Goal: Task Accomplishment & Management: Complete application form

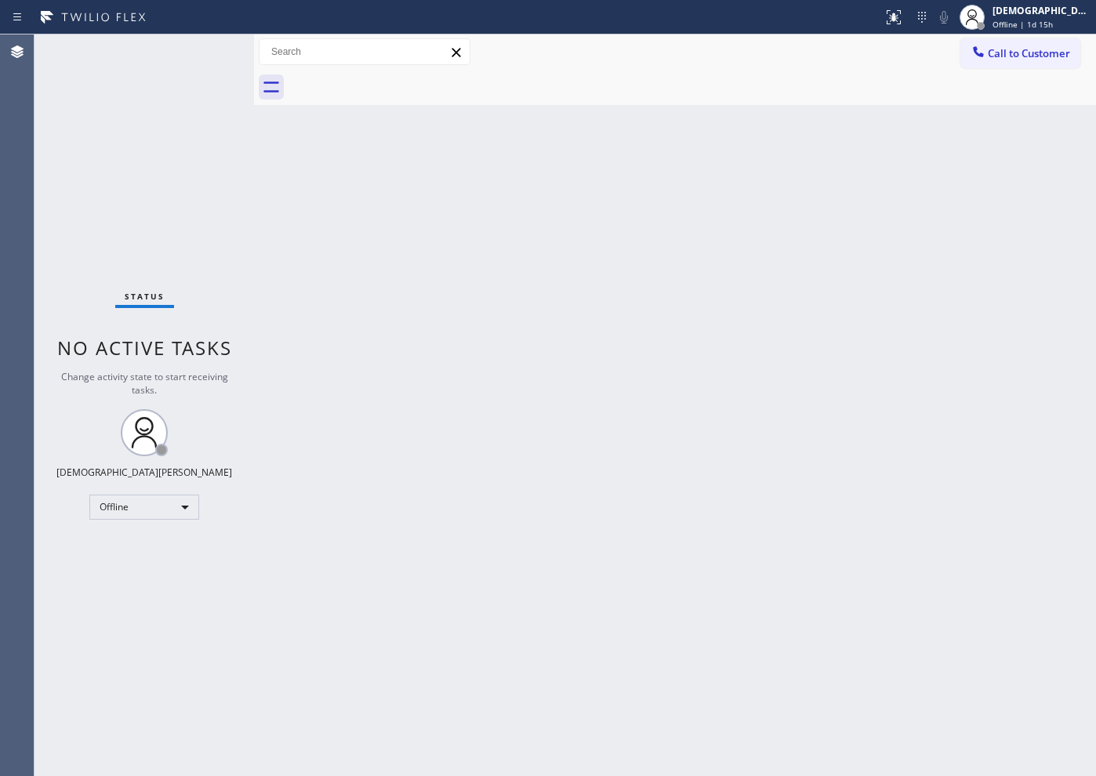
drag, startPoint x: 774, startPoint y: 379, endPoint x: 278, endPoint y: 410, distance: 497.4
click at [767, 379] on div "Back to Dashboard Change Sender ID Customers Technicians Select a contact Outbo…" at bounding box center [675, 406] width 842 height 742
click at [162, 507] on div "Offline" at bounding box center [144, 507] width 110 height 25
click at [162, 545] on li "Available" at bounding box center [143, 549] width 107 height 19
click at [56, 223] on div "Status No active tasks You are ready to start receiving tasks. Christian Cinco …" at bounding box center [145, 406] width 220 height 742
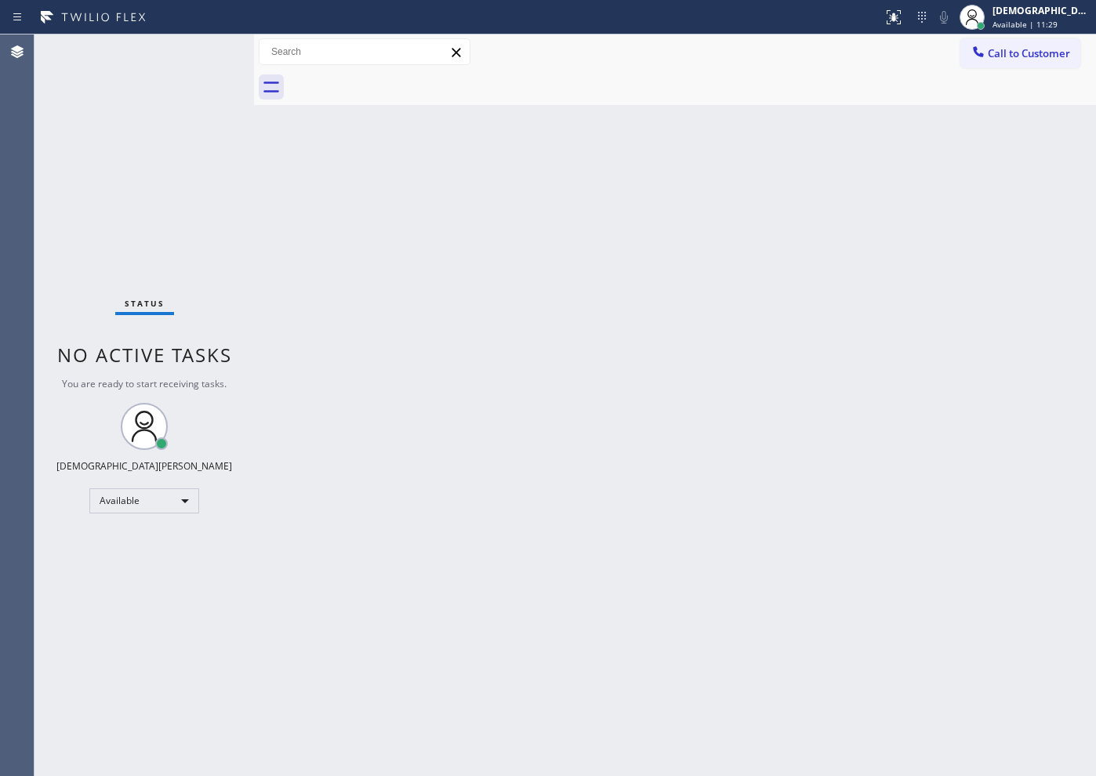
click at [816, 529] on div "Back to Dashboard Change Sender ID Customers Technicians Select a contact Outbo…" at bounding box center [675, 406] width 842 height 742
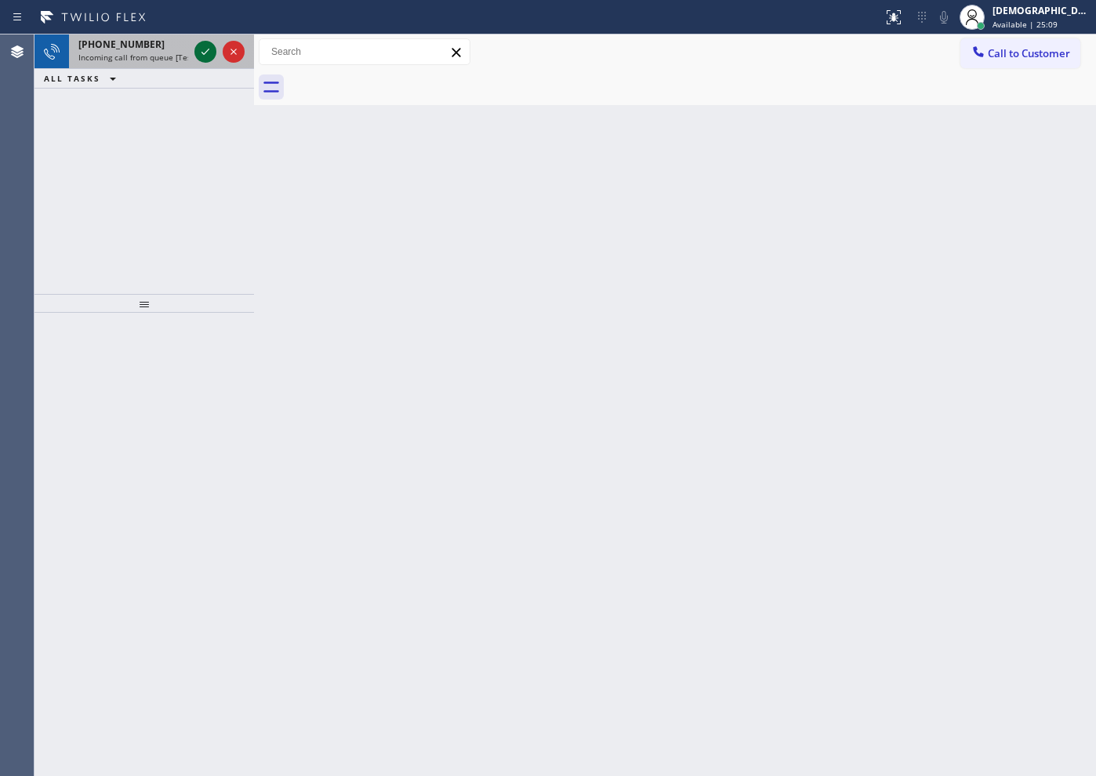
click at [206, 56] on icon at bounding box center [205, 51] width 19 height 19
click at [203, 54] on icon at bounding box center [205, 51] width 19 height 19
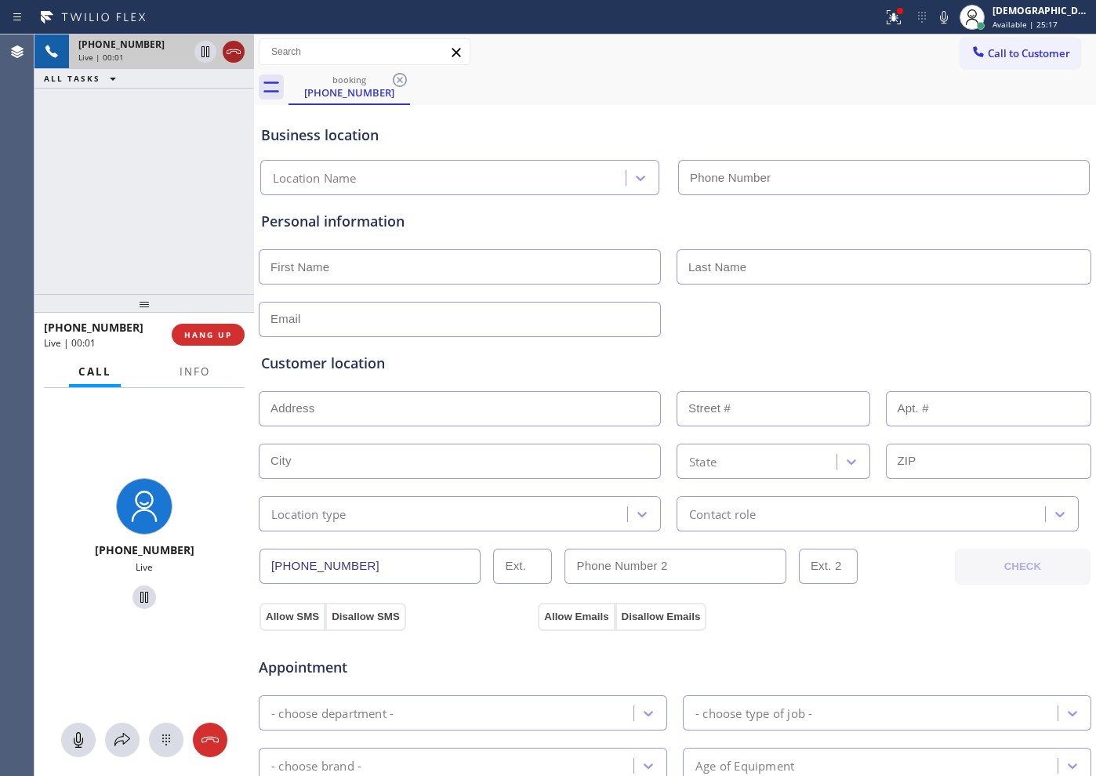
type input "[PHONE_NUMBER]"
click at [236, 49] on icon at bounding box center [233, 51] width 19 height 19
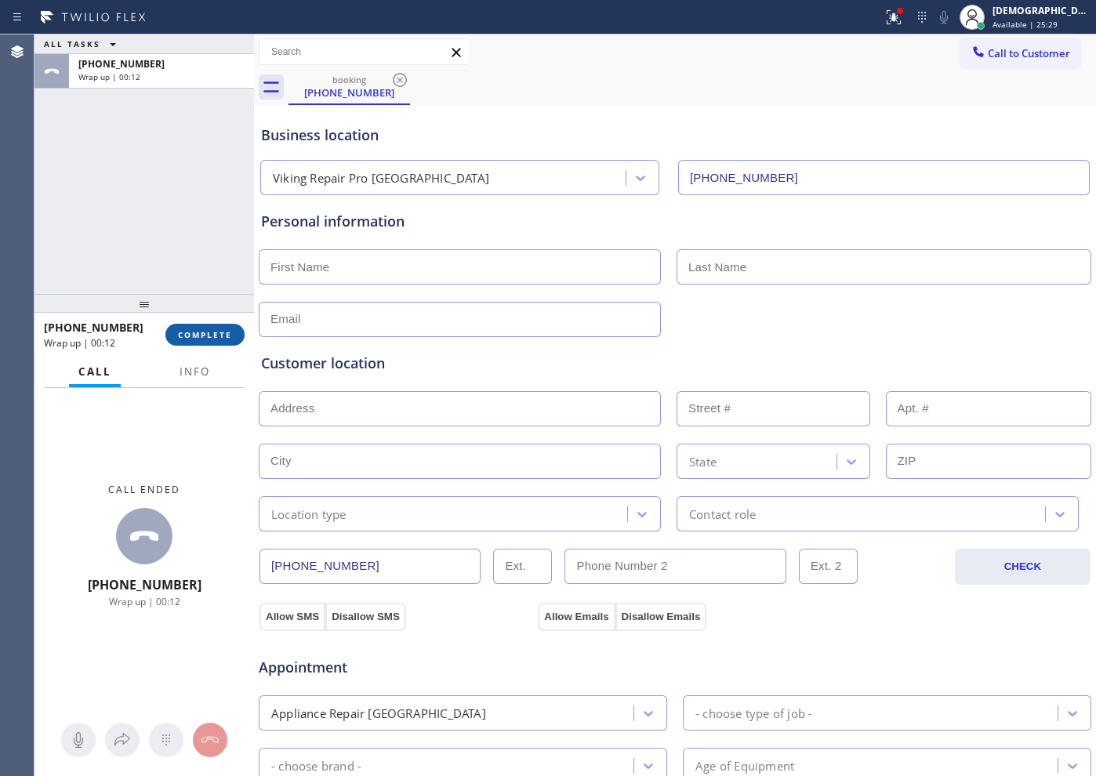
click at [187, 339] on span "COMPLETE" at bounding box center [205, 334] width 54 height 11
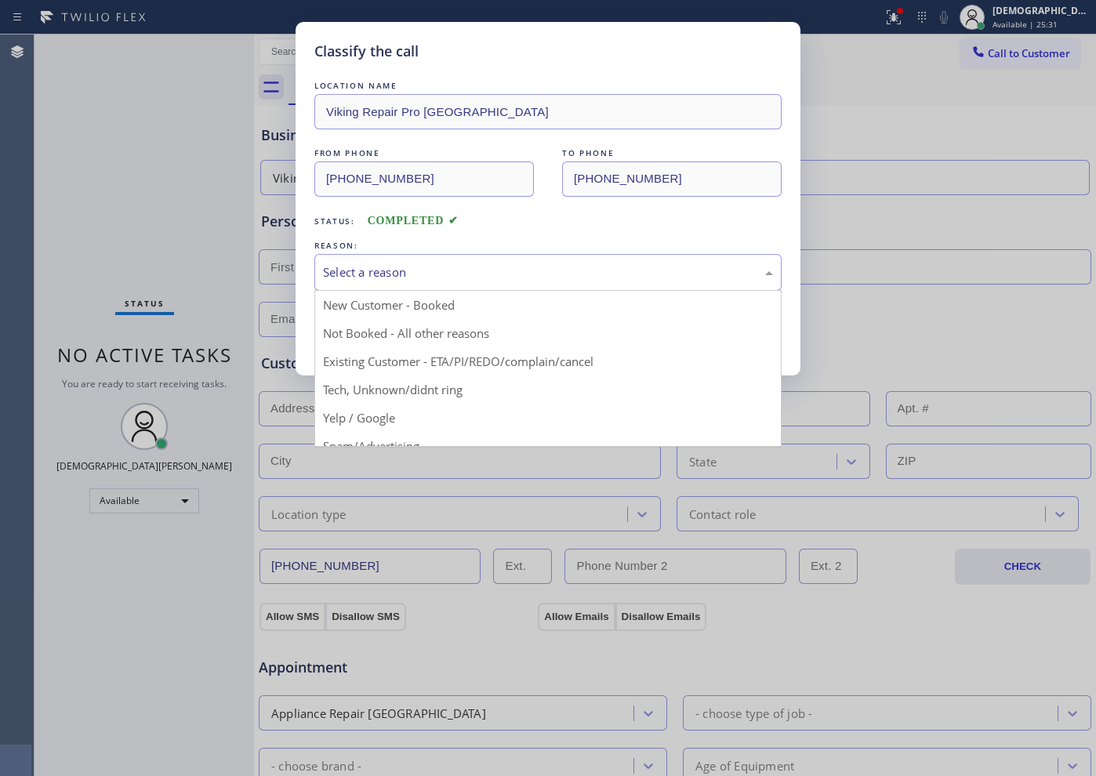
click at [402, 260] on div "Select a reason" at bounding box center [547, 272] width 467 height 37
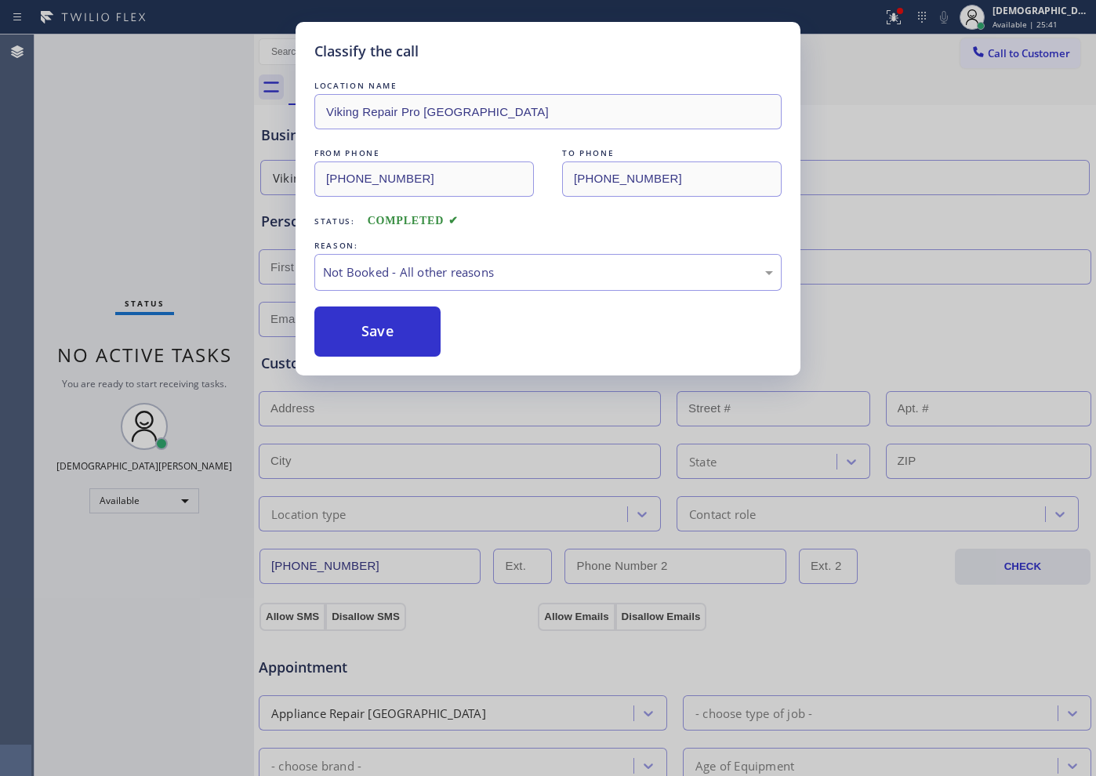
click at [373, 333] on button "Save" at bounding box center [377, 332] width 126 height 50
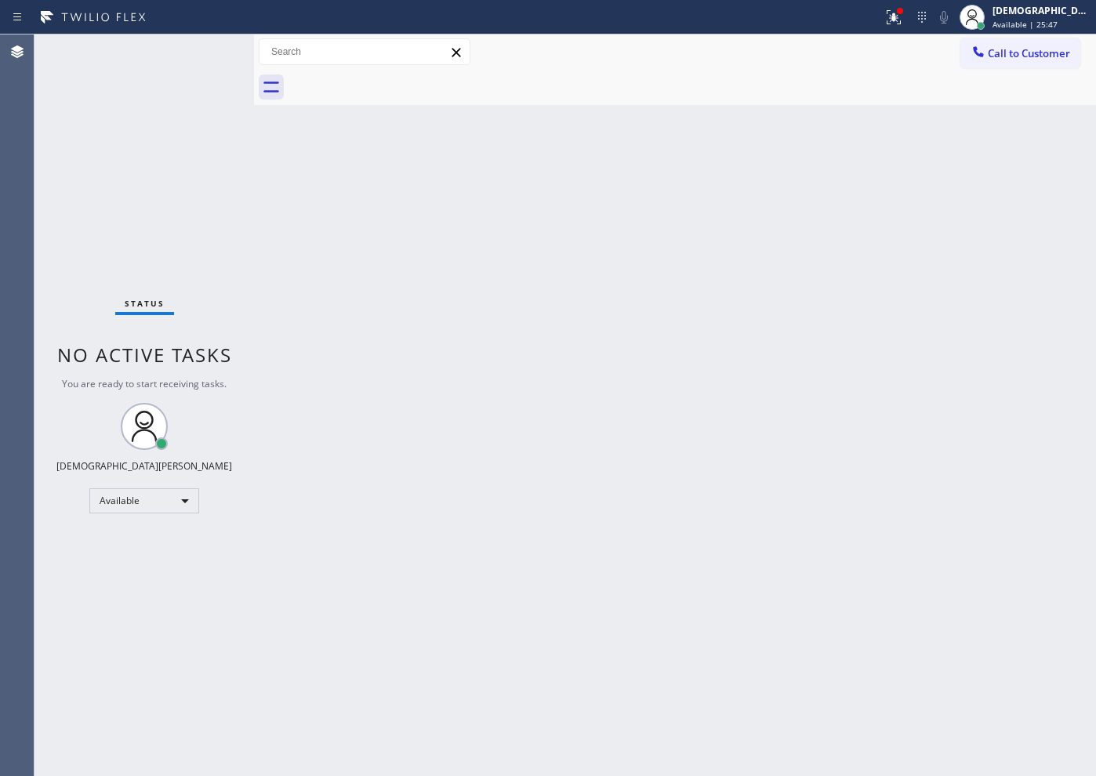
drag, startPoint x: 35, startPoint y: 148, endPoint x: 107, endPoint y: 92, distance: 91.6
click at [35, 147] on div "Status No active tasks You are ready to start receiving tasks. Christian Cinco …" at bounding box center [145, 406] width 220 height 742
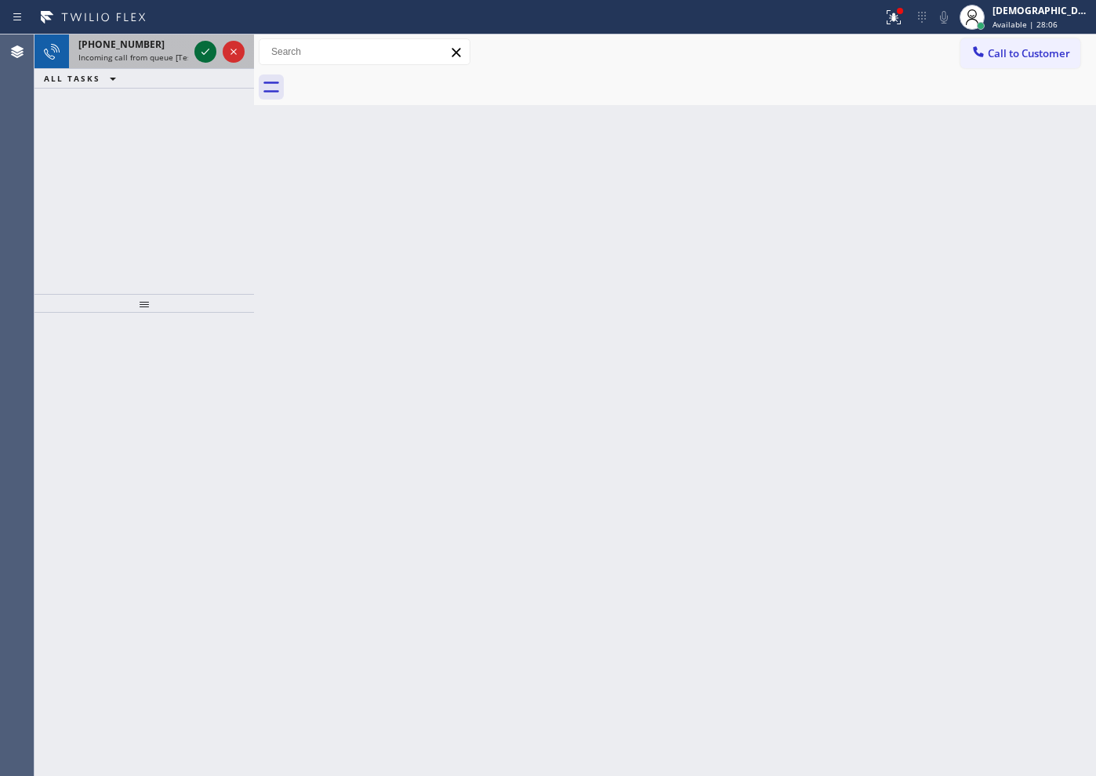
click at [198, 49] on icon at bounding box center [205, 51] width 19 height 19
click at [199, 48] on icon at bounding box center [205, 51] width 19 height 19
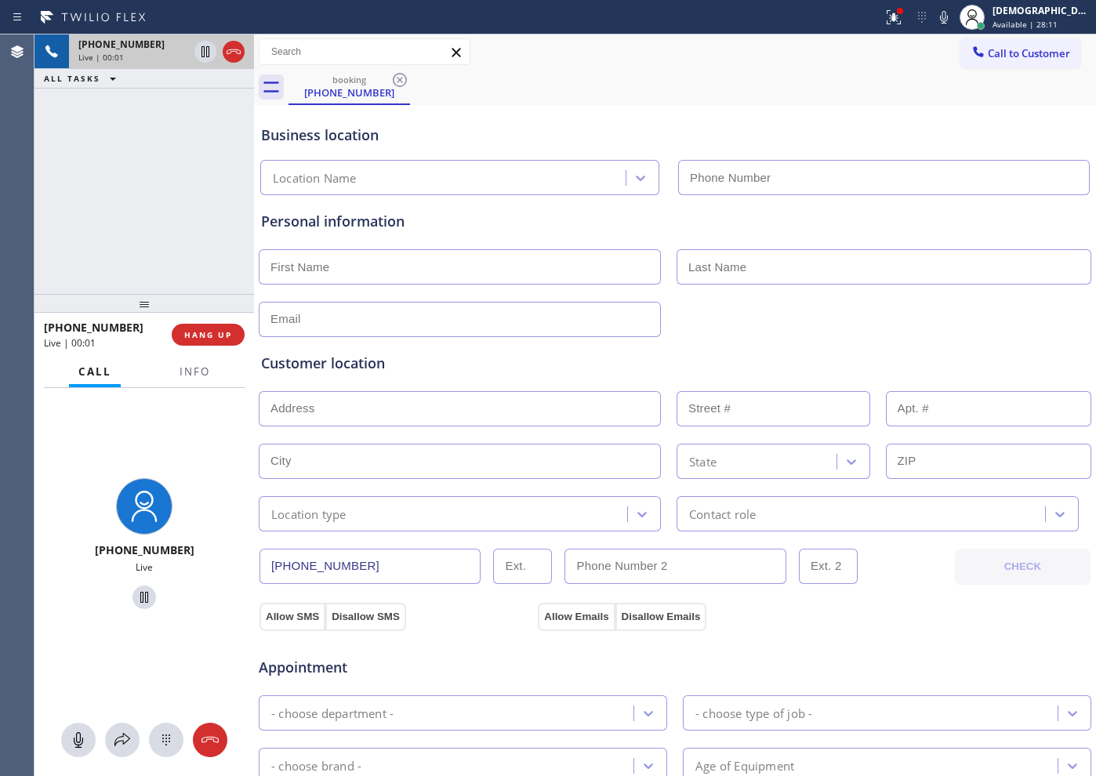
type input "[PHONE_NUMBER]"
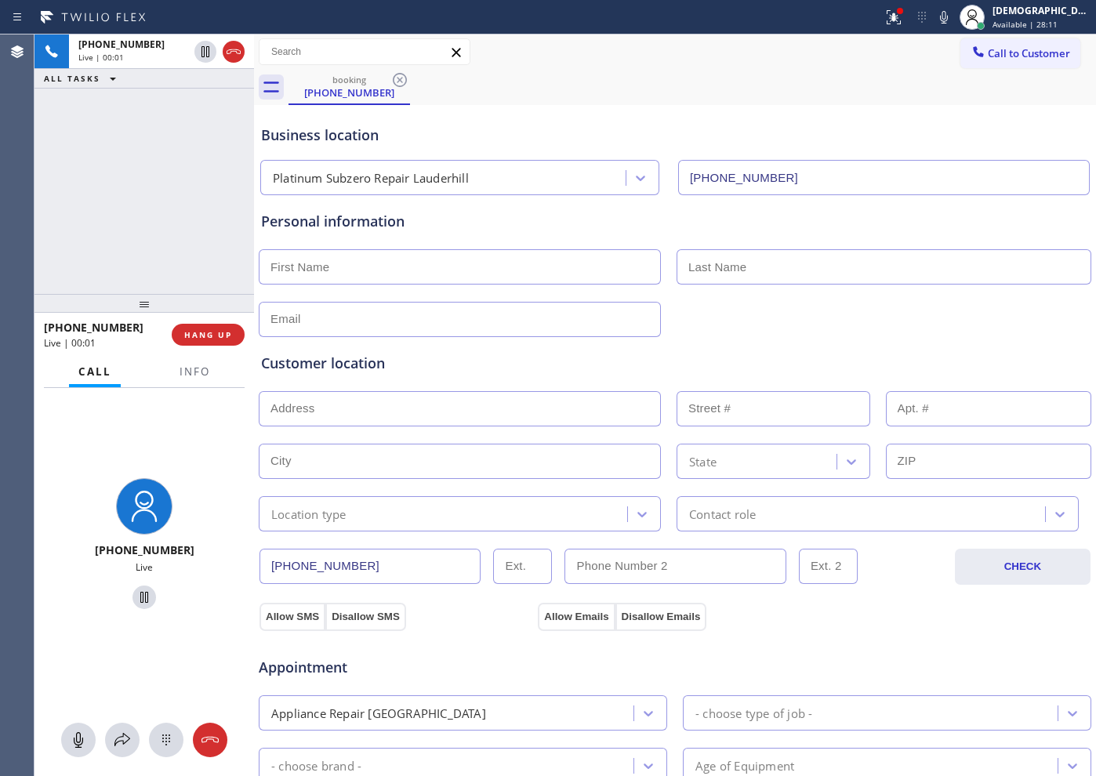
drag, startPoint x: 230, startPoint y: 56, endPoint x: 248, endPoint y: 6, distance: 53.3
click at [231, 56] on icon at bounding box center [233, 51] width 19 height 19
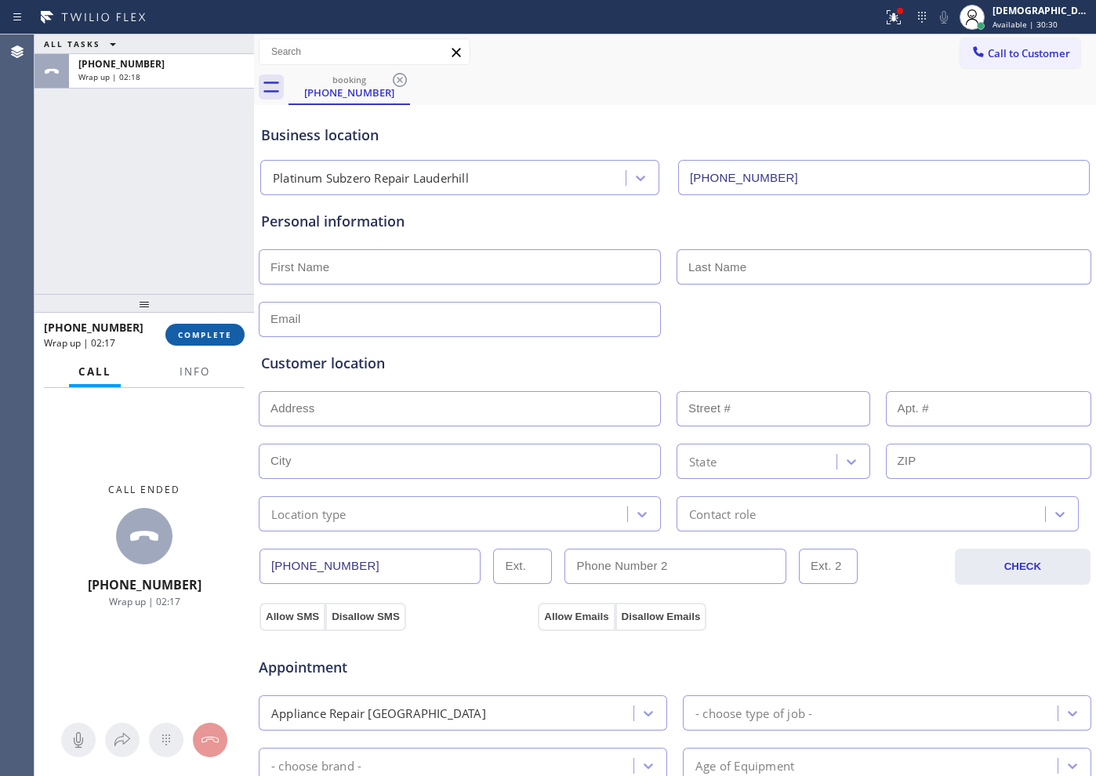
click at [209, 327] on button "COMPLETE" at bounding box center [204, 335] width 79 height 22
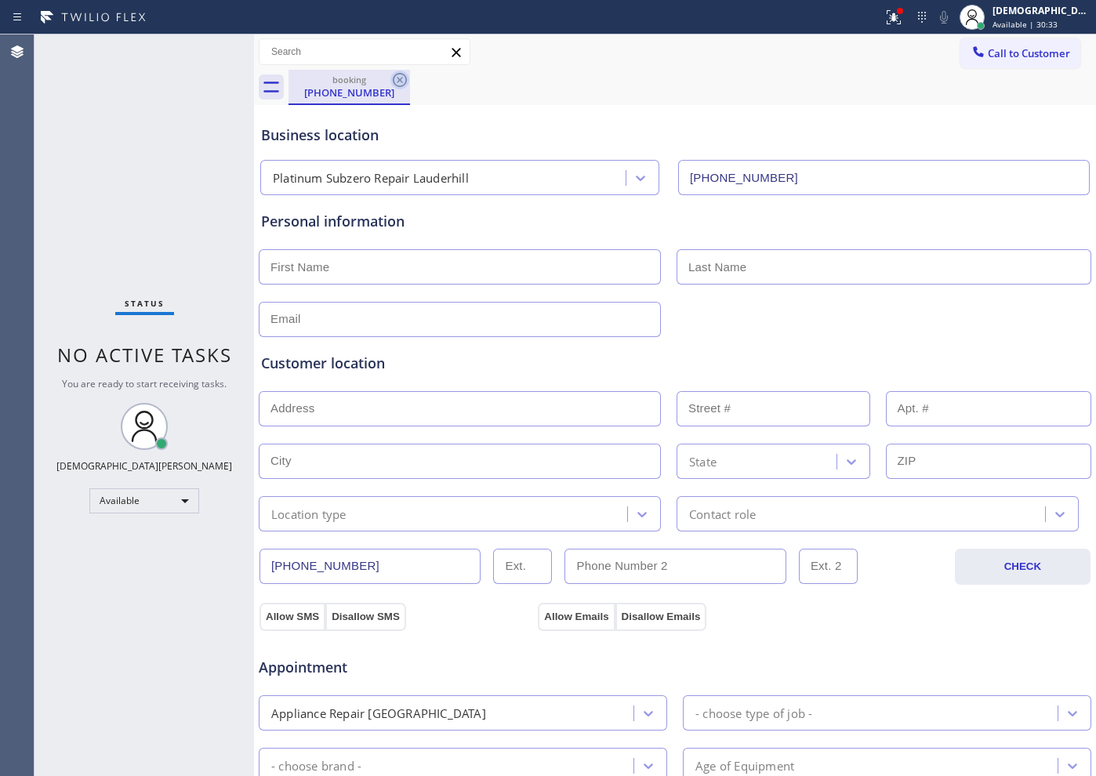
click at [399, 84] on icon at bounding box center [400, 80] width 19 height 19
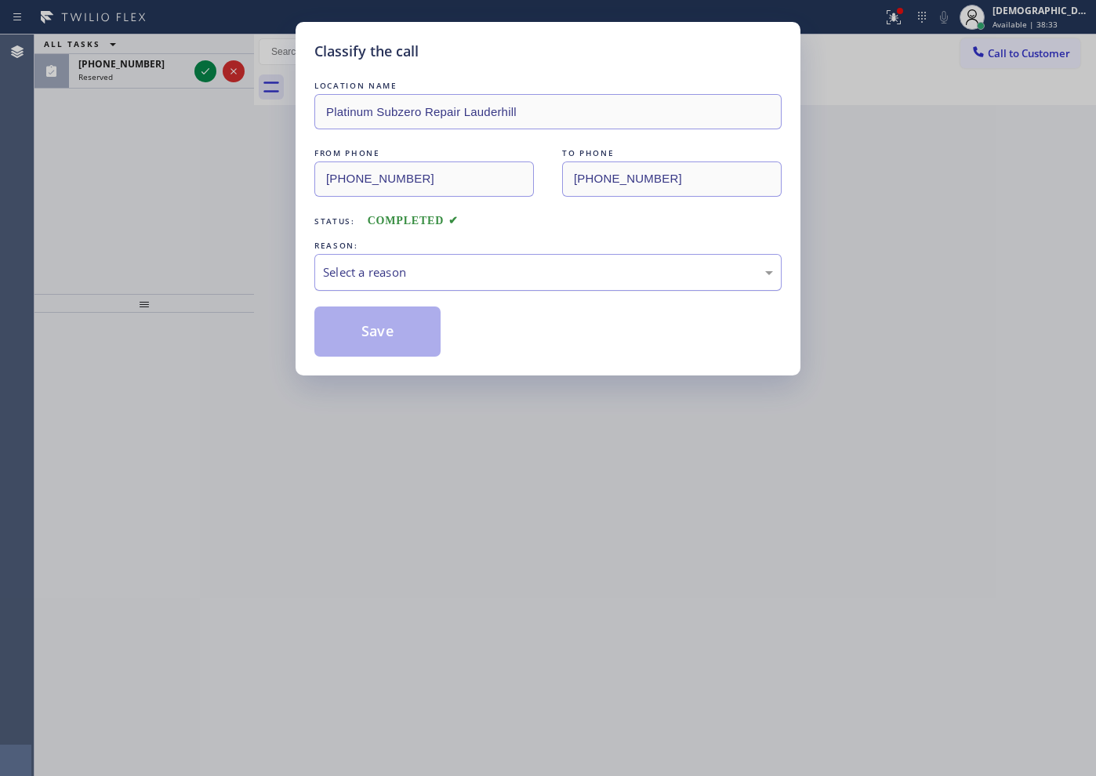
click at [362, 267] on div "Select a reason" at bounding box center [548, 273] width 450 height 18
click at [353, 311] on button "Save" at bounding box center [377, 332] width 126 height 50
click at [351, 326] on div "Back to Dashboard Change Sender ID Customers Technicians Select a contact Outbo…" at bounding box center [675, 406] width 842 height 742
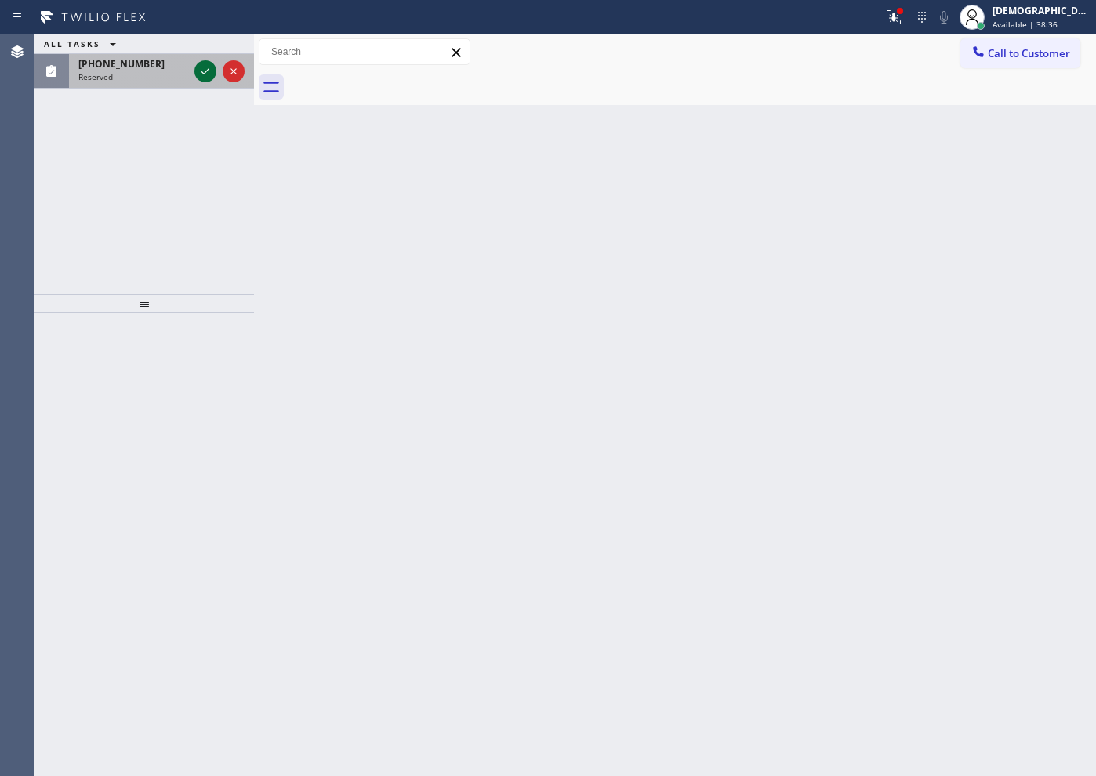
click at [204, 68] on icon at bounding box center [205, 71] width 19 height 19
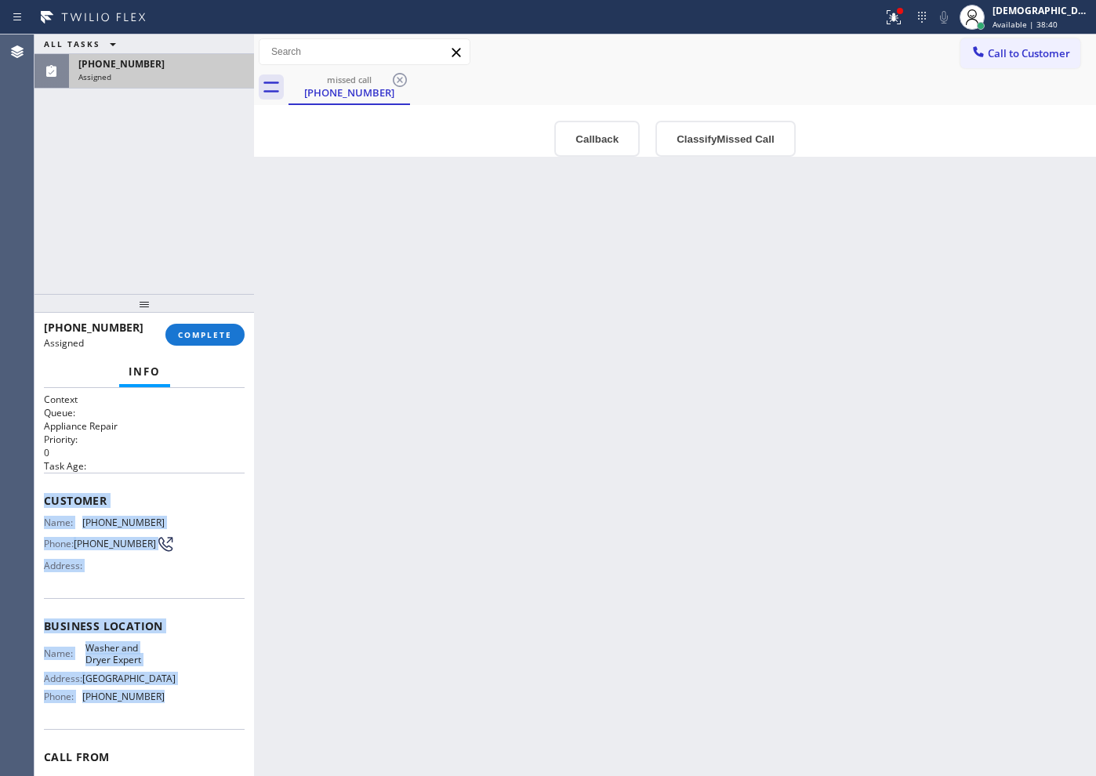
drag, startPoint x: 148, startPoint y: 691, endPoint x: 38, endPoint y: 503, distance: 217.6
click at [38, 503] on div "Context Queue: Appliance Repair Priority: 0 Task Age: Customer Name: [PHONE_NUM…" at bounding box center [145, 582] width 220 height 388
copy div "Customer Name: [PHONE_NUMBER] Phone: [PHONE_NUMBER] Address: Business location …"
click at [198, 342] on button "COMPLETE" at bounding box center [204, 335] width 79 height 22
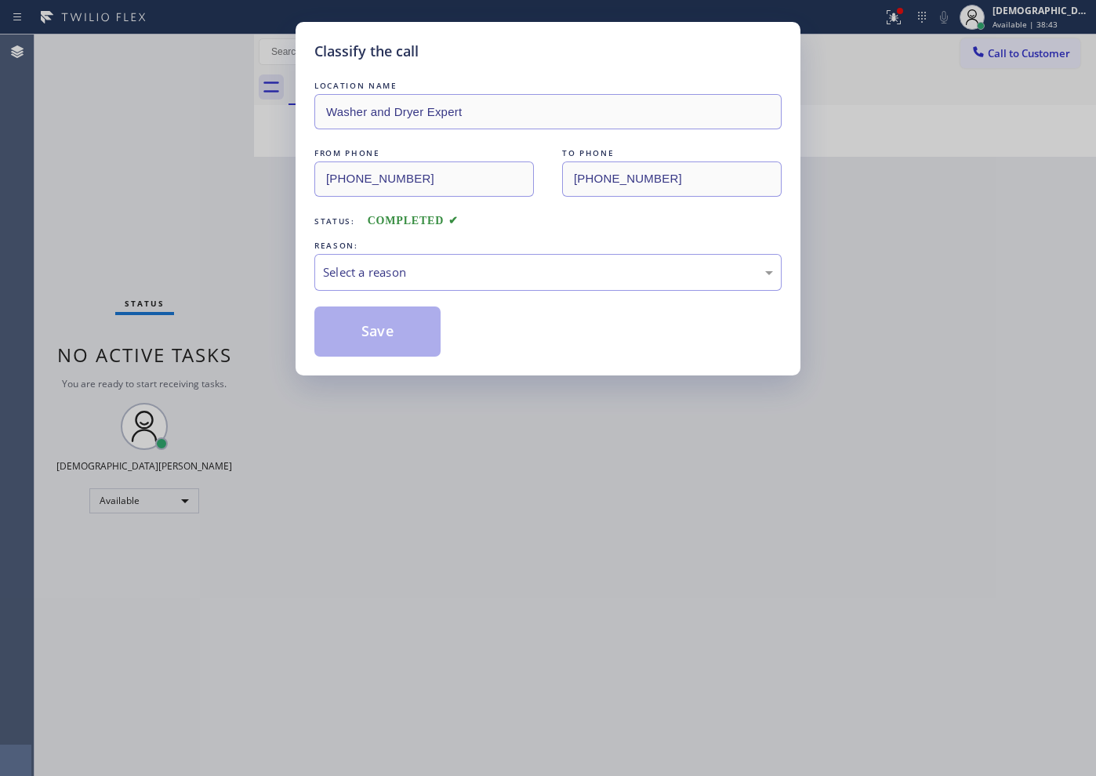
click at [314, 271] on div "Classify the call LOCATION NAME Washer and Dryer Expert FROM PHONE [PHONE_NUMBE…" at bounding box center [548, 199] width 505 height 354
click at [344, 275] on div "Select a reason" at bounding box center [548, 273] width 450 height 18
click at [346, 325] on button "Save" at bounding box center [377, 332] width 126 height 50
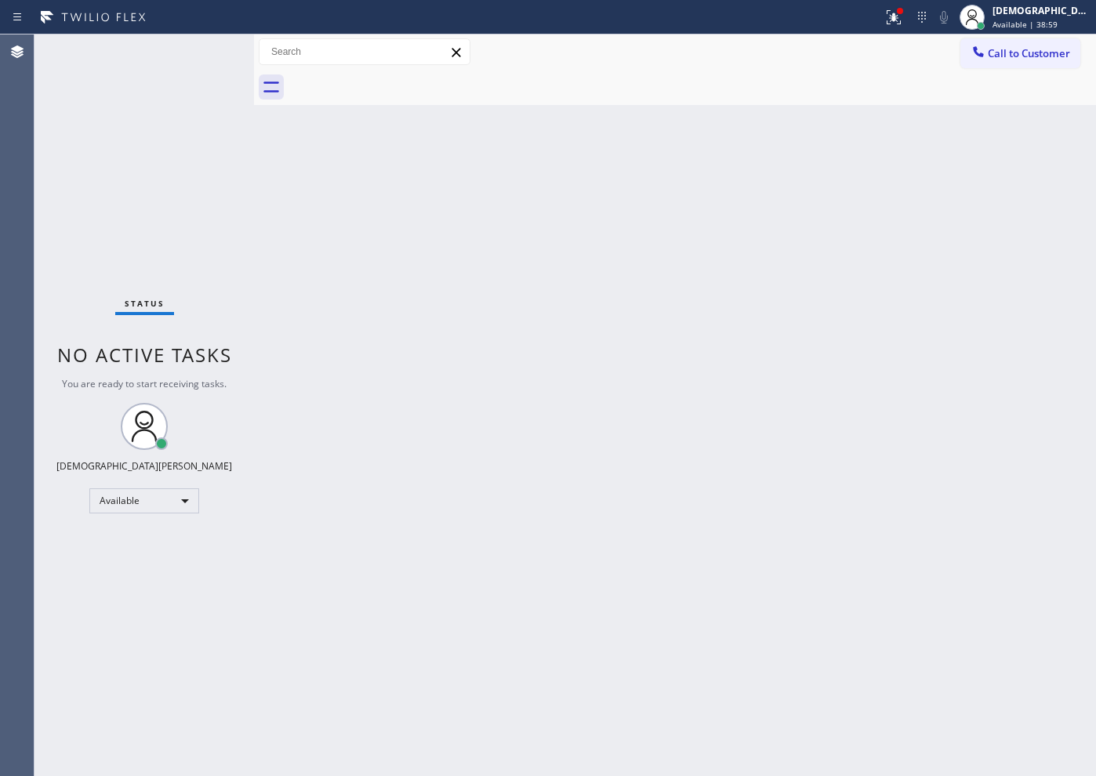
click at [60, 351] on span "No active tasks" at bounding box center [144, 355] width 175 height 26
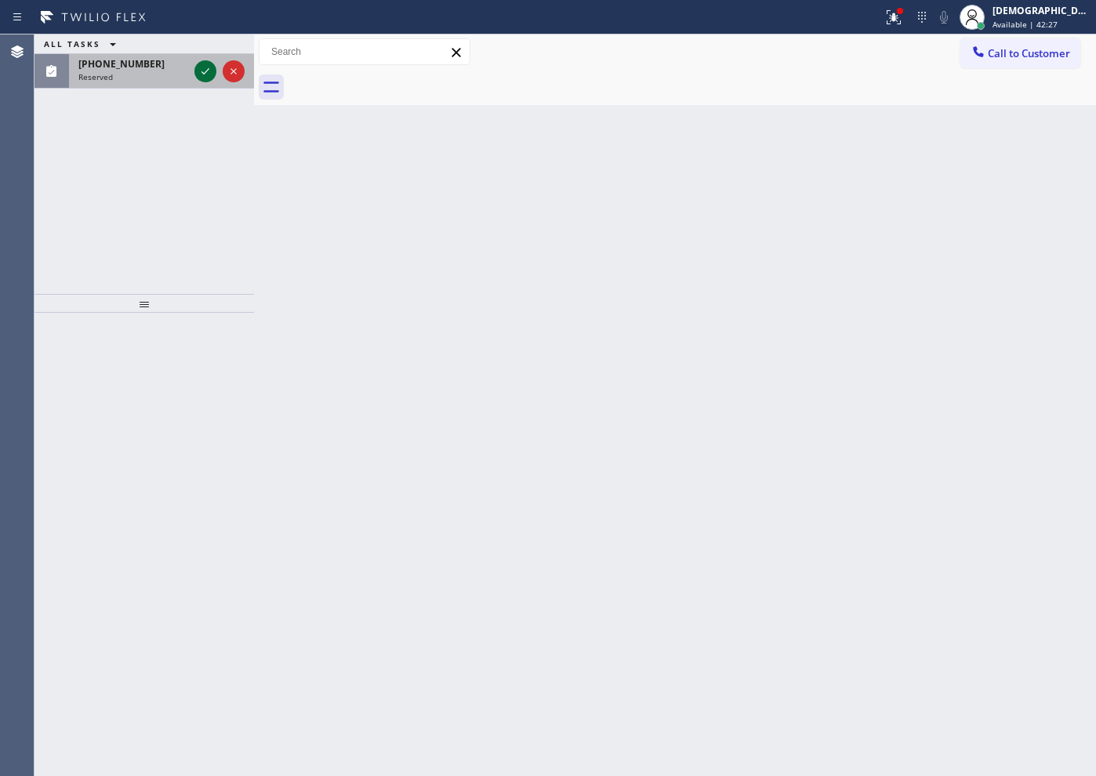
click at [205, 73] on icon at bounding box center [205, 71] width 19 height 19
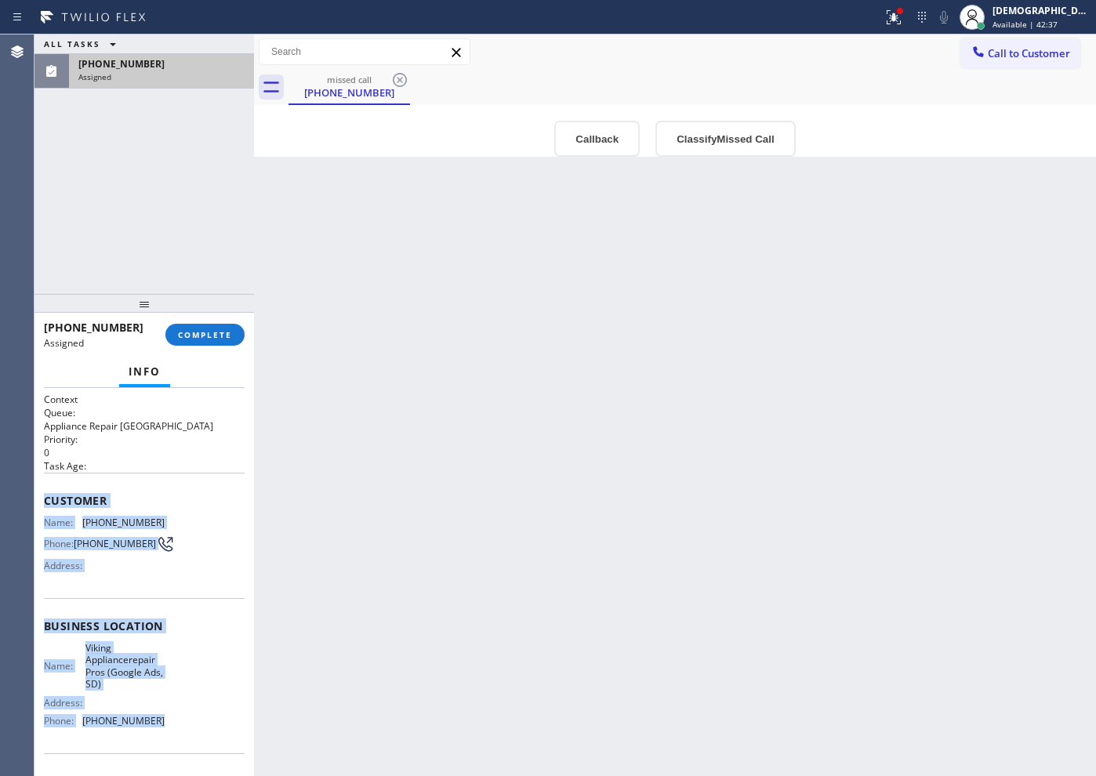
drag, startPoint x: 156, startPoint y: 628, endPoint x: 42, endPoint y: 507, distance: 167.0
click at [42, 507] on div "Context Queue: Appliance Repair High End Priority: 0 Task Age: Customer Name: […" at bounding box center [145, 582] width 220 height 388
copy div "Customer Name: [PHONE_NUMBER] Phone: [PHONE_NUMBER] Address: Business location …"
click at [202, 340] on button "COMPLETE" at bounding box center [204, 335] width 79 height 22
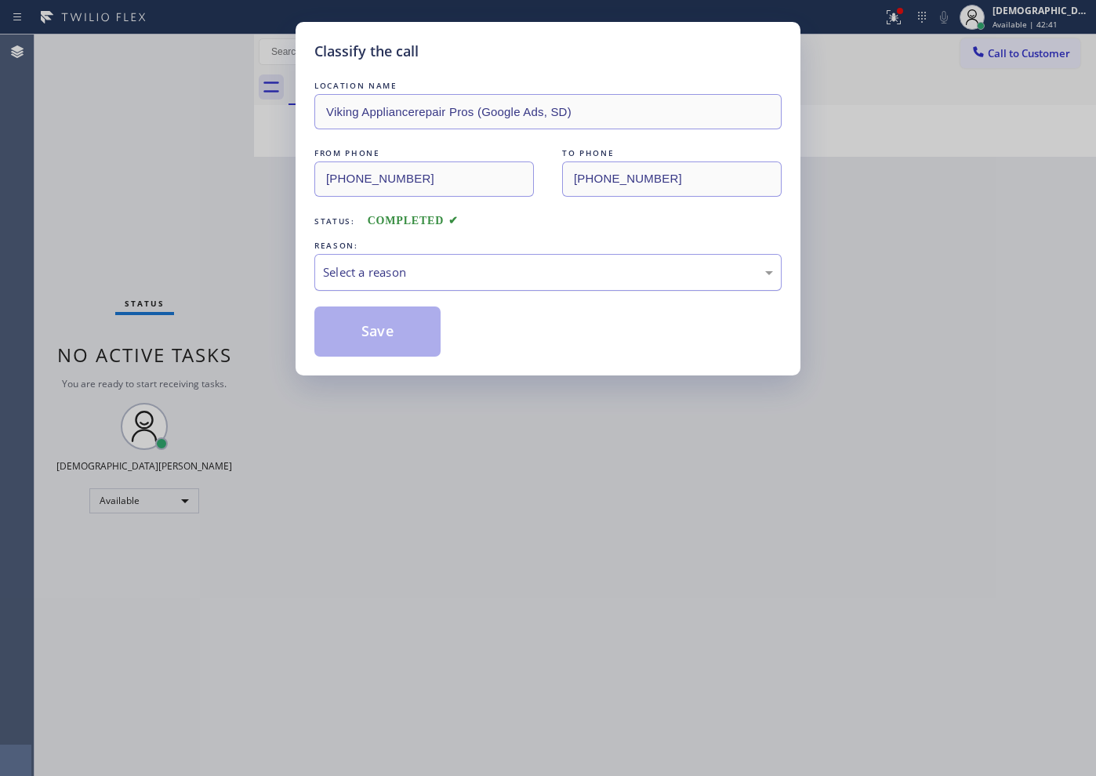
click at [440, 278] on div "Select a reason" at bounding box center [548, 273] width 450 height 18
click at [416, 327] on button "Save" at bounding box center [377, 332] width 126 height 50
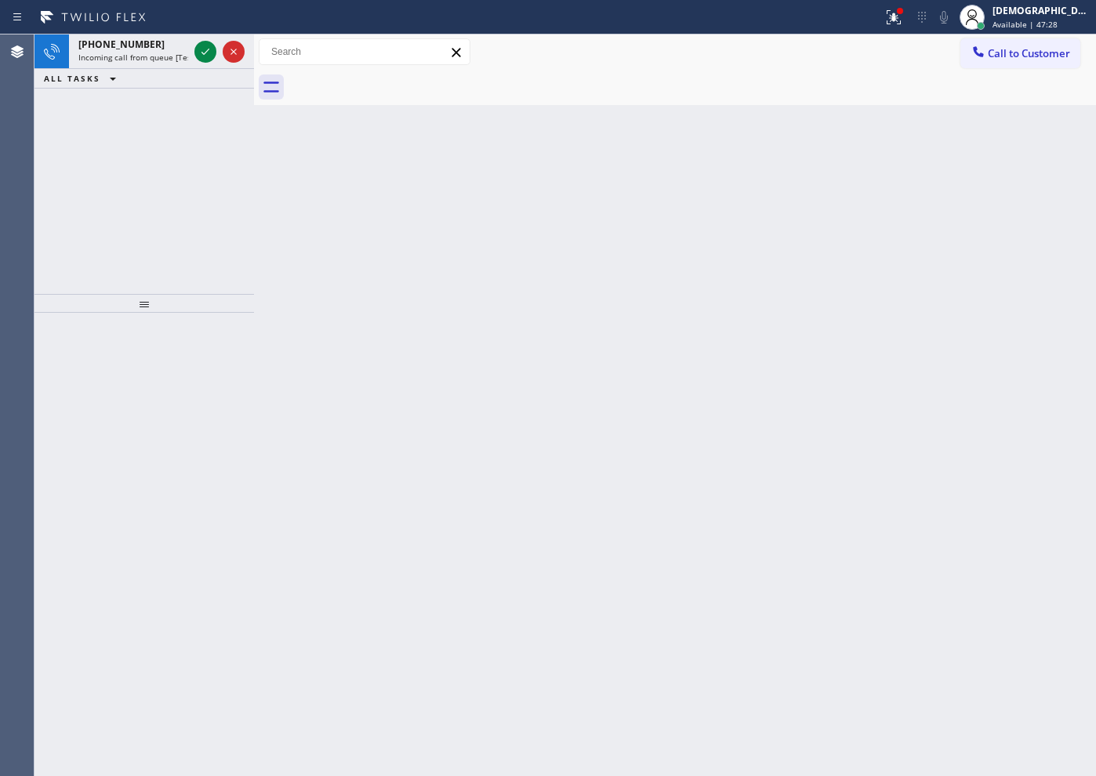
drag, startPoint x: 55, startPoint y: 234, endPoint x: 74, endPoint y: 203, distance: 36.6
click at [56, 234] on div "[PHONE_NUMBER] Incoming call from queue [Test] All ALL TASKS ALL TASKS ACTIVE T…" at bounding box center [145, 165] width 220 height 260
click at [208, 51] on icon at bounding box center [205, 51] width 19 height 19
click at [198, 53] on icon at bounding box center [205, 51] width 19 height 19
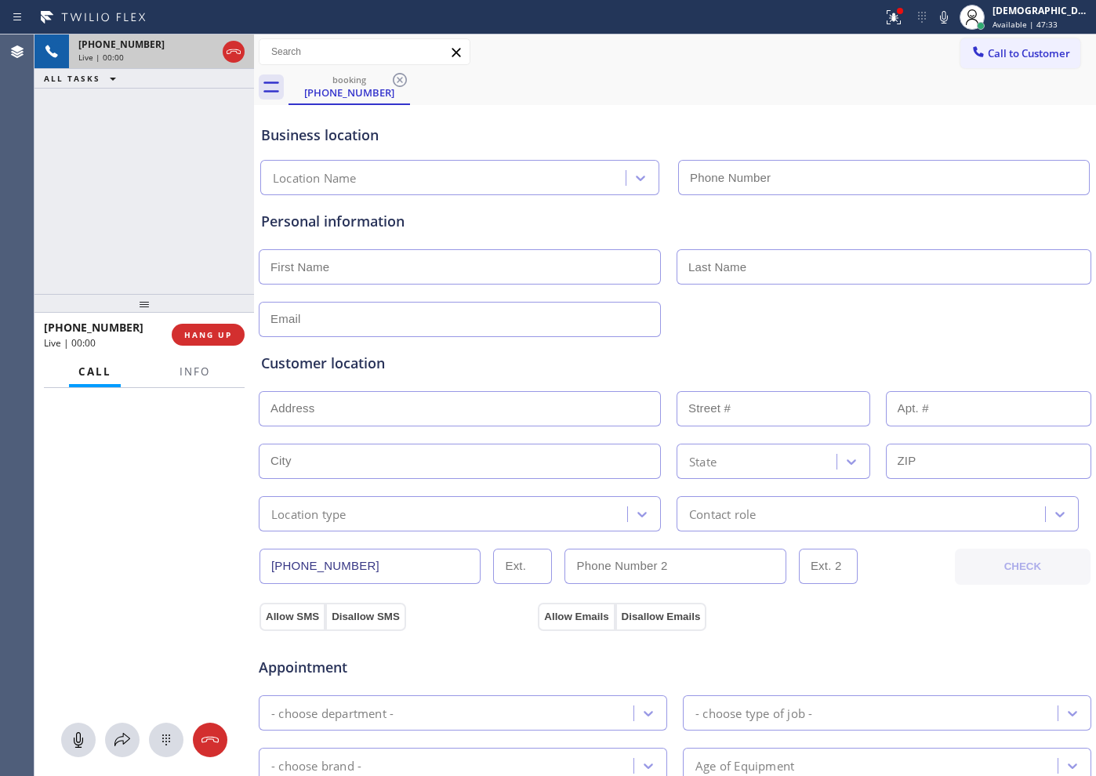
type input "[PHONE_NUMBER]"
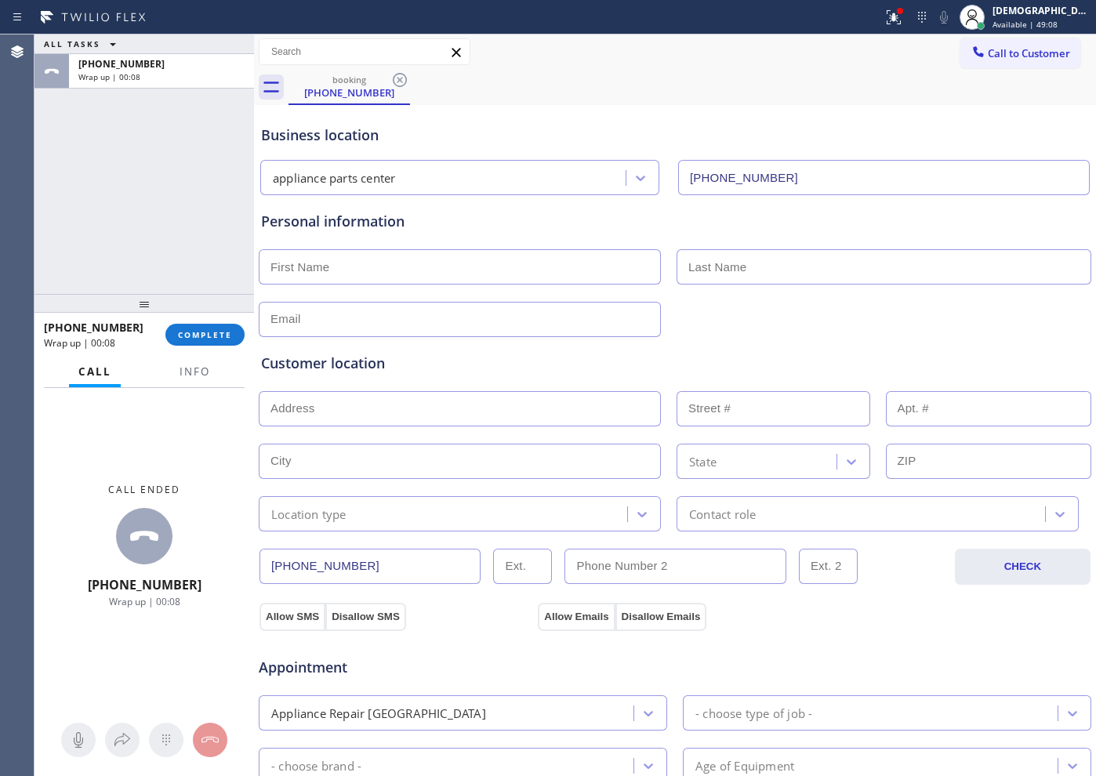
click at [556, 253] on input "text" at bounding box center [460, 266] width 402 height 35
click at [776, 273] on input "text" at bounding box center [884, 266] width 415 height 35
paste input "[PERSON_NAME]"
type input "[PERSON_NAME]"
click at [522, 271] on input "text" at bounding box center [460, 266] width 402 height 35
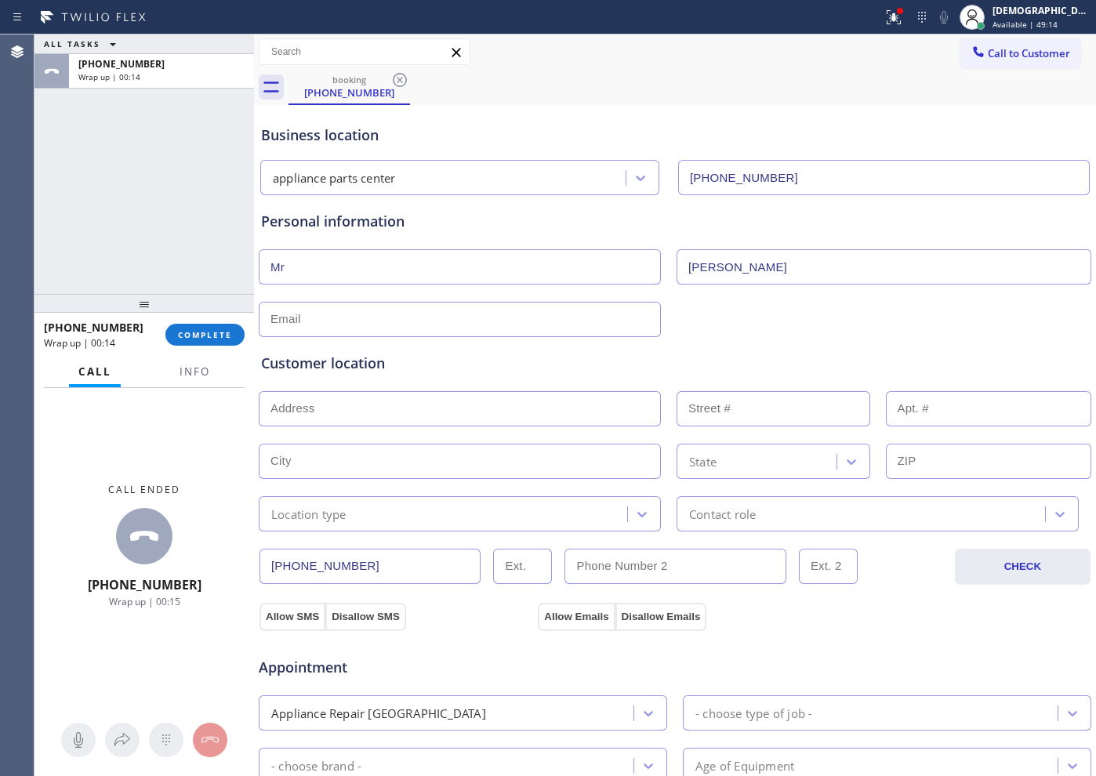
type input "Mr"
click at [539, 325] on input "text" at bounding box center [460, 319] width 402 height 35
type input "[EMAIL_ADDRESS][DOMAIN_NAME]"
click at [422, 391] on input "text" at bounding box center [460, 408] width 402 height 35
paste input "76117"
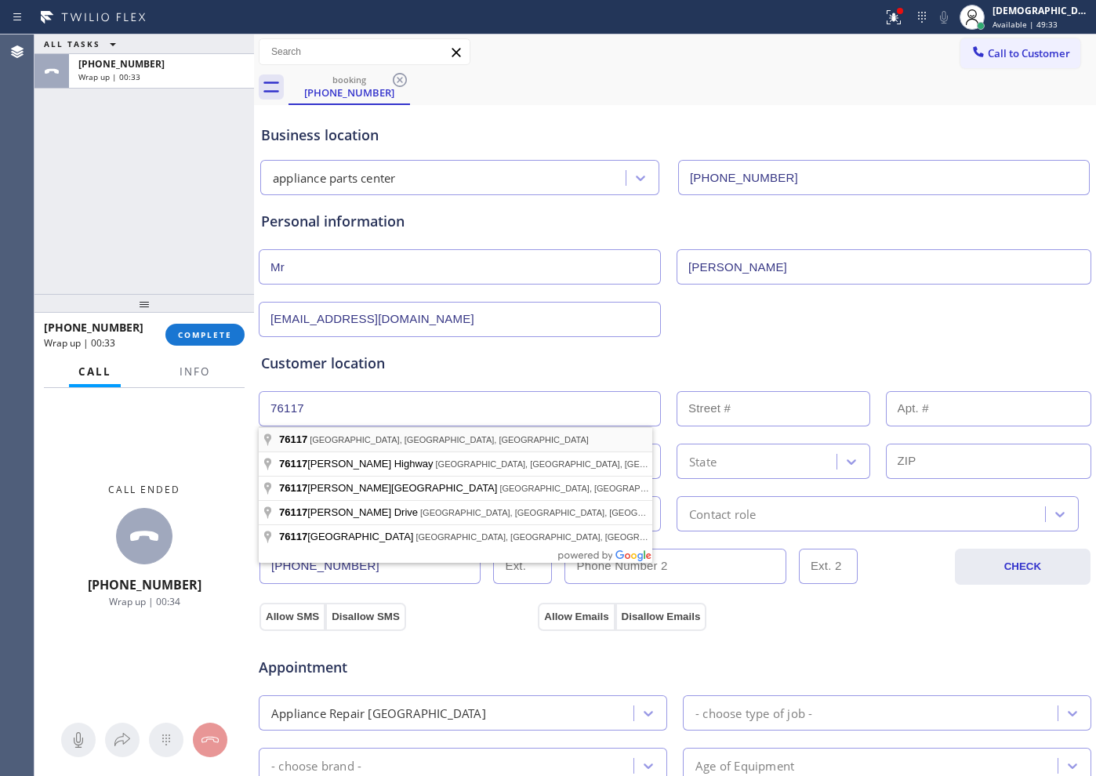
type input "[GEOGRAPHIC_DATA], [GEOGRAPHIC_DATA]"
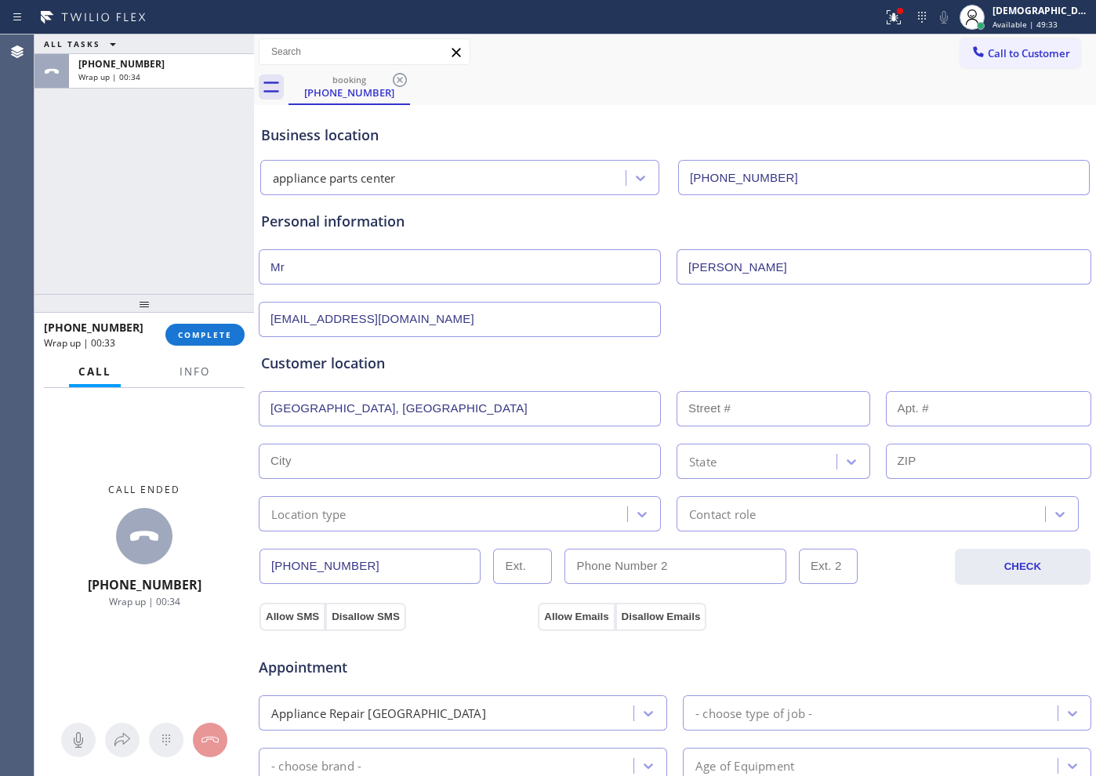
type input "[GEOGRAPHIC_DATA]"
type input "76117"
click at [430, 417] on input "text" at bounding box center [460, 408] width 402 height 35
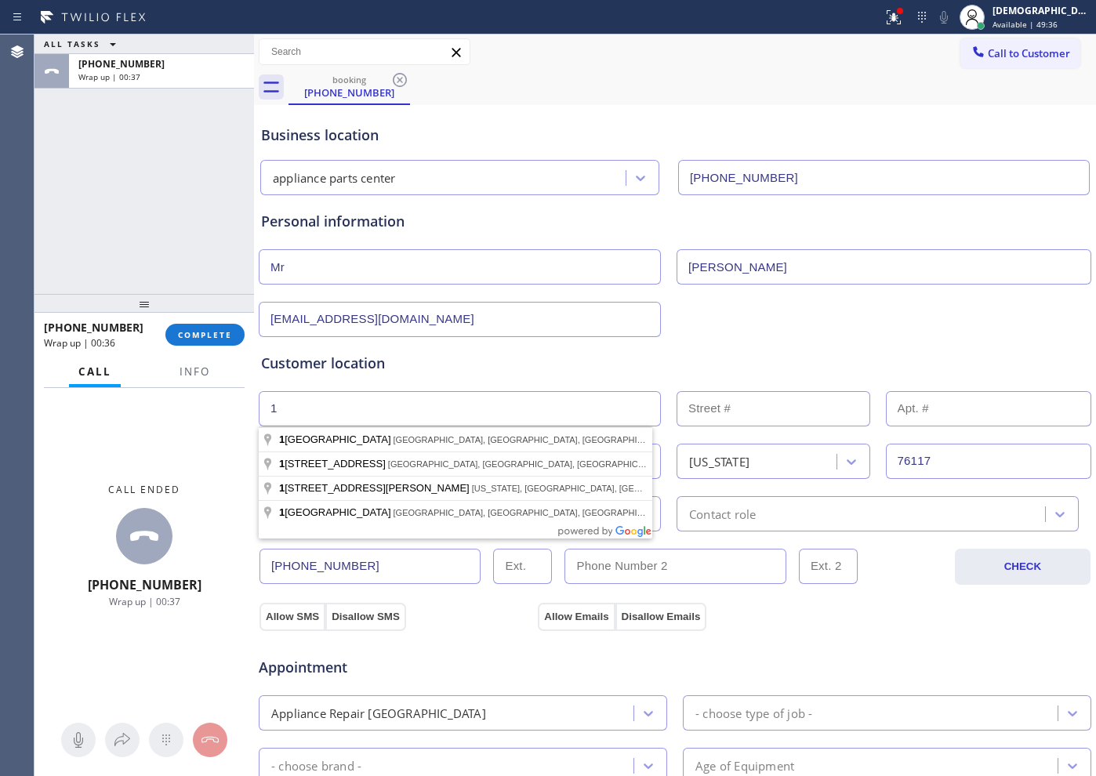
type input "1"
click at [711, 405] on input "text" at bounding box center [774, 408] width 194 height 35
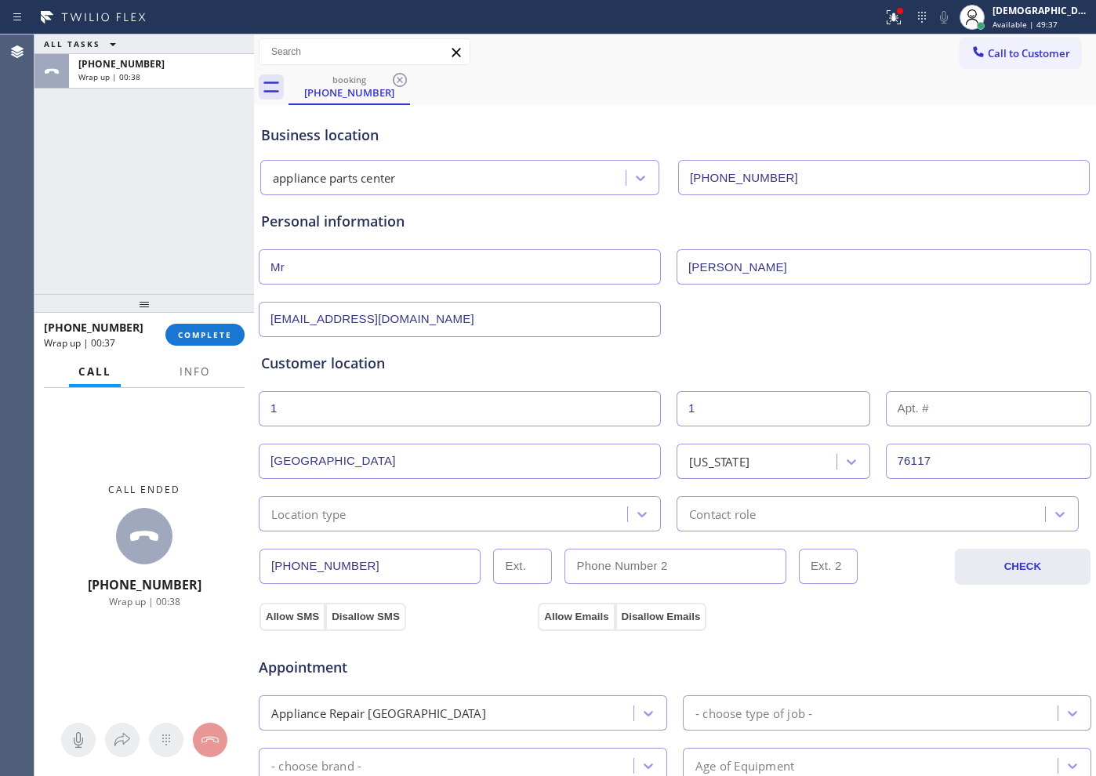
type input "1"
click at [454, 515] on div "Location type" at bounding box center [446, 513] width 364 height 27
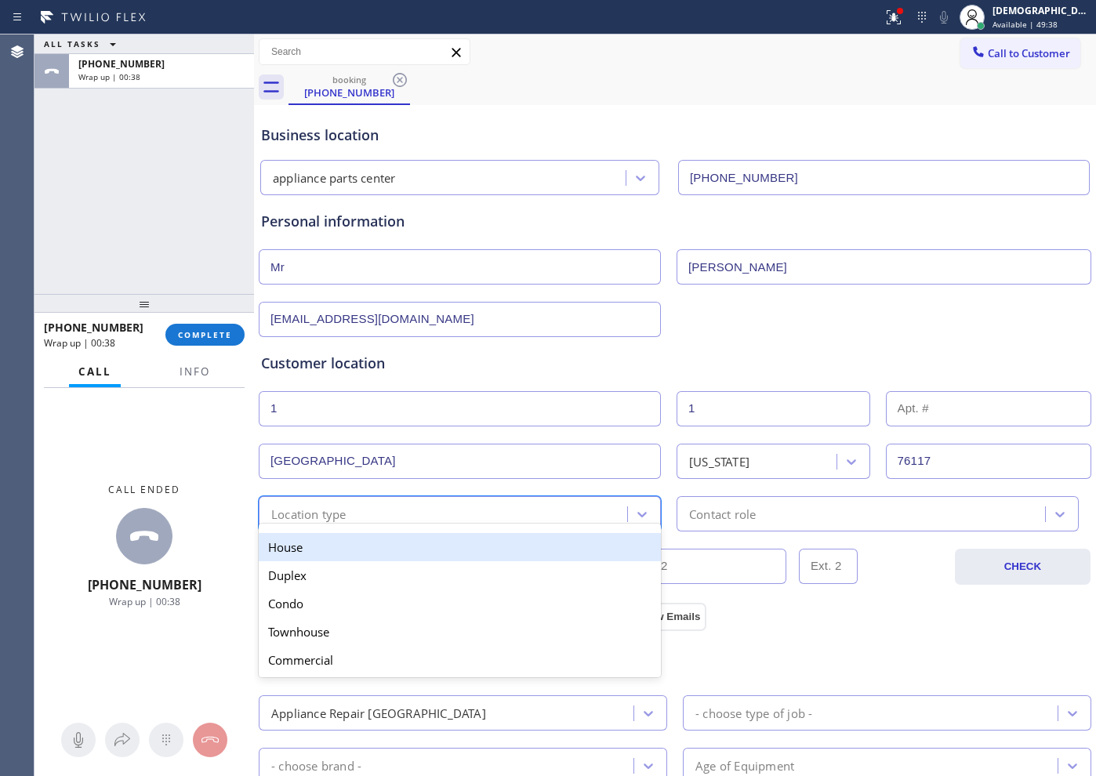
drag, startPoint x: 438, startPoint y: 550, endPoint x: 576, endPoint y: 519, distance: 141.4
click at [438, 549] on div "House" at bounding box center [460, 547] width 402 height 28
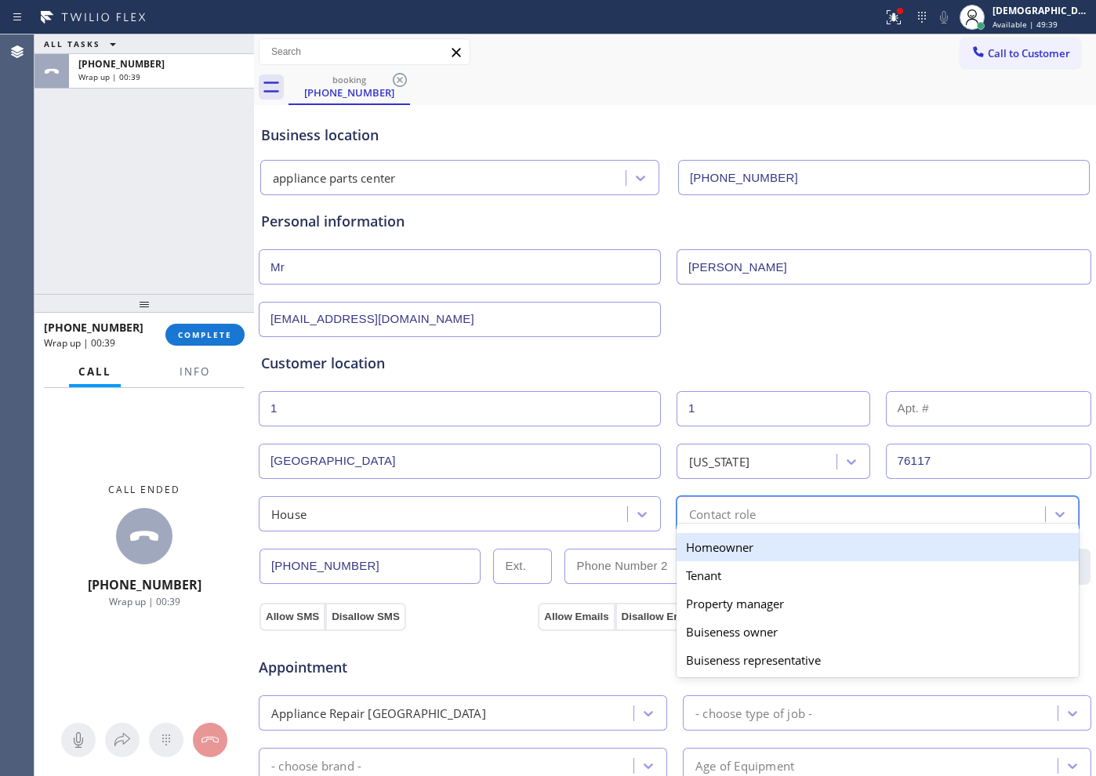
click at [698, 512] on div "Contact role" at bounding box center [722, 514] width 67 height 18
click at [703, 549] on div "Homeowner" at bounding box center [878, 547] width 402 height 28
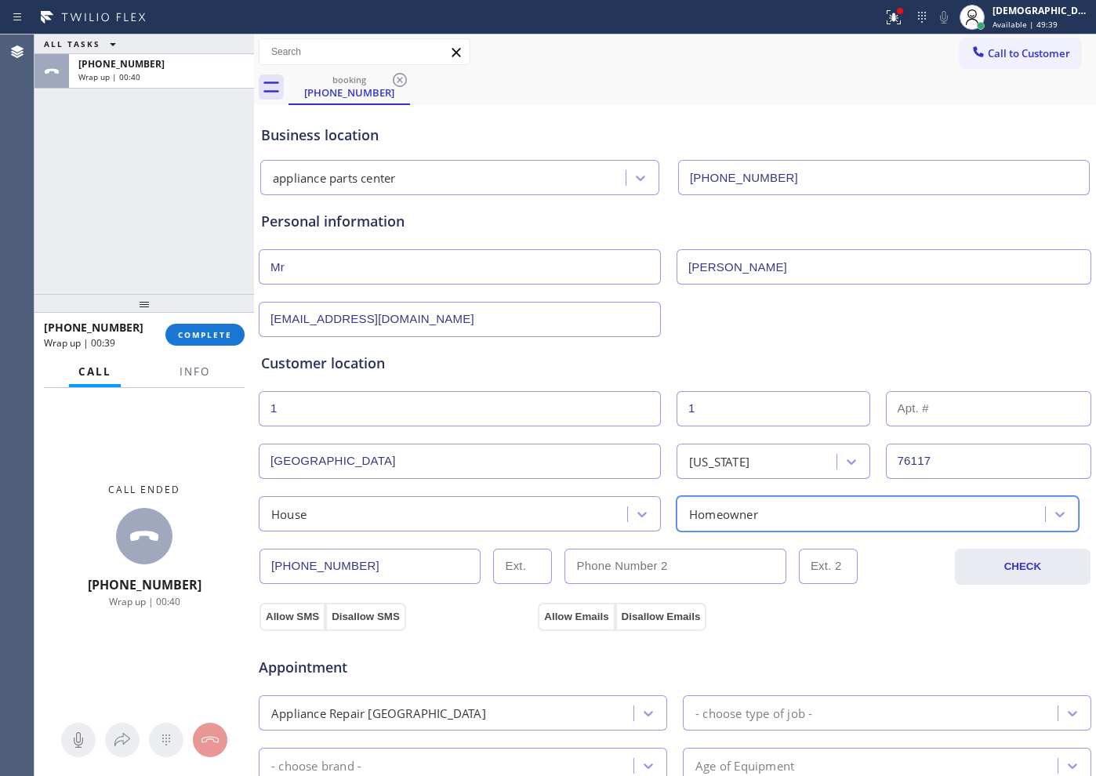
scroll to position [196, 0]
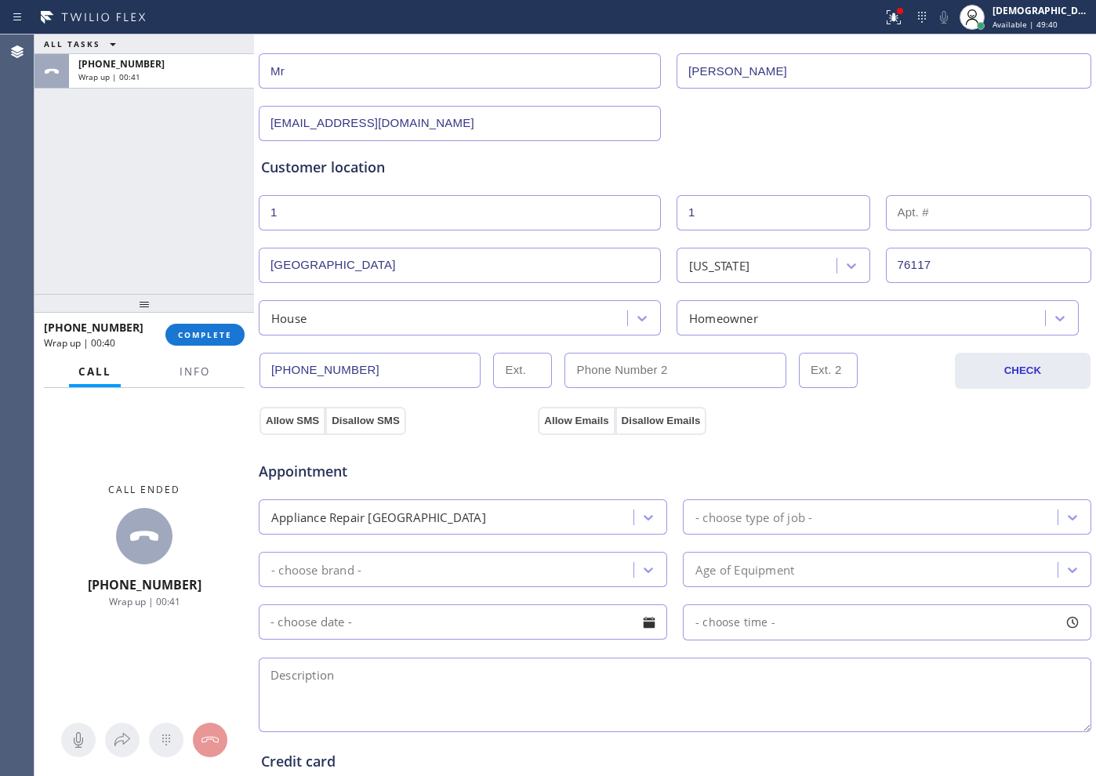
drag, startPoint x: 278, startPoint y: 419, endPoint x: 490, endPoint y: 419, distance: 211.7
click at [289, 419] on button "Allow SMS" at bounding box center [293, 421] width 66 height 28
click at [542, 419] on button "Allow Emails" at bounding box center [576, 421] width 77 height 28
click at [722, 514] on div "- choose type of job -" at bounding box center [754, 517] width 117 height 18
type input "was"
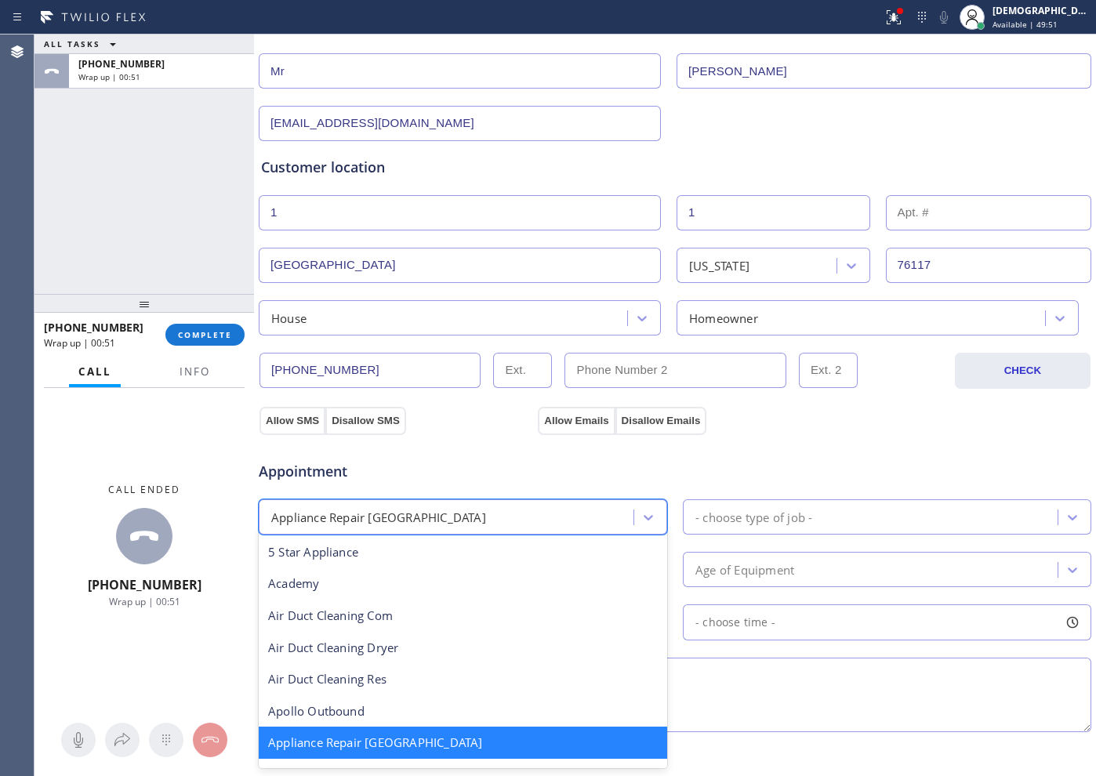
click at [541, 517] on div "Appliance Repair [GEOGRAPHIC_DATA]" at bounding box center [449, 516] width 370 height 27
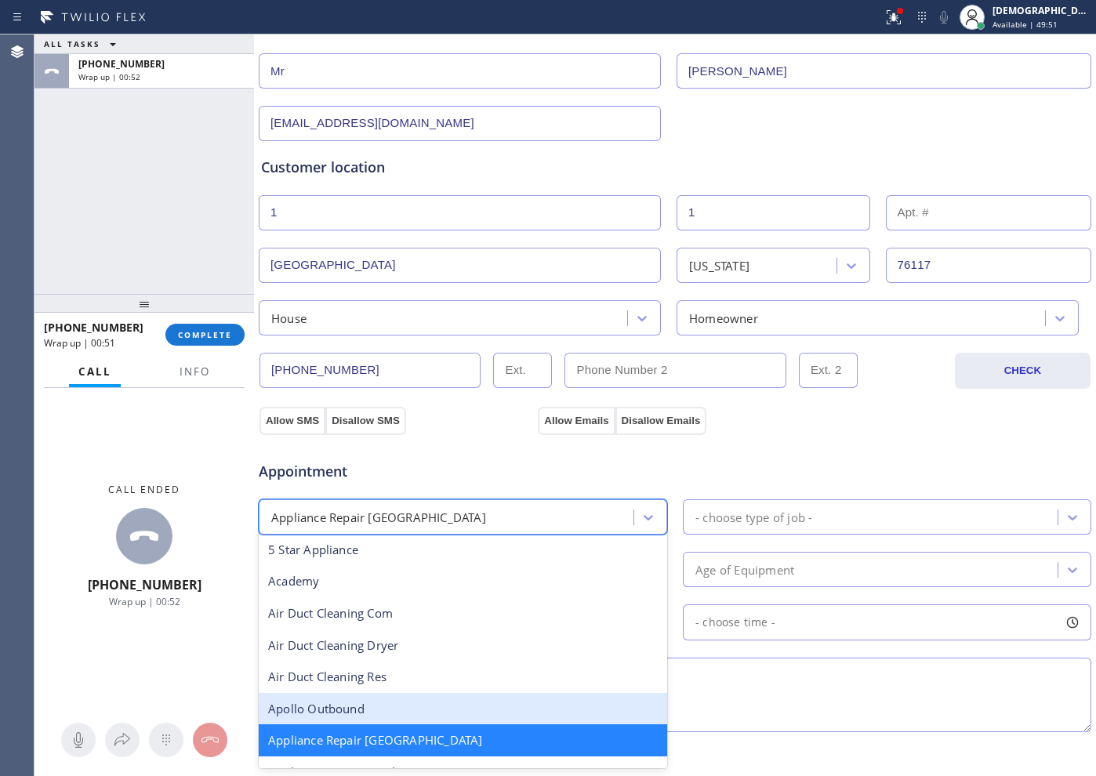
scroll to position [100, 0]
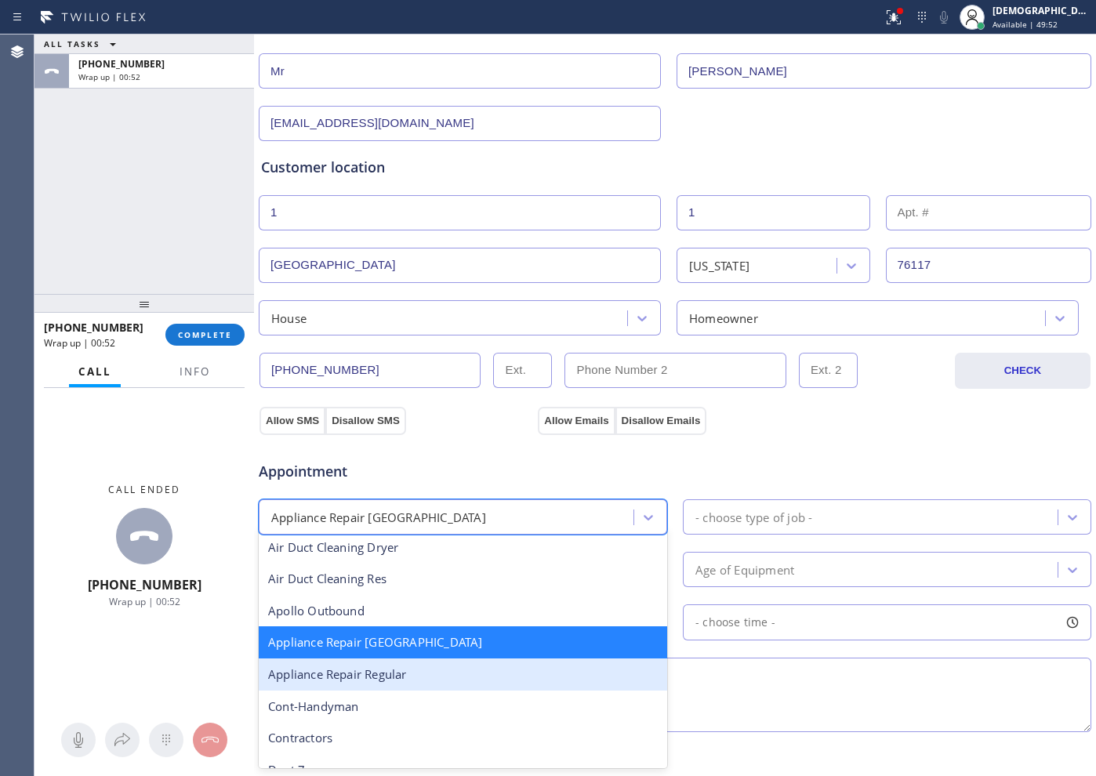
click at [442, 675] on div "Appliance Repair Regular" at bounding box center [463, 675] width 409 height 32
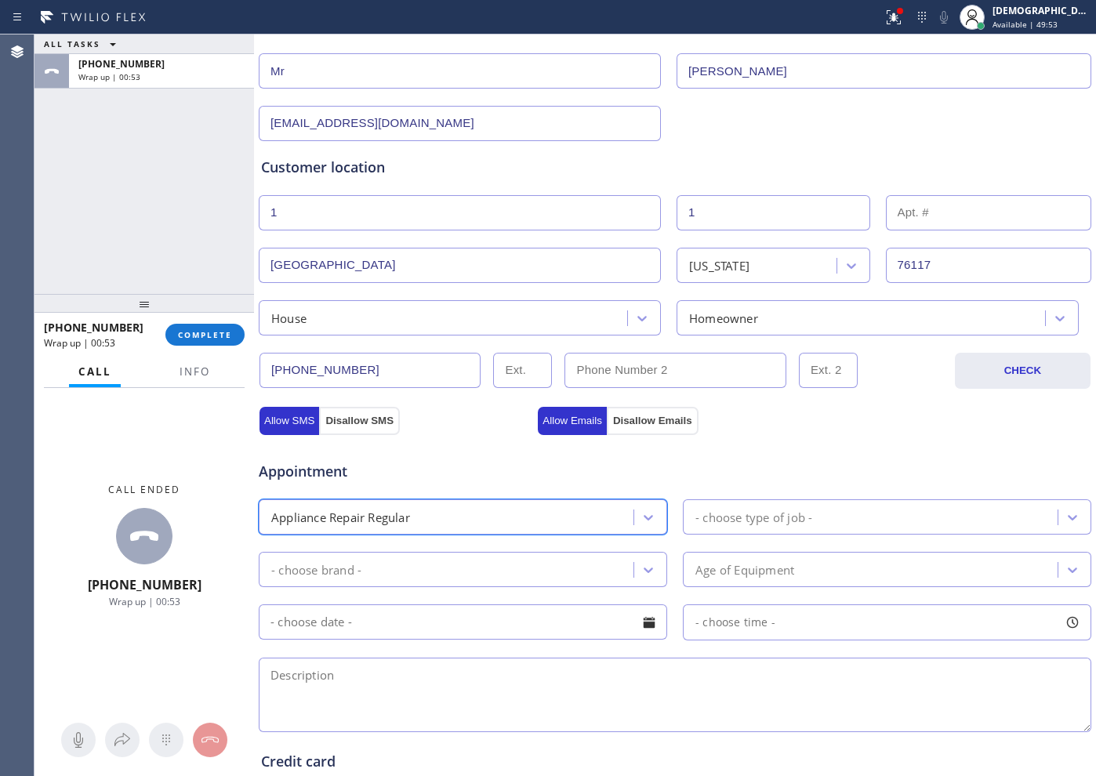
click at [803, 514] on div "- choose type of job -" at bounding box center [754, 517] width 117 height 18
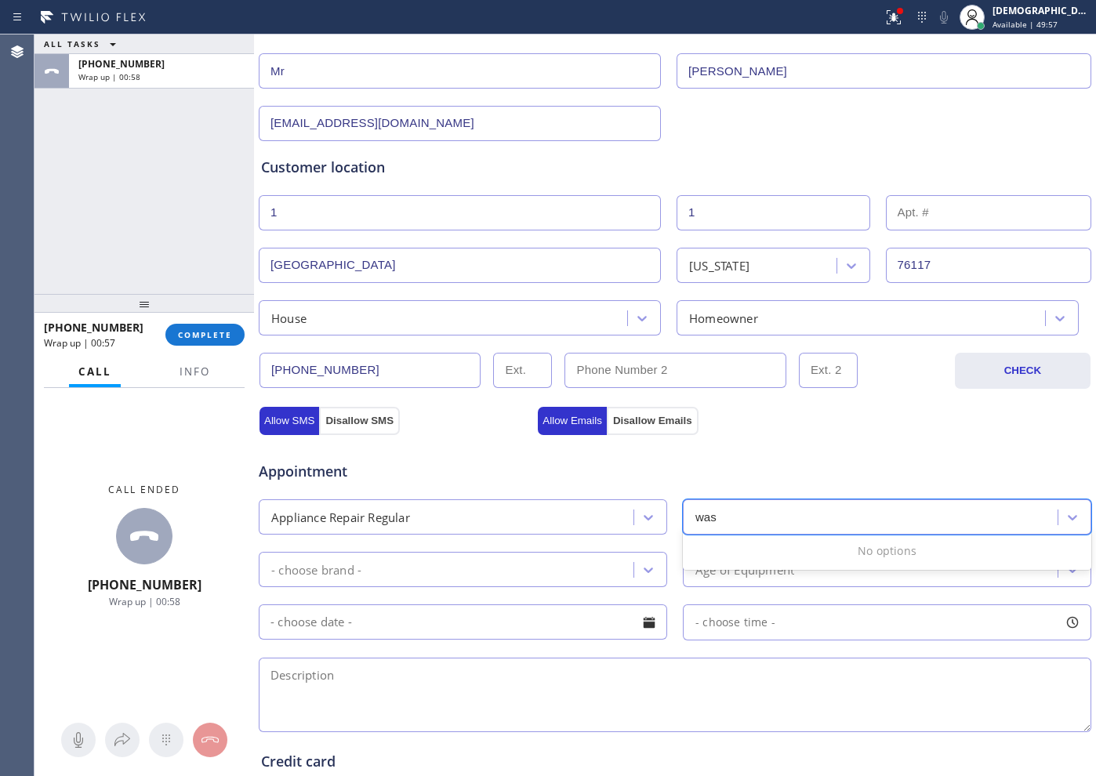
type input "was"
click at [560, 487] on div "Appointment Appliance Repair Regular - choose type of job - - choose brand - Ag…" at bounding box center [675, 588] width 828 height 293
click at [581, 490] on div "Appointment Appliance Repair Regular - choose type of job - - choose brand - Ag…" at bounding box center [675, 588] width 828 height 293
click at [337, 669] on textarea at bounding box center [675, 695] width 833 height 75
paste textarea "DC67-00870A / Samsung washer"
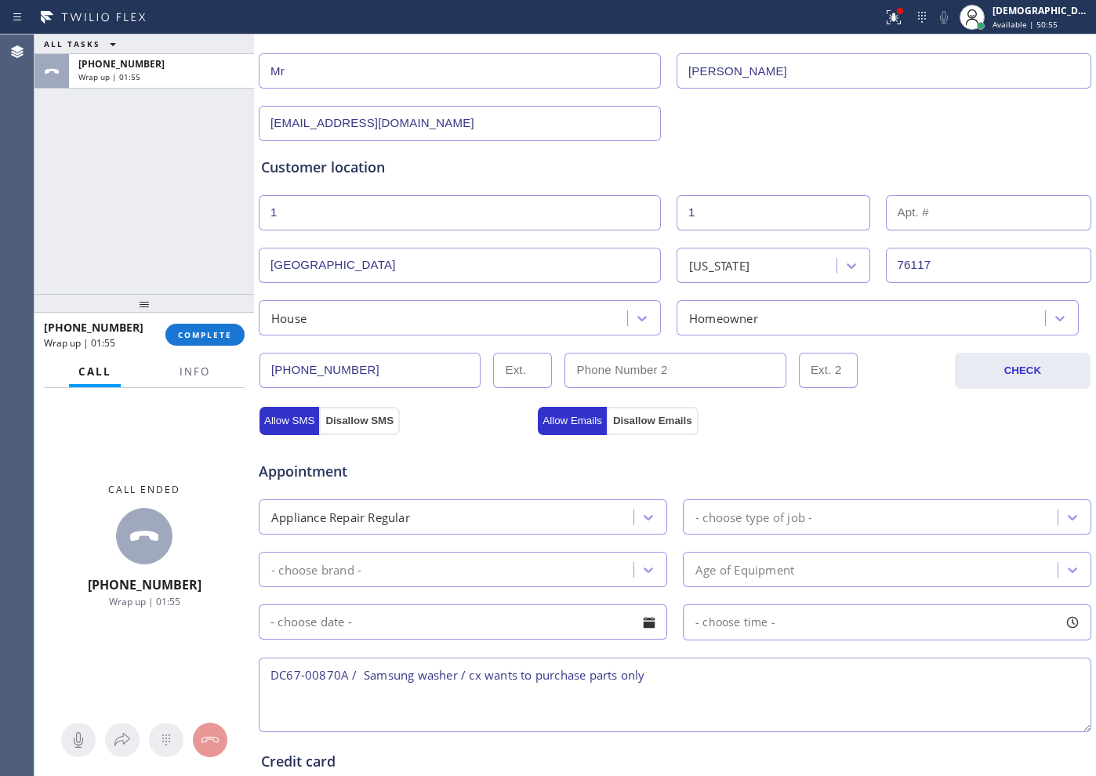
click at [679, 674] on textarea "DC67-00870A / Samsung washer / cx wants to purchase parts only" at bounding box center [675, 695] width 833 height 75
paste textarea "[GEOGRAPHIC_DATA]"
click at [547, 698] on textarea "DC67-00870A / Samsung washer / cx wants to purchase parts only / Explain cx how…" at bounding box center [675, 695] width 833 height 75
click at [209, 364] on button "Info" at bounding box center [194, 372] width 49 height 31
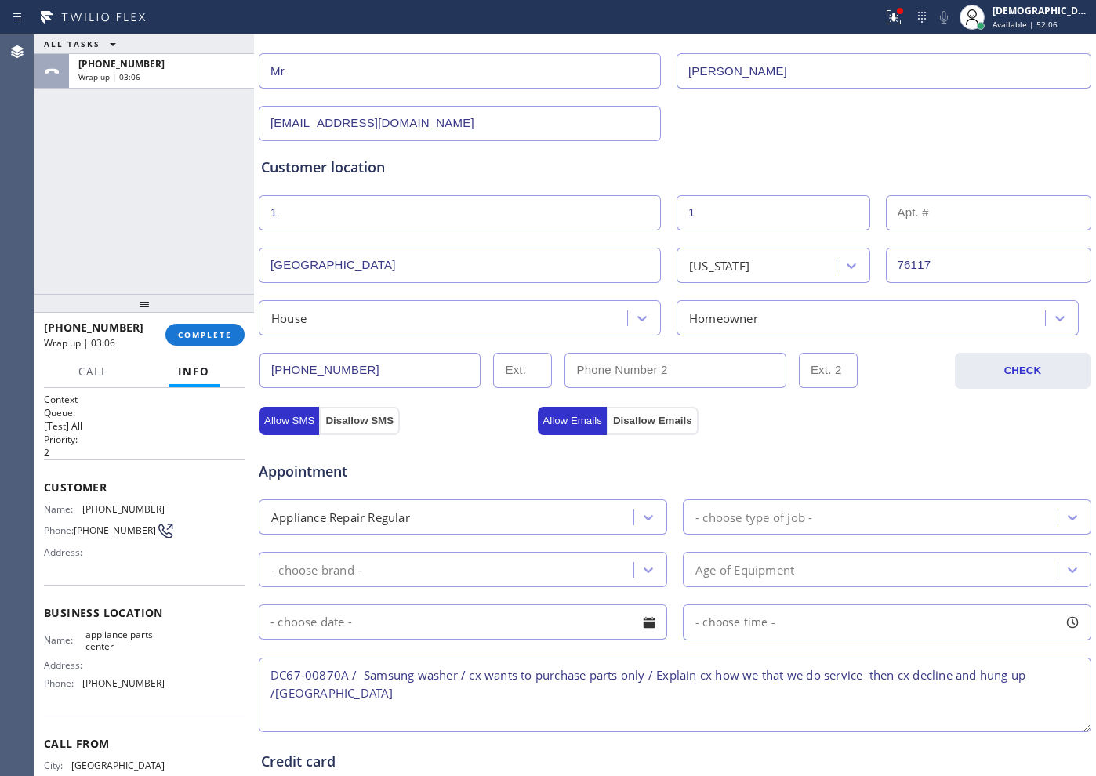
scroll to position [68, 0]
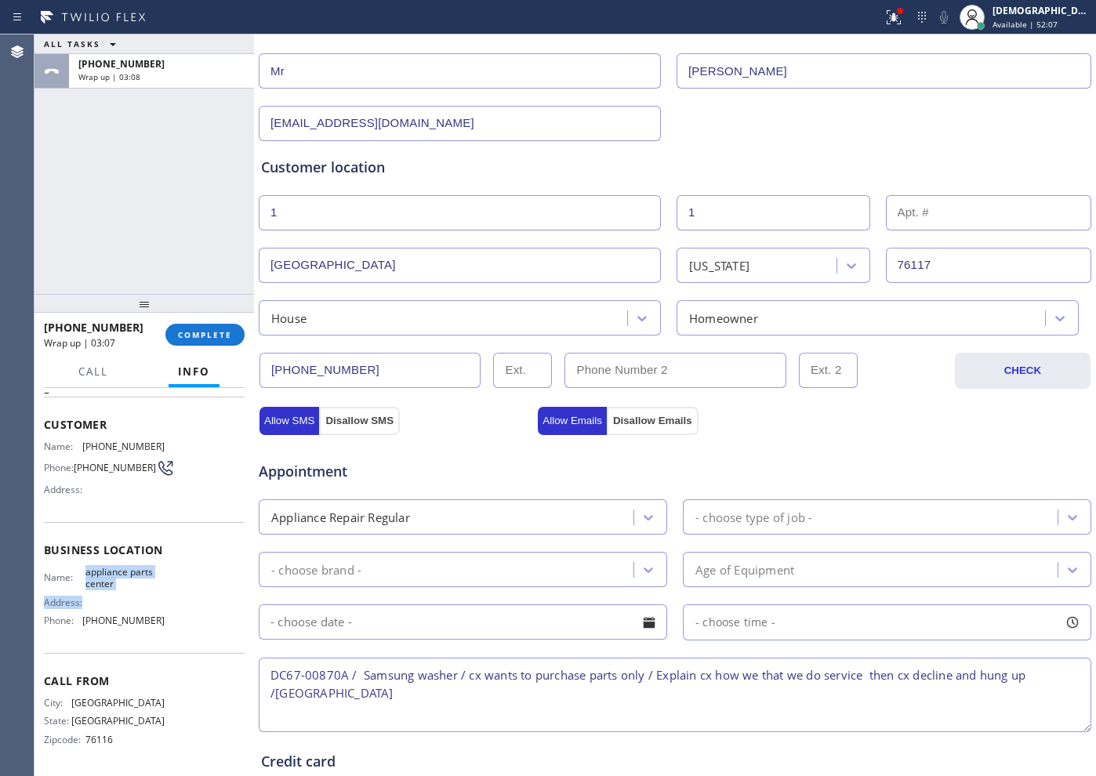
drag, startPoint x: 115, startPoint y: 594, endPoint x: 84, endPoint y: 576, distance: 36.2
click at [84, 576] on div "Name: appliance parts center Address: Phone: [PHONE_NUMBER]" at bounding box center [104, 599] width 121 height 67
click at [133, 587] on span "appliance parts center" at bounding box center [124, 578] width 78 height 24
drag, startPoint x: 119, startPoint y: 583, endPoint x: 87, endPoint y: 577, distance: 32.8
click at [87, 577] on span "appliance parts center" at bounding box center [124, 578] width 78 height 24
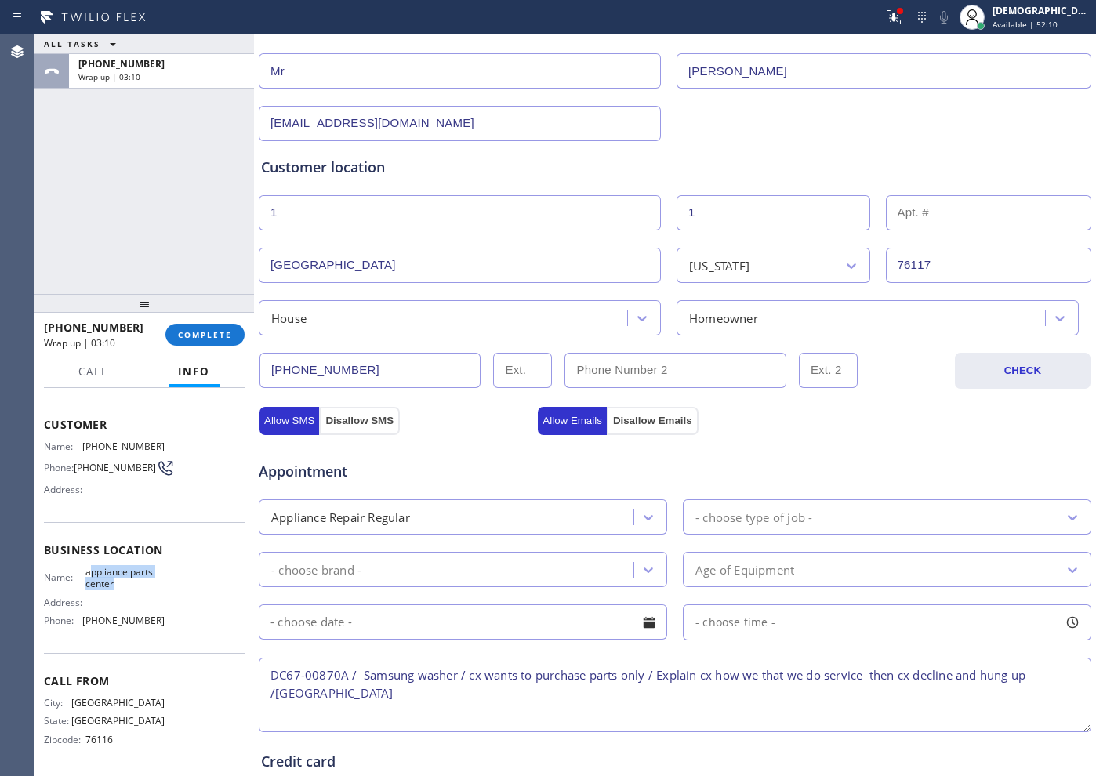
click at [126, 575] on span "appliance parts center" at bounding box center [124, 578] width 78 height 24
drag, startPoint x: 115, startPoint y: 583, endPoint x: 82, endPoint y: 573, distance: 34.0
click at [85, 573] on span "appliance parts center" at bounding box center [124, 578] width 78 height 24
copy span "appliance parts center"
click at [397, 688] on textarea "DC67-00870A / Samsung washer / cx wants to purchase parts only / Explain cx how…" at bounding box center [675, 695] width 833 height 75
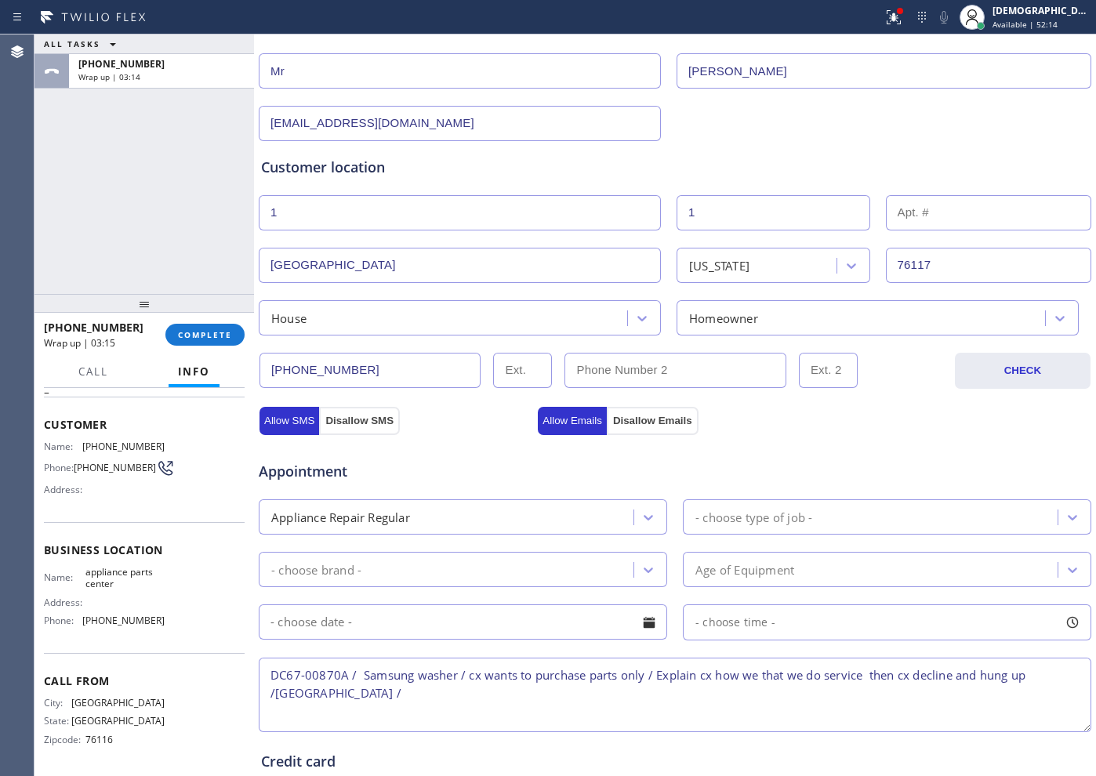
paste textarea "appliance parts center"
click at [735, 706] on textarea "DC67-00870A / Samsung washer / cx wants to purchase parts only / Explain cx how…" at bounding box center [675, 695] width 833 height 75
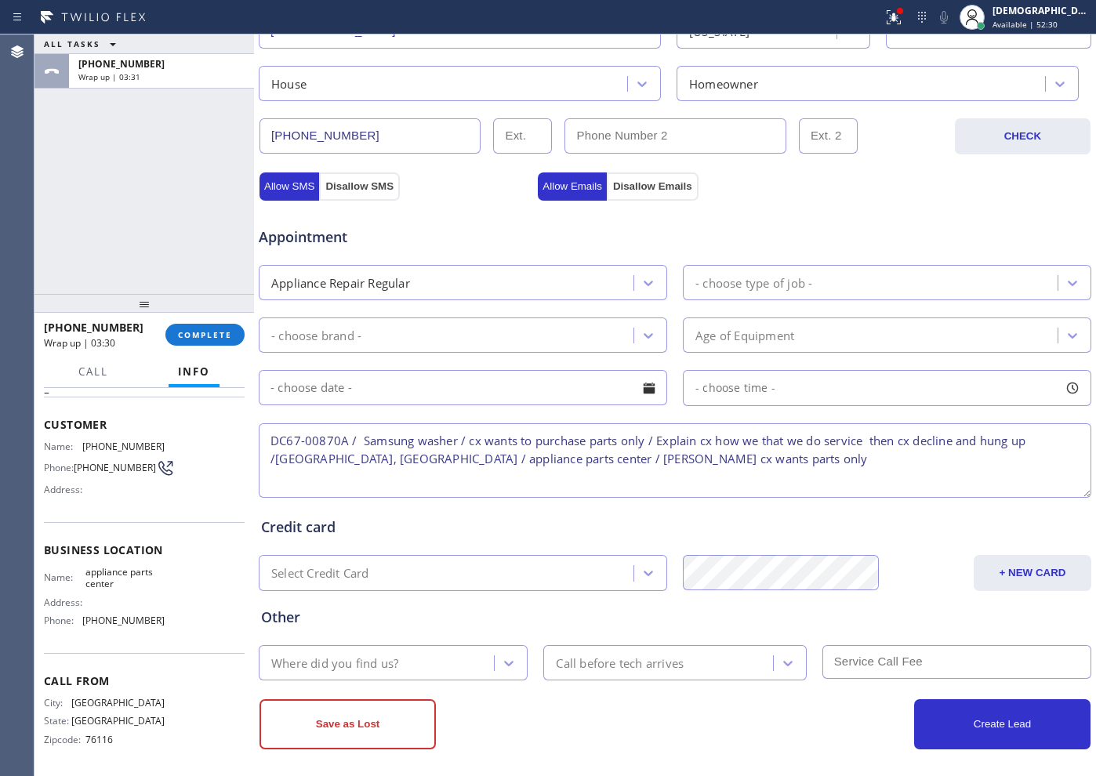
scroll to position [439, 0]
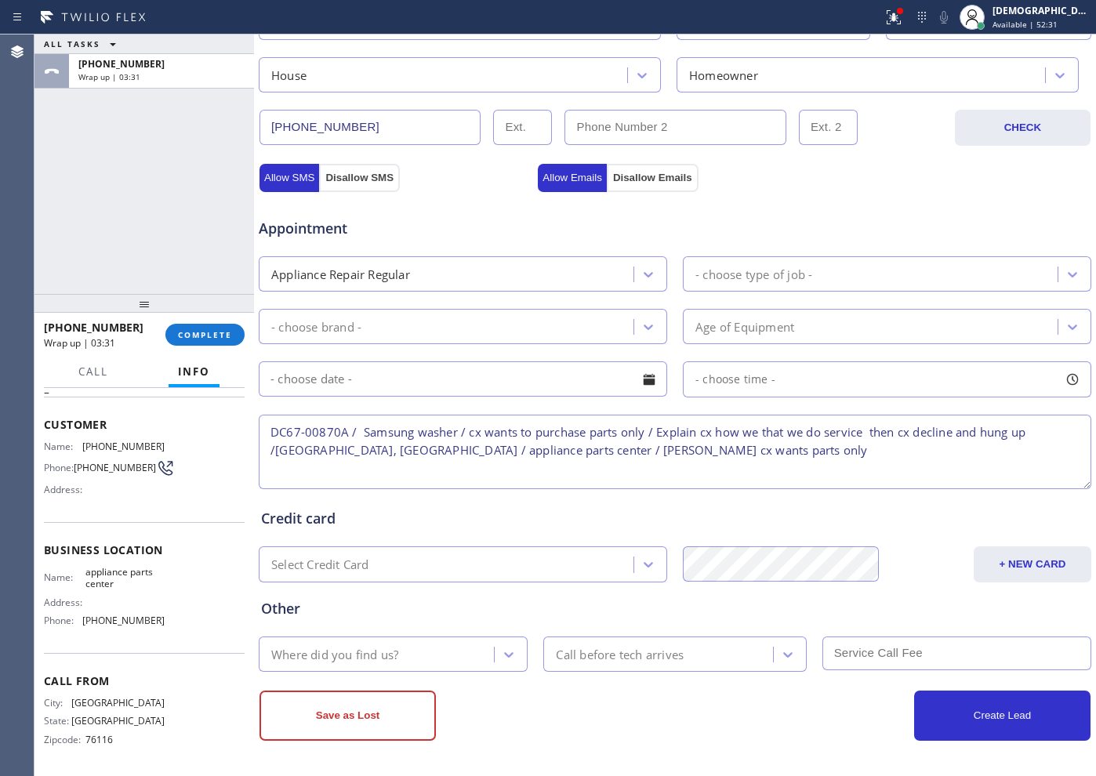
type textarea "DC67-00870A / Samsung washer / cx wants to purchase parts only / Explain cx how…"
click at [367, 661] on div "Where did you find us?" at bounding box center [334, 654] width 127 height 18
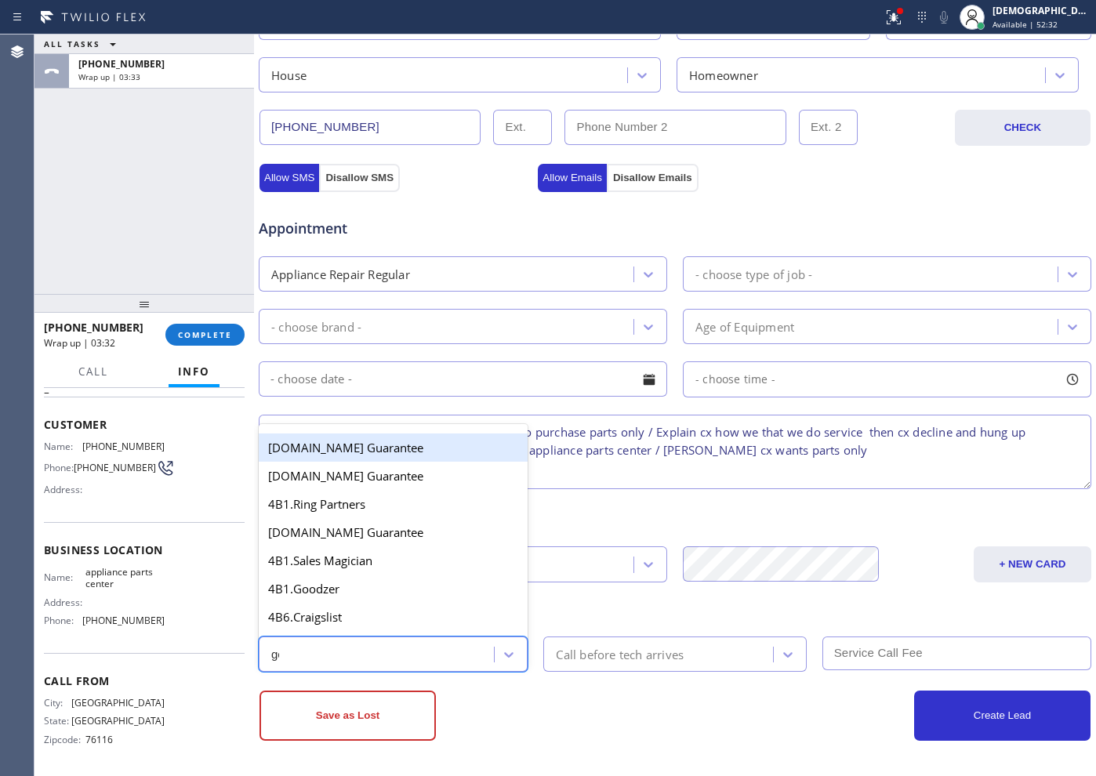
type input "goo"
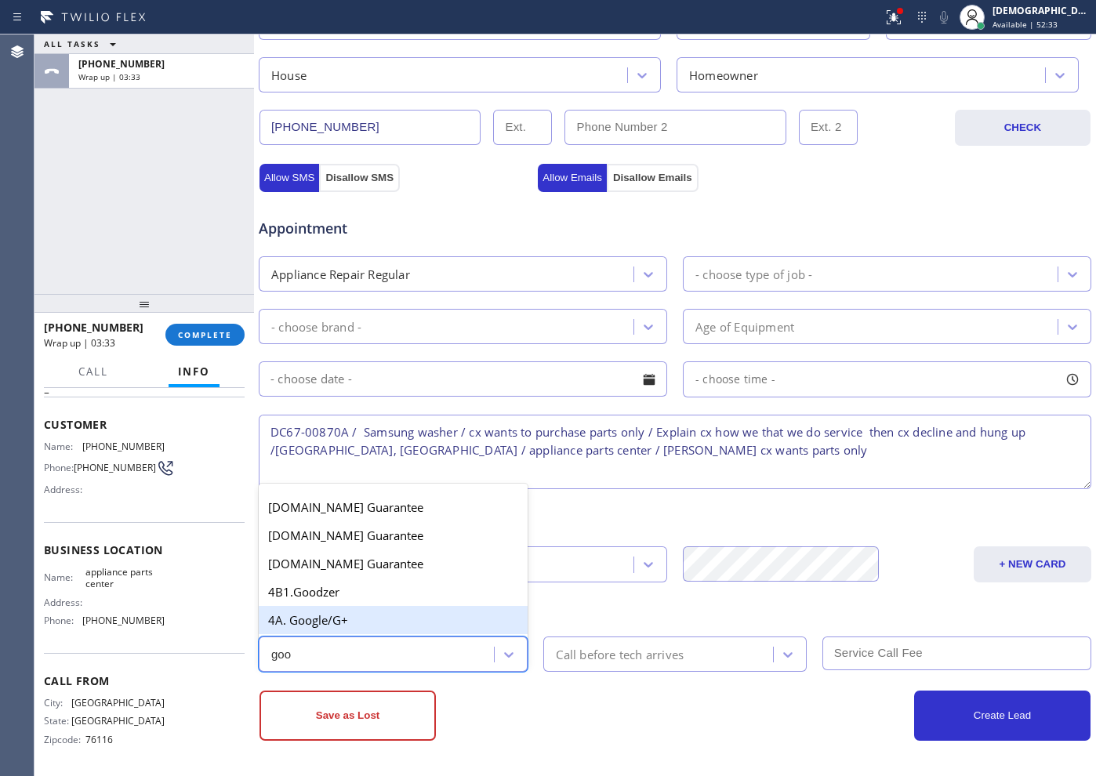
click at [345, 623] on div "4A. Google/G+" at bounding box center [393, 620] width 269 height 28
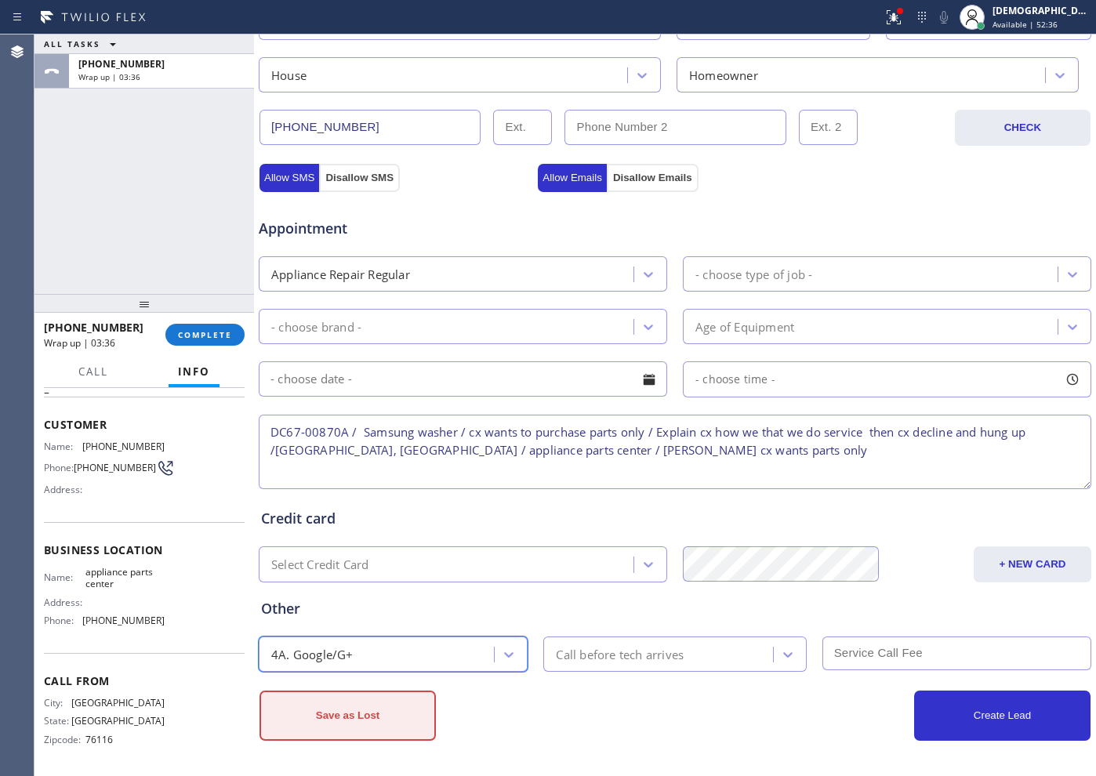
click at [404, 711] on button "Save as Lost" at bounding box center [348, 716] width 176 height 50
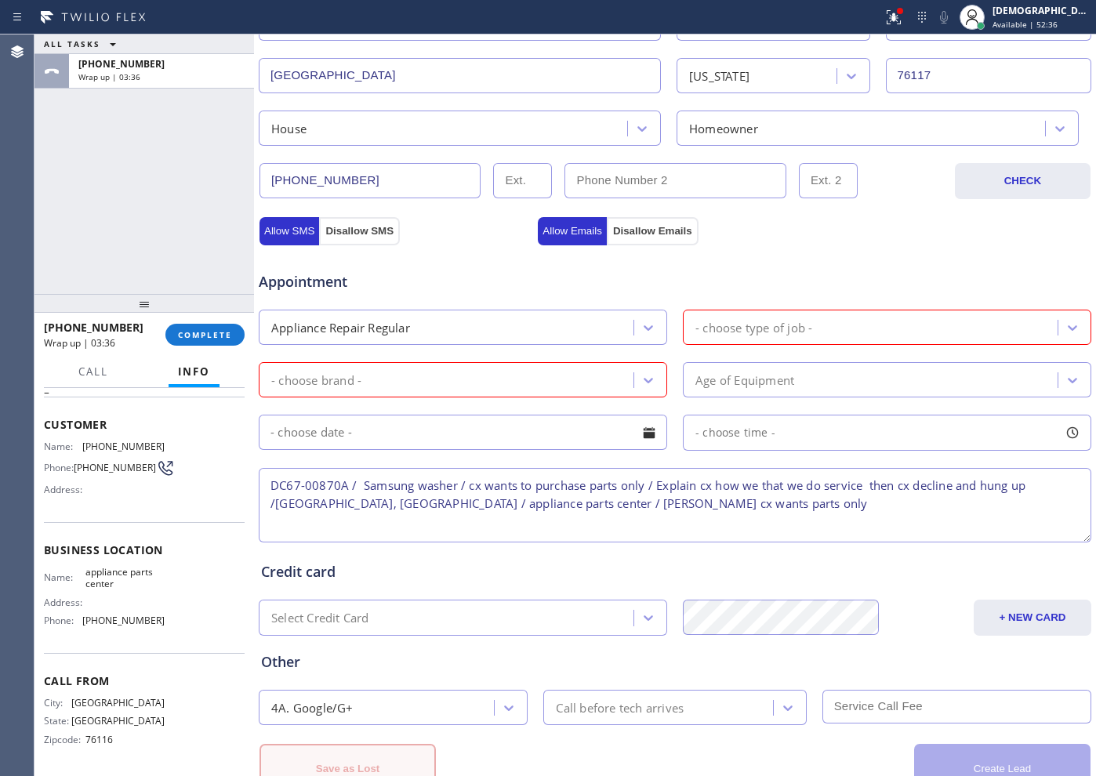
scroll to position [493, 0]
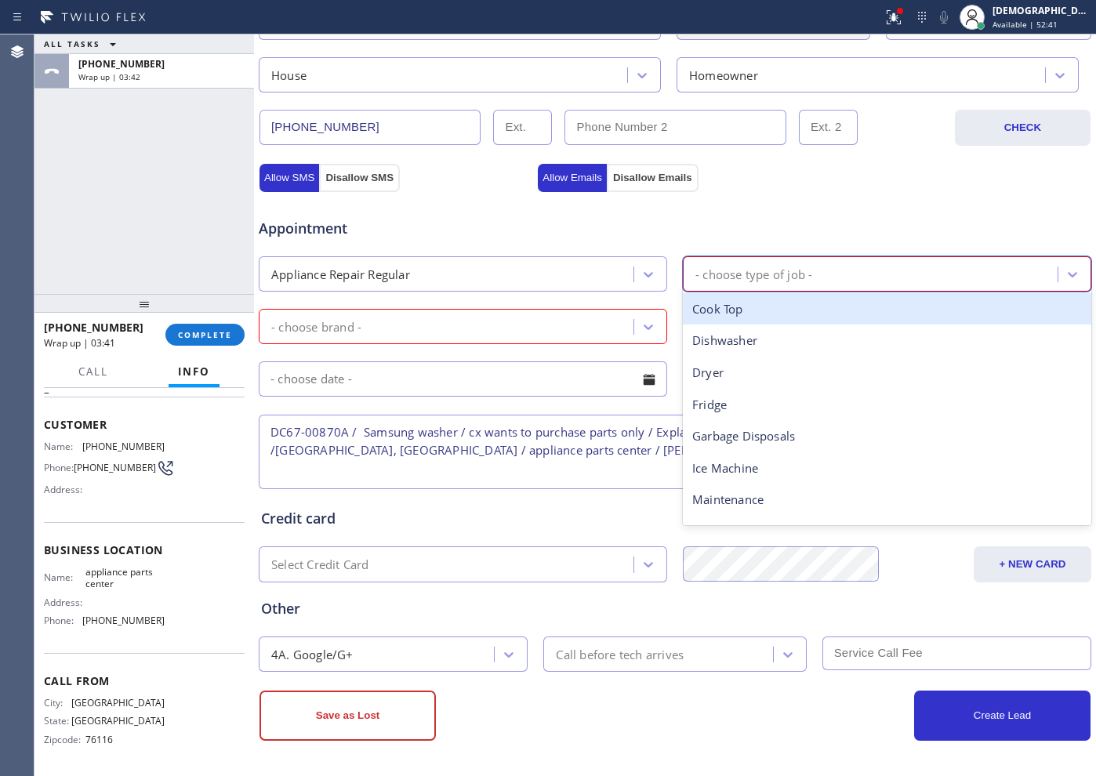
click at [702, 281] on div "- choose type of job -" at bounding box center [754, 274] width 117 height 18
type input "wa"
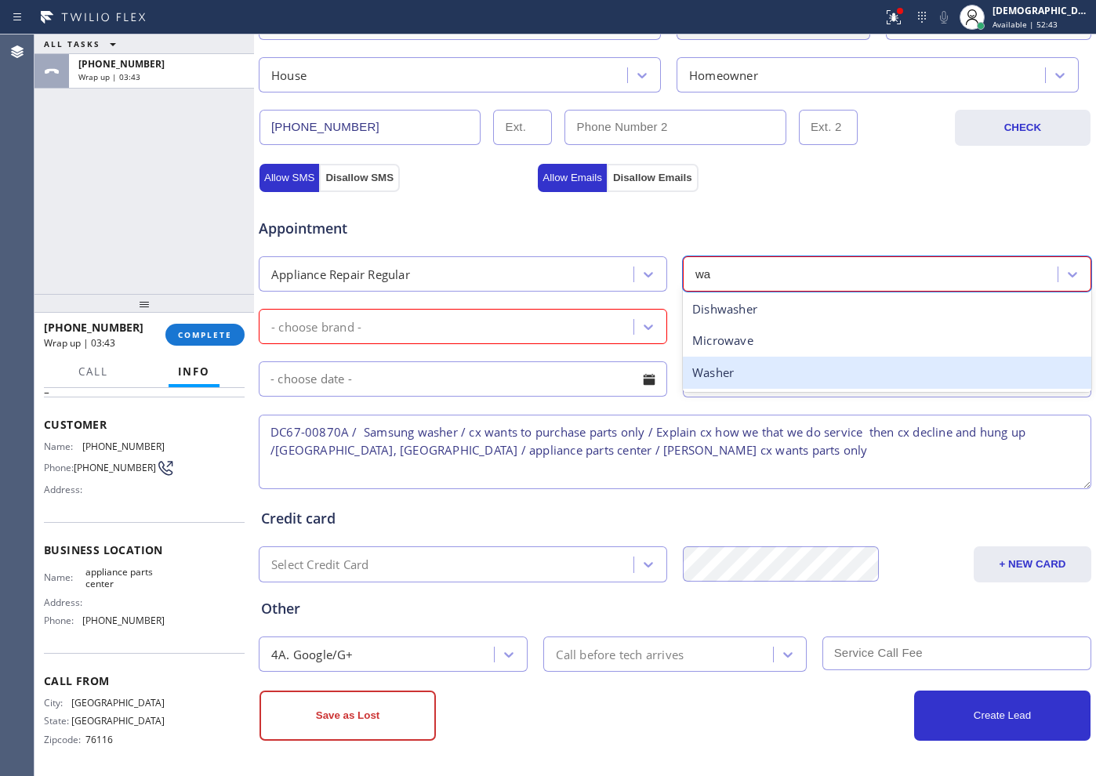
click at [717, 376] on div "Washer" at bounding box center [887, 373] width 409 height 32
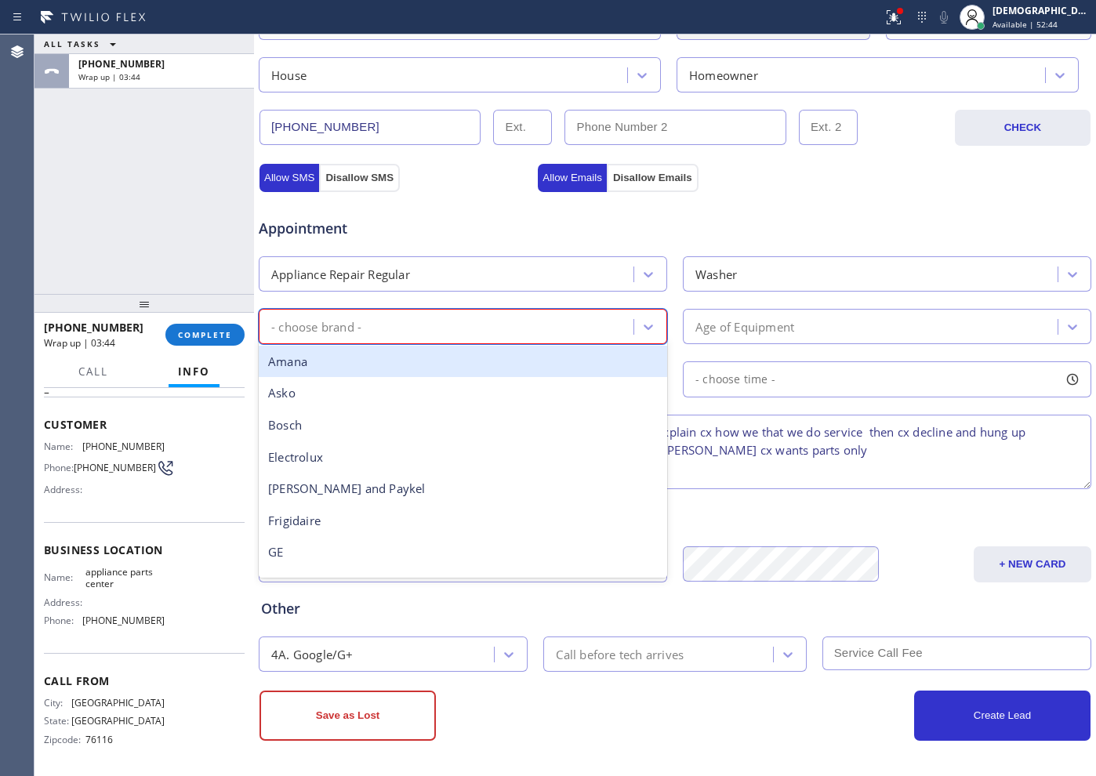
click at [416, 329] on div "- choose brand -" at bounding box center [449, 326] width 370 height 27
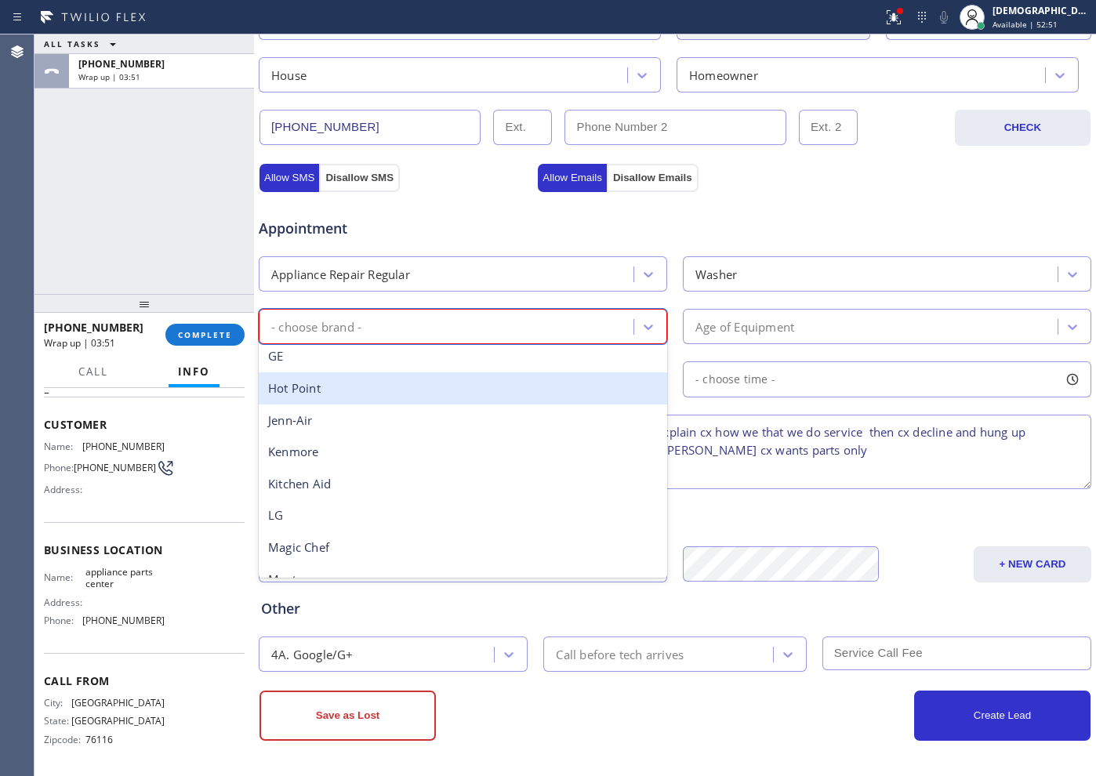
scroll to position [344, 0]
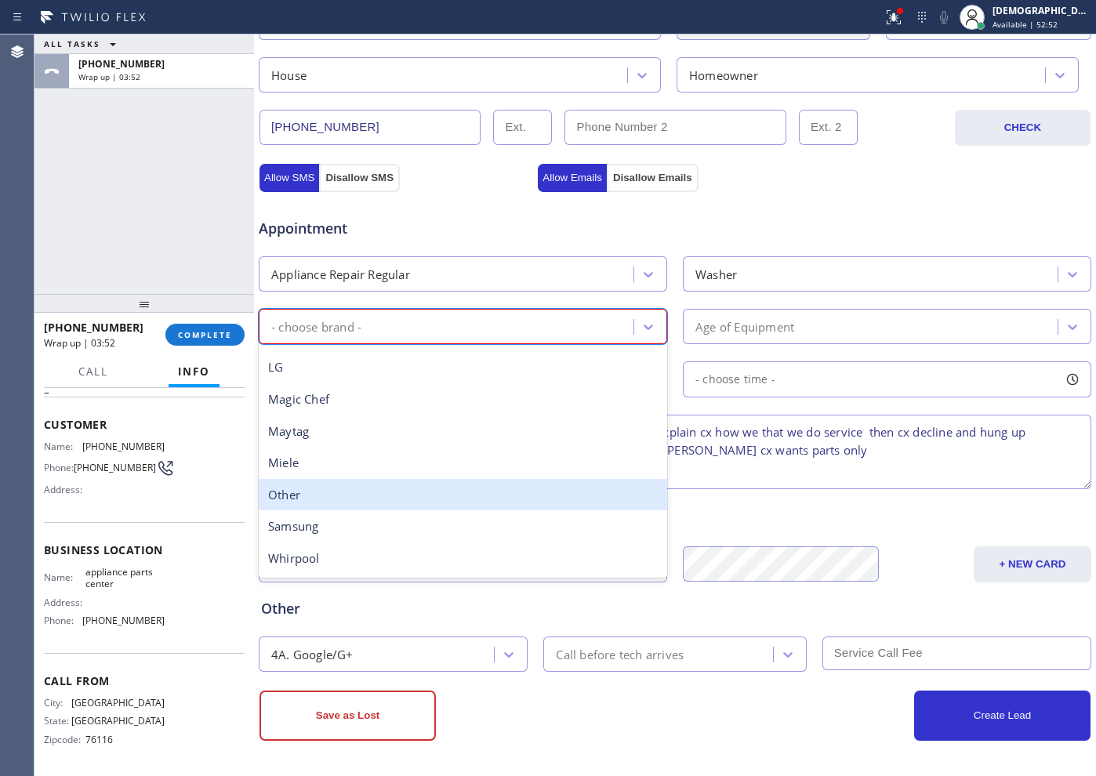
click at [431, 491] on div "Other" at bounding box center [463, 495] width 409 height 32
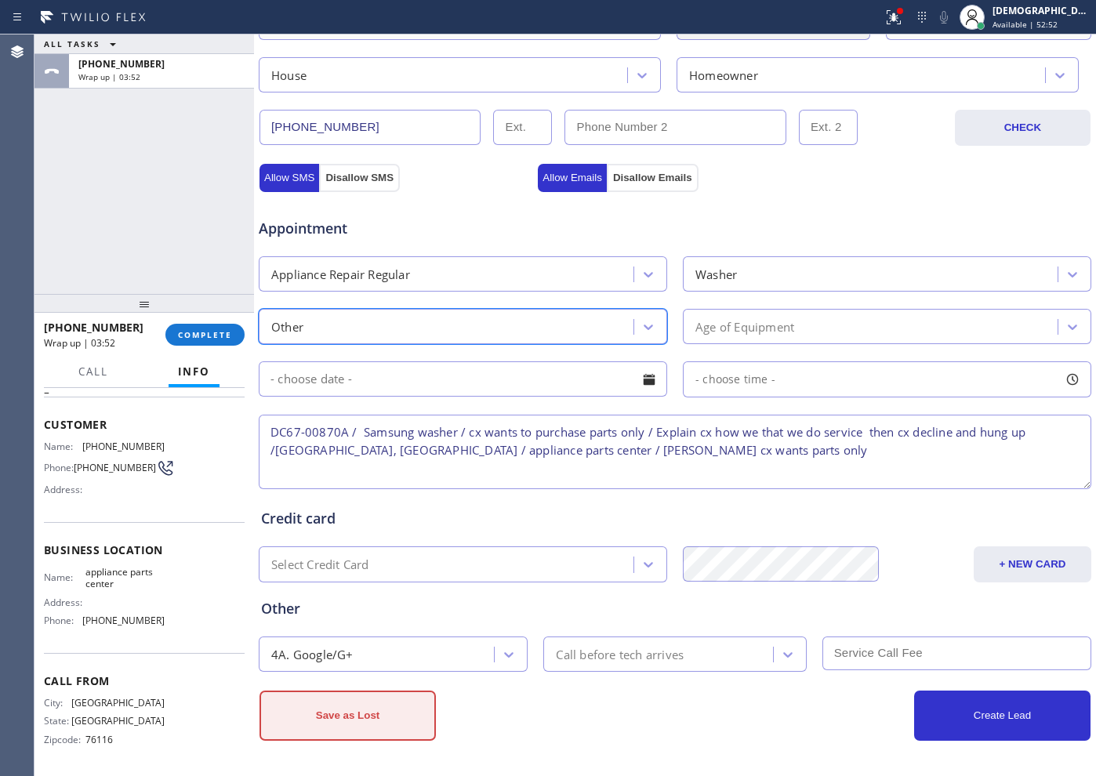
click at [409, 719] on button "Save as Lost" at bounding box center [348, 716] width 176 height 50
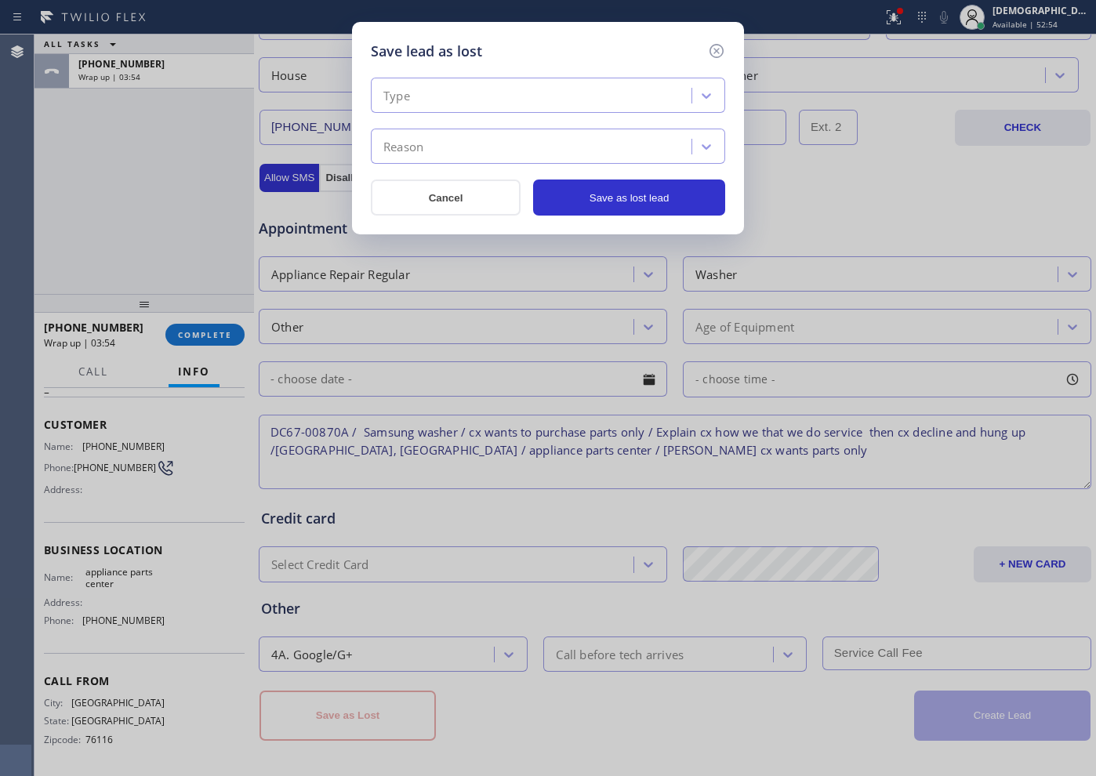
click at [638, 96] on div "Type" at bounding box center [534, 95] width 316 height 27
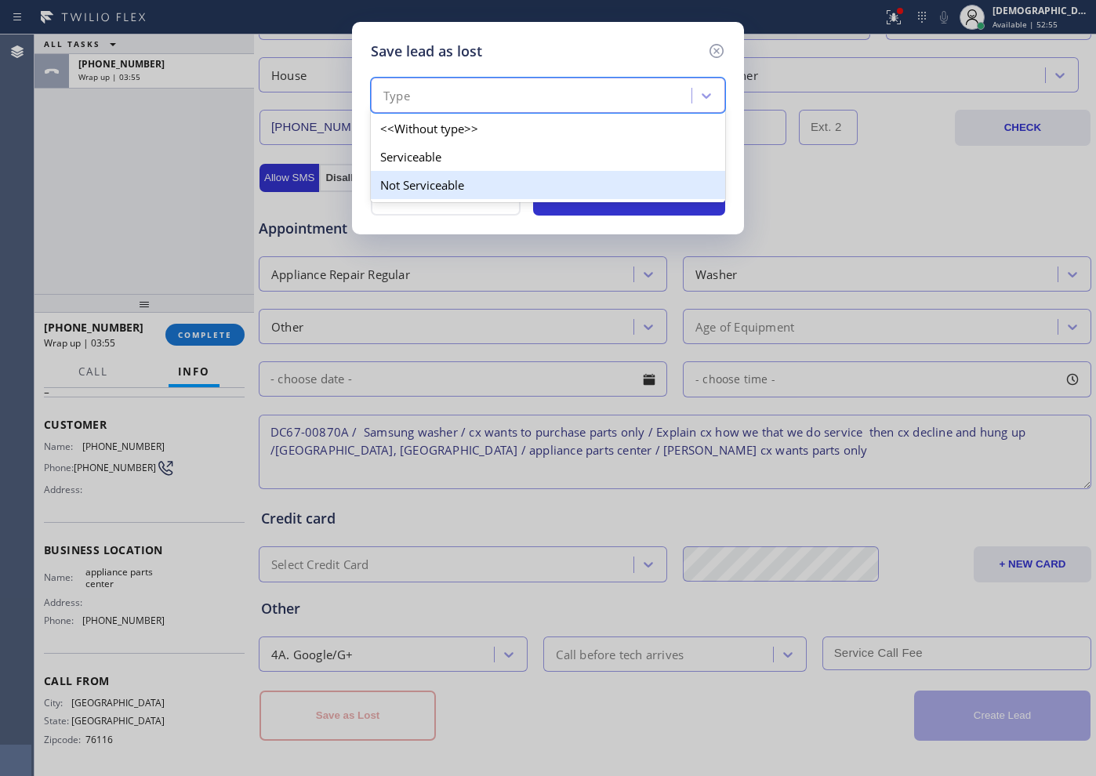
click at [557, 171] on div "Not Serviceable" at bounding box center [548, 185] width 354 height 28
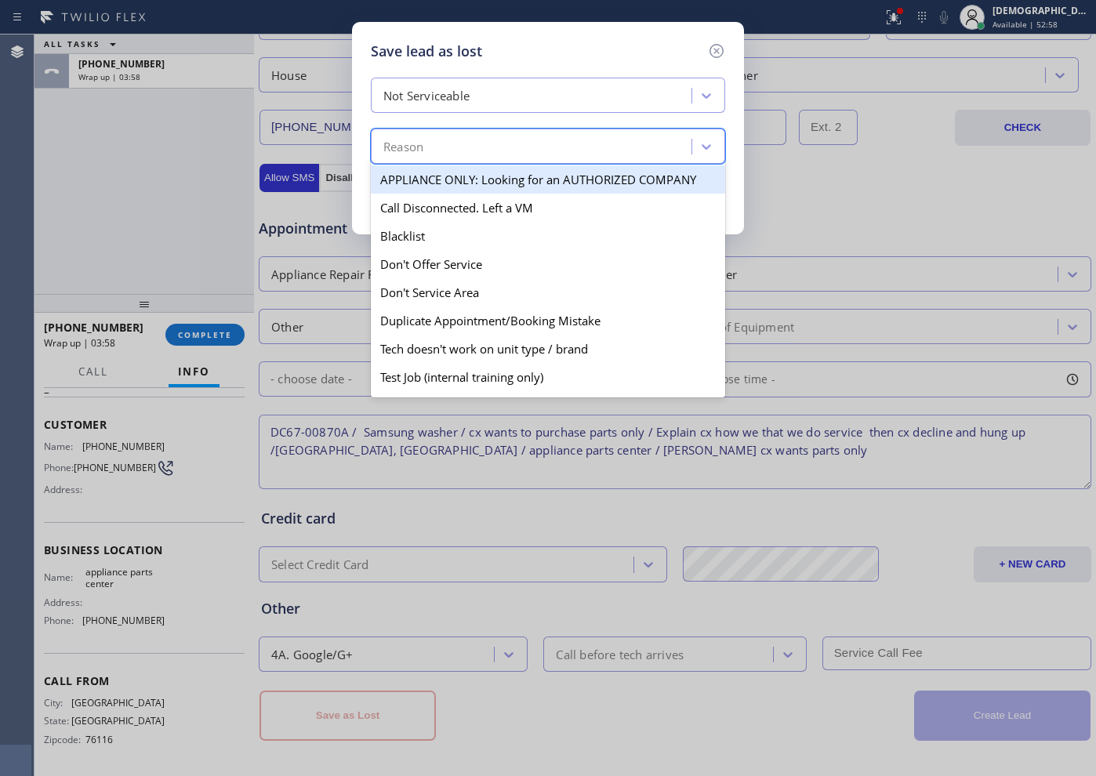
click at [562, 142] on div "Reason" at bounding box center [534, 146] width 316 height 27
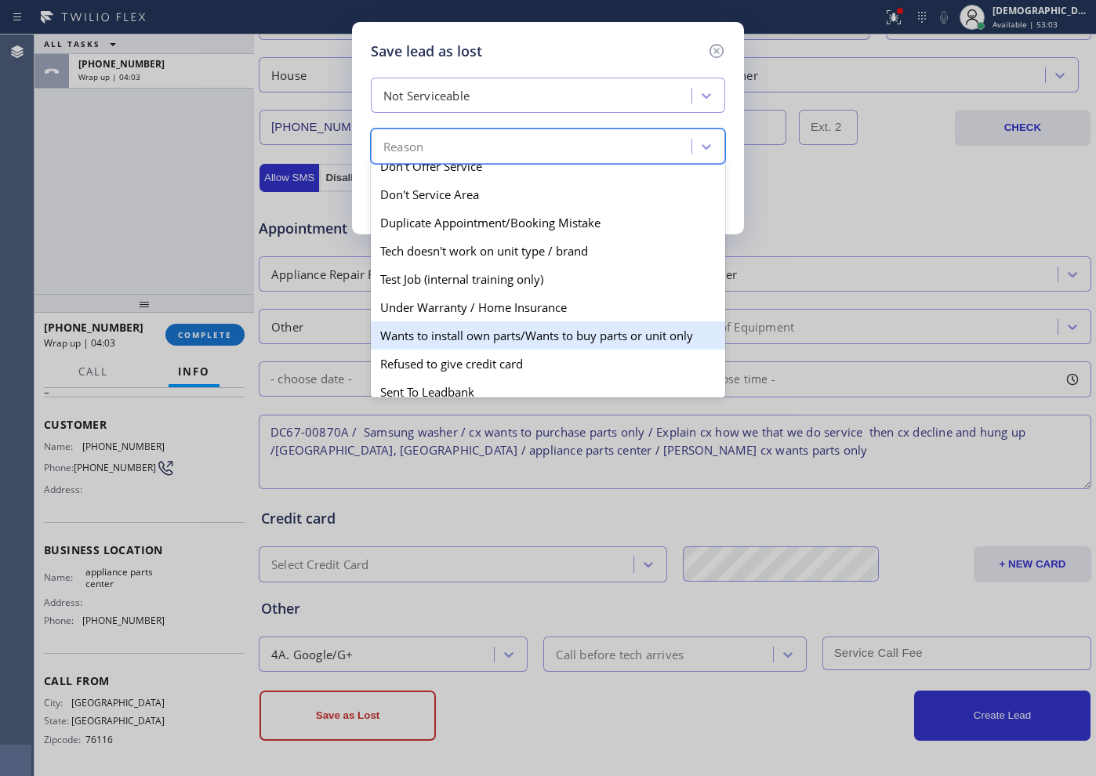
scroll to position [138, 0]
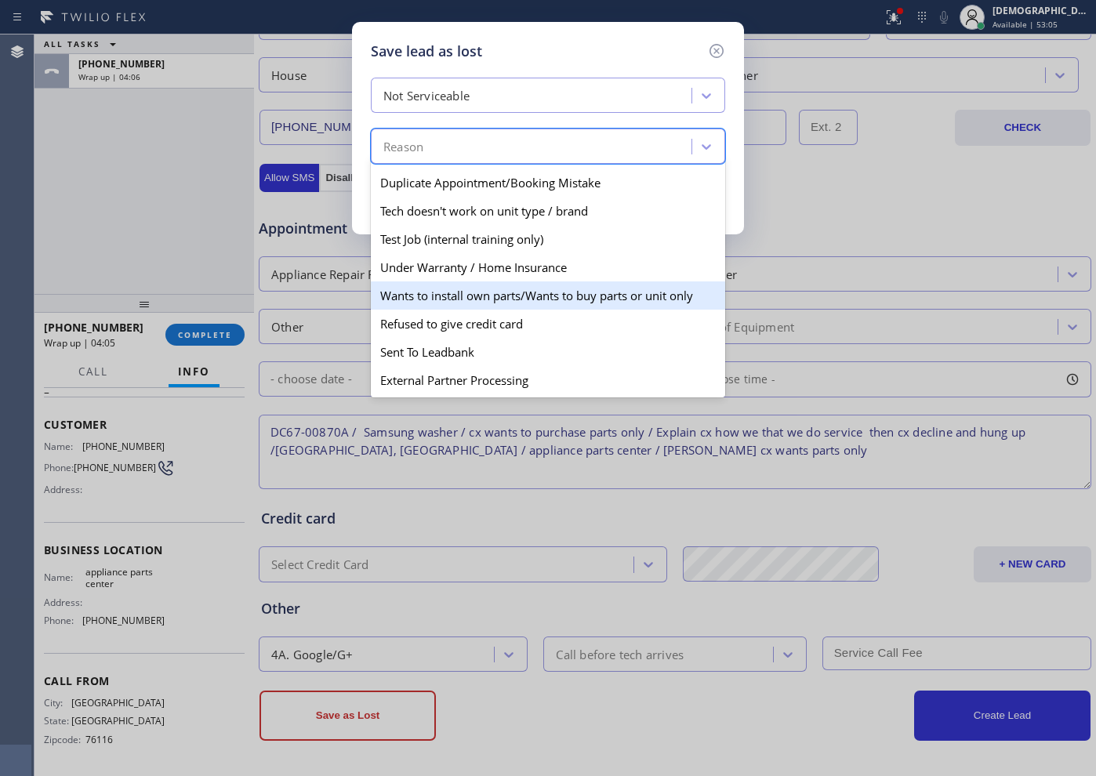
click at [580, 304] on div "Wants to install own parts/Wants to buy parts or unit only" at bounding box center [548, 296] width 354 height 28
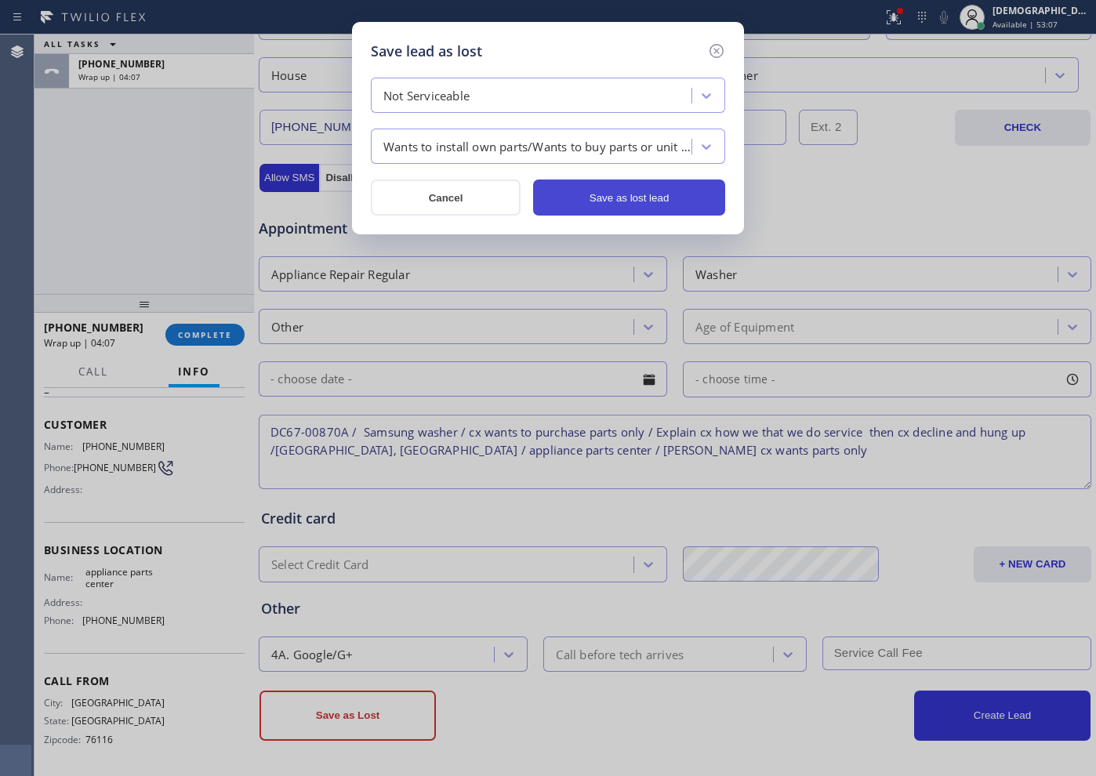
click at [633, 191] on button "Save as lost lead" at bounding box center [629, 198] width 192 height 36
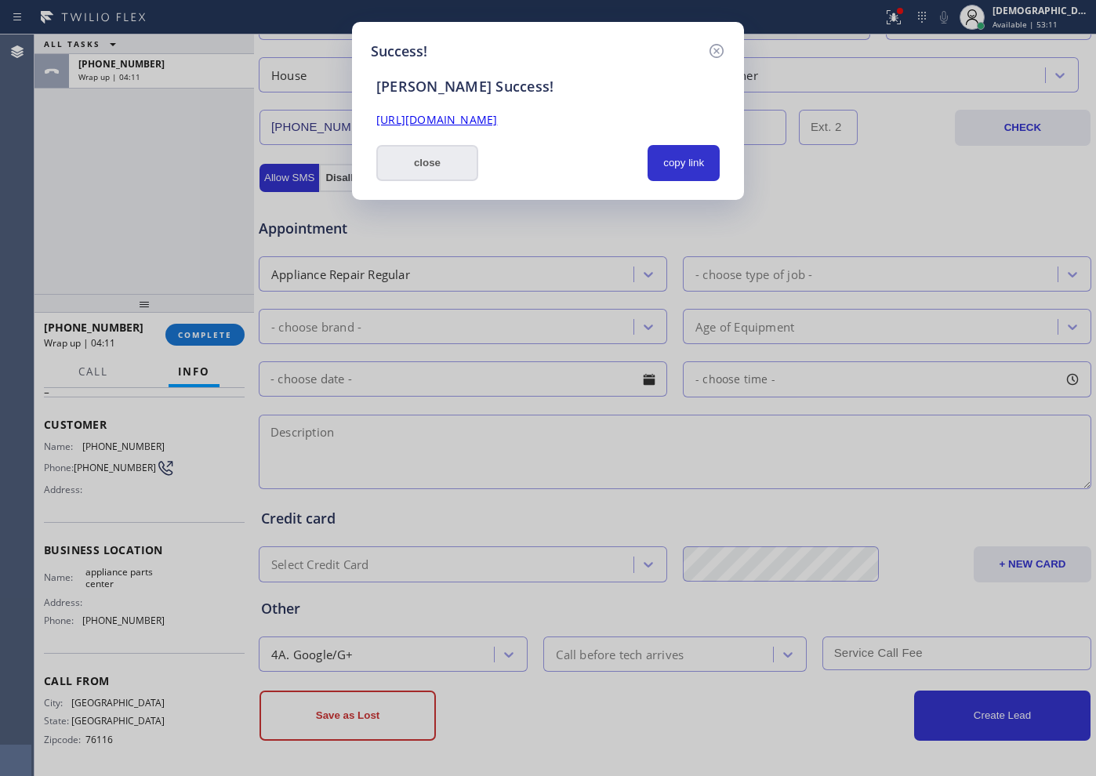
click at [433, 160] on button "close" at bounding box center [427, 163] width 102 height 36
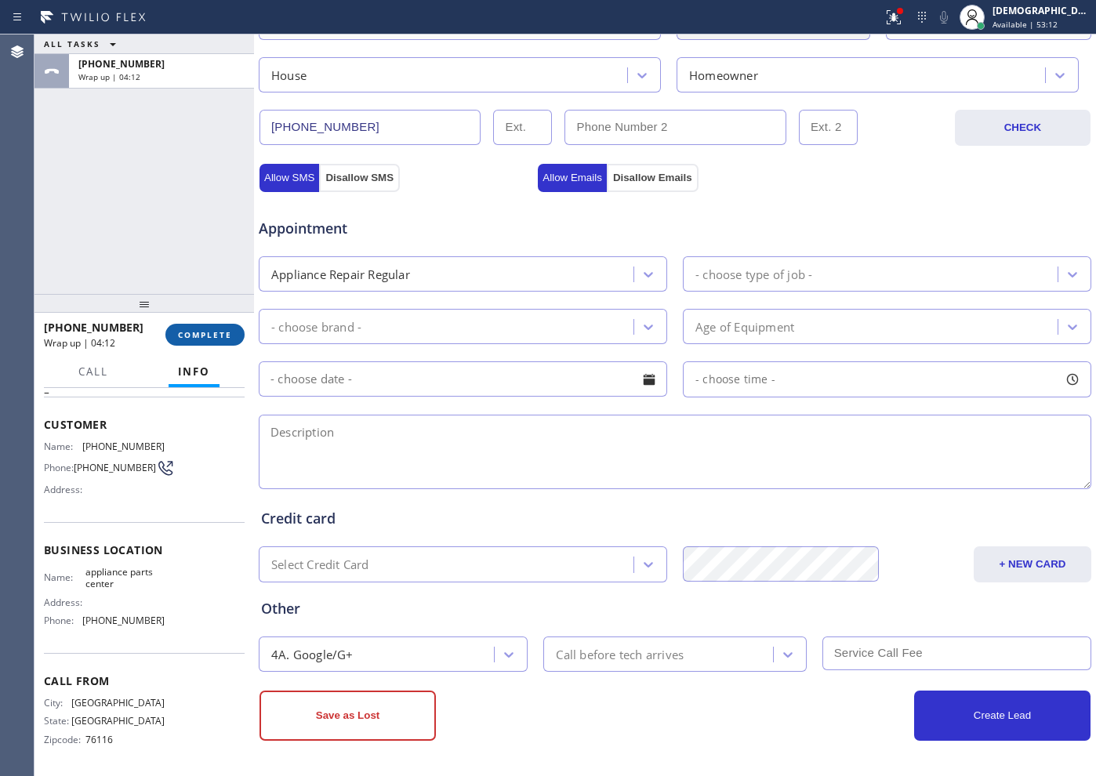
click at [183, 344] on button "COMPLETE" at bounding box center [204, 335] width 79 height 22
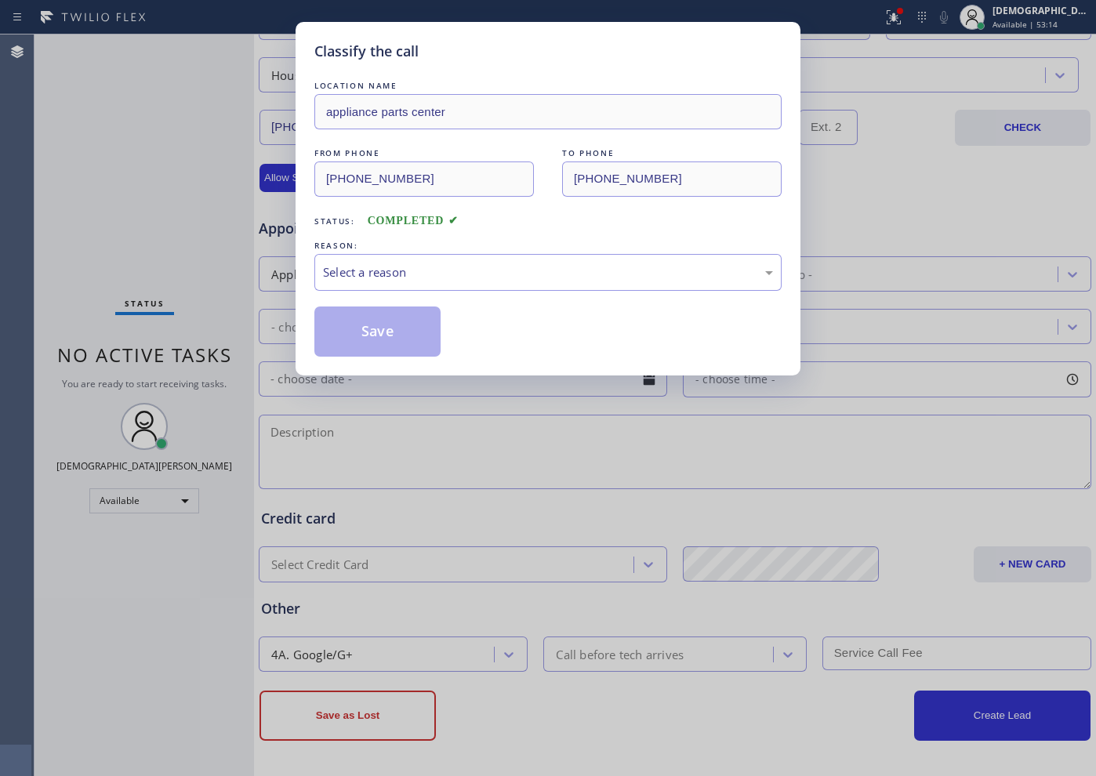
click at [189, 330] on div "Classify the call LOCATION NAME appliance parts center FROM PHONE [PHONE_NUMBER…" at bounding box center [548, 388] width 1096 height 776
click at [372, 279] on div "Select a reason" at bounding box center [548, 273] width 450 height 18
click at [358, 328] on button "Save" at bounding box center [377, 332] width 126 height 50
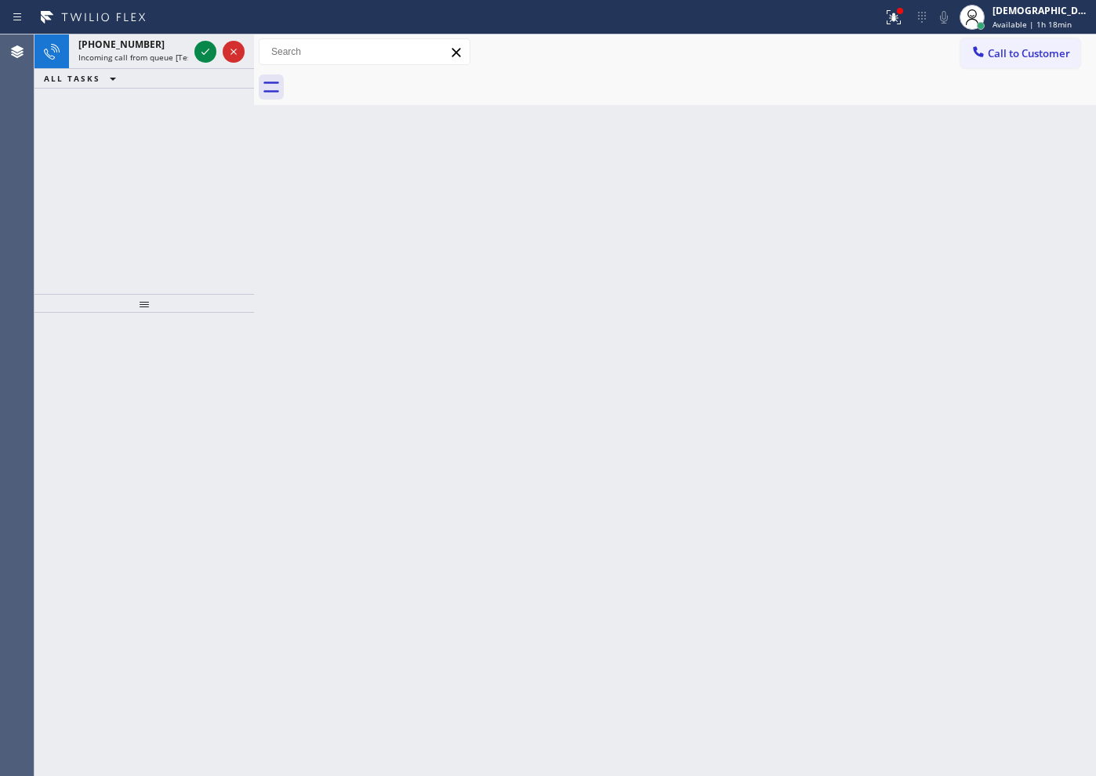
click at [176, 176] on div "[PHONE_NUMBER] Incoming call from queue [Test] All ALL TASKS ALL TASKS ACTIVE T…" at bounding box center [145, 165] width 220 height 260
click at [206, 51] on icon at bounding box center [206, 52] width 8 height 6
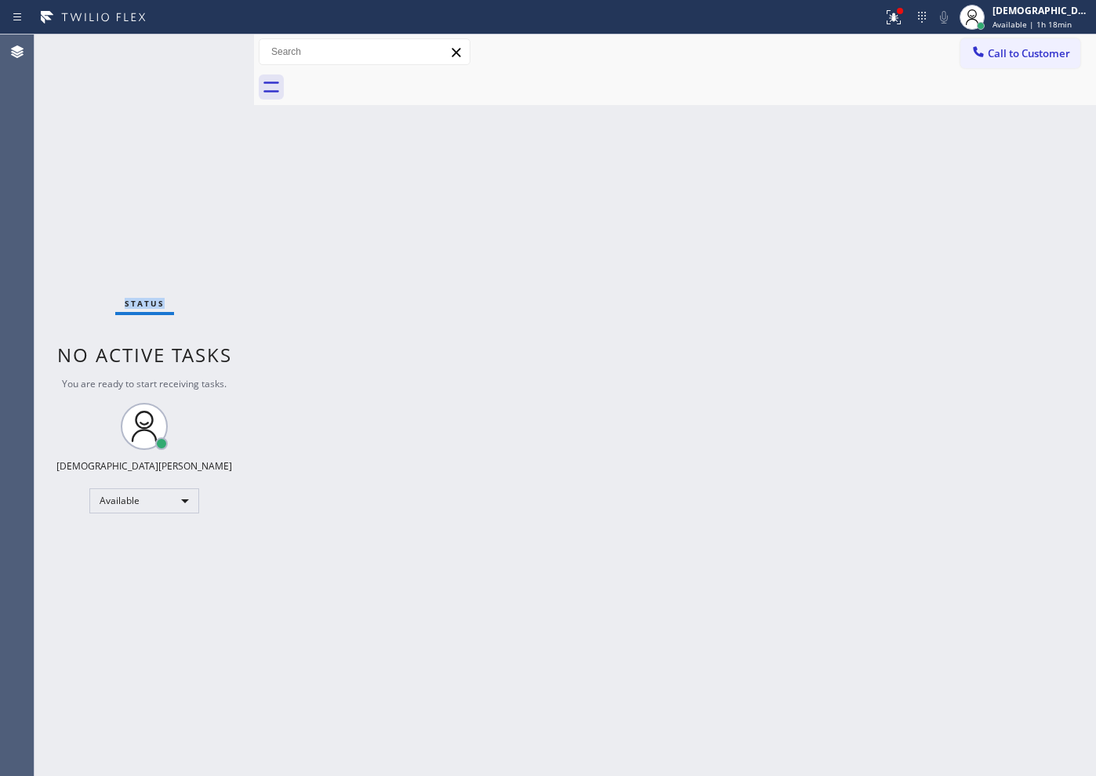
click at [206, 51] on div "Status No active tasks You are ready to start receiving tasks. Christian Cinco …" at bounding box center [145, 406] width 220 height 742
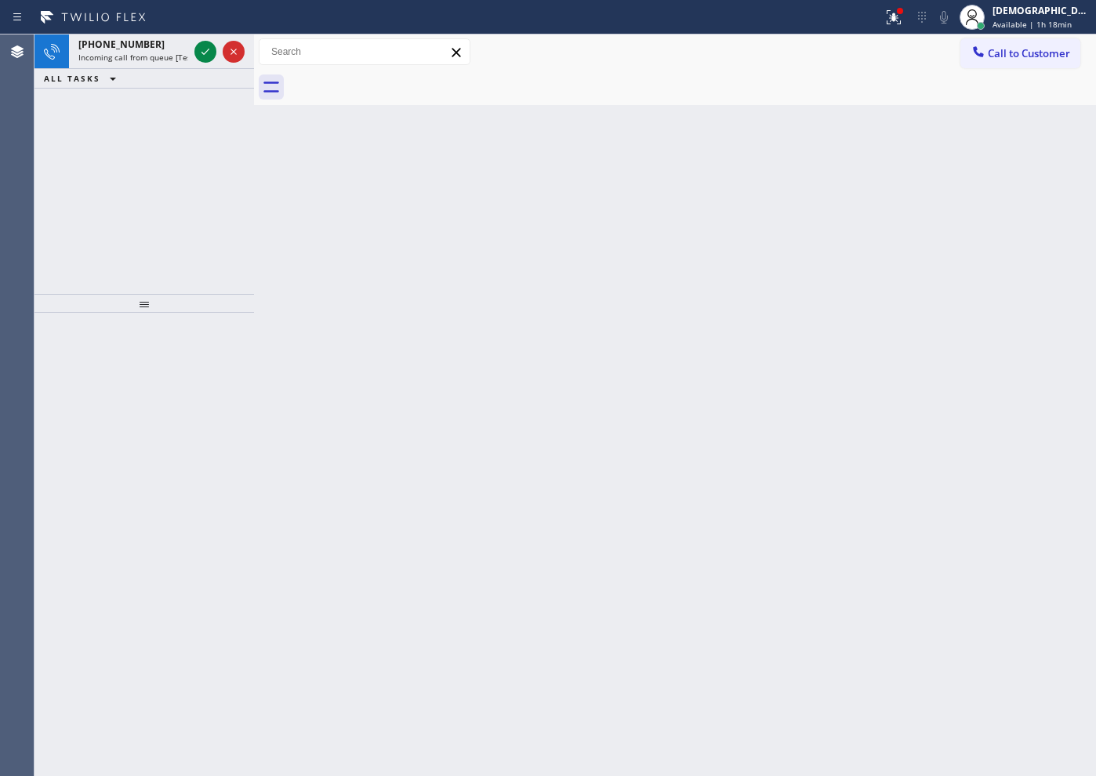
click at [206, 51] on icon at bounding box center [206, 52] width 8 height 6
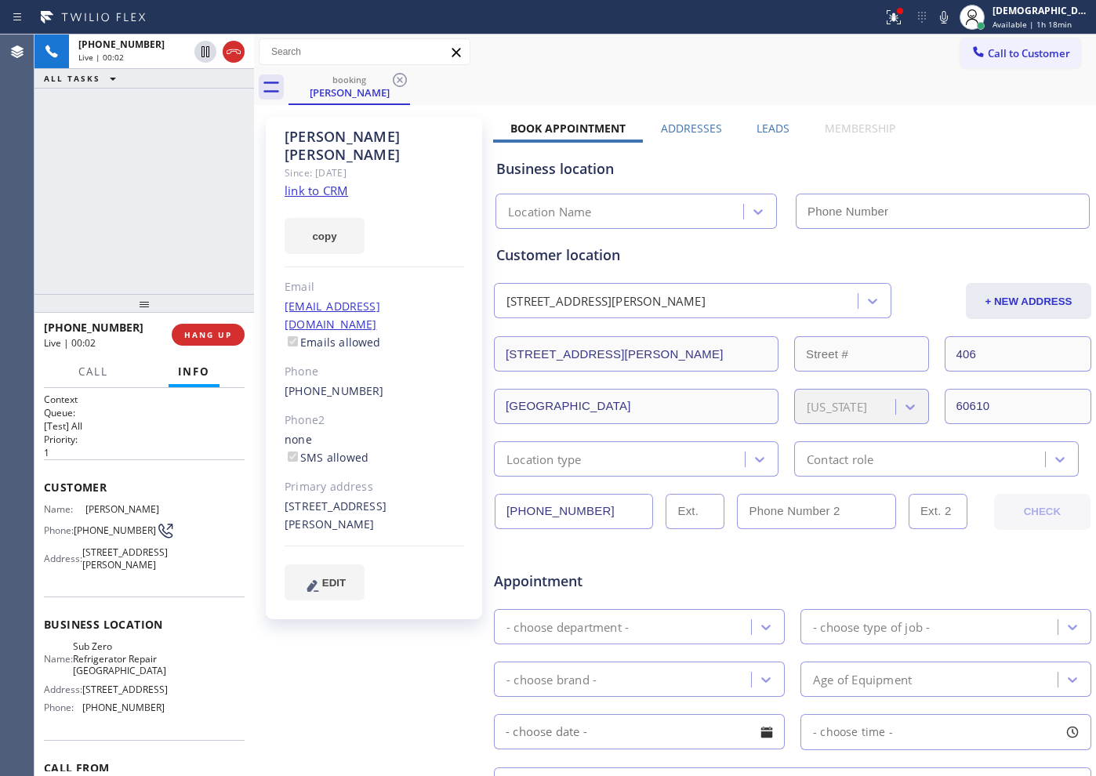
type input "[PHONE_NUMBER]"
click at [344, 183] on link "link to CRM" at bounding box center [317, 191] width 64 height 16
click at [326, 183] on link "link to CRM" at bounding box center [317, 191] width 64 height 16
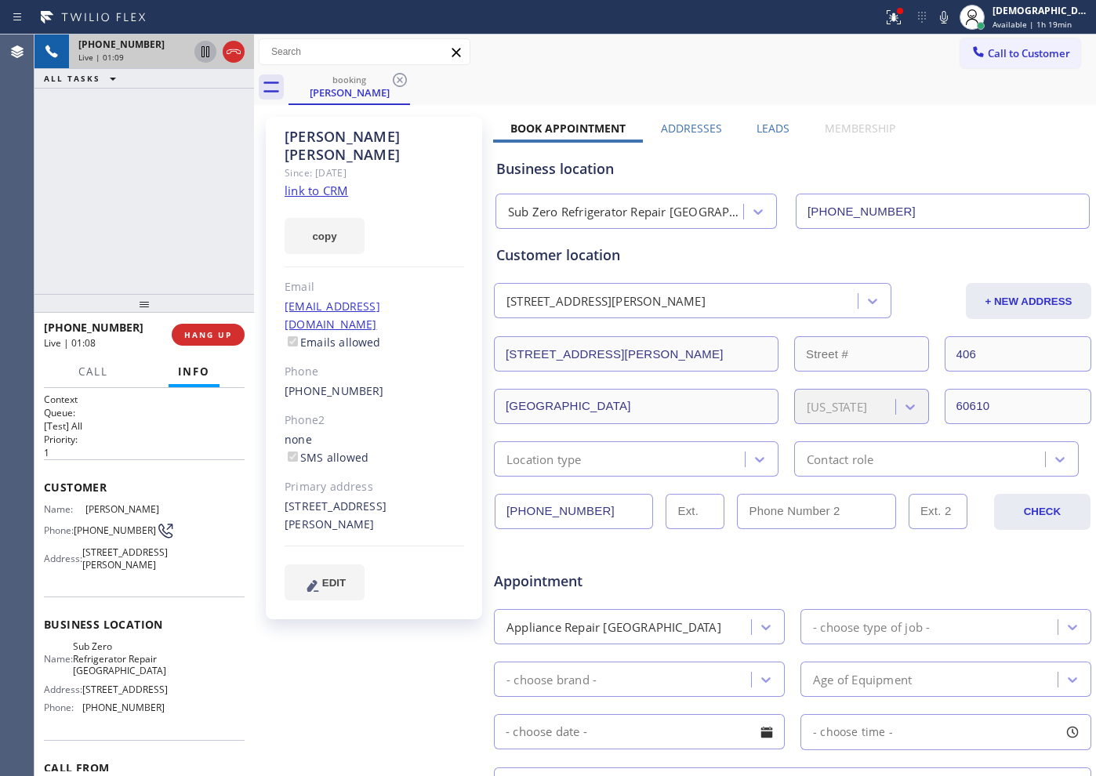
click at [209, 49] on icon at bounding box center [206, 51] width 8 height 11
click at [203, 49] on icon at bounding box center [205, 51] width 11 height 11
drag, startPoint x: 88, startPoint y: 194, endPoint x: 313, endPoint y: 202, distance: 225.2
click at [88, 194] on div "[PHONE_NUMBER] Live | 03:19 ALL TASKS ALL TASKS ACTIVE TASKS TASKS IN WRAP UP" at bounding box center [145, 165] width 220 height 260
click at [232, 60] on icon at bounding box center [233, 51] width 19 height 19
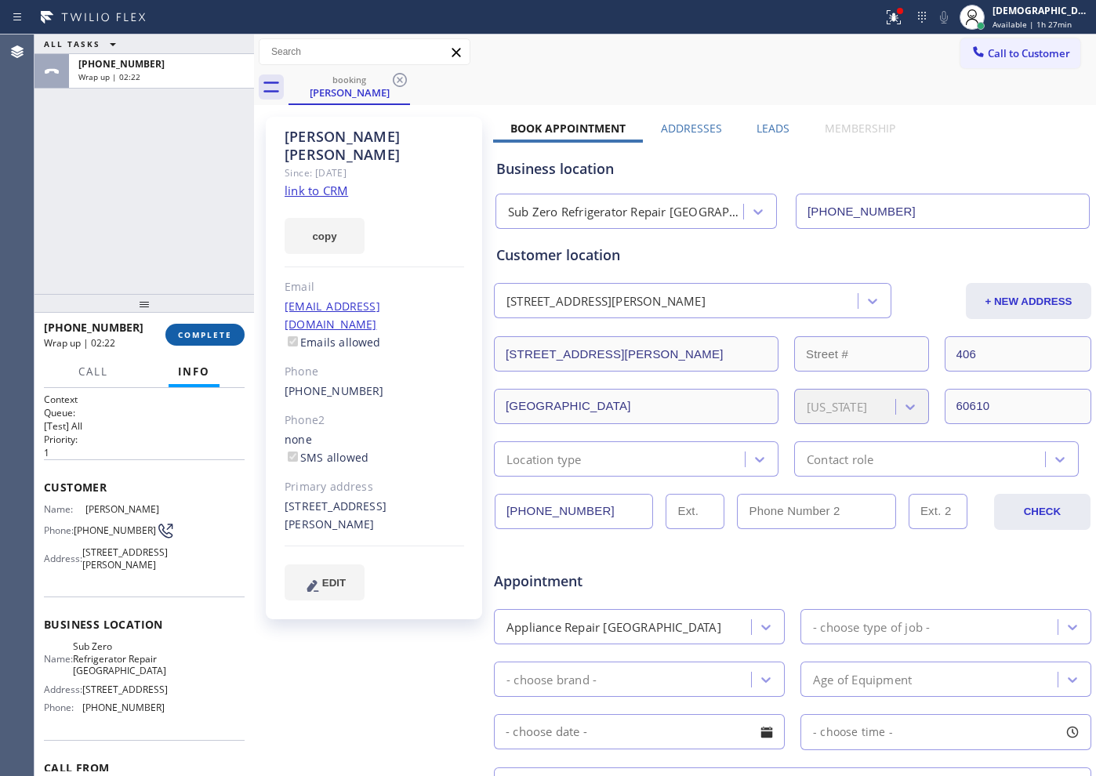
click at [198, 342] on button "COMPLETE" at bounding box center [204, 335] width 79 height 22
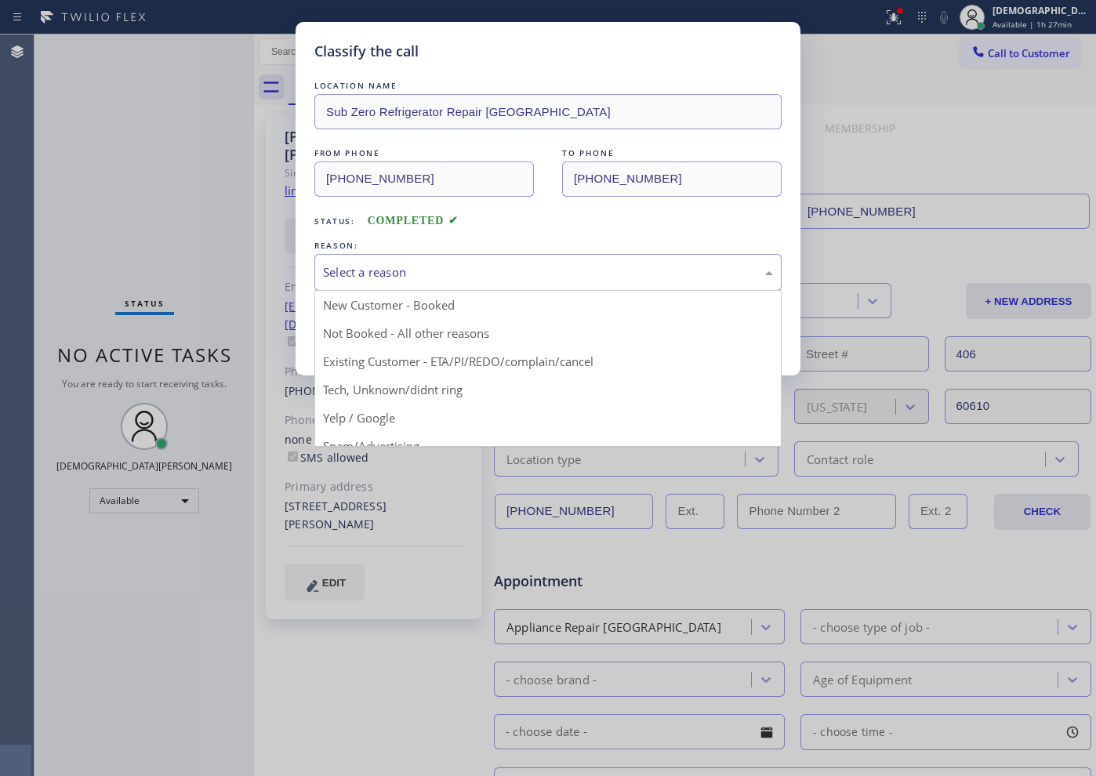
click at [441, 256] on div "Select a reason" at bounding box center [547, 272] width 467 height 37
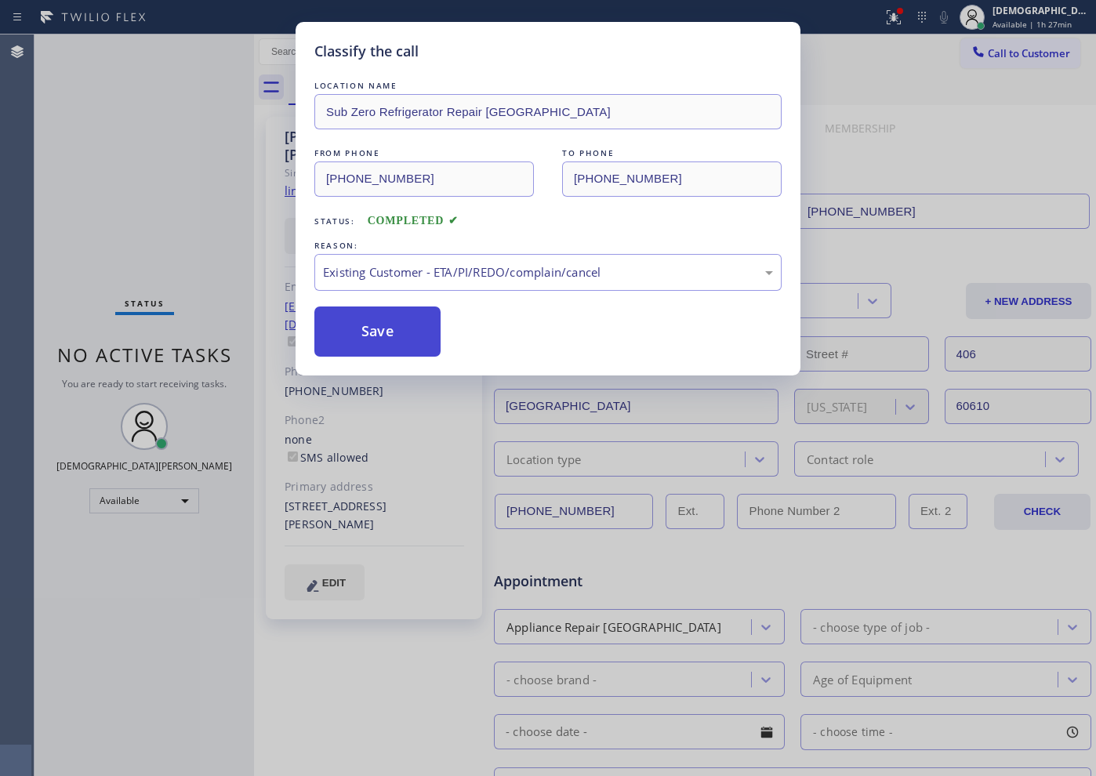
click at [376, 346] on button "Save" at bounding box center [377, 332] width 126 height 50
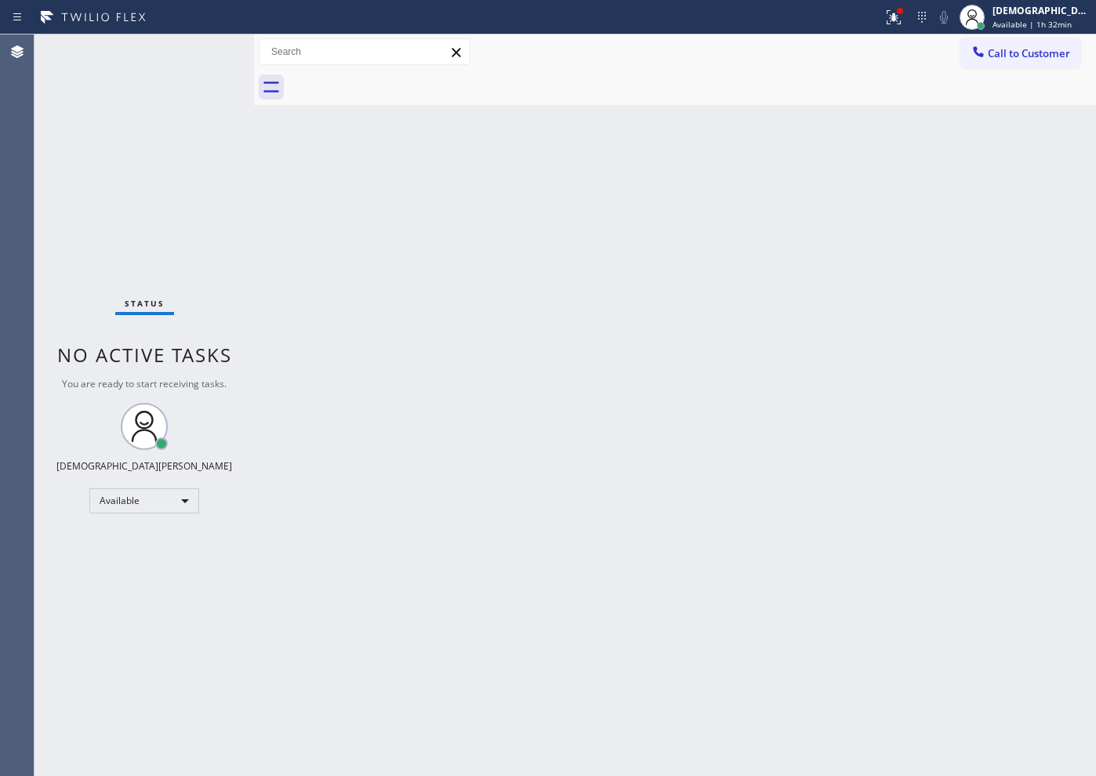
click at [198, 204] on div "Status No active tasks You are ready to start receiving tasks. Christian Cinco …" at bounding box center [145, 406] width 220 height 742
click at [198, 240] on div "Status No active tasks You are ready to start receiving tasks. Christian Cinco …" at bounding box center [145, 406] width 220 height 742
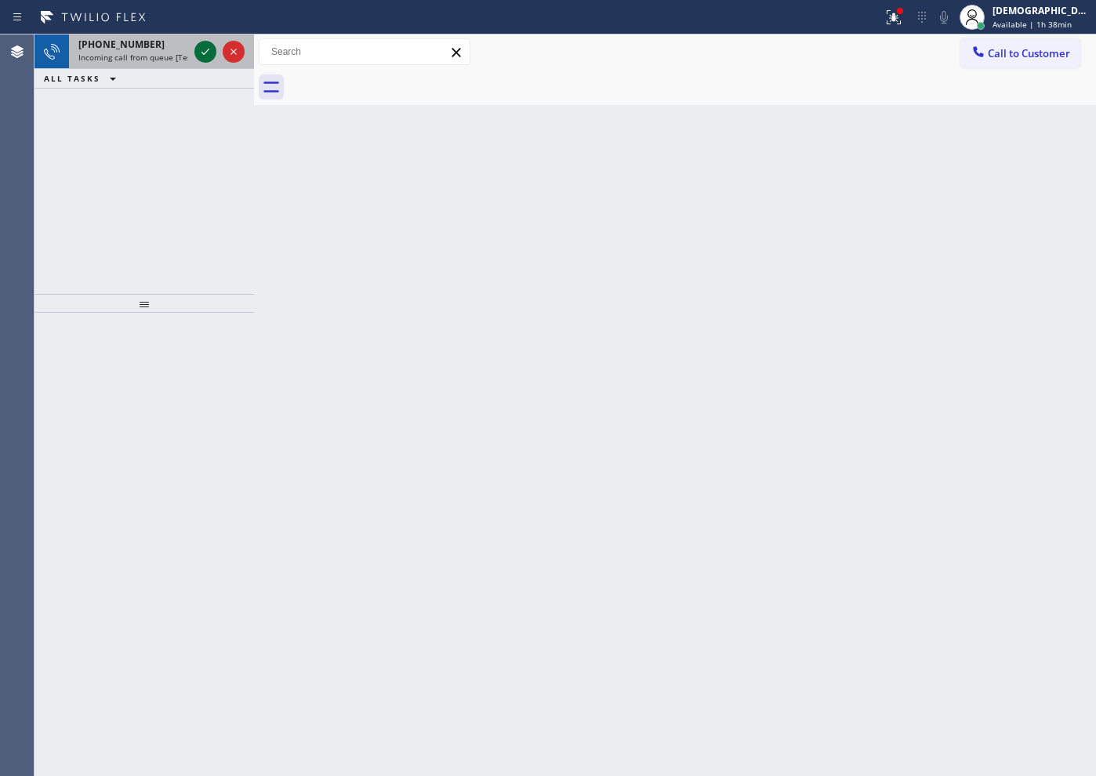
click at [201, 53] on icon at bounding box center [205, 51] width 19 height 19
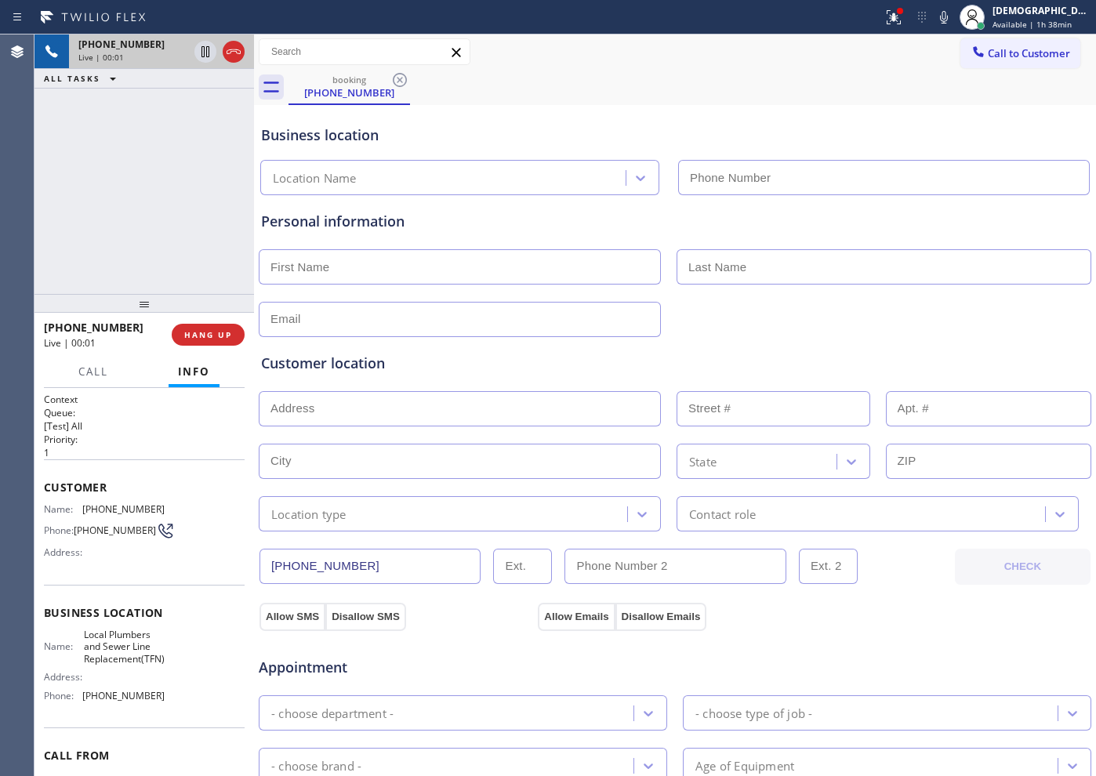
type input "[PHONE_NUMBER]"
click at [237, 56] on icon at bounding box center [233, 51] width 19 height 19
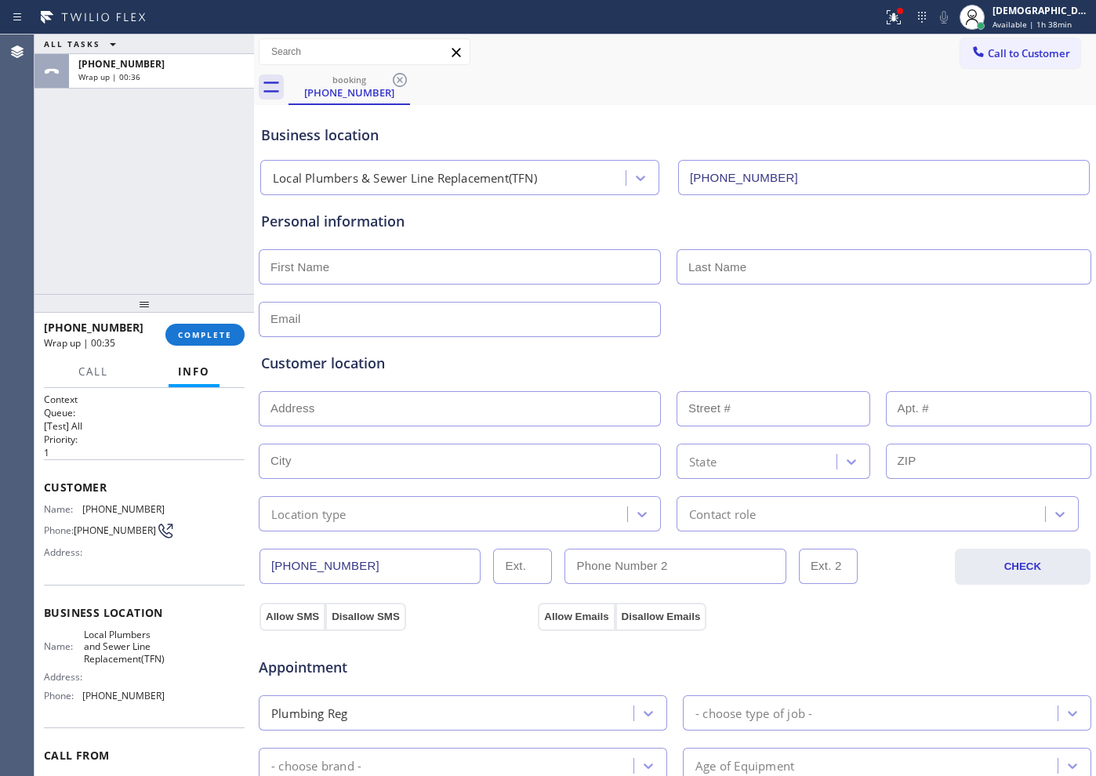
click at [138, 242] on div "ALL TASKS ALL TASKS ACTIVE TASKS TASKS IN WRAP UP [PHONE_NUMBER] Wrap up | 00:36" at bounding box center [145, 165] width 220 height 260
drag, startPoint x: 189, startPoint y: 336, endPoint x: 205, endPoint y: 328, distance: 17.5
click at [190, 336] on span "COMPLETE" at bounding box center [205, 334] width 54 height 11
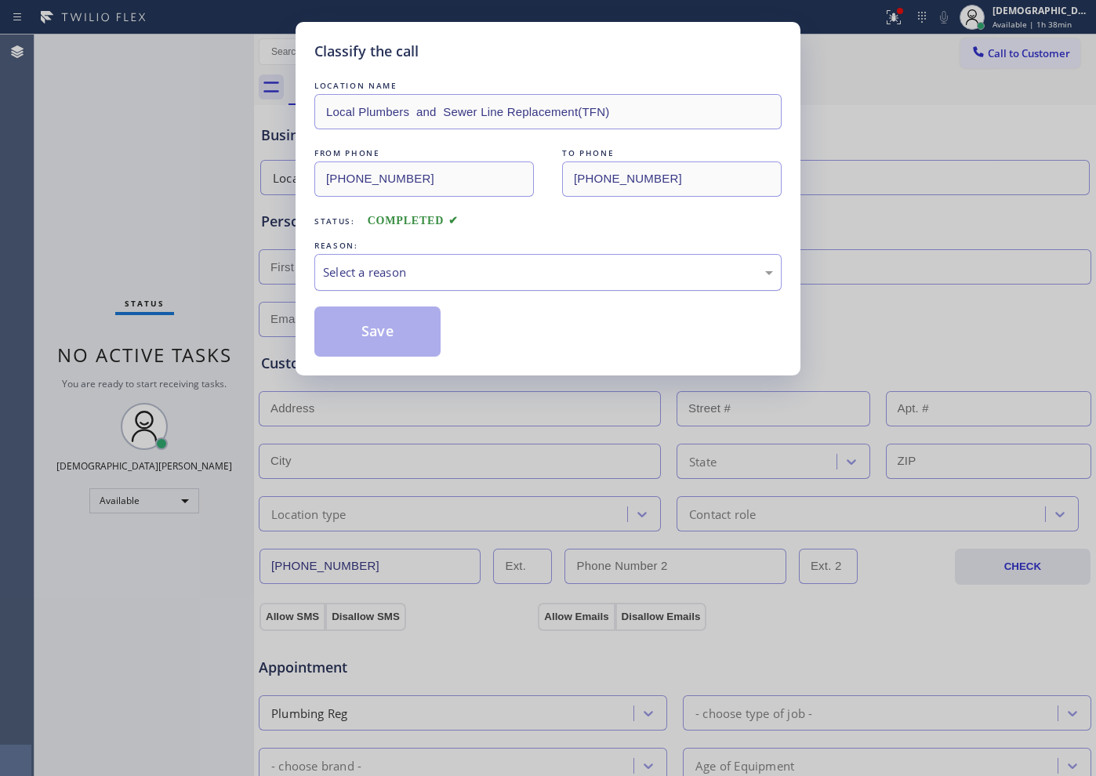
click at [333, 271] on div "Select a reason" at bounding box center [548, 273] width 450 height 18
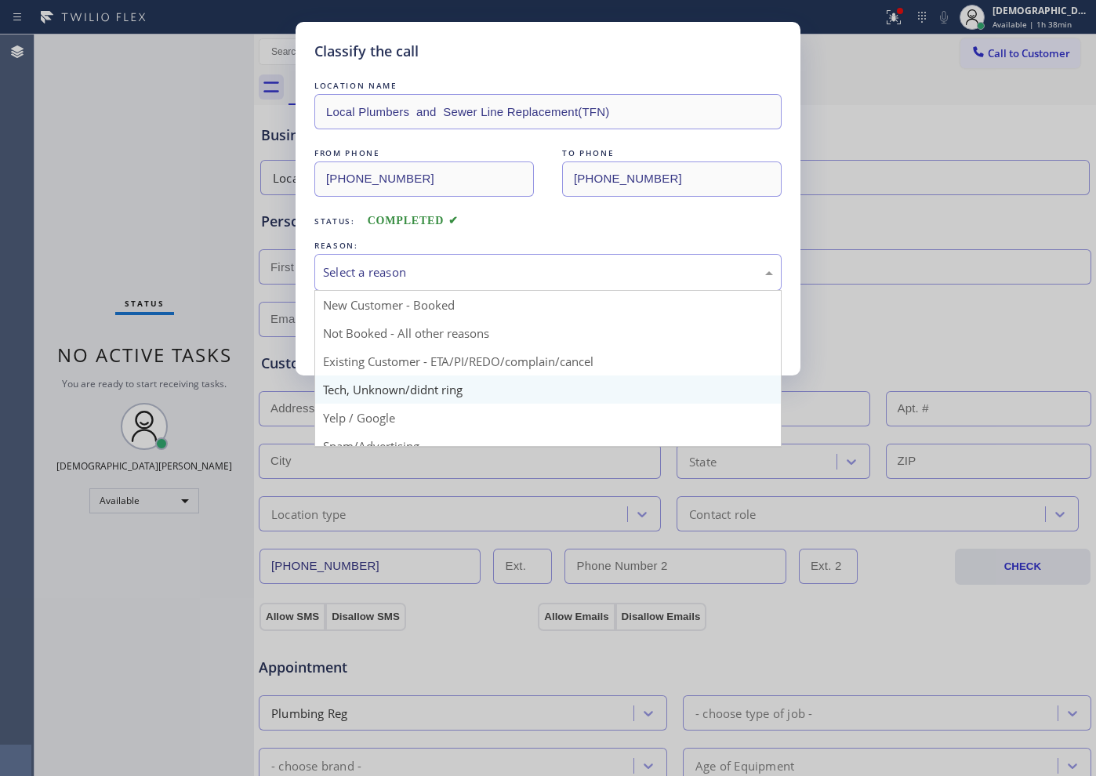
scroll to position [99, 0]
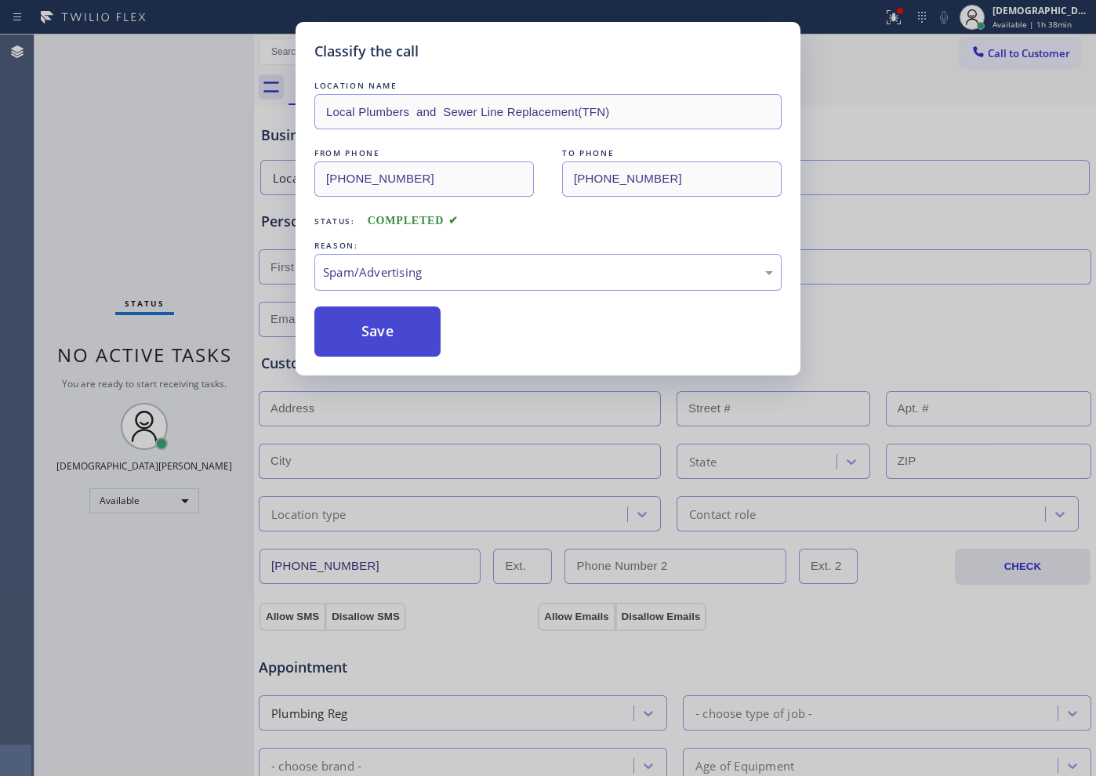
click at [385, 345] on button "Save" at bounding box center [377, 332] width 126 height 50
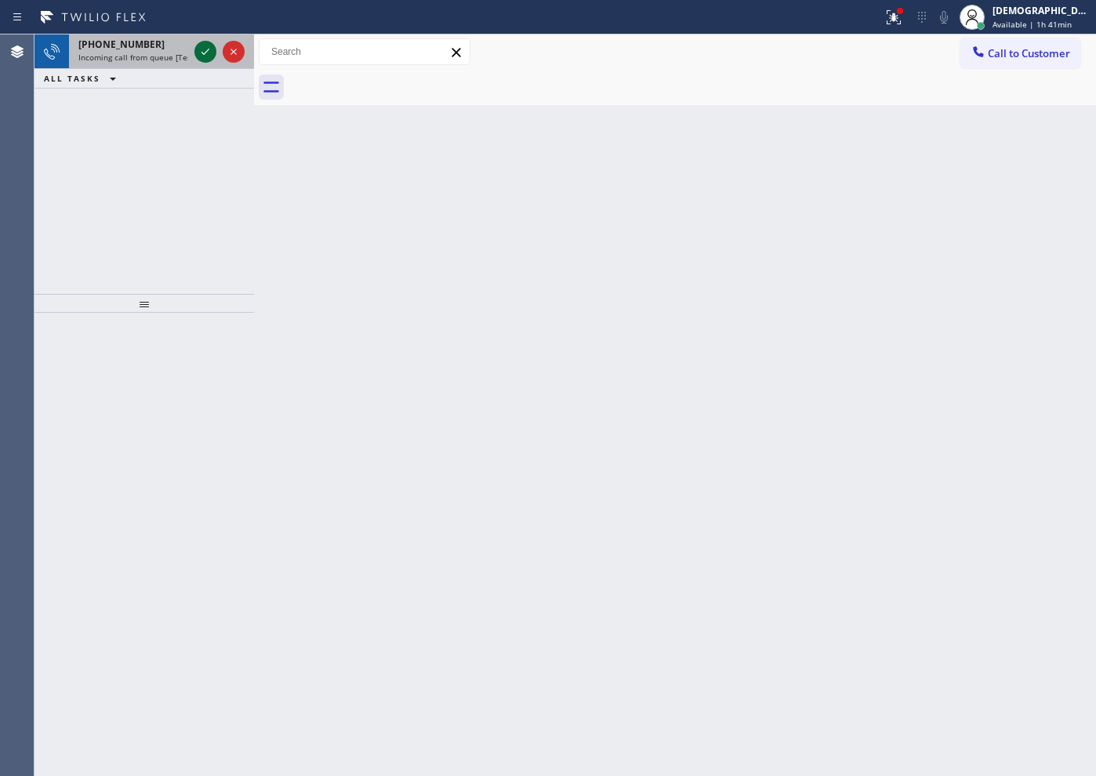
click at [198, 52] on icon at bounding box center [205, 51] width 19 height 19
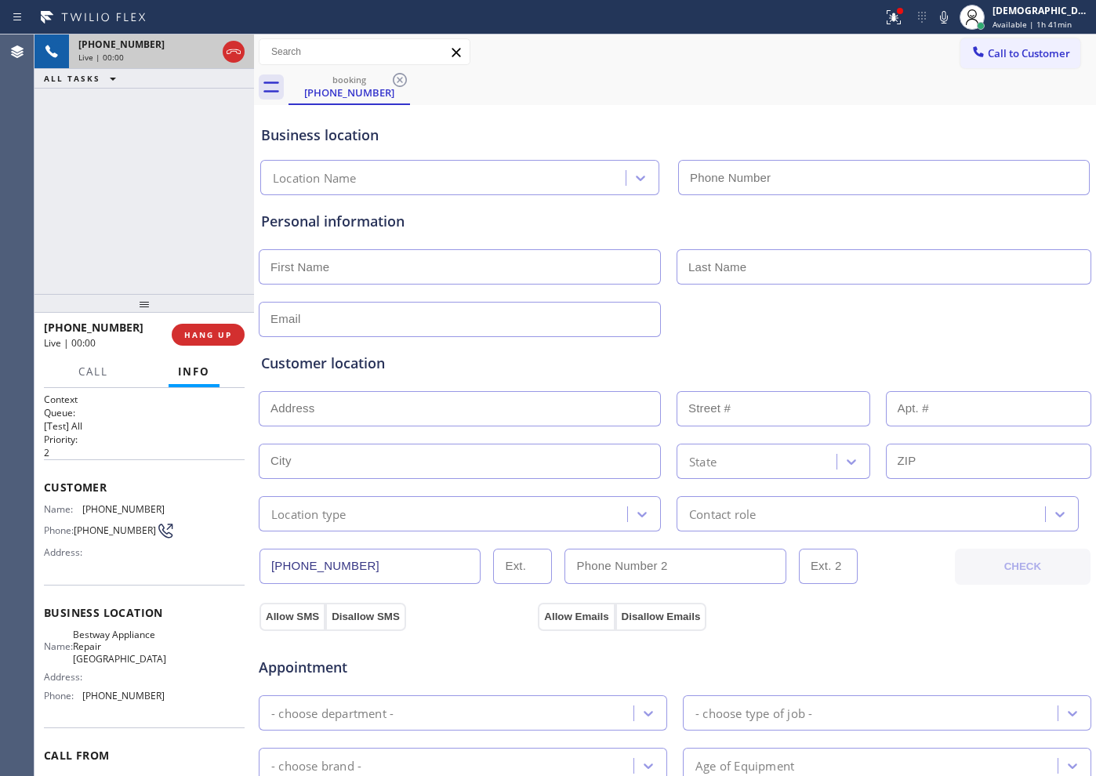
type input "[PHONE_NUMBER]"
click at [233, 53] on icon at bounding box center [233, 51] width 19 height 19
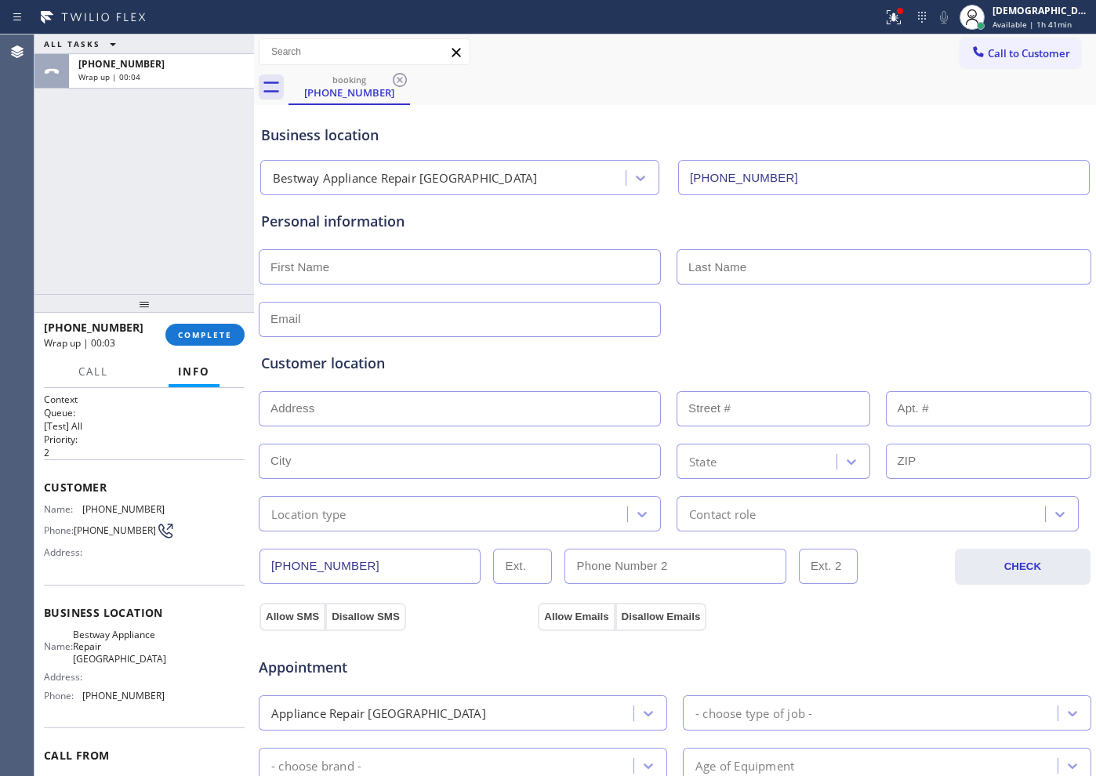
click at [93, 167] on div "ALL TASKS ALL TASKS ACTIVE TASKS TASKS IN WRAP UP [PHONE_NUMBER] Wrap up | 00:04" at bounding box center [145, 165] width 220 height 260
click at [215, 333] on span "COMPLETE" at bounding box center [205, 334] width 54 height 11
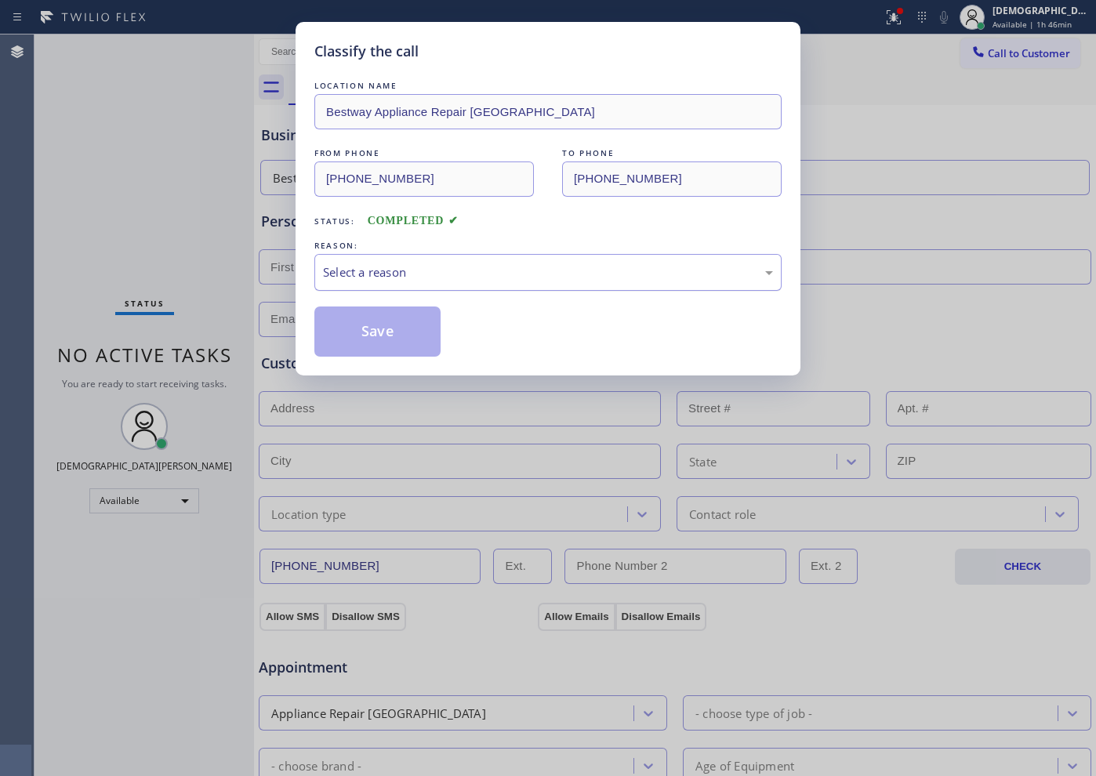
click at [416, 267] on div "Select a reason" at bounding box center [548, 273] width 450 height 18
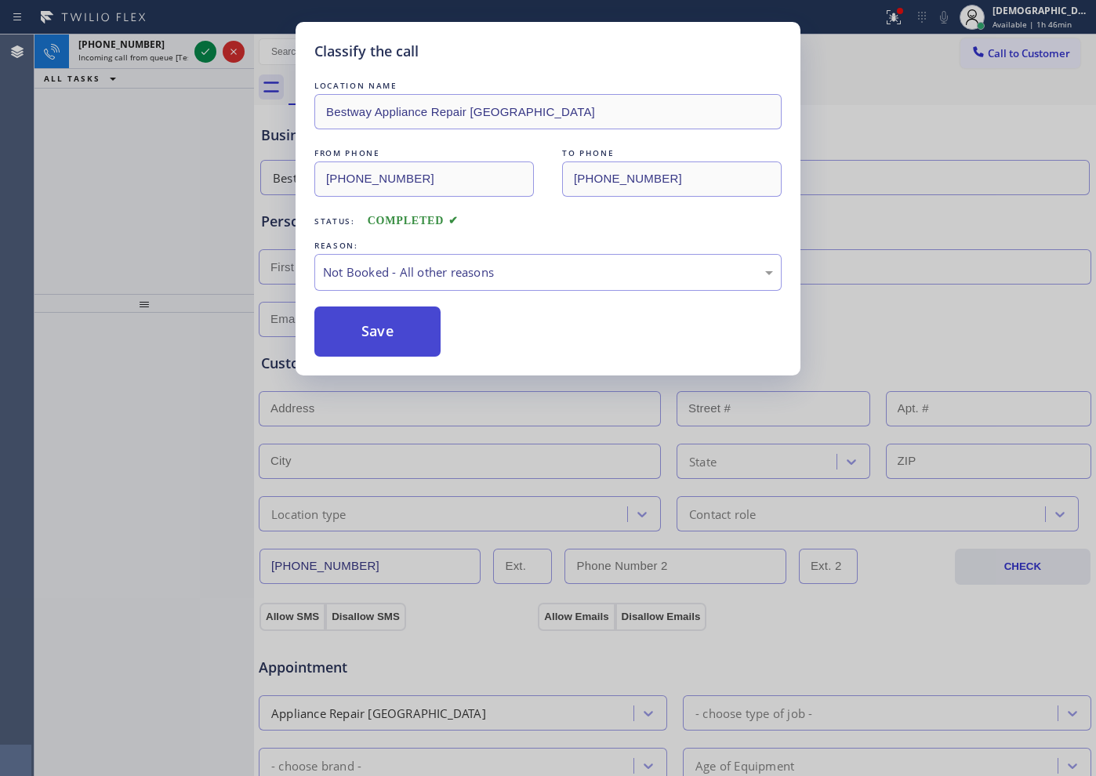
click at [398, 327] on button "Save" at bounding box center [377, 332] width 126 height 50
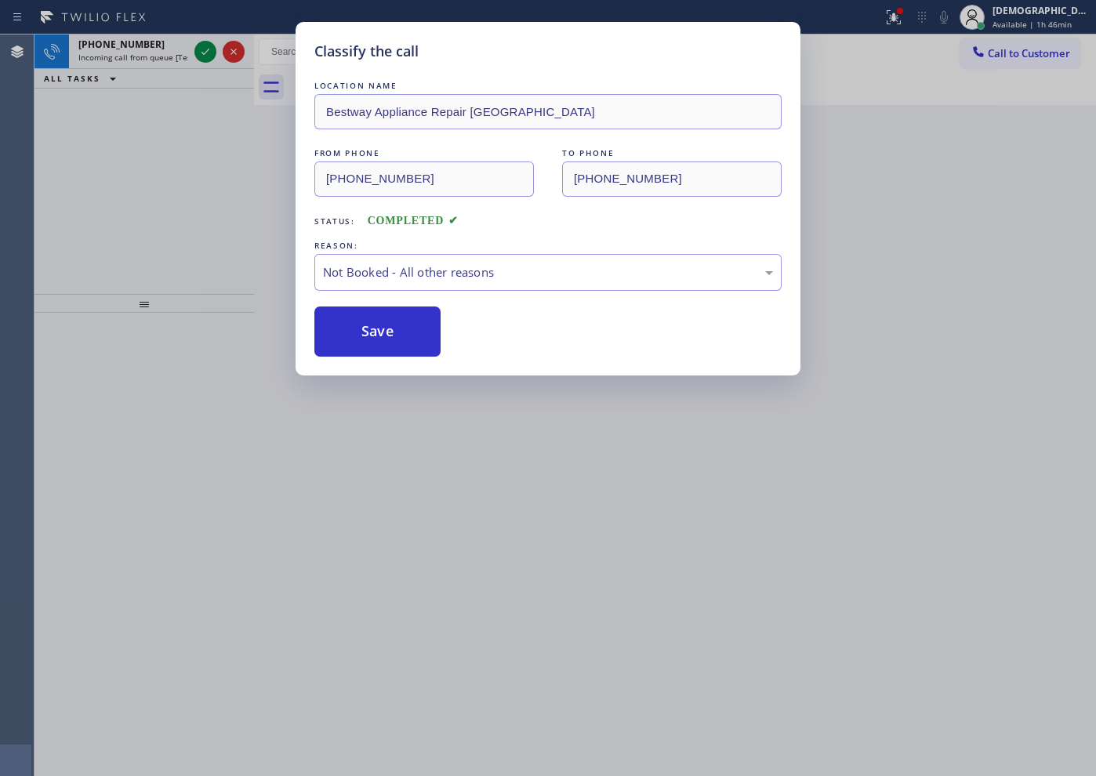
click at [203, 49] on div "Classify the call LOCATION NAME Bestway Appliance Repair [GEOGRAPHIC_DATA] FROM…" at bounding box center [548, 388] width 1096 height 776
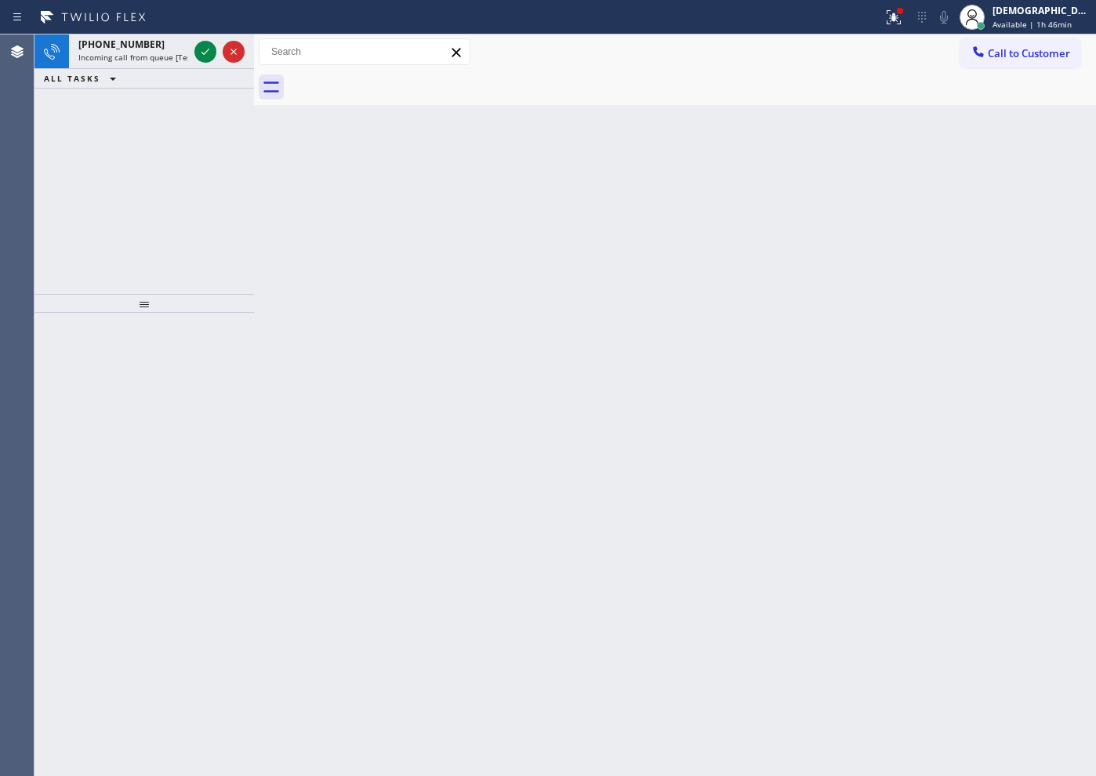
click at [203, 49] on icon at bounding box center [205, 51] width 19 height 19
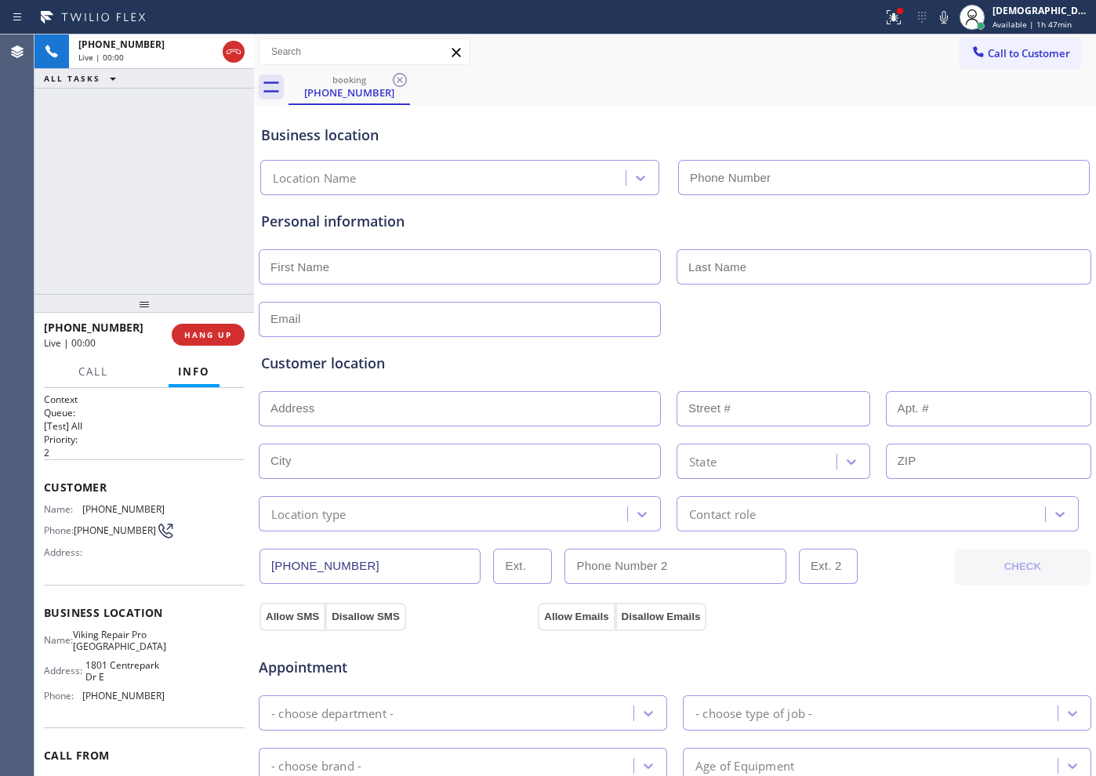
type input "[PHONE_NUMBER]"
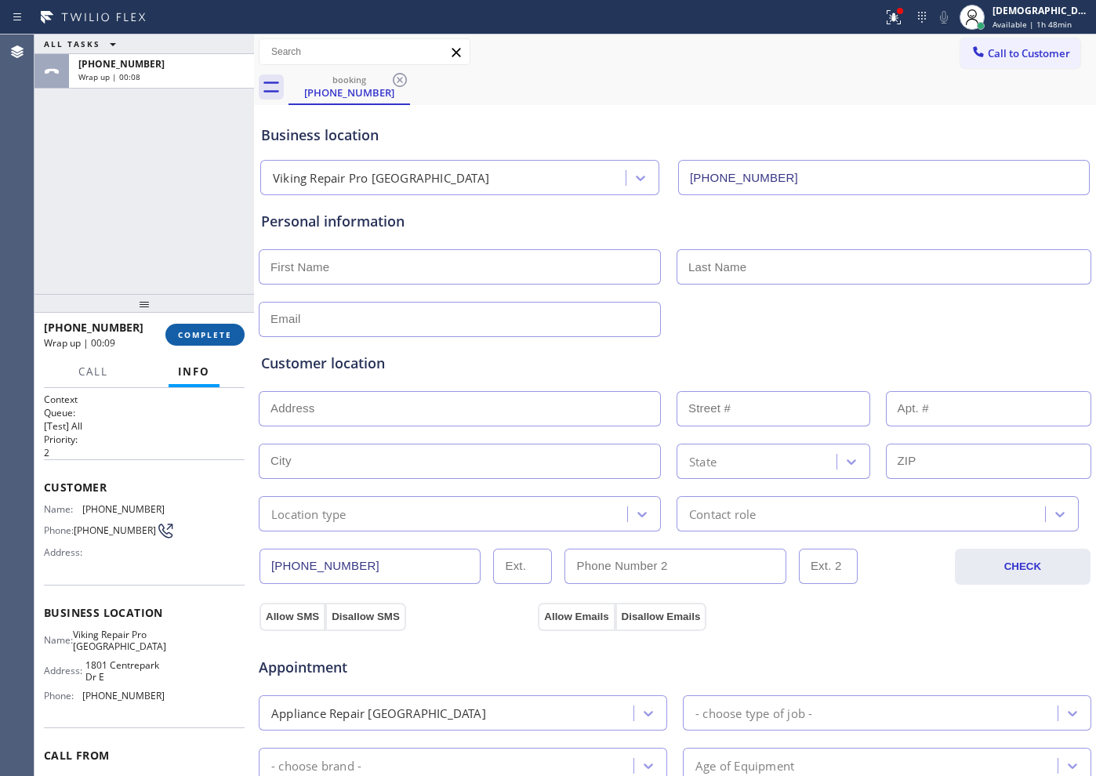
click at [233, 336] on button "COMPLETE" at bounding box center [204, 335] width 79 height 22
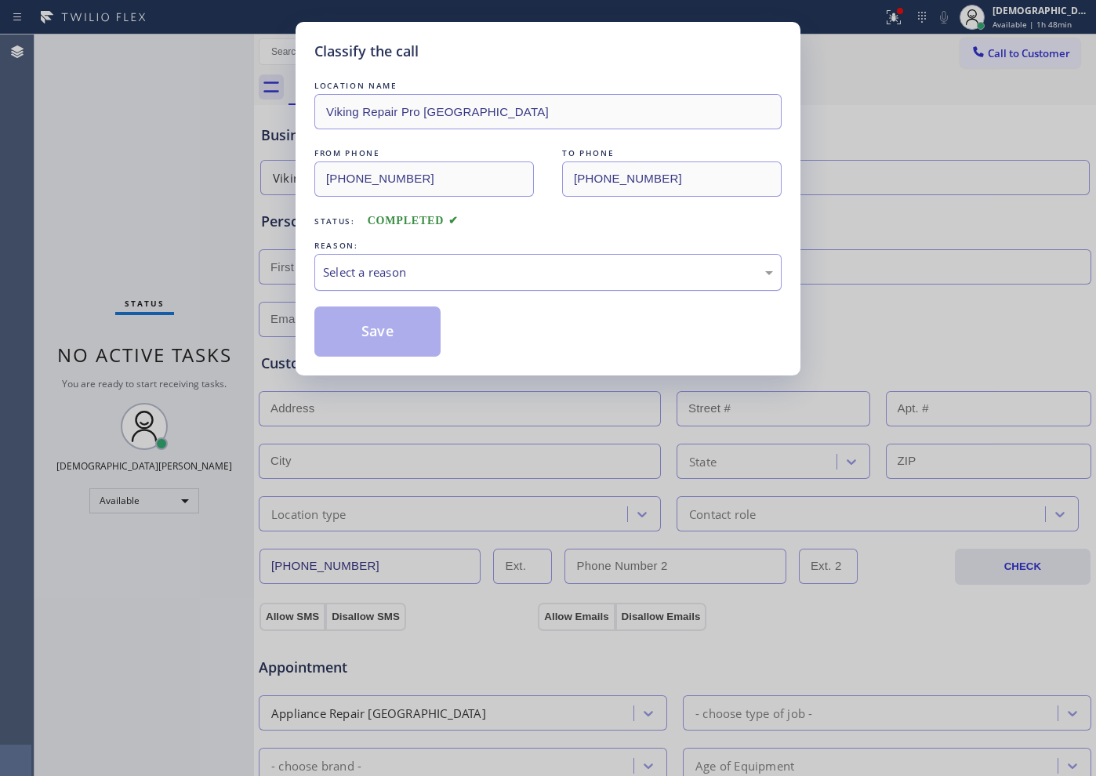
click at [404, 284] on div "Select a reason" at bounding box center [547, 272] width 467 height 37
click at [392, 330] on button "Save" at bounding box center [377, 332] width 126 height 50
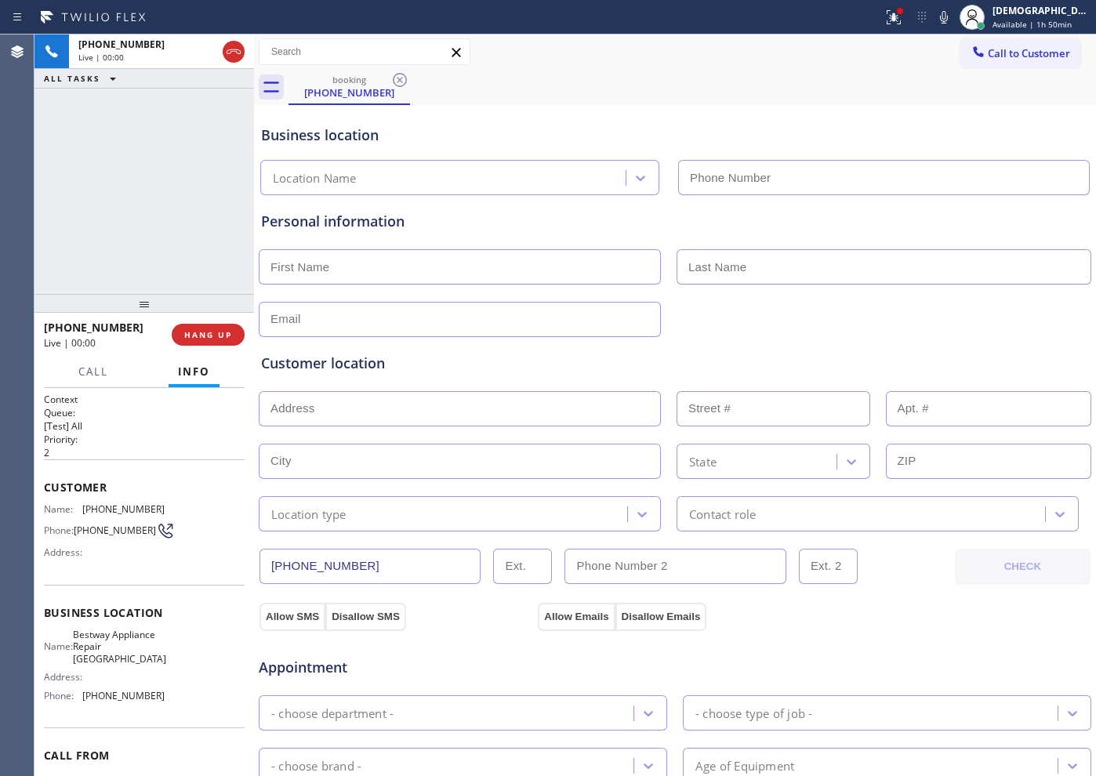
type input "[PHONE_NUMBER]"
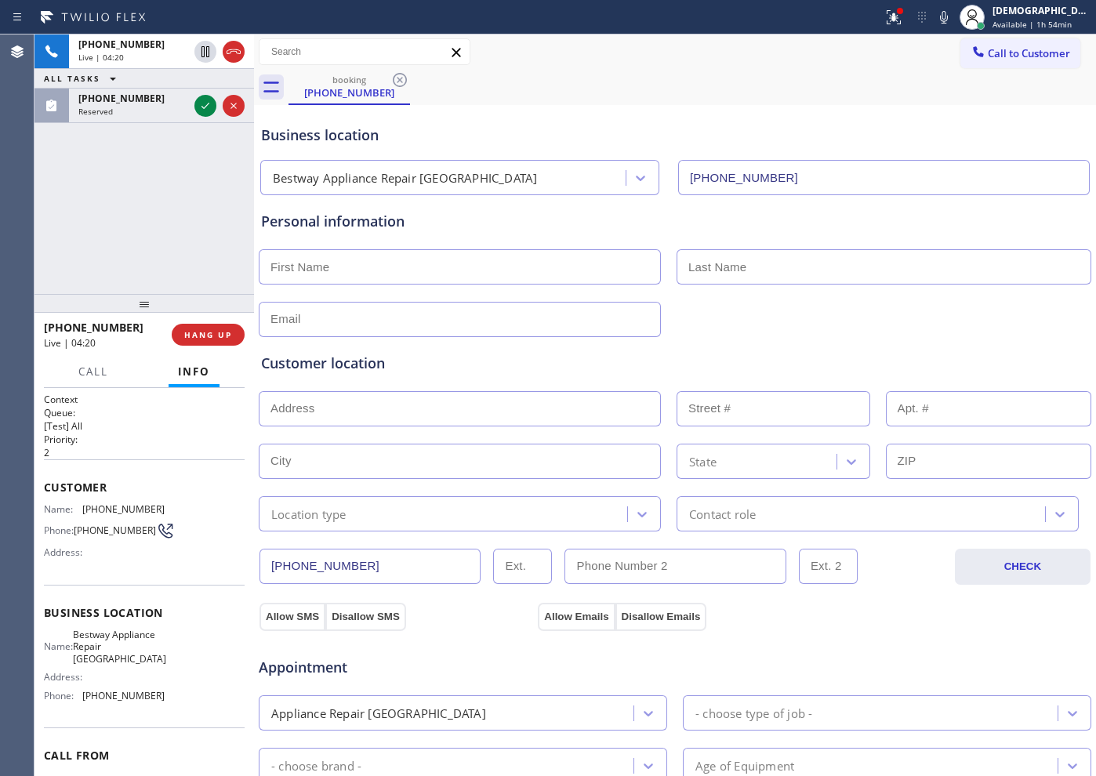
drag, startPoint x: 374, startPoint y: 568, endPoint x: 262, endPoint y: 568, distance: 112.1
click at [262, 568] on input "[PHONE_NUMBER]" at bounding box center [370, 566] width 221 height 35
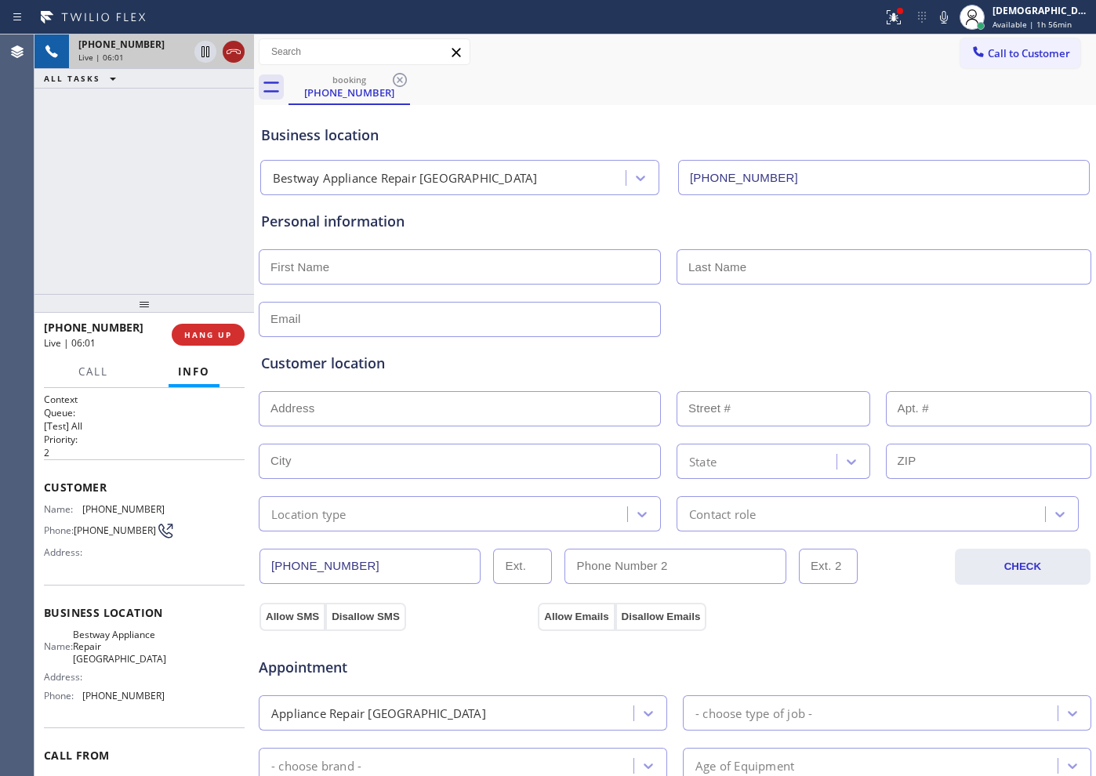
click at [229, 52] on icon at bounding box center [233, 51] width 19 height 19
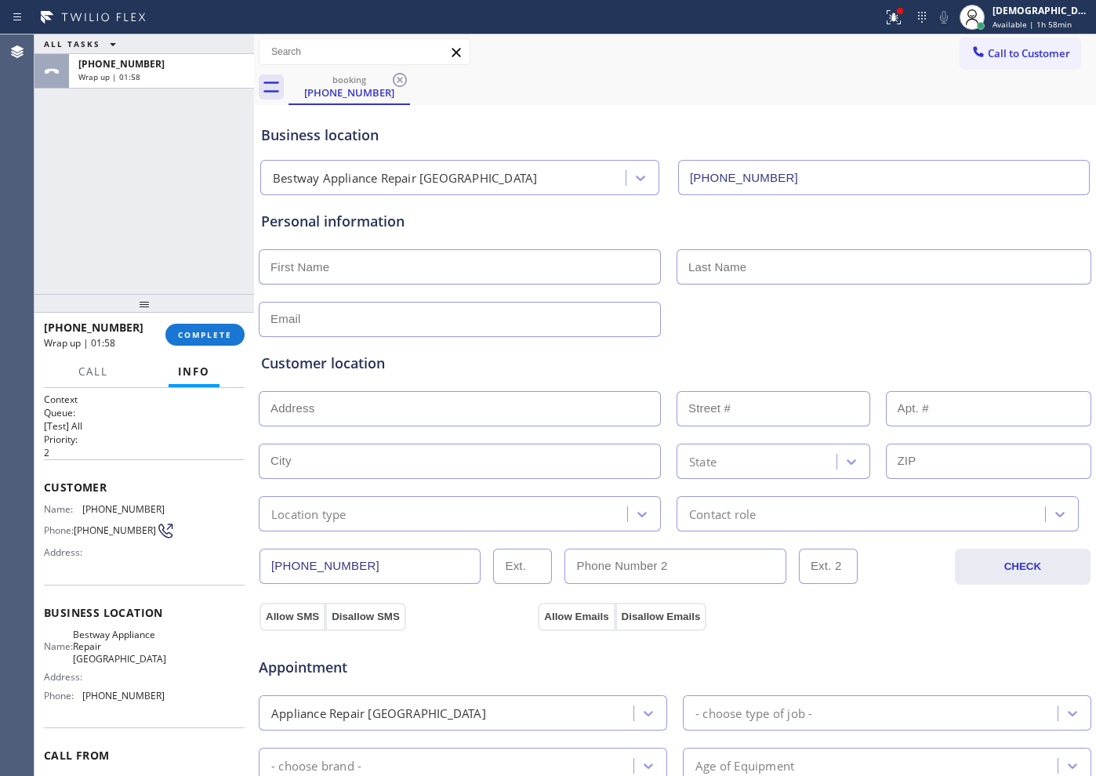
click at [82, 207] on div "ALL TASKS ALL TASKS ACTIVE TASKS TASKS IN WRAP UP [PHONE_NUMBER] Wrap up | 01:58" at bounding box center [145, 165] width 220 height 260
click at [383, 267] on input "text" at bounding box center [460, 266] width 402 height 35
type input "[PERSON_NAME]"
click at [307, 319] on input "text" at bounding box center [460, 319] width 402 height 35
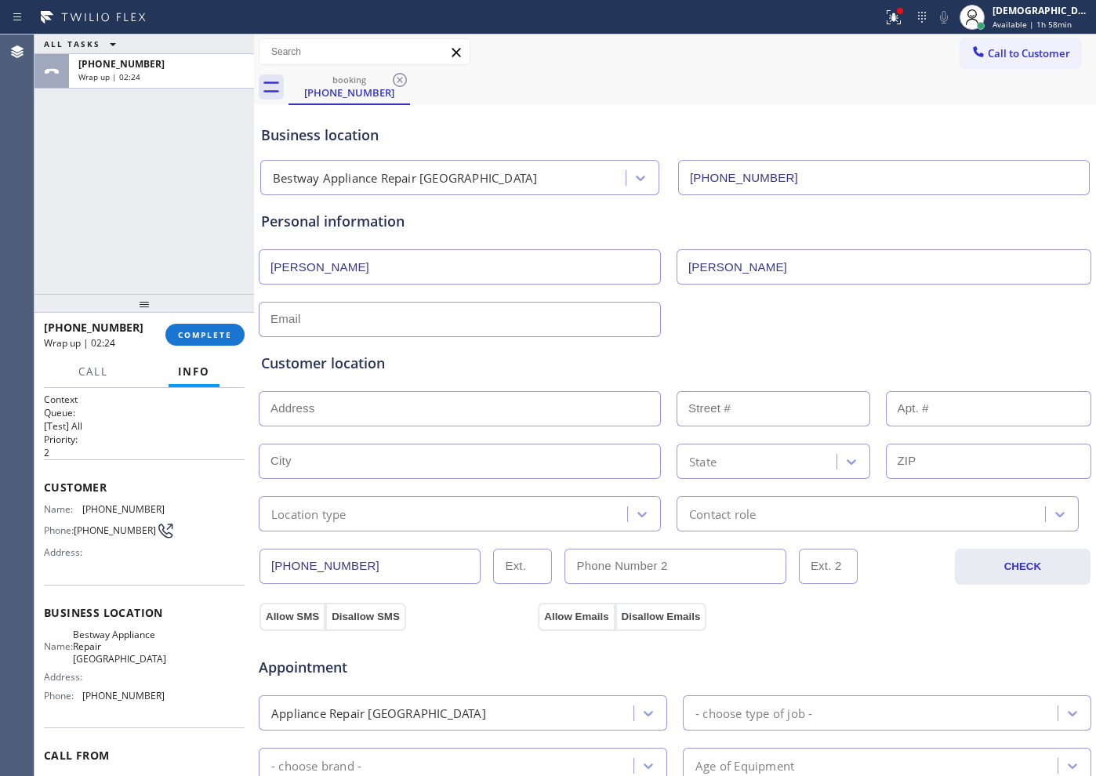
paste input "[EMAIL_ADDRESS][DOMAIN_NAME]"
type input "[EMAIL_ADDRESS][DOMAIN_NAME]"
click at [333, 409] on input "text" at bounding box center [460, 408] width 402 height 35
paste input "[STREET_ADDRESS][PERSON_NAME]"
type input "[STREET_ADDRESS][PERSON_NAME]"
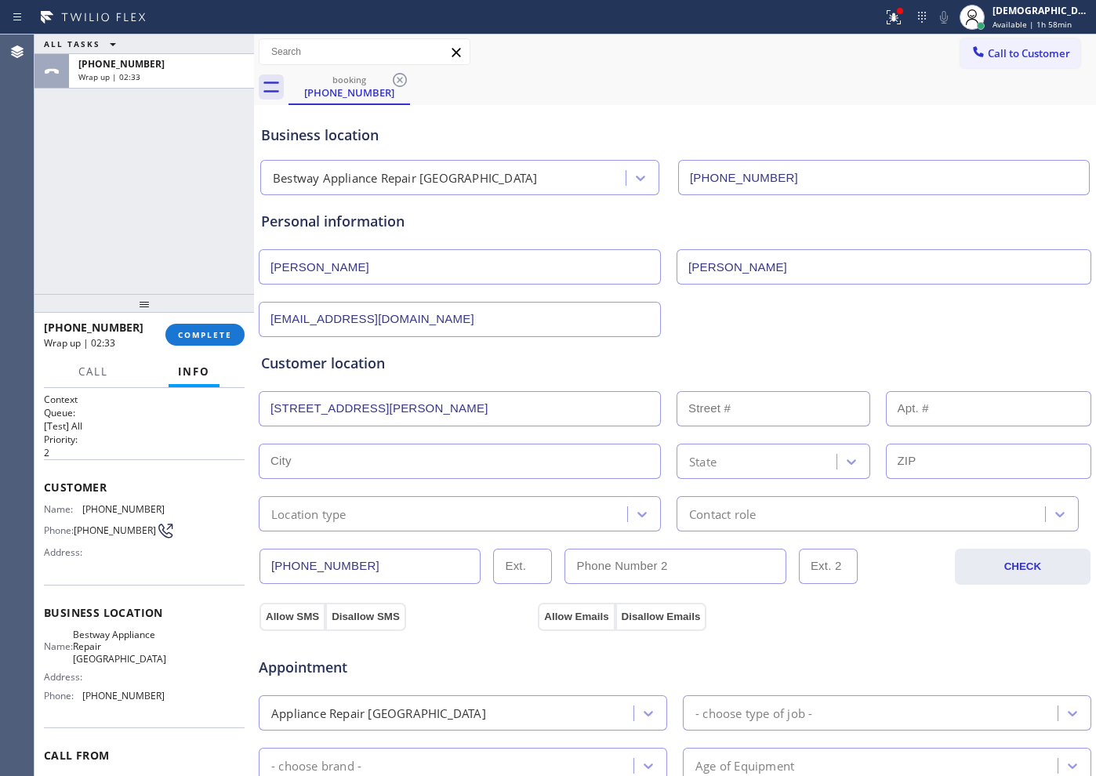
type input "3490"
type input "[GEOGRAPHIC_DATA]"
type input "91107"
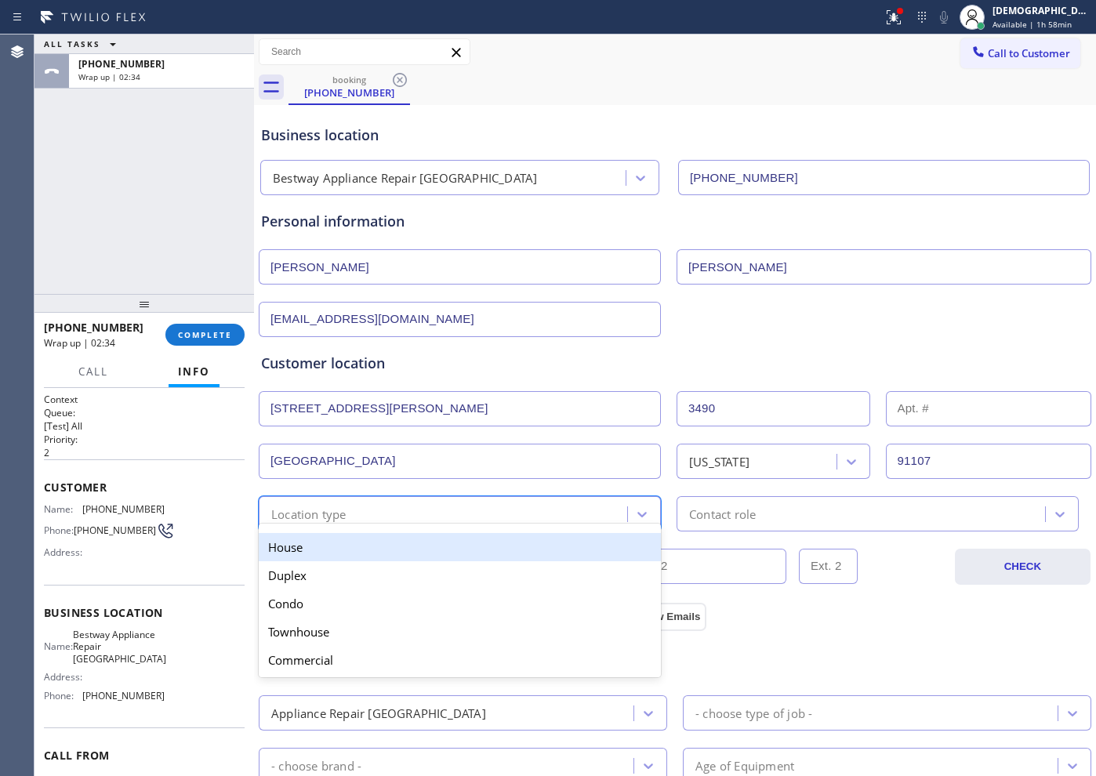
click at [335, 517] on div "Location type" at bounding box center [308, 514] width 75 height 18
click at [336, 539] on div "House" at bounding box center [460, 547] width 402 height 28
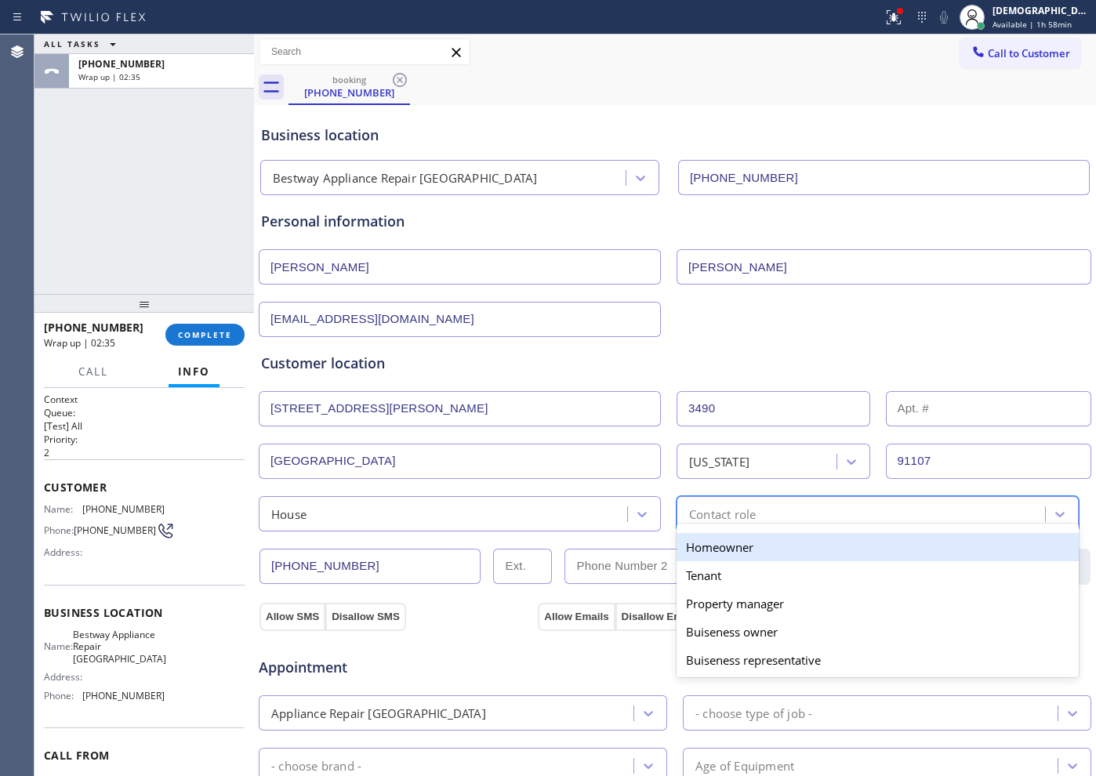
click at [691, 519] on div "Contact role" at bounding box center [722, 514] width 67 height 18
click at [313, 609] on button "Allow SMS" at bounding box center [293, 617] width 66 height 28
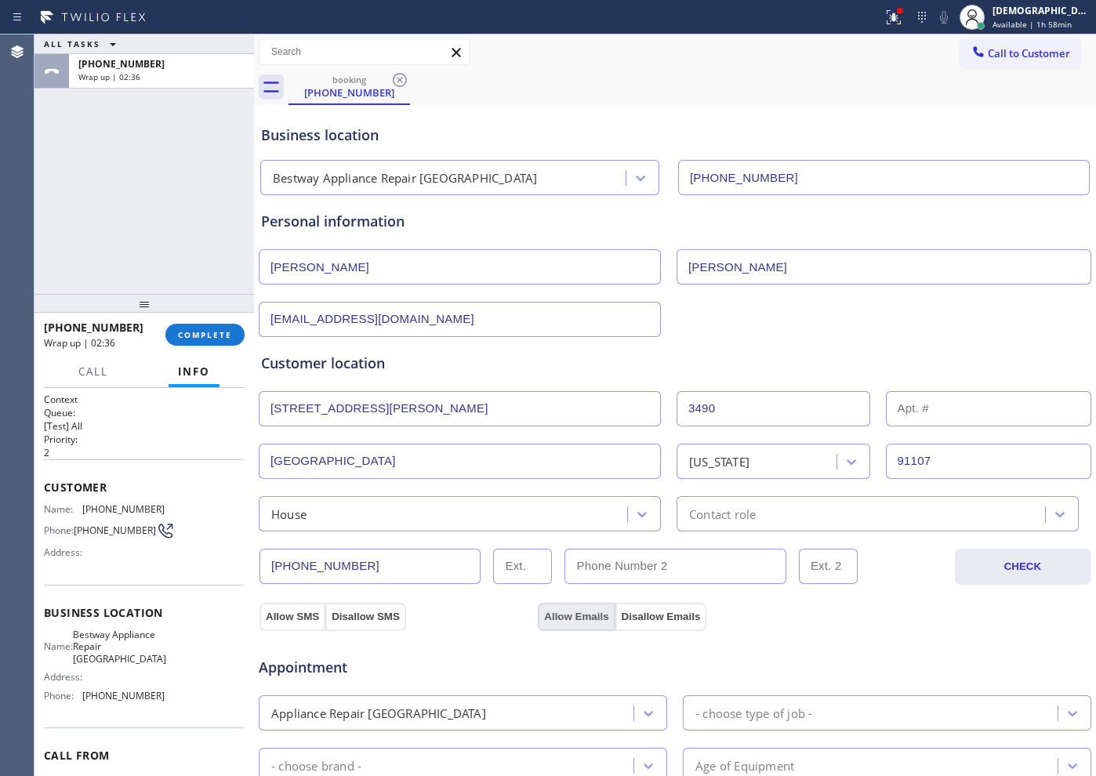
click at [552, 609] on button "Allow Emails" at bounding box center [576, 617] width 77 height 28
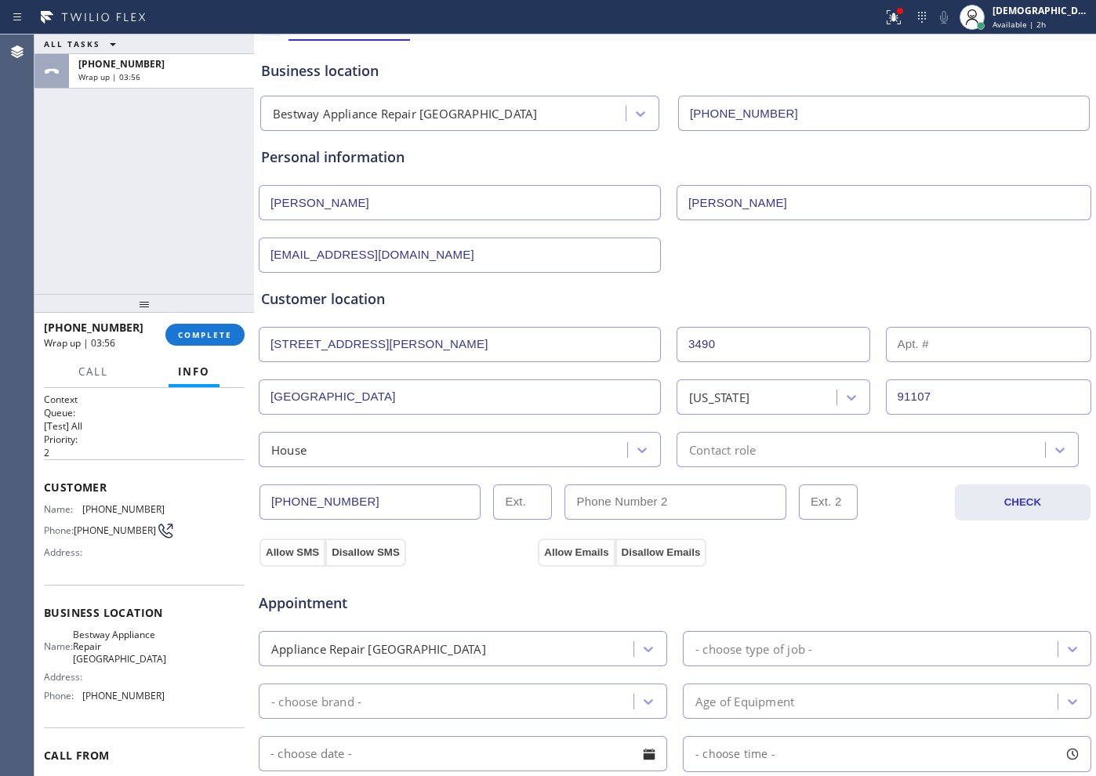
scroll to position [98, 0]
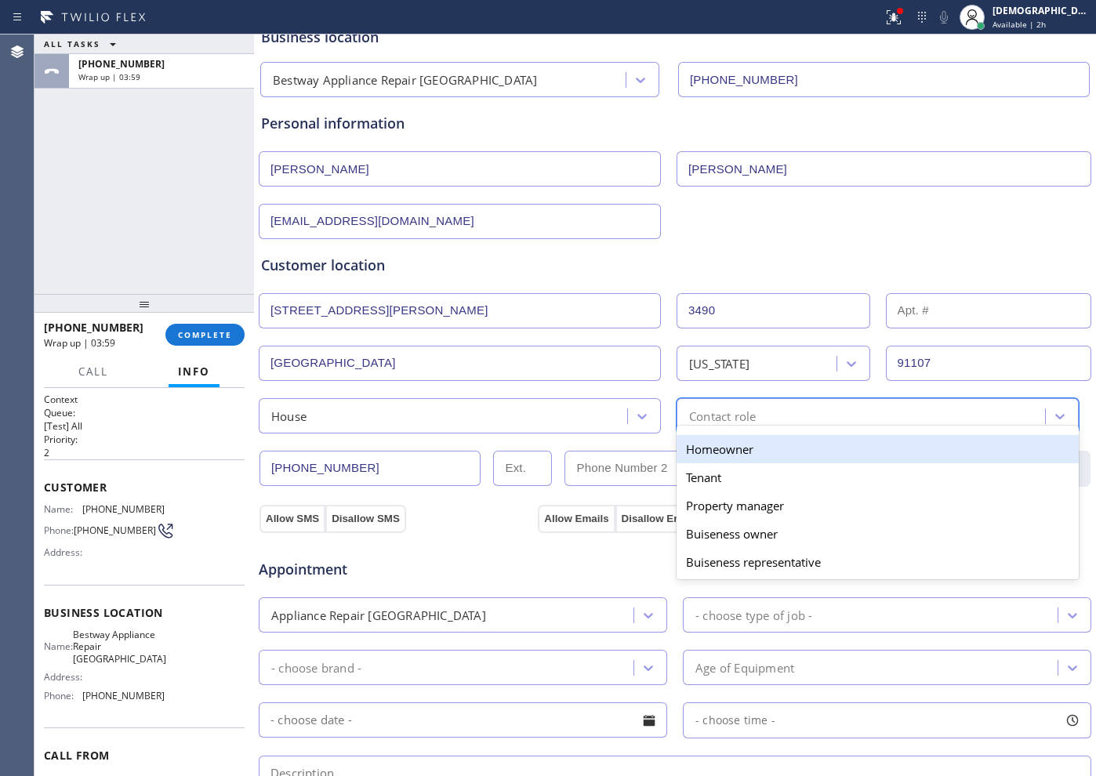
click at [749, 416] on div "Contact role" at bounding box center [722, 416] width 67 height 18
drag, startPoint x: 713, startPoint y: 447, endPoint x: 518, endPoint y: 507, distance: 204.2
click at [712, 447] on div "Homeowner" at bounding box center [878, 449] width 402 height 28
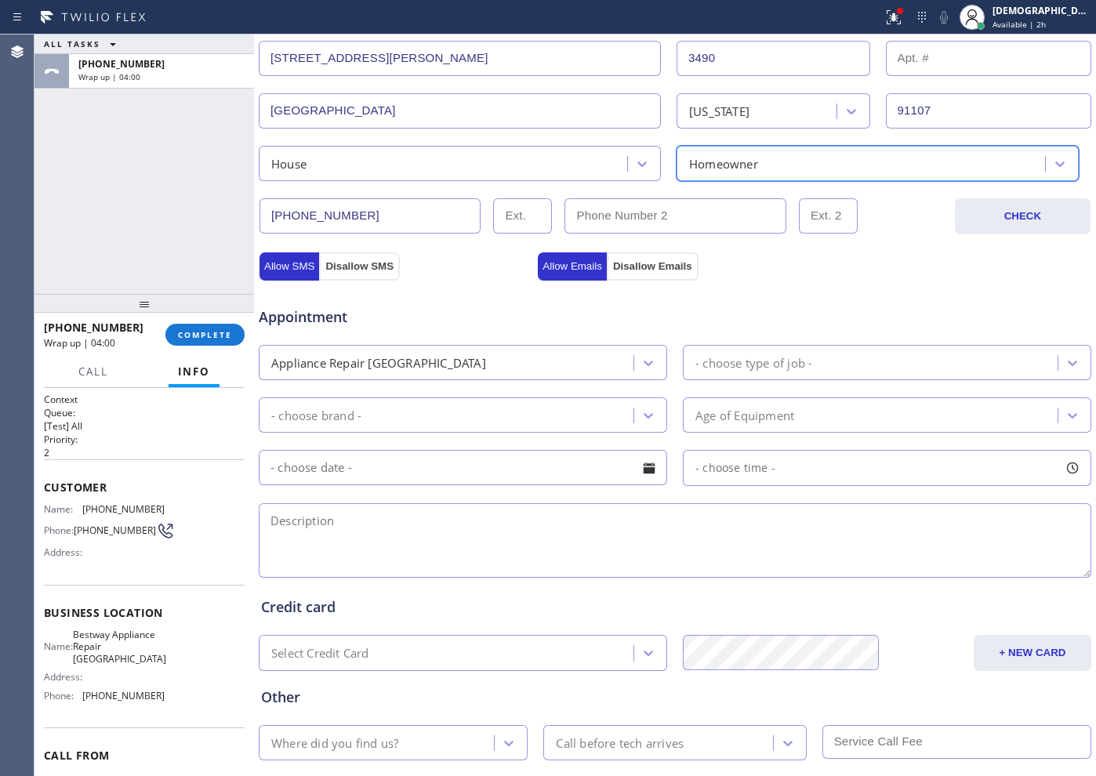
scroll to position [392, 0]
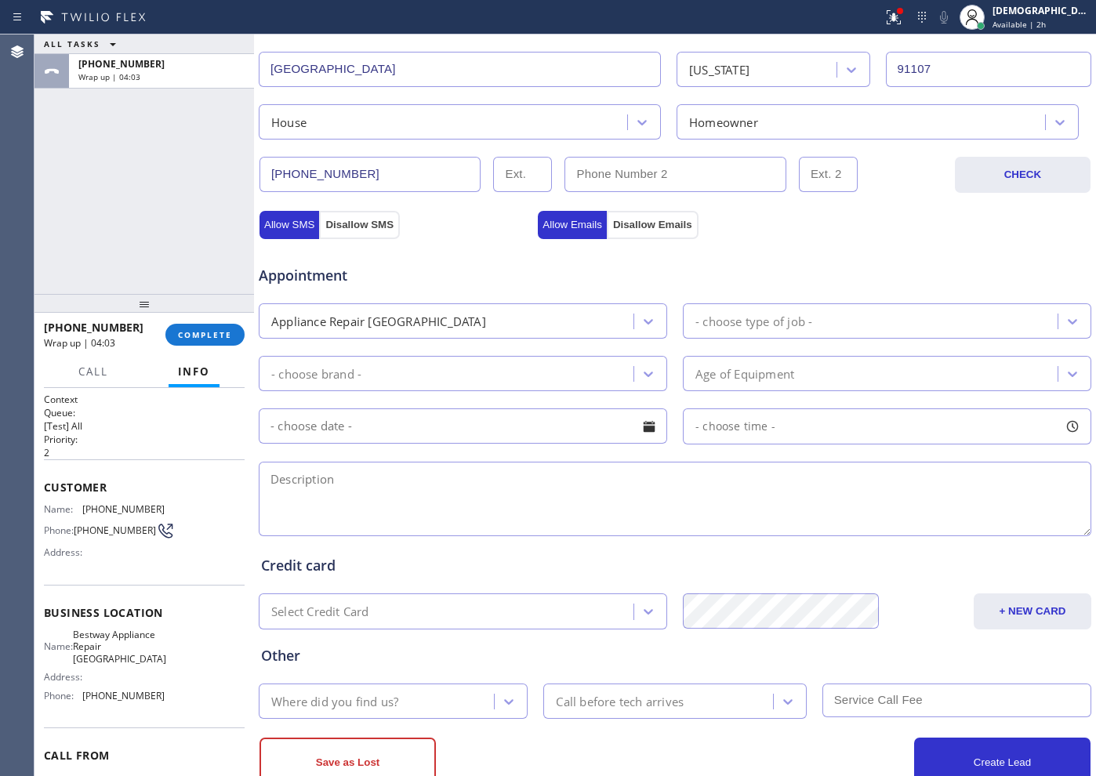
click at [508, 329] on div "Appliance Repair [GEOGRAPHIC_DATA]" at bounding box center [449, 320] width 370 height 27
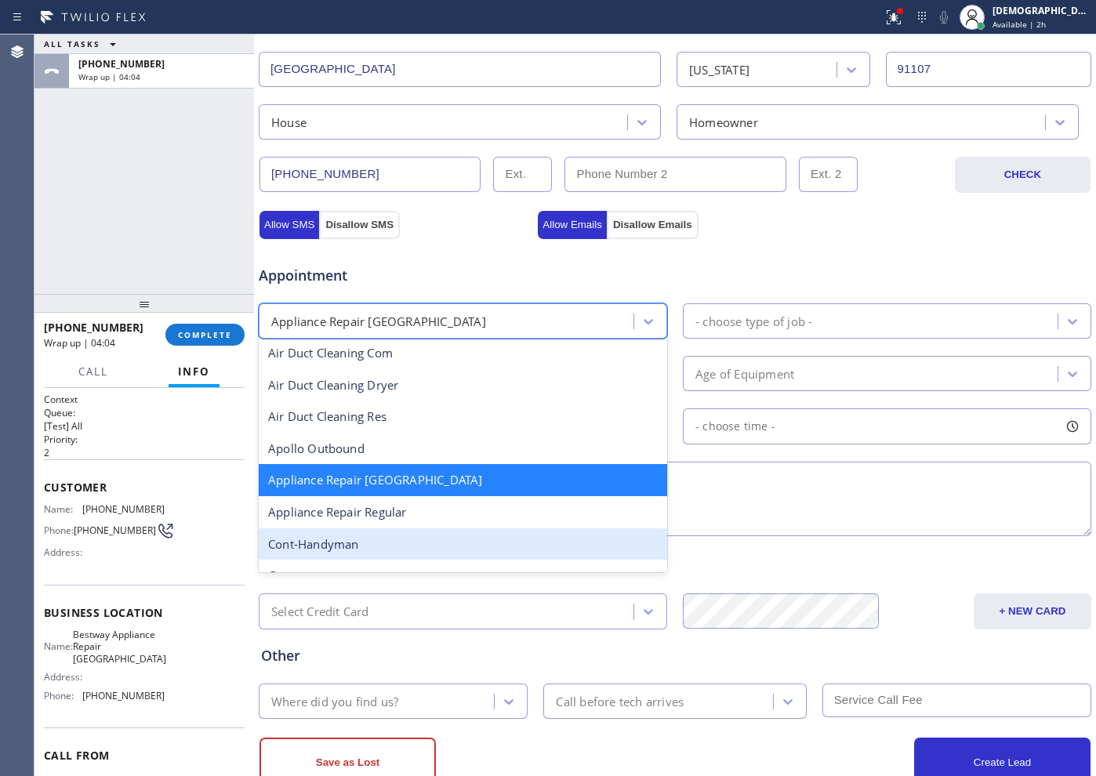
scroll to position [100, 0]
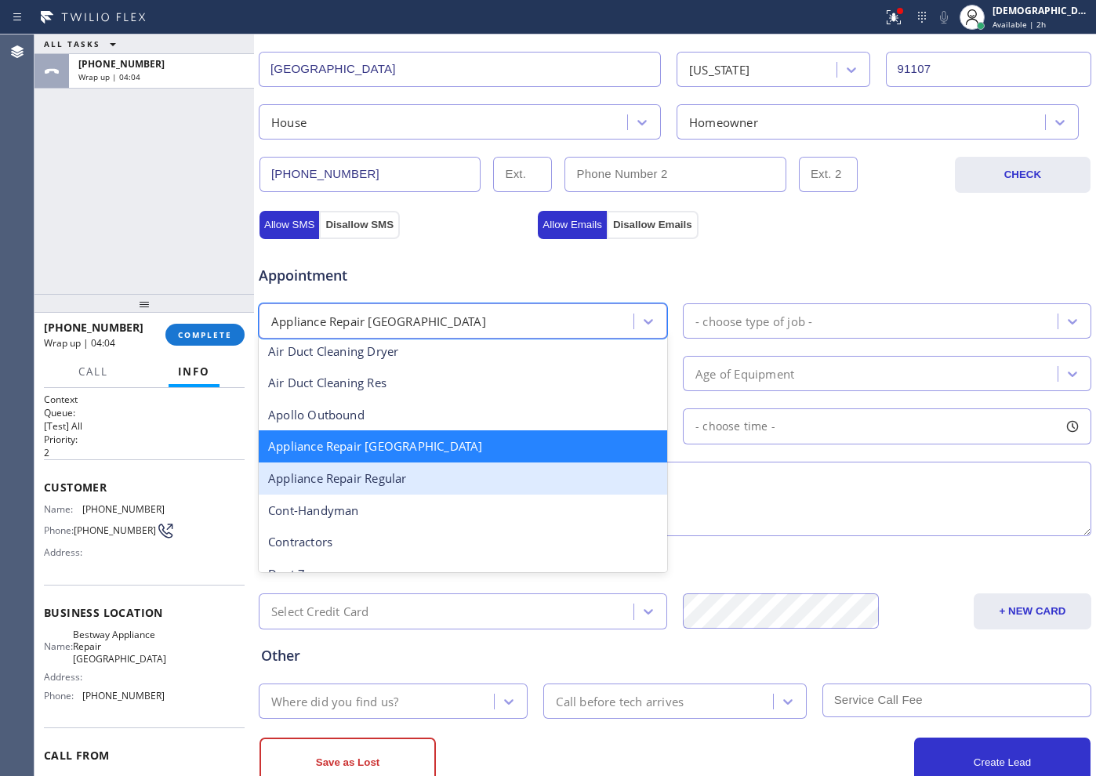
click at [499, 480] on div "Appliance Repair Regular" at bounding box center [463, 479] width 409 height 32
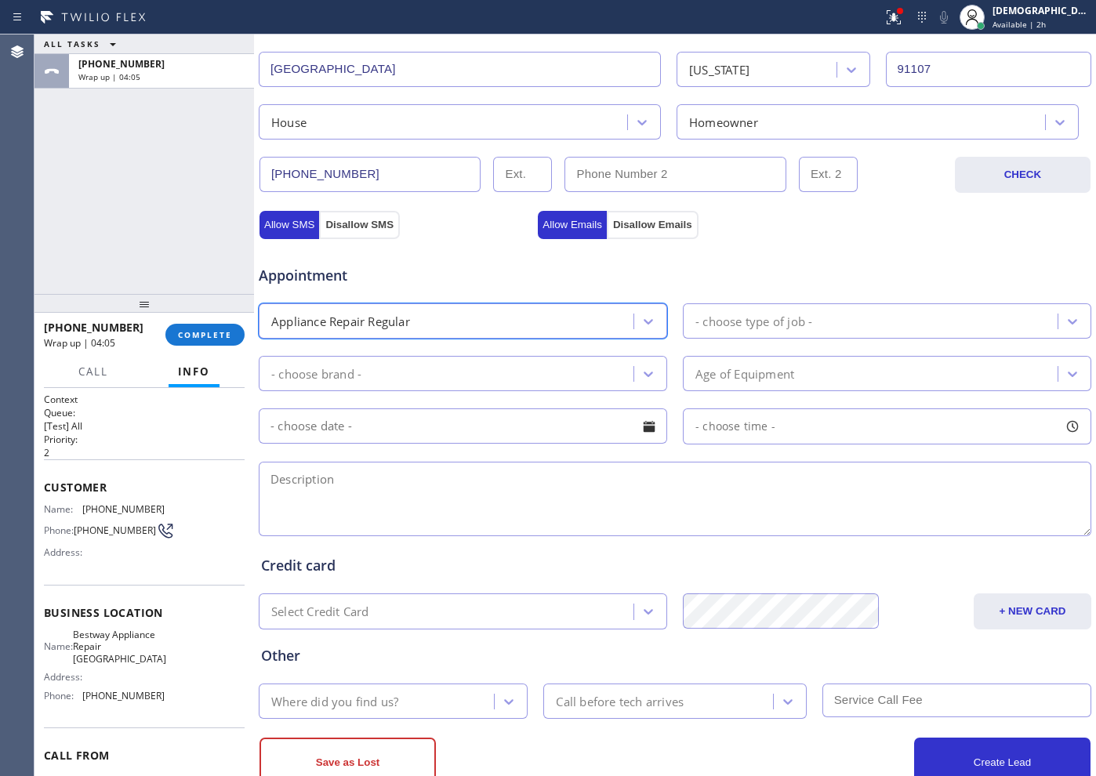
click at [776, 324] on div "- choose type of job -" at bounding box center [754, 321] width 117 height 18
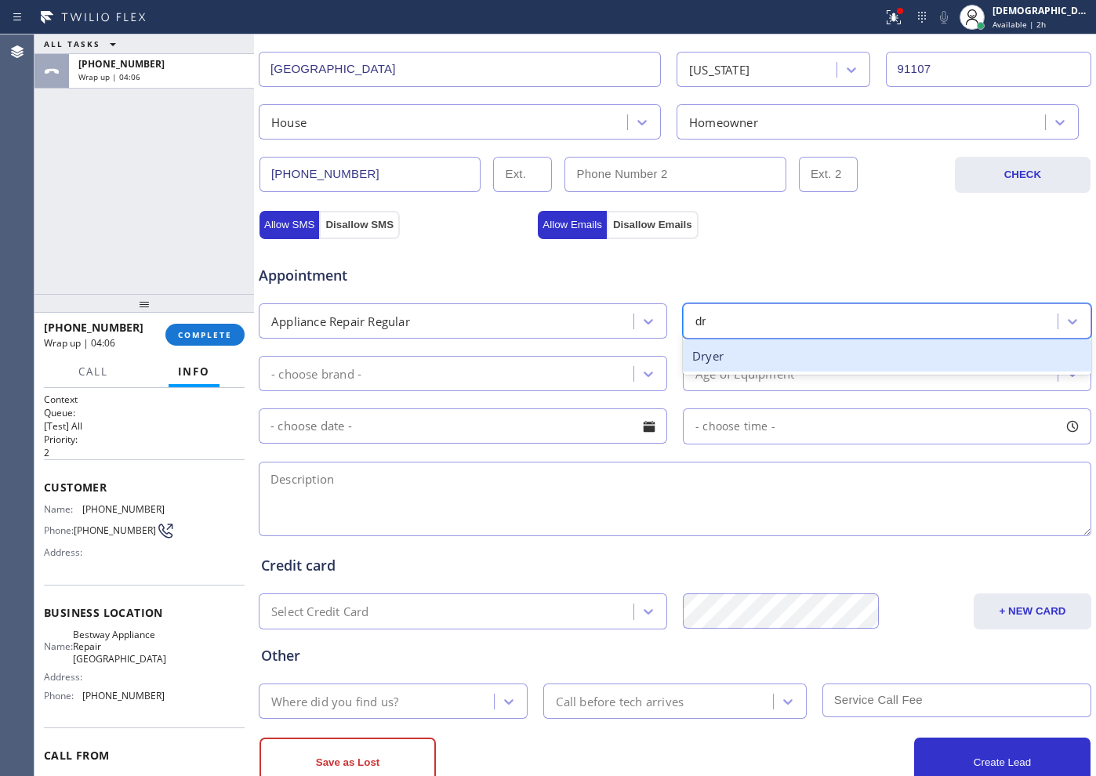
type input "dry"
click at [762, 347] on div "Dryer" at bounding box center [887, 356] width 409 height 32
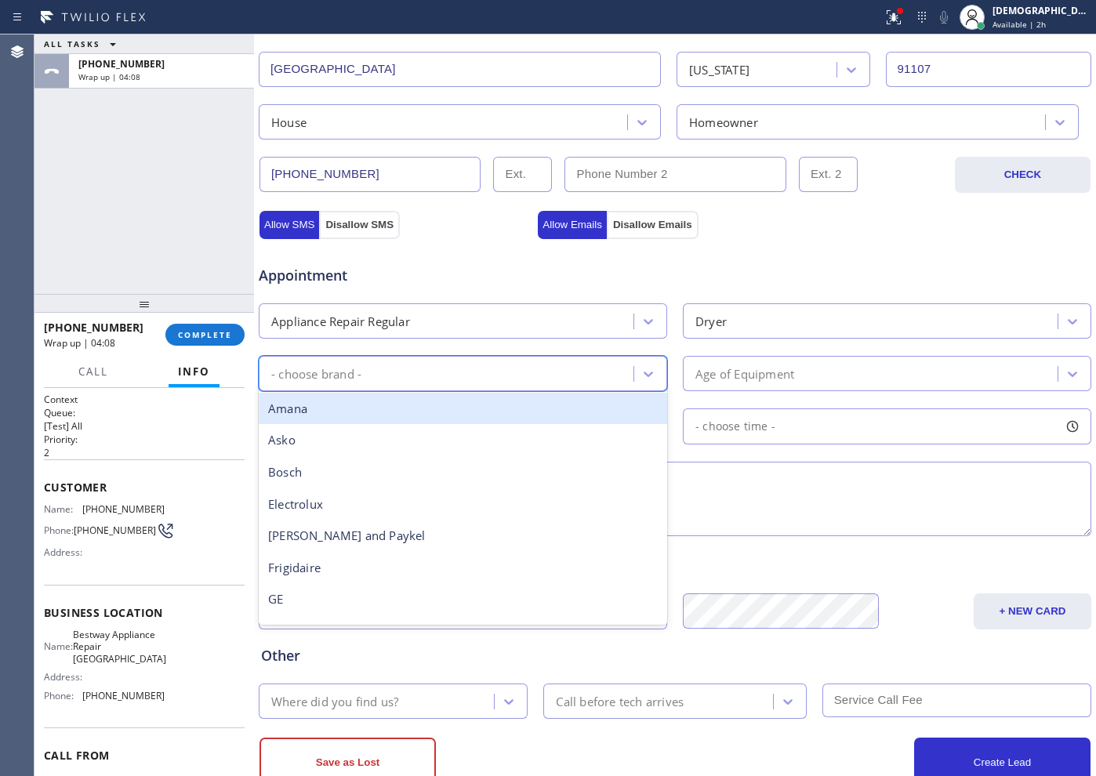
click at [436, 371] on div "- choose brand -" at bounding box center [449, 373] width 370 height 27
type input "may"
click at [439, 420] on div "Maytag" at bounding box center [463, 409] width 409 height 32
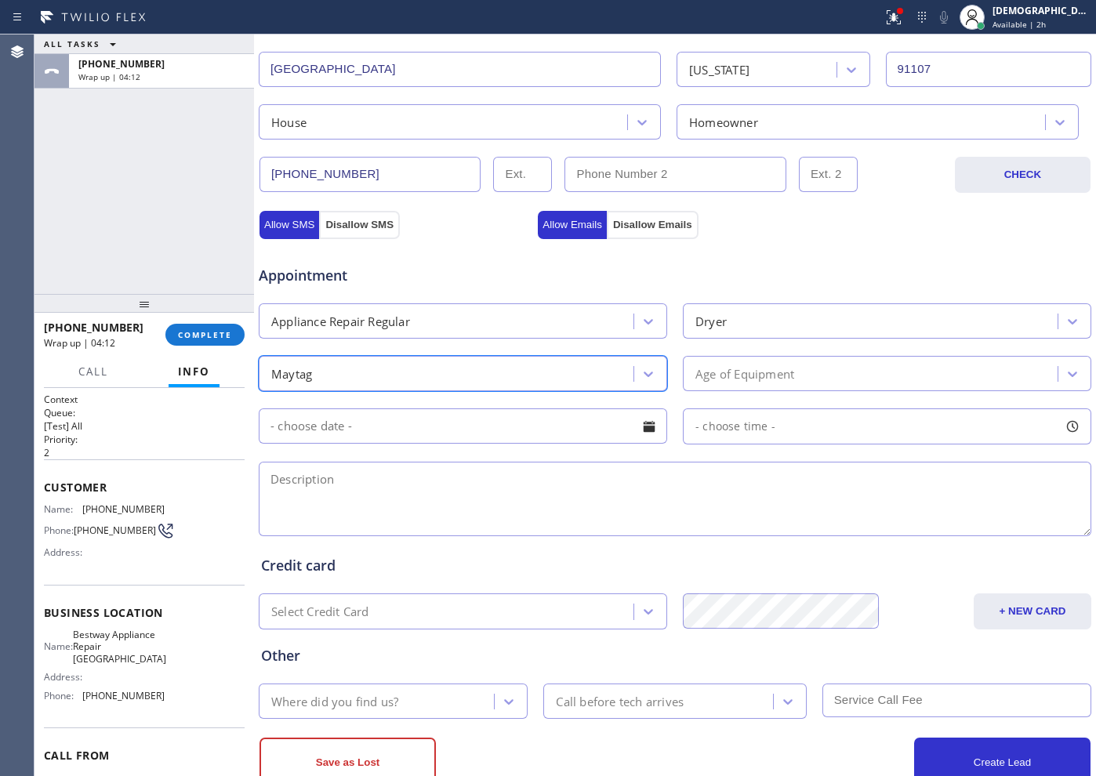
click at [828, 376] on div "Age of Equipment" at bounding box center [873, 373] width 370 height 27
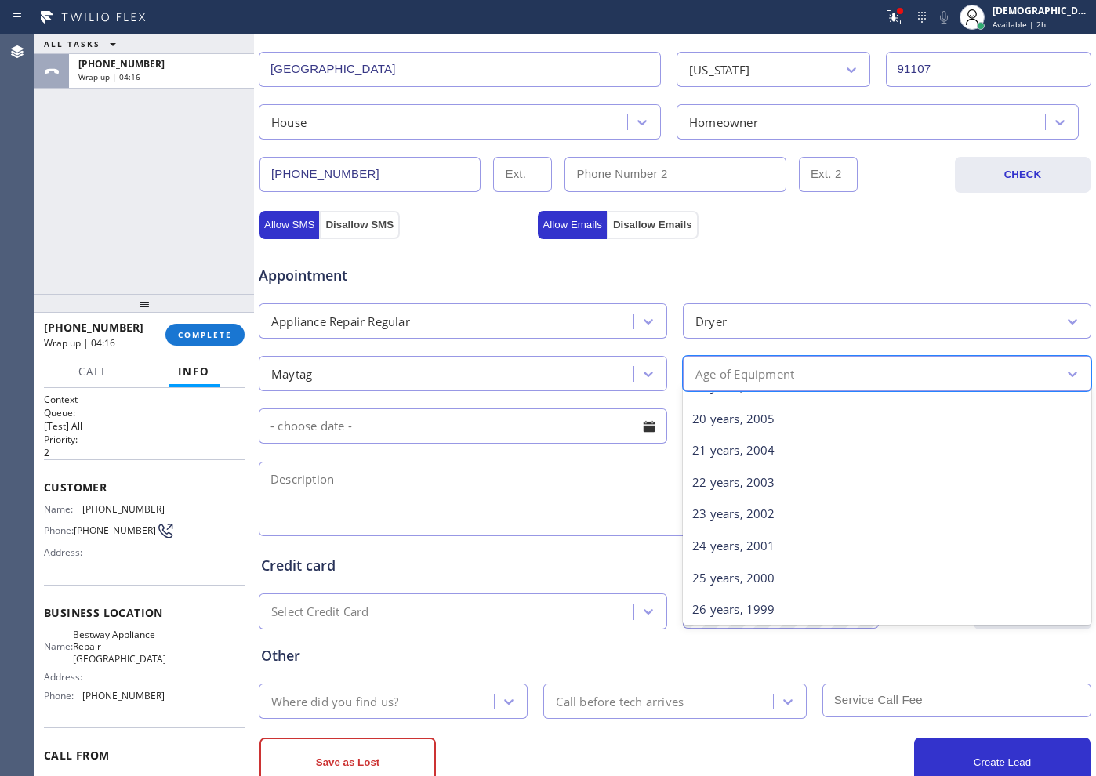
scroll to position [758, 0]
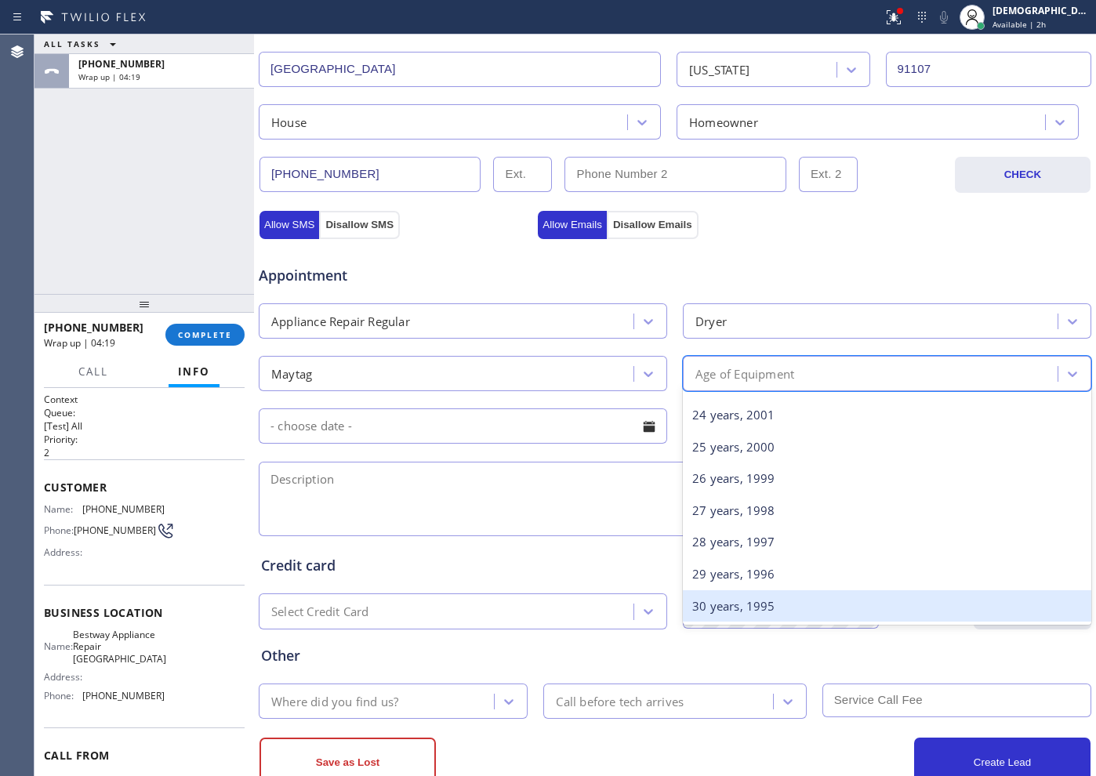
click at [782, 595] on div "30 years, 1995" at bounding box center [887, 607] width 409 height 32
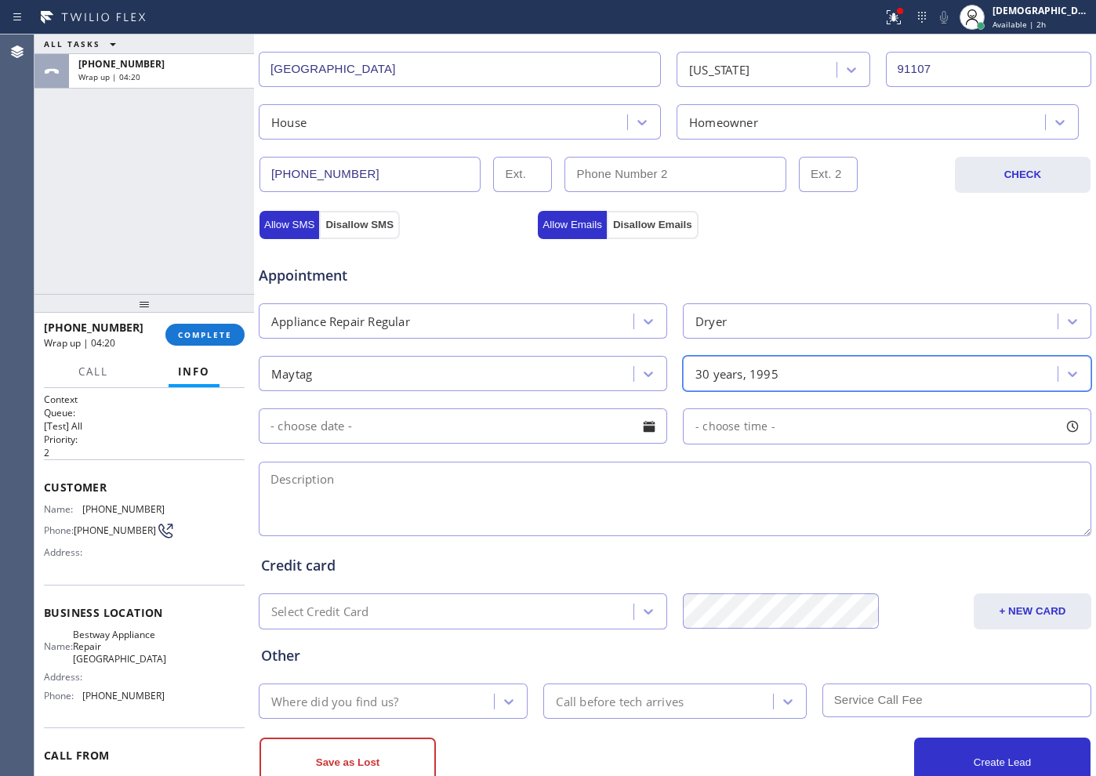
click at [376, 431] on input "text" at bounding box center [463, 426] width 409 height 35
click at [426, 418] on input "text" at bounding box center [463, 426] width 409 height 35
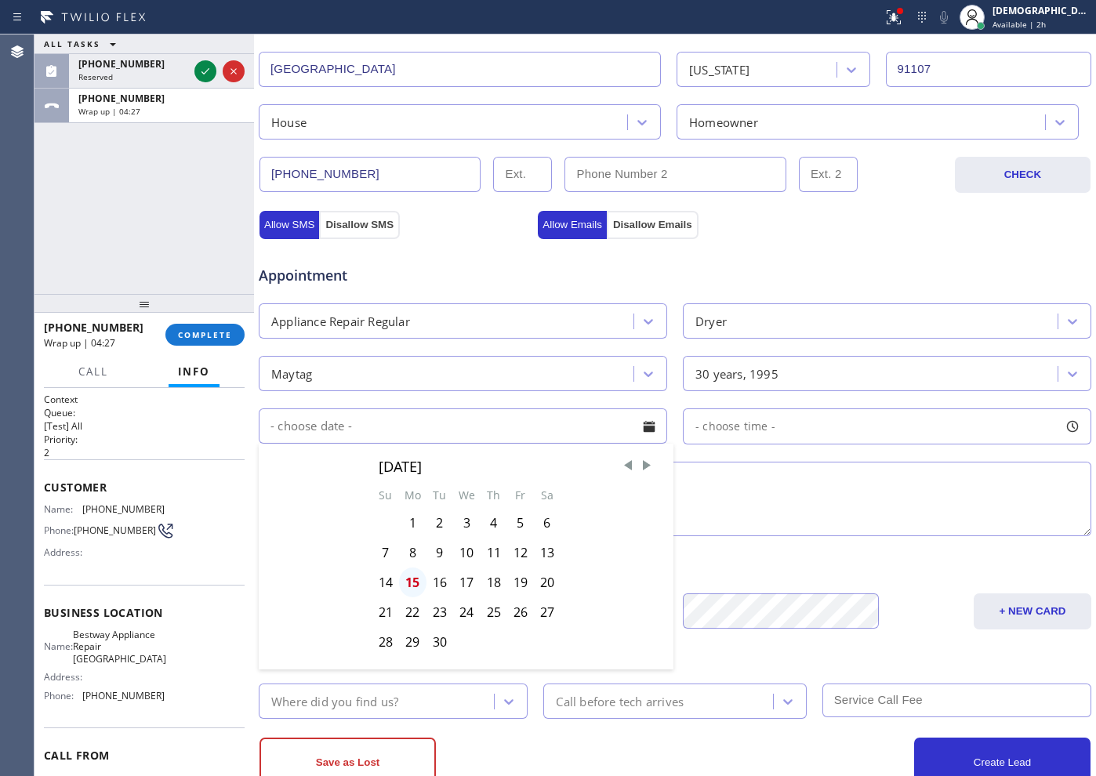
click at [413, 580] on div "15" at bounding box center [412, 583] width 27 height 30
type input "[DATE]"
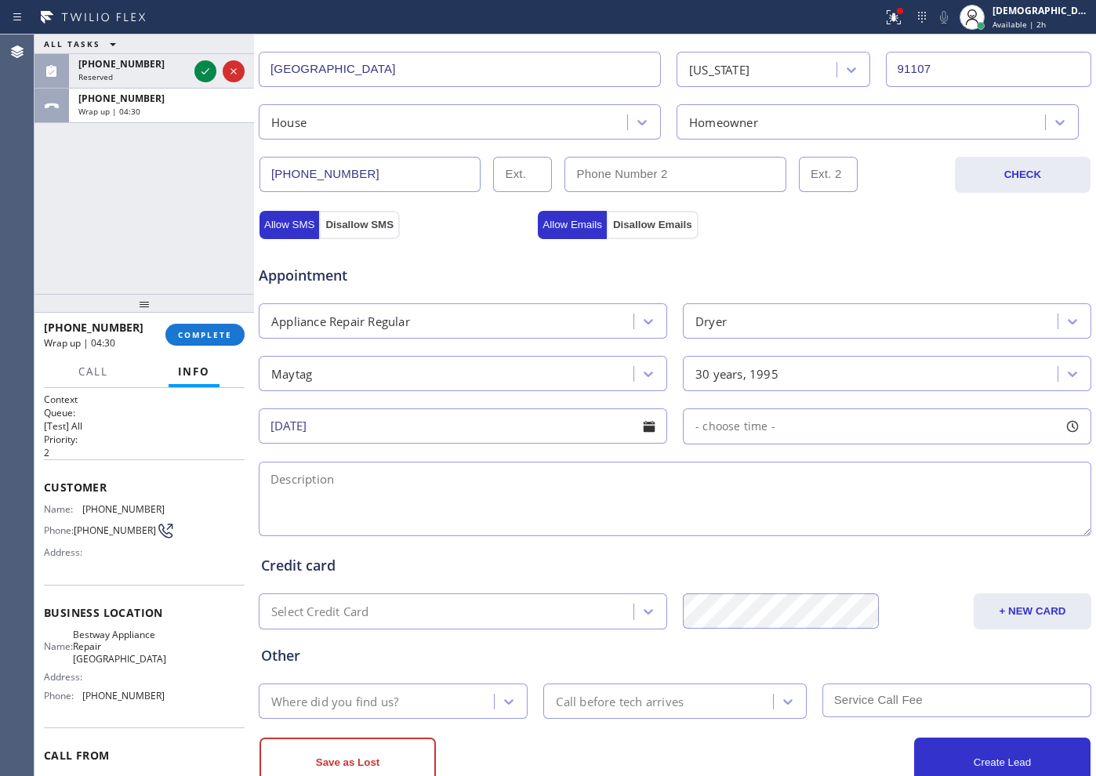
click at [718, 419] on span "- choose time -" at bounding box center [736, 426] width 80 height 15
drag, startPoint x: 709, startPoint y: 521, endPoint x: 828, endPoint y: 522, distance: 119.2
click at [835, 522] on div at bounding box center [844, 522] width 19 height 33
drag, startPoint x: 696, startPoint y: 524, endPoint x: 733, endPoint y: 529, distance: 38.0
click at [733, 529] on div at bounding box center [742, 522] width 19 height 33
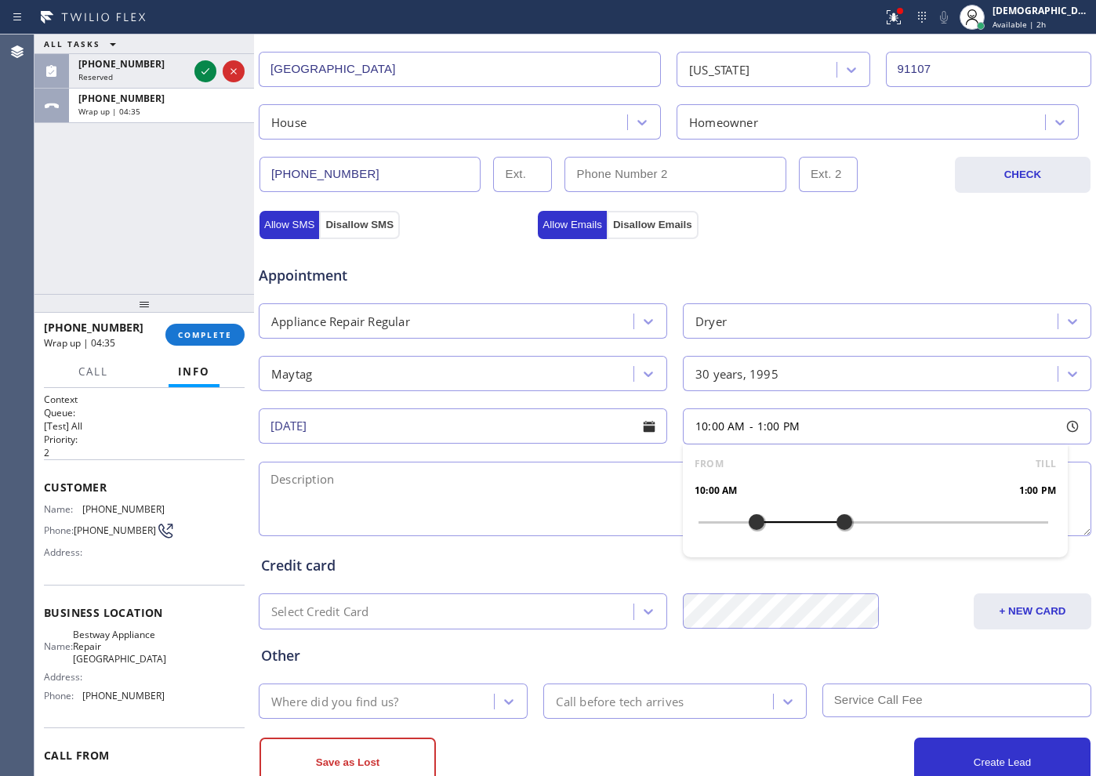
drag, startPoint x: 738, startPoint y: 524, endPoint x: 747, endPoint y: 526, distance: 8.9
click at [748, 526] on div at bounding box center [756, 522] width 19 height 33
click at [438, 478] on textarea at bounding box center [675, 499] width 833 height 75
click at [506, 488] on textarea "10-1 / $69 /" at bounding box center [675, 499] width 833 height 75
paste textarea "Maytag /Gas Dryer / it makes humming noise /1991 / SBS"
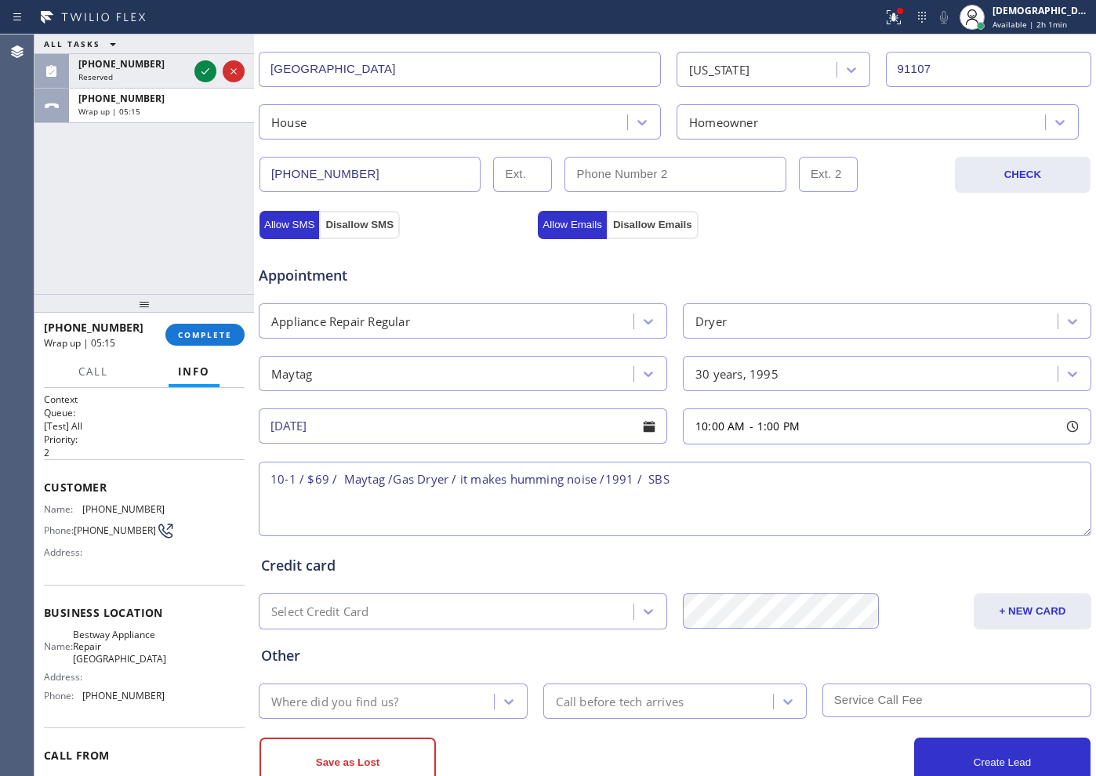
click at [718, 497] on textarea "10-1 / $69 / Maytag /Gas Dryer / it makes humming noise /1991 / SBS" at bounding box center [675, 499] width 833 height 75
click at [766, 484] on textarea "10-1 / $69 / Maytag /Gas Dryer / it makes humming noise /1991 / SBS / House HO /" at bounding box center [675, 499] width 833 height 75
paste textarea "[STREET_ADDRESS][PERSON_NAME]"
click at [743, 482] on textarea "10-1 / $69 / Maytag /Gas Dryer / it makes humming noise /1991 / SBS / House HO …" at bounding box center [675, 499] width 833 height 75
drag, startPoint x: 128, startPoint y: 676, endPoint x: 84, endPoint y: 645, distance: 53.5
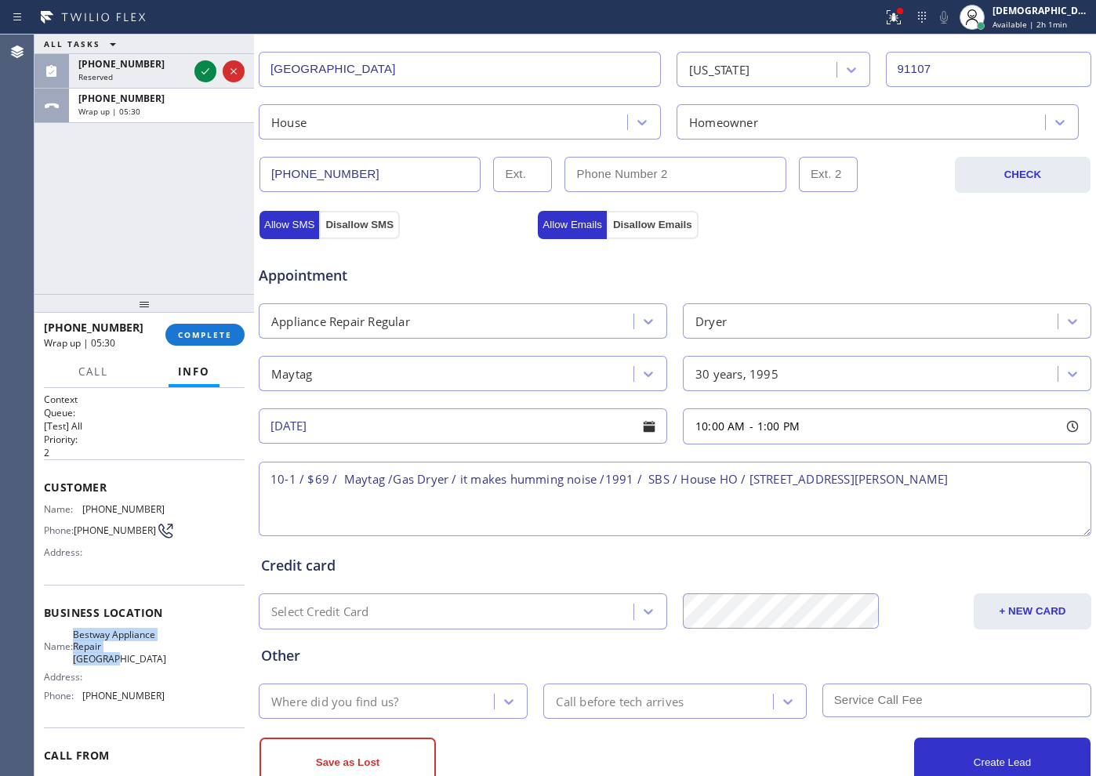
click at [84, 645] on span "Bestway Appliance Repair [GEOGRAPHIC_DATA]" at bounding box center [119, 647] width 93 height 36
copy span "Bestway Appliance Repair [GEOGRAPHIC_DATA]"
click at [966, 478] on textarea "10-1 / $69 / Maytag /Gas Dryer / it makes humming noise /1991 / SBS / House HO …" at bounding box center [675, 499] width 833 height 75
click at [984, 477] on textarea "10-1 / $69 / Maytag /Gas Dryer / it makes humming noise /1991 / SBS / House HO …" at bounding box center [675, 499] width 833 height 75
paste textarea "Bestway Appliance Repair [GEOGRAPHIC_DATA]"
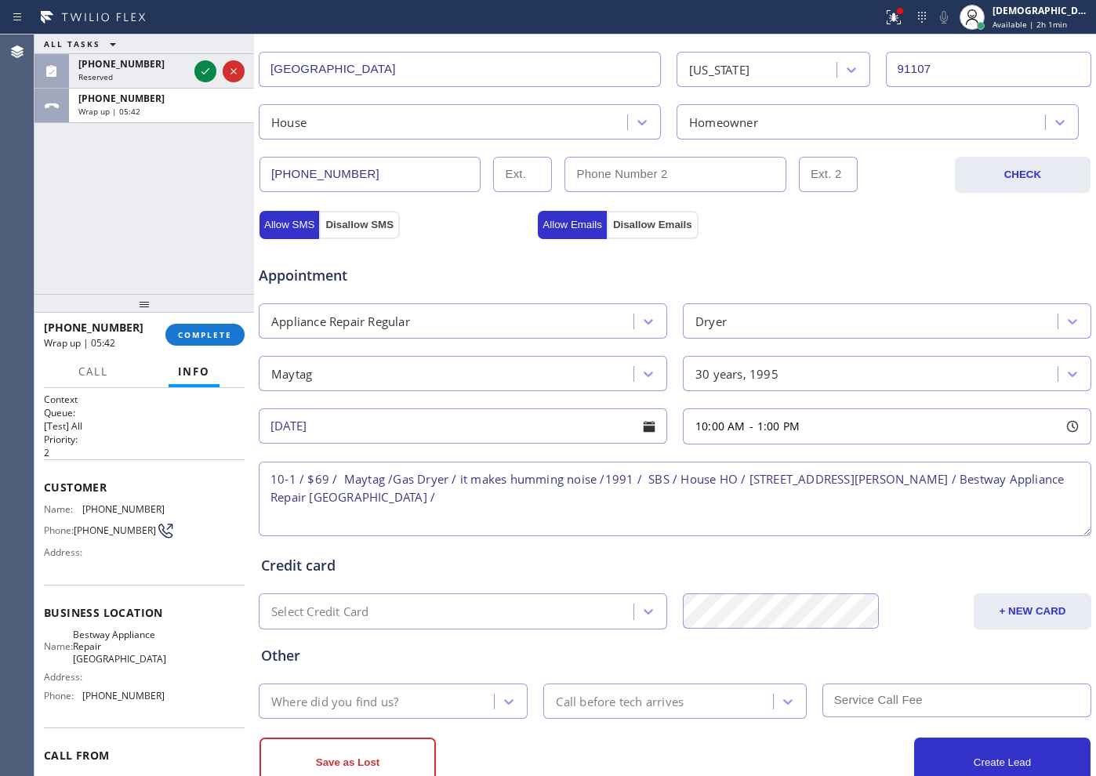
click at [605, 496] on textarea "10-1 / $69 / Maytag /Gas Dryer / it makes humming noise /1991 / SBS / House HO …" at bounding box center [675, 499] width 833 height 75
paste textarea "Please call customer 30 minutes prior to arrival"
type textarea "10-1 / $69 / Maytag /Gas Dryer / it makes humming noise /1991 / SBS / House HO …"
click at [114, 258] on div "ALL TASKS ALL TASKS ACTIVE TASKS TASKS IN WRAP UP [PHONE_NUMBER] Reserved [PHON…" at bounding box center [145, 165] width 220 height 260
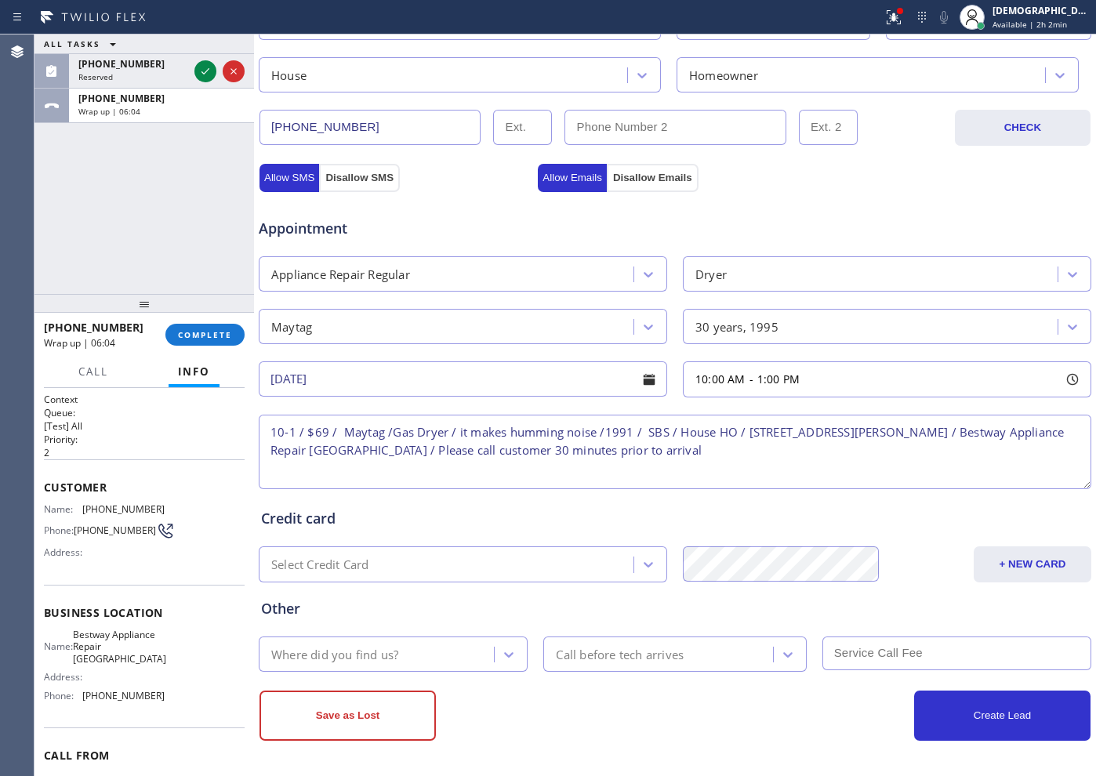
click at [442, 645] on div "Where did you find us?" at bounding box center [379, 654] width 231 height 27
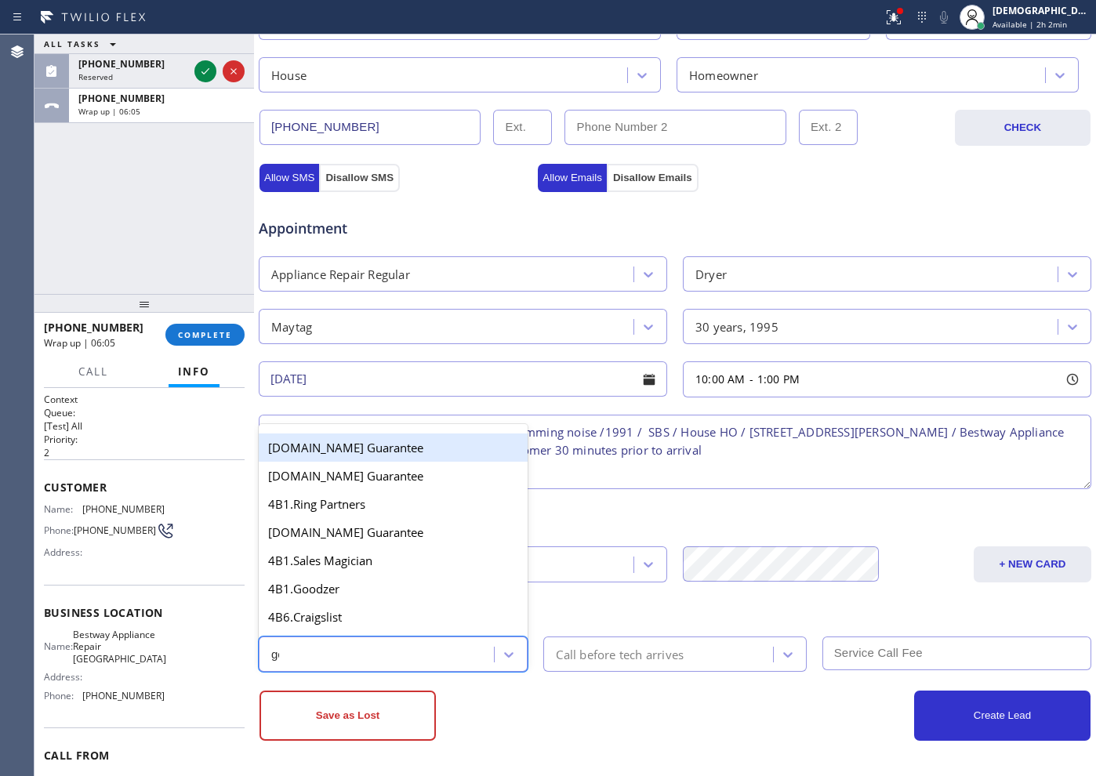
type input "goo"
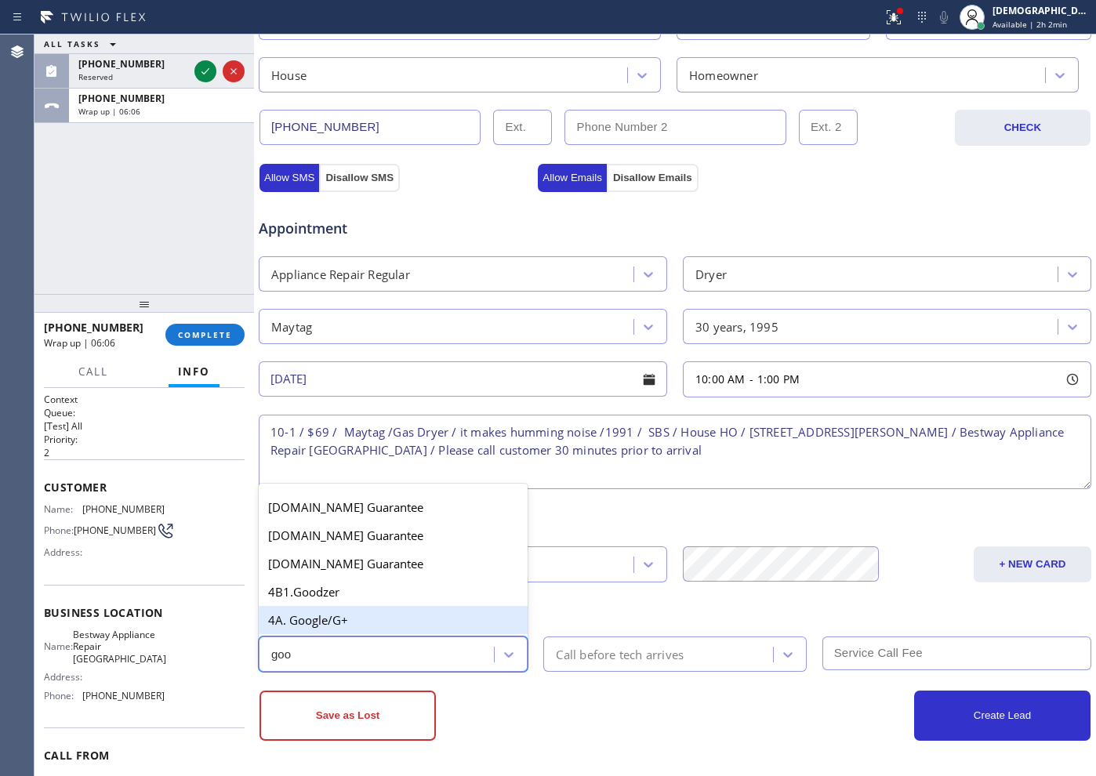
click at [413, 615] on div "4A. Google/G+" at bounding box center [393, 620] width 269 height 28
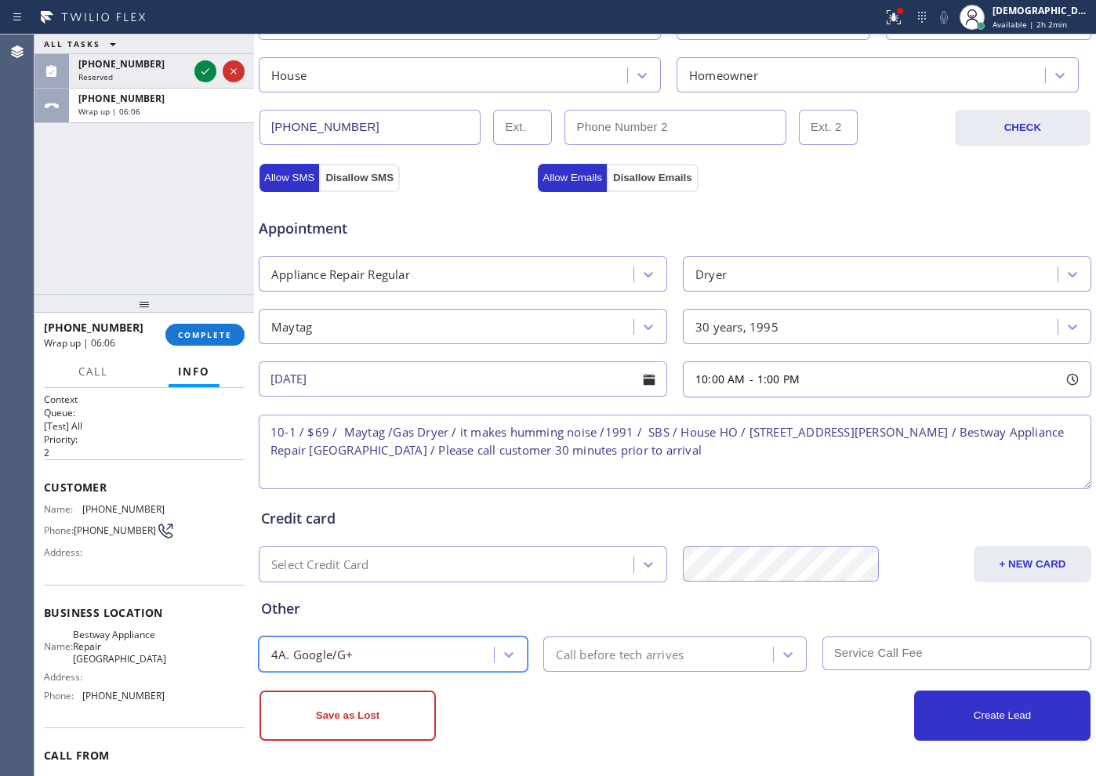
click at [629, 654] on div "Call before tech arrives" at bounding box center [620, 654] width 128 height 18
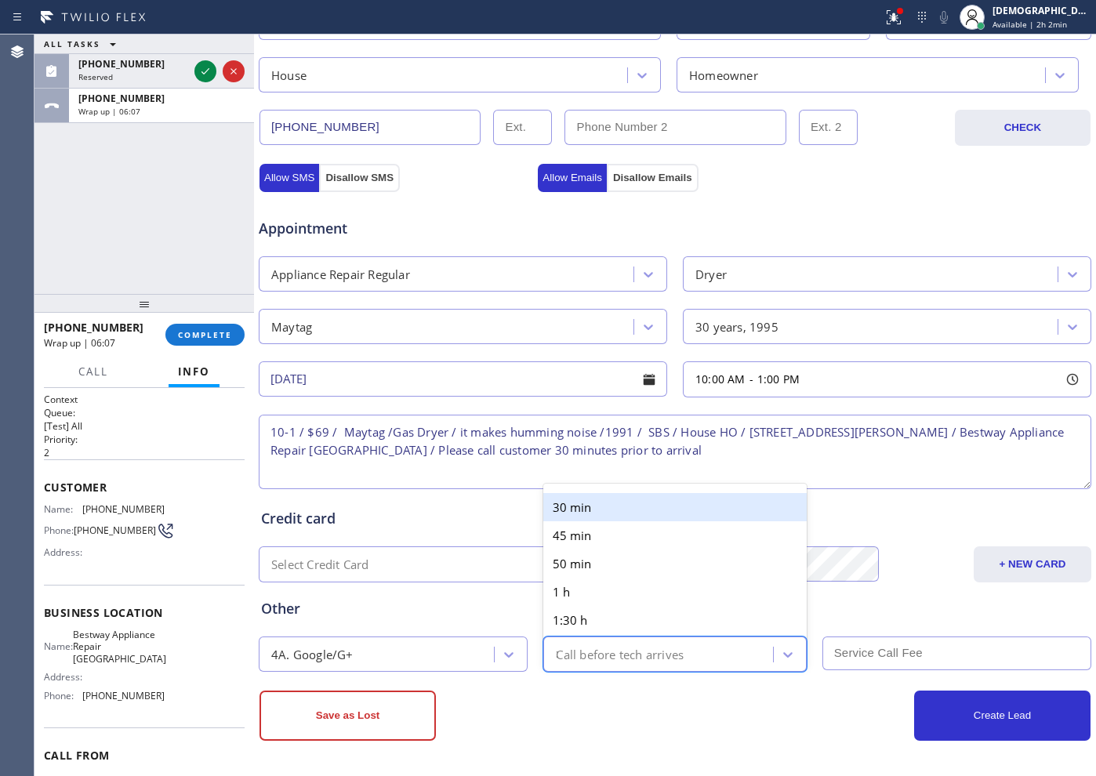
type input "30"
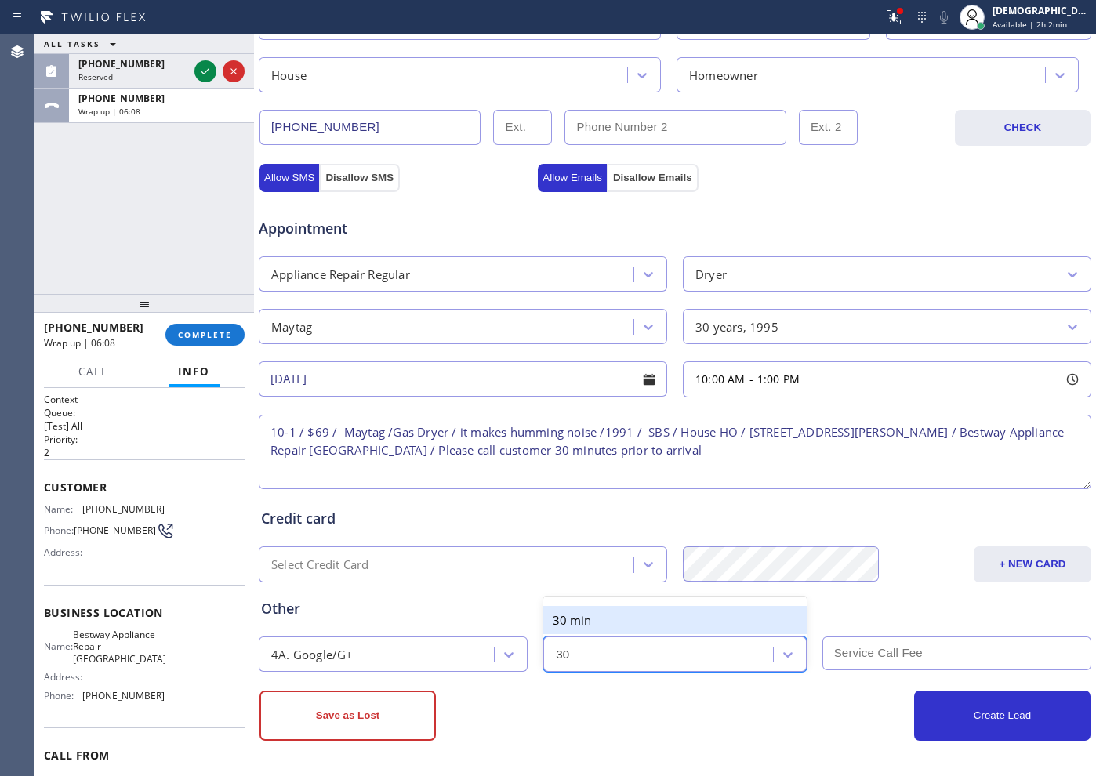
click at [611, 619] on div "30 min" at bounding box center [674, 620] width 263 height 28
click at [846, 666] on input "text" at bounding box center [957, 654] width 269 height 34
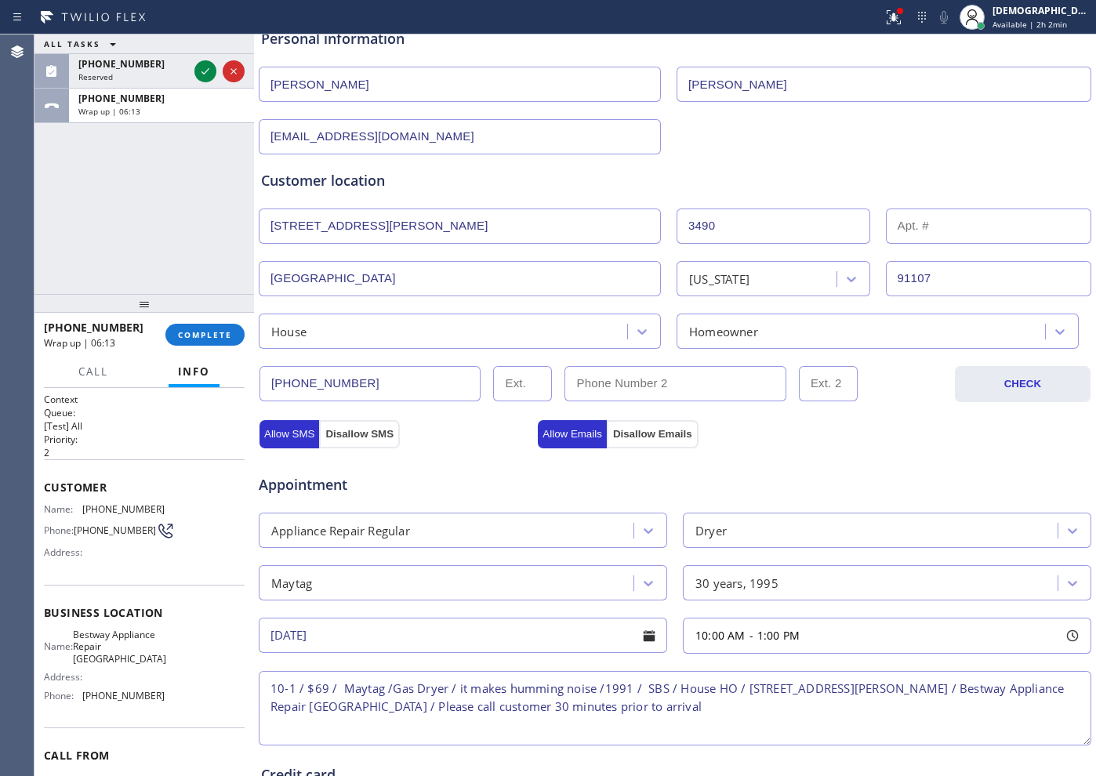
scroll to position [0, 0]
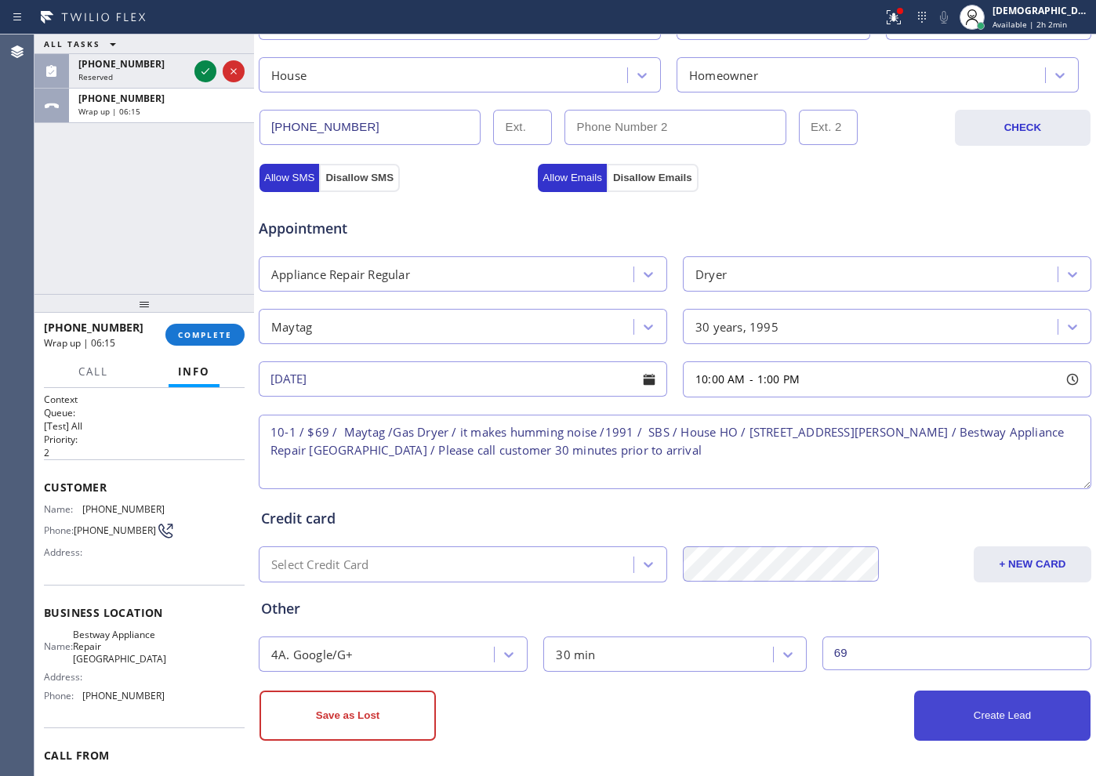
type input "69"
click at [932, 729] on button "Create Lead" at bounding box center [1002, 716] width 176 height 50
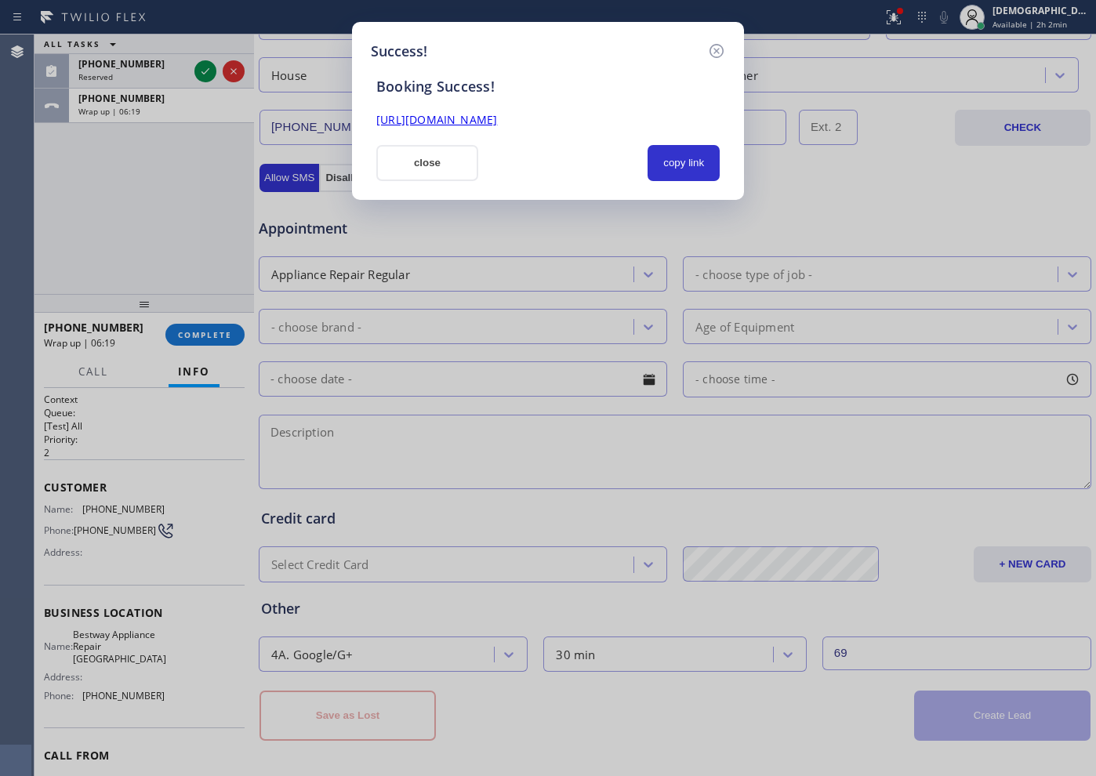
click at [614, 111] on div "[URL][DOMAIN_NAME]" at bounding box center [548, 120] width 362 height 18
click at [436, 118] on link "[URL][DOMAIN_NAME]" at bounding box center [436, 119] width 121 height 15
click at [434, 149] on button "close" at bounding box center [427, 163] width 102 height 36
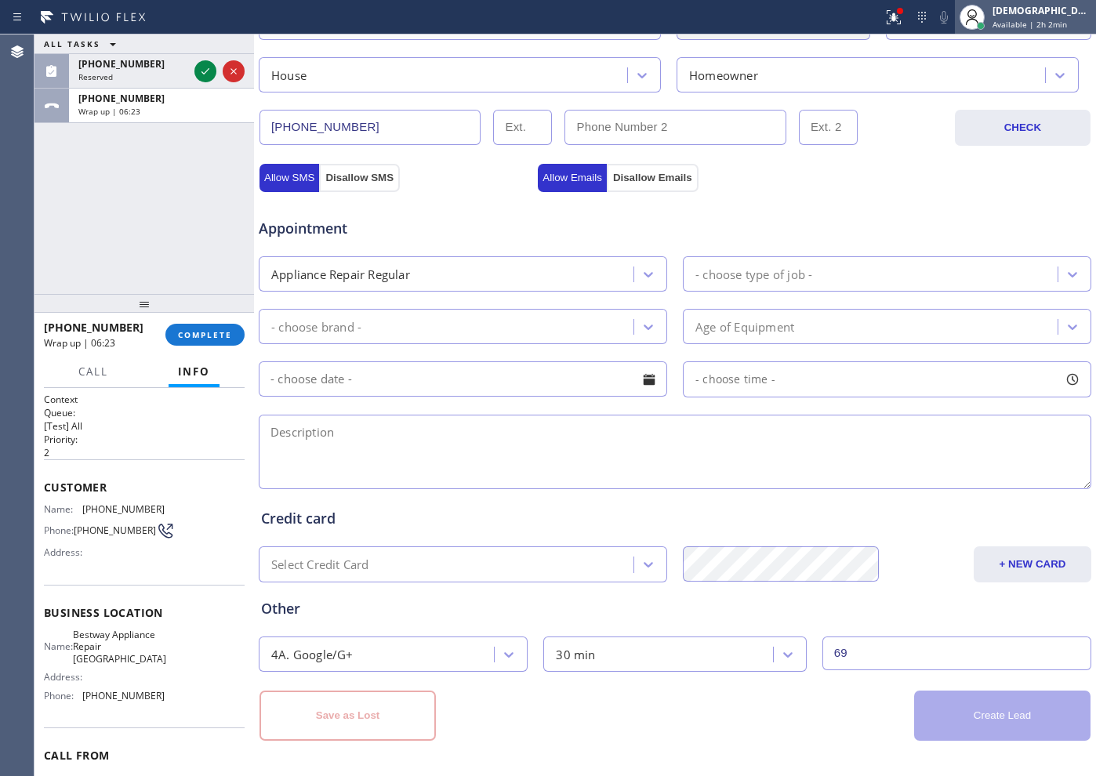
click at [1028, 19] on span "Available | 2h 2min" at bounding box center [1030, 24] width 75 height 11
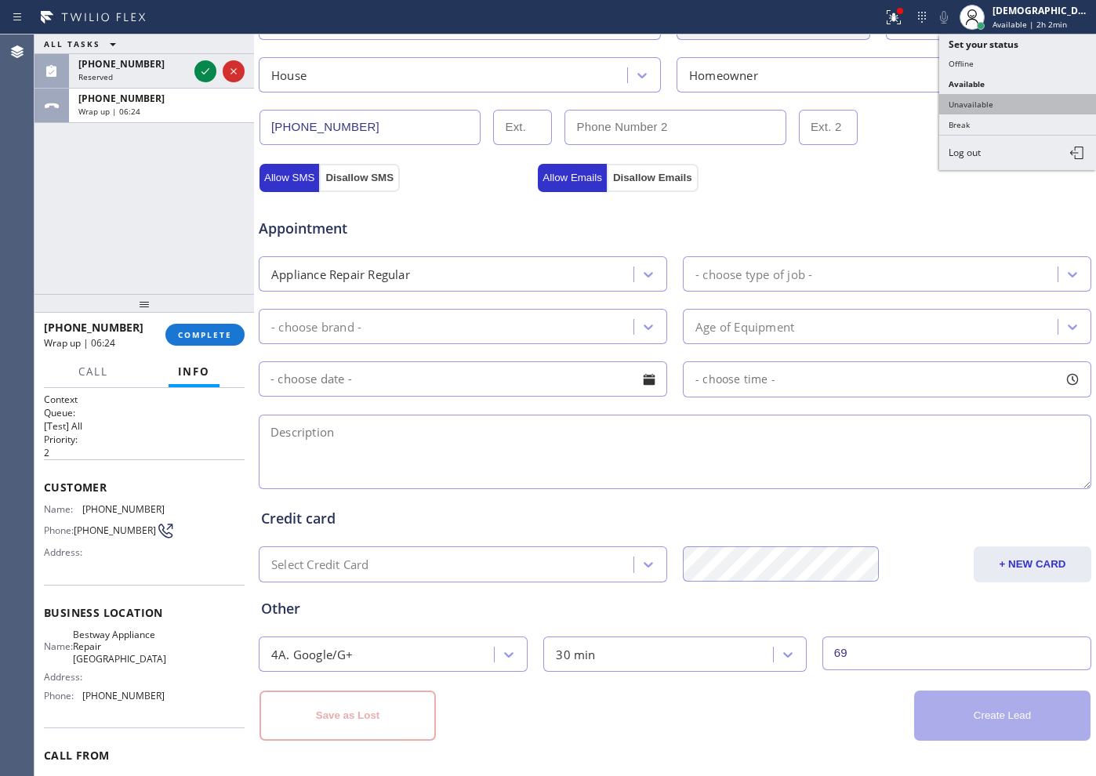
click at [998, 97] on button "Unavailable" at bounding box center [1018, 104] width 157 height 20
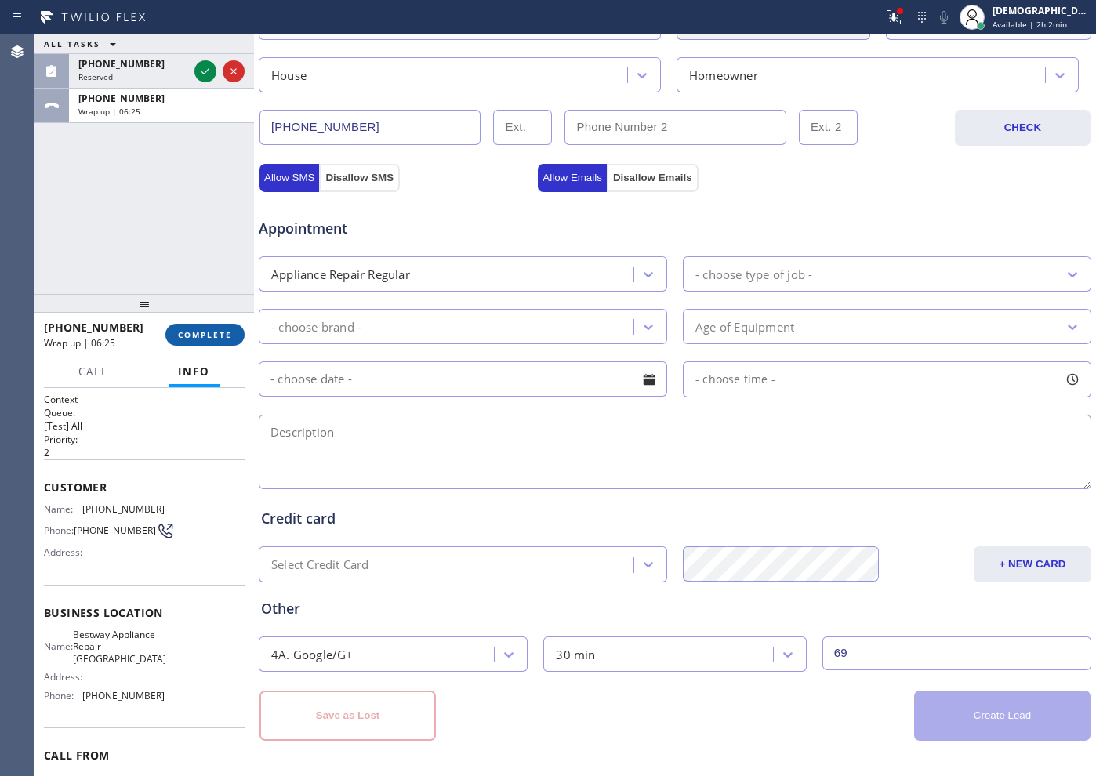
click at [225, 334] on span "COMPLETE" at bounding box center [205, 334] width 54 height 11
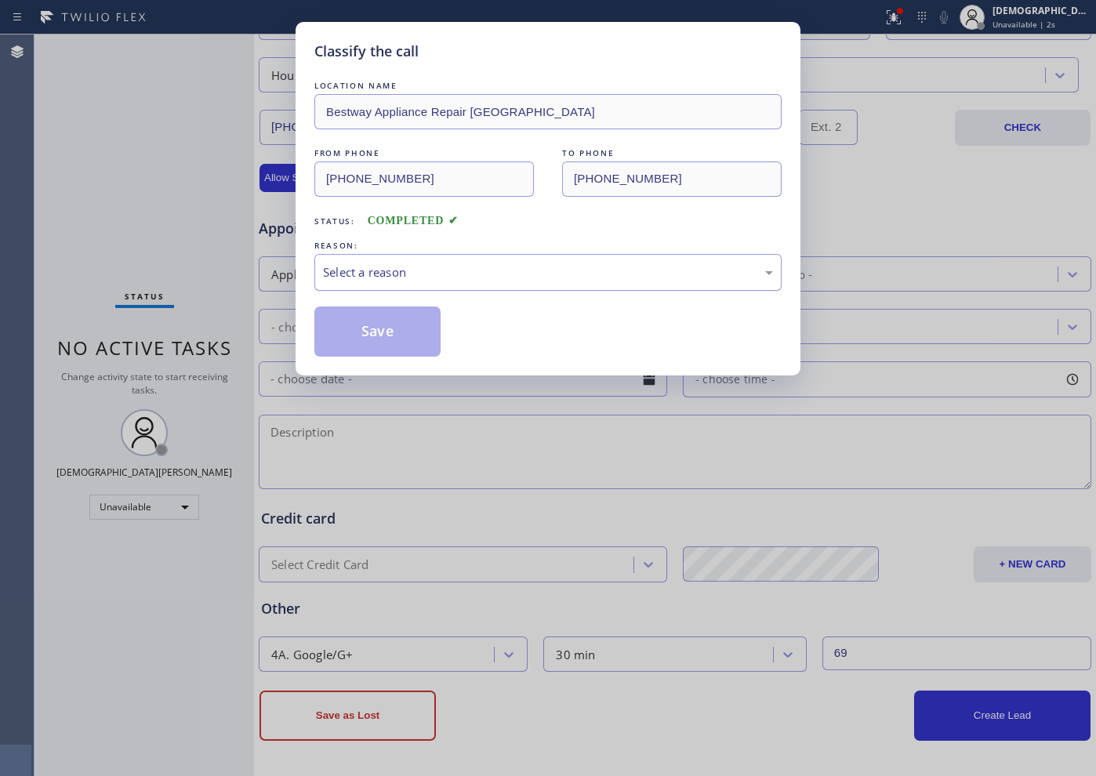
click at [450, 264] on div "Select a reason" at bounding box center [548, 273] width 450 height 18
click at [380, 331] on button "Save" at bounding box center [377, 332] width 126 height 50
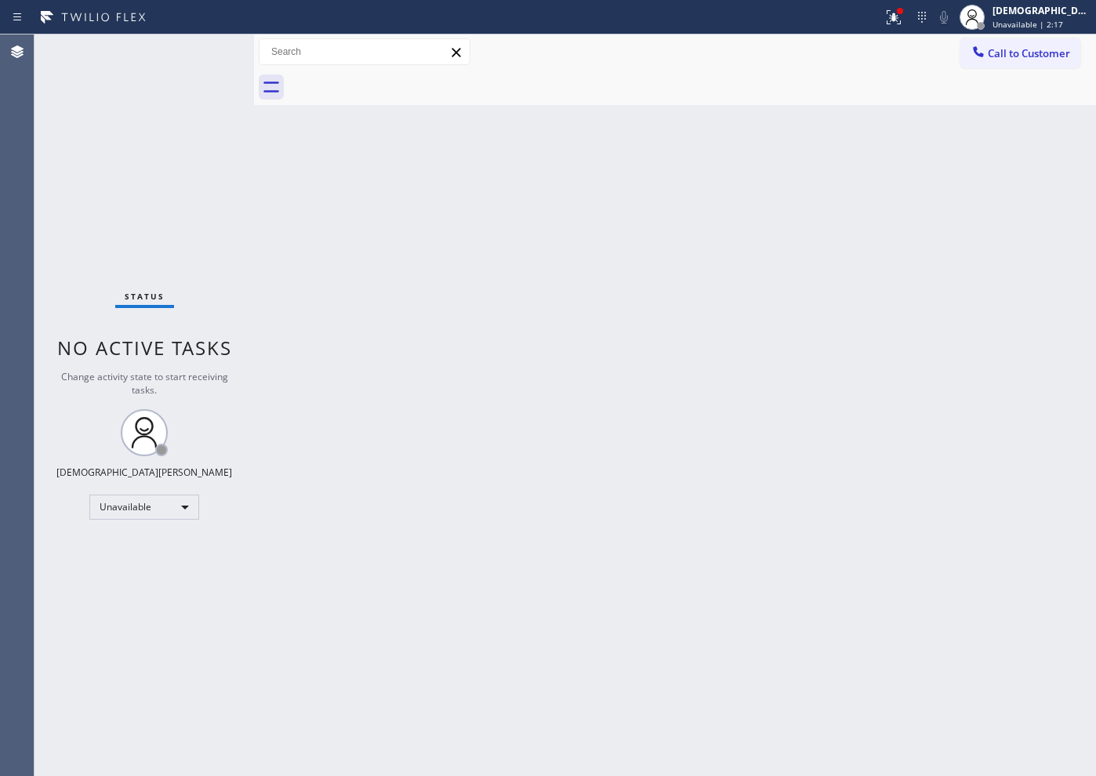
click at [142, 249] on div "Status No active tasks Change activity state to start receiving tasks. [PERSON_…" at bounding box center [145, 406] width 220 height 742
click at [151, 511] on div "Unavailable" at bounding box center [144, 507] width 110 height 25
click at [144, 587] on li "Break" at bounding box center [143, 588] width 107 height 19
click at [446, 288] on div "Back to Dashboard Change Sender ID Customers Technicians Select a contact Outbo…" at bounding box center [675, 406] width 842 height 742
click at [155, 507] on div "Break" at bounding box center [144, 507] width 110 height 25
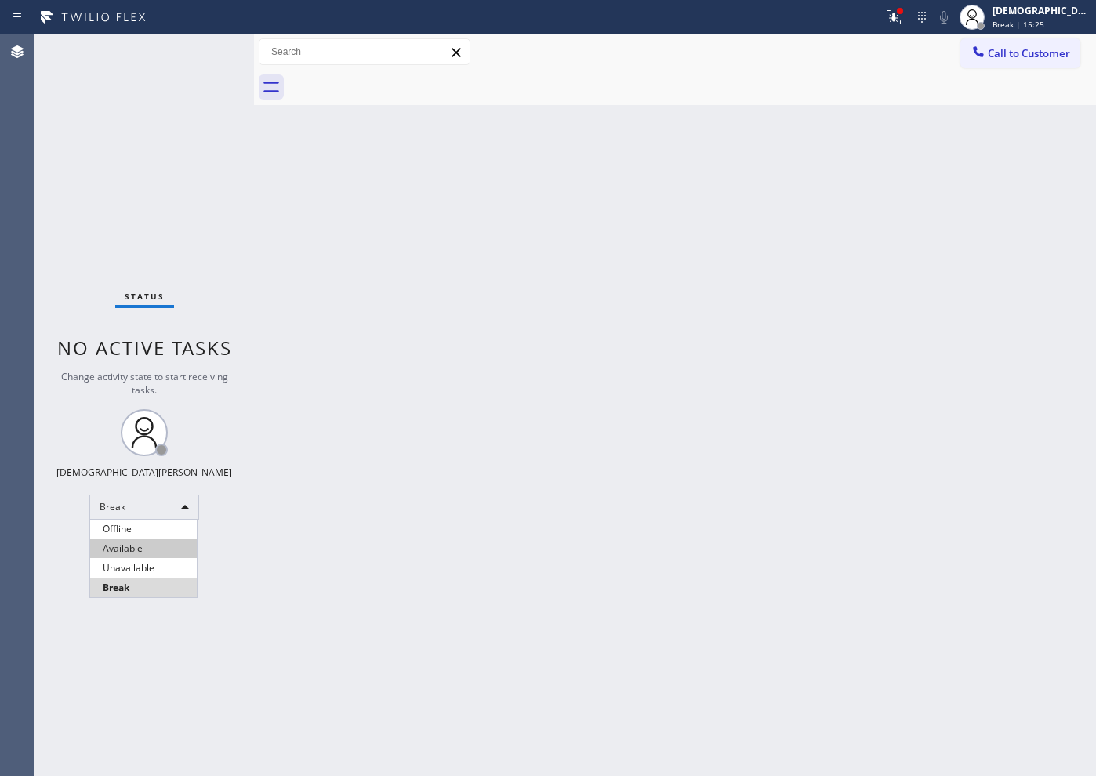
click at [146, 541] on li "Available" at bounding box center [143, 549] width 107 height 19
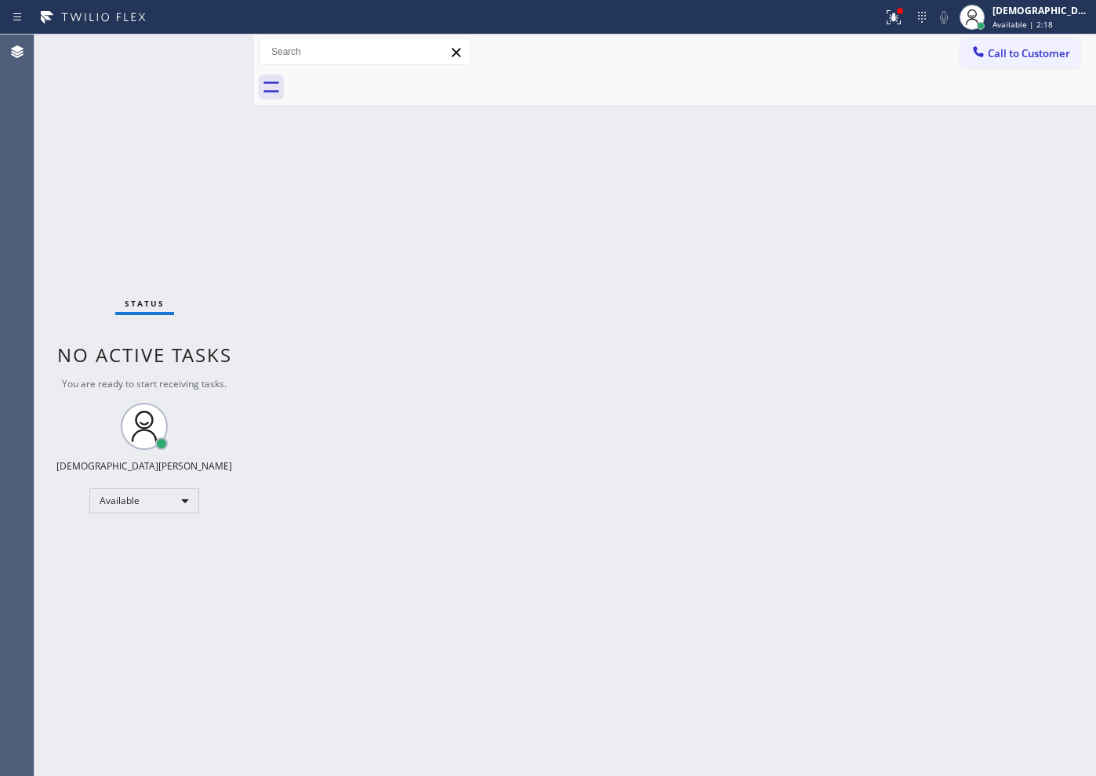
click at [68, 223] on div "Status No active tasks You are ready to start receiving tasks. Christian Cinco …" at bounding box center [145, 406] width 220 height 742
click at [903, 25] on icon at bounding box center [894, 17] width 19 height 19
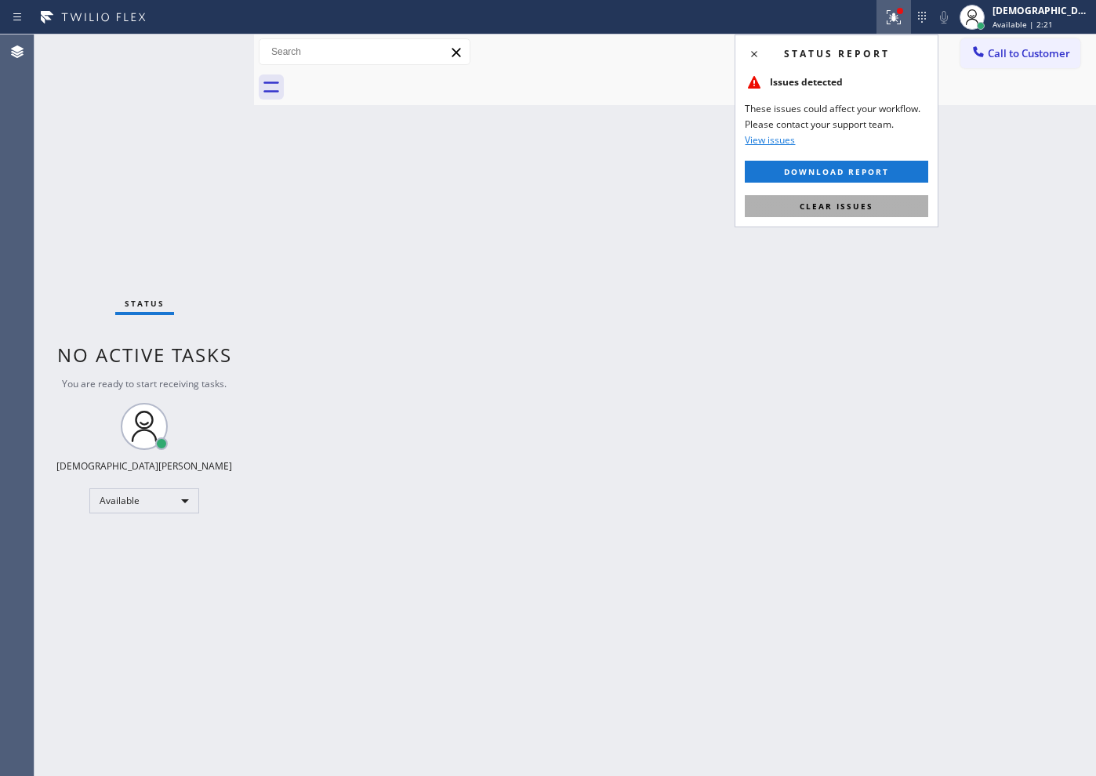
click at [864, 202] on span "Clear issues" at bounding box center [837, 206] width 74 height 11
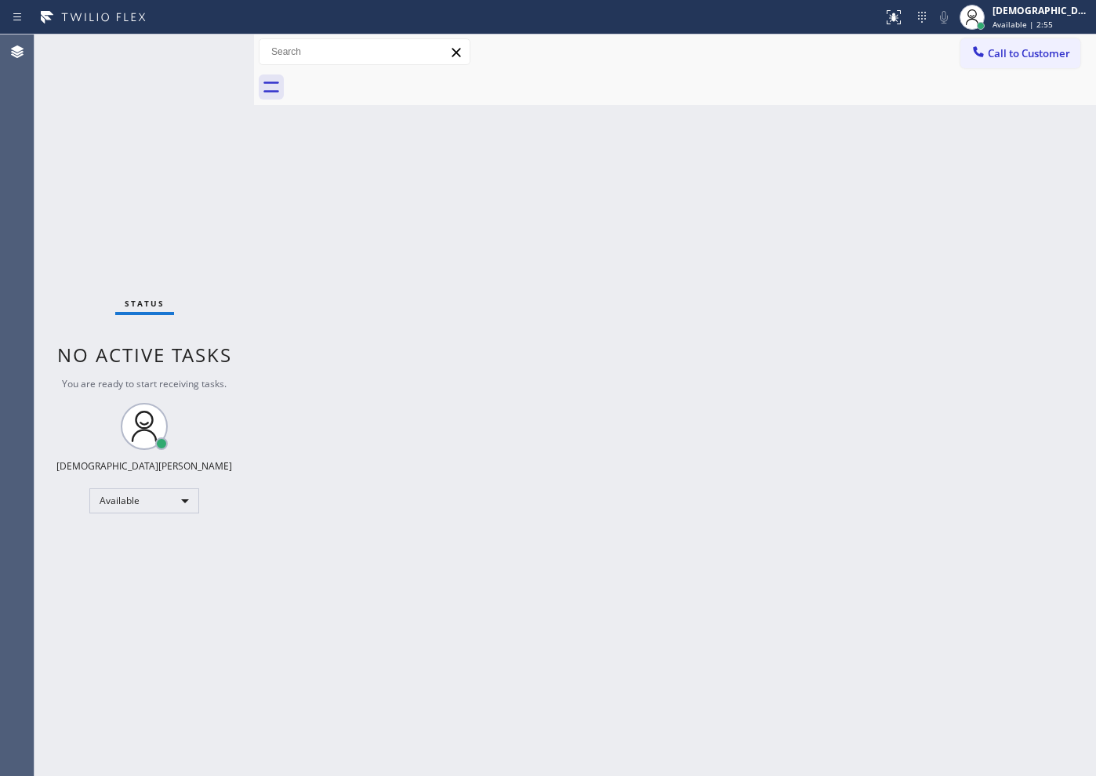
drag, startPoint x: 129, startPoint y: 134, endPoint x: 137, endPoint y: 135, distance: 8.7
click at [129, 134] on div "Status No active tasks You are ready to start receiving tasks. Christian Cinco …" at bounding box center [145, 406] width 220 height 742
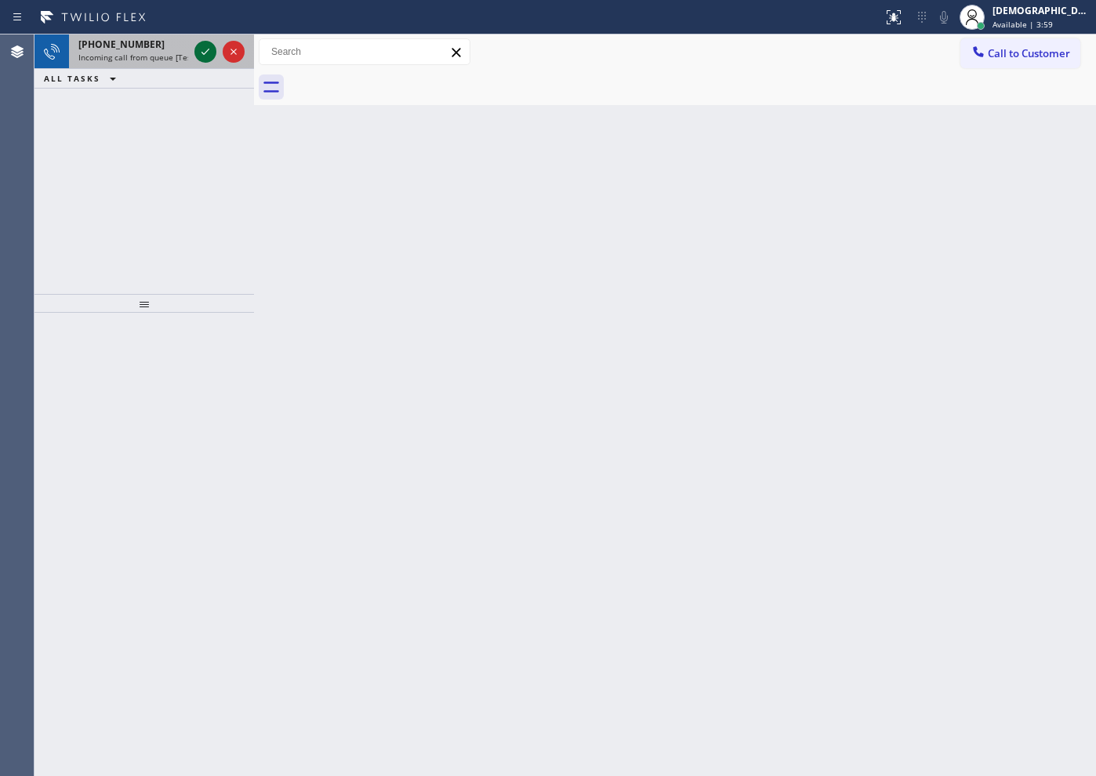
click at [215, 51] on div at bounding box center [205, 51] width 22 height 19
click at [202, 49] on icon at bounding box center [205, 51] width 19 height 19
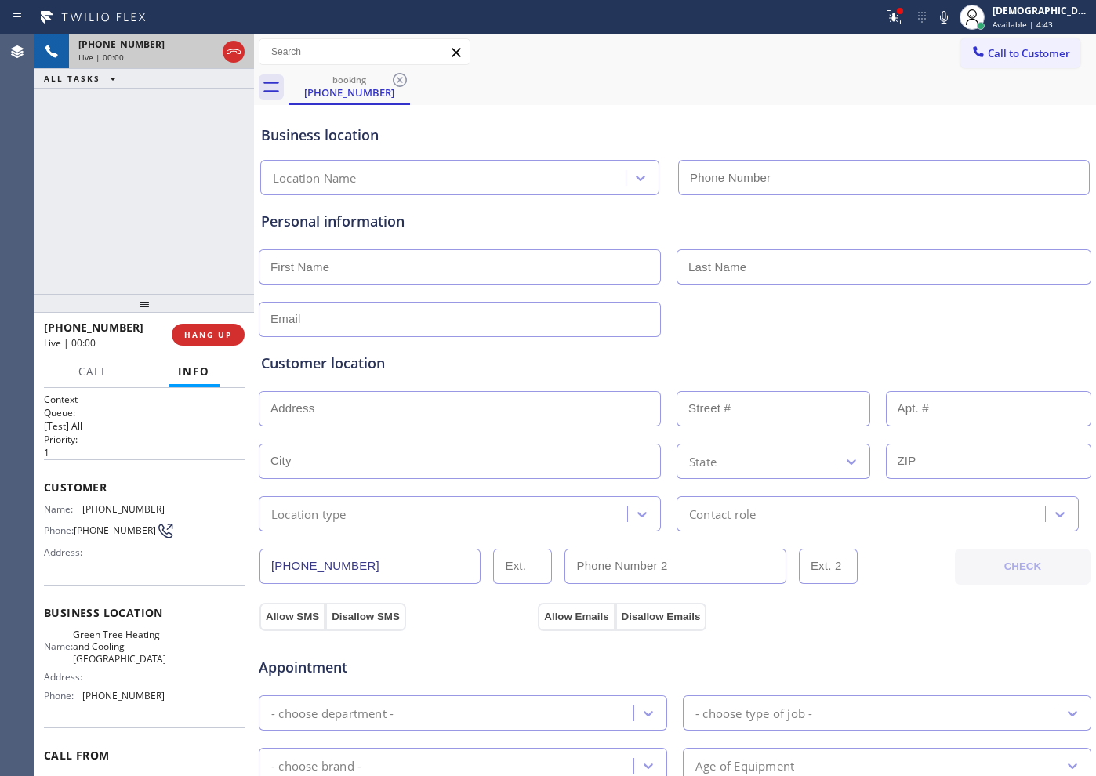
type input "[PHONE_NUMBER]"
click at [230, 57] on icon at bounding box center [233, 51] width 19 height 19
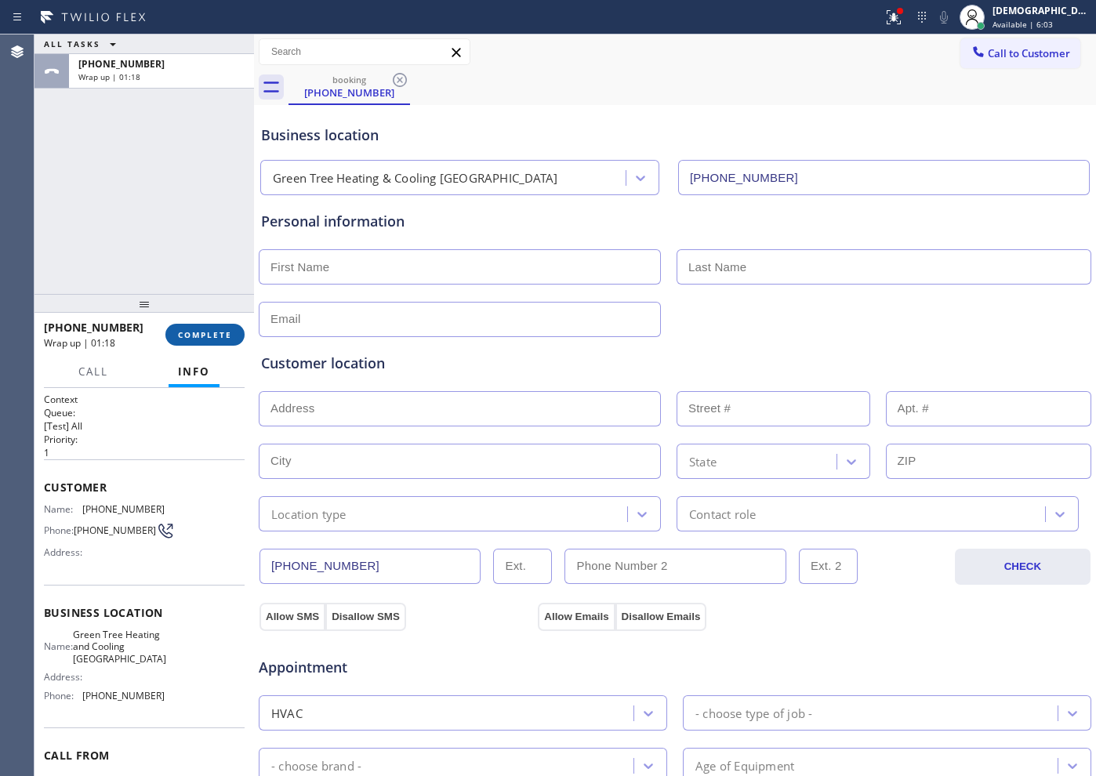
click at [220, 333] on span "COMPLETE" at bounding box center [205, 334] width 54 height 11
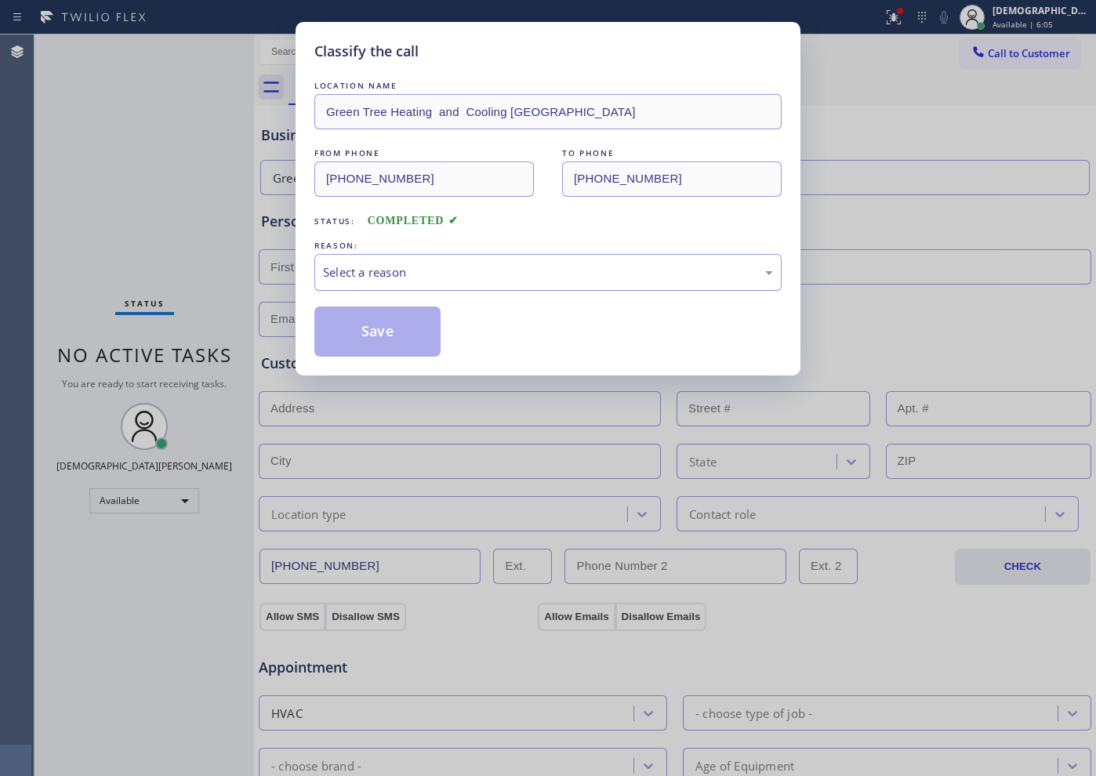
click at [445, 267] on div "Select a reason" at bounding box center [548, 273] width 450 height 18
click at [403, 322] on button "Save" at bounding box center [377, 332] width 126 height 50
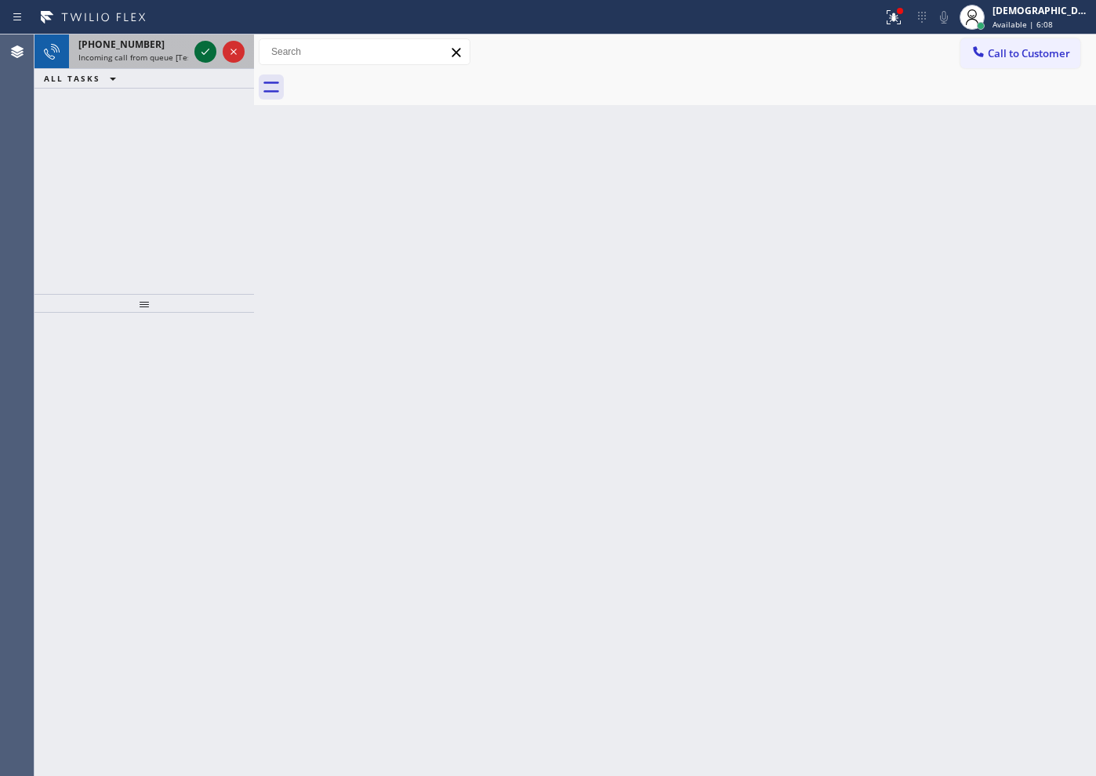
click at [210, 53] on icon at bounding box center [205, 51] width 19 height 19
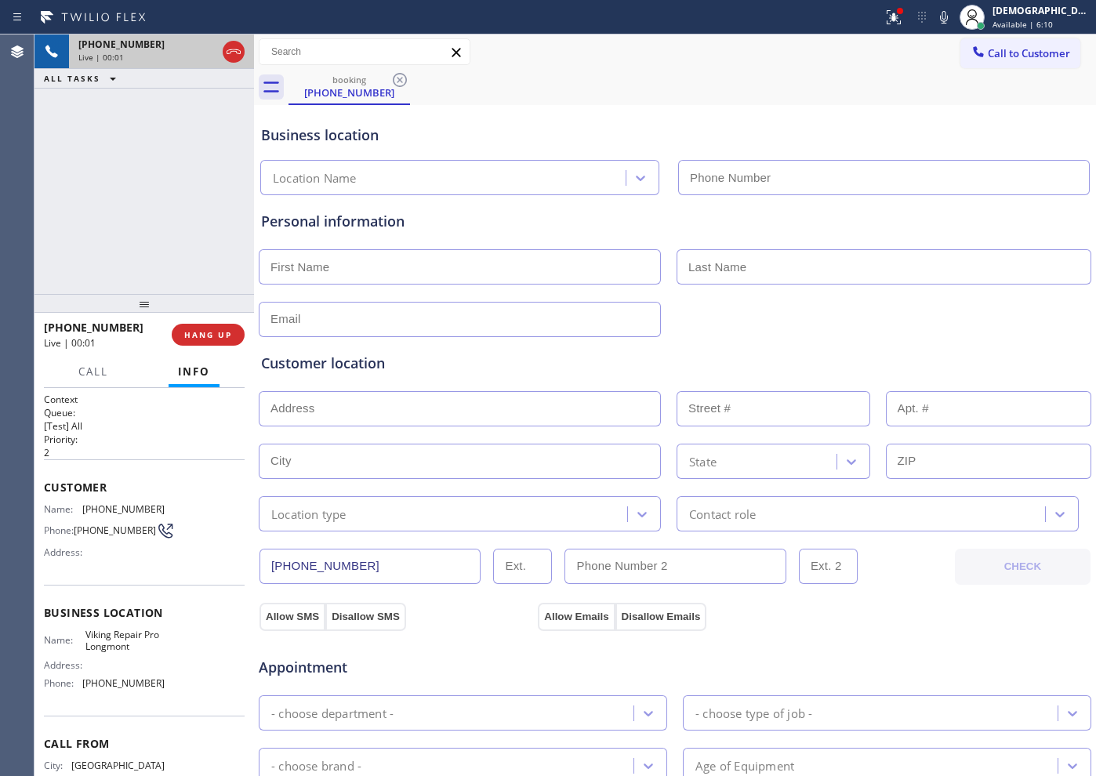
type input "[PHONE_NUMBER]"
click at [233, 57] on icon at bounding box center [233, 51] width 19 height 19
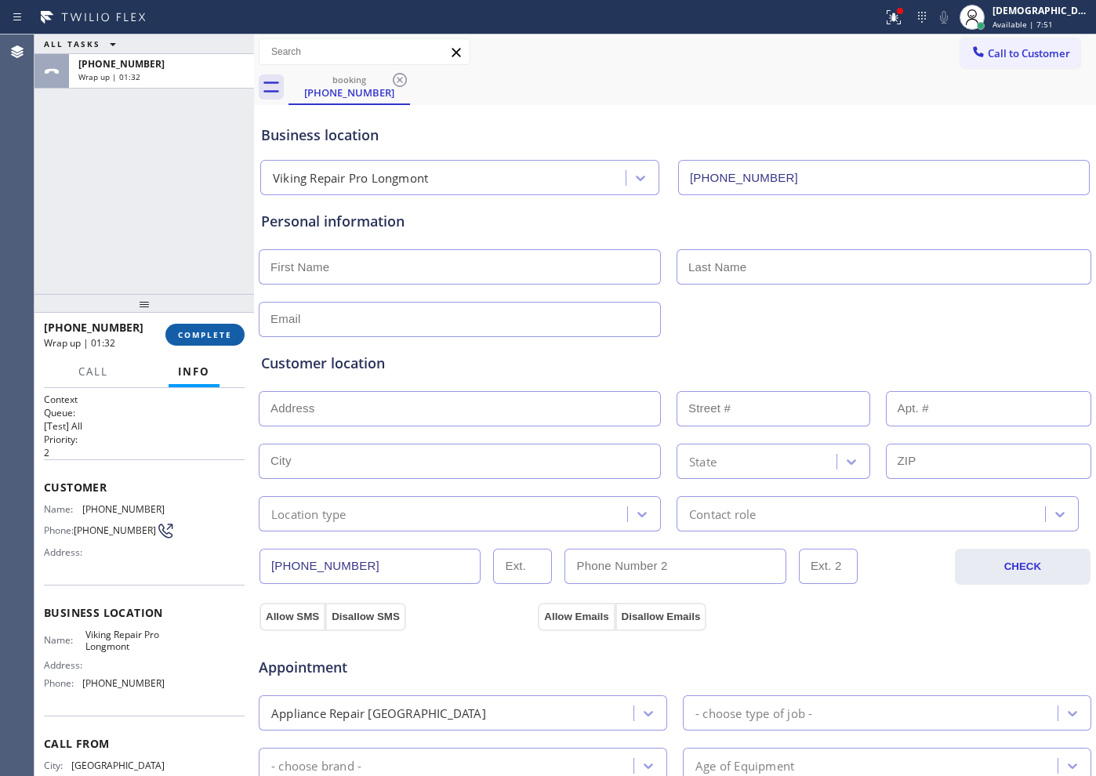
click at [226, 332] on span "COMPLETE" at bounding box center [205, 334] width 54 height 11
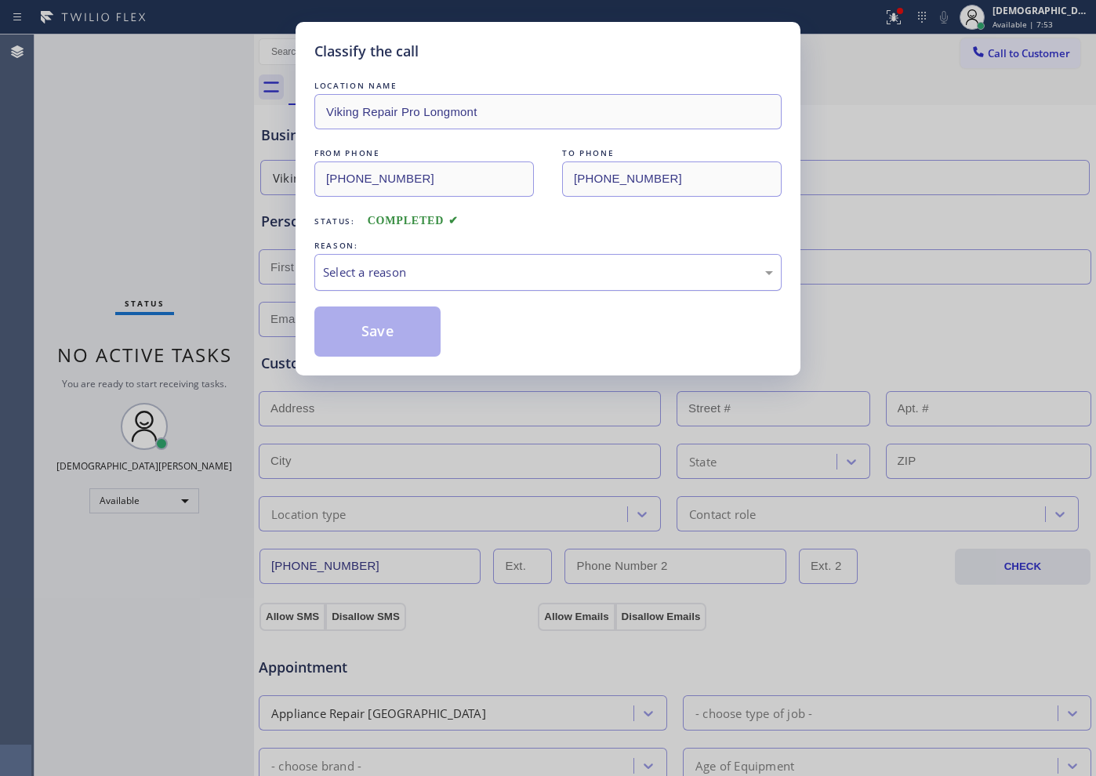
click at [445, 258] on div "Select a reason" at bounding box center [547, 272] width 467 height 37
click at [405, 329] on button "Save" at bounding box center [377, 332] width 126 height 50
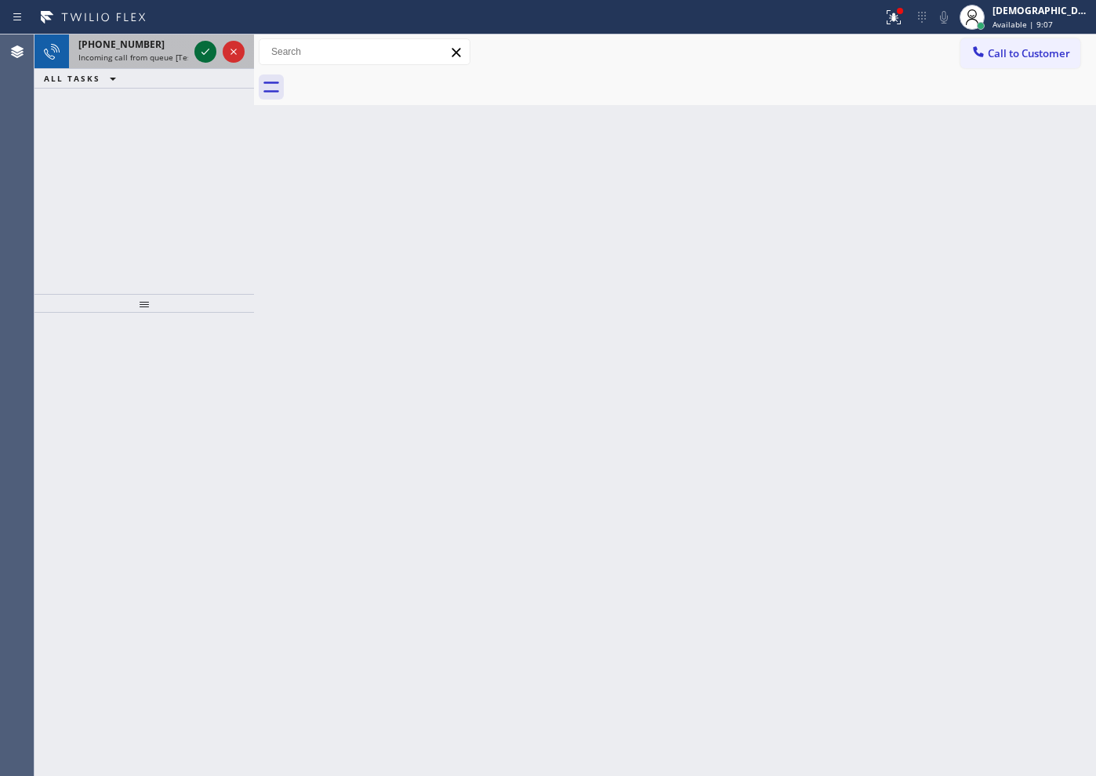
click at [199, 47] on icon at bounding box center [205, 51] width 19 height 19
click at [203, 53] on icon at bounding box center [206, 52] width 8 height 6
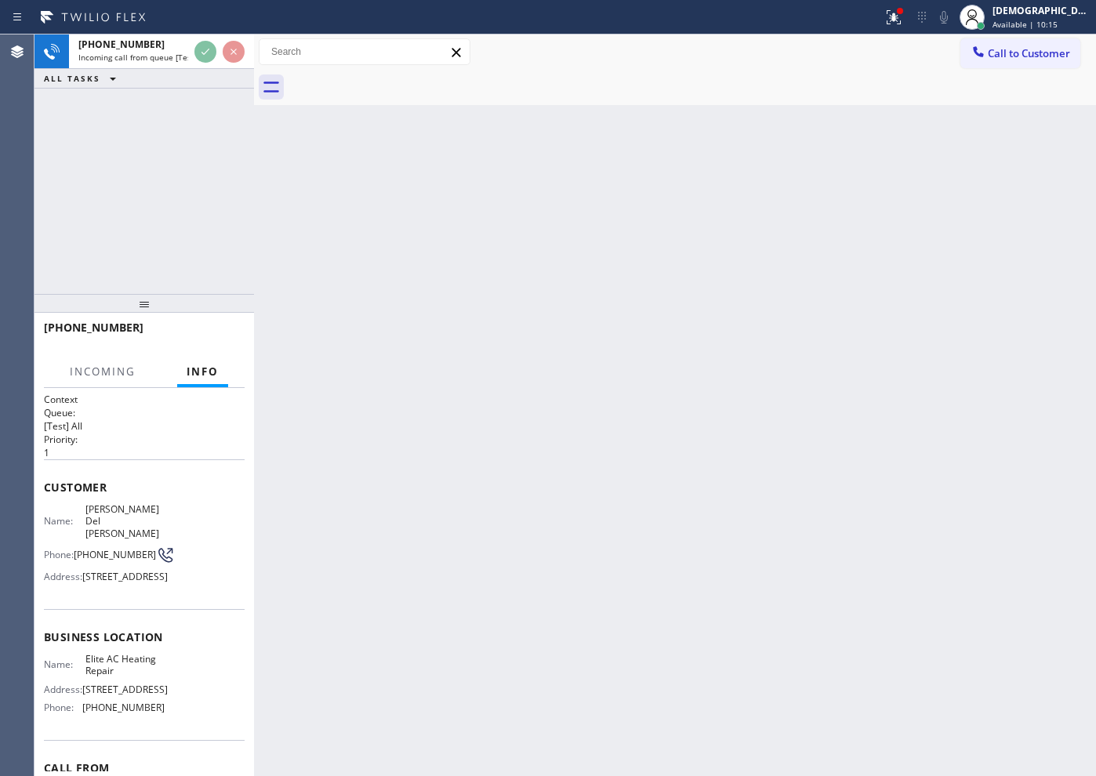
click at [211, 69] on div "ALL TASKS ALL TASKS ACTIVE TASKS TASKS IN WRAP UP" at bounding box center [145, 79] width 220 height 20
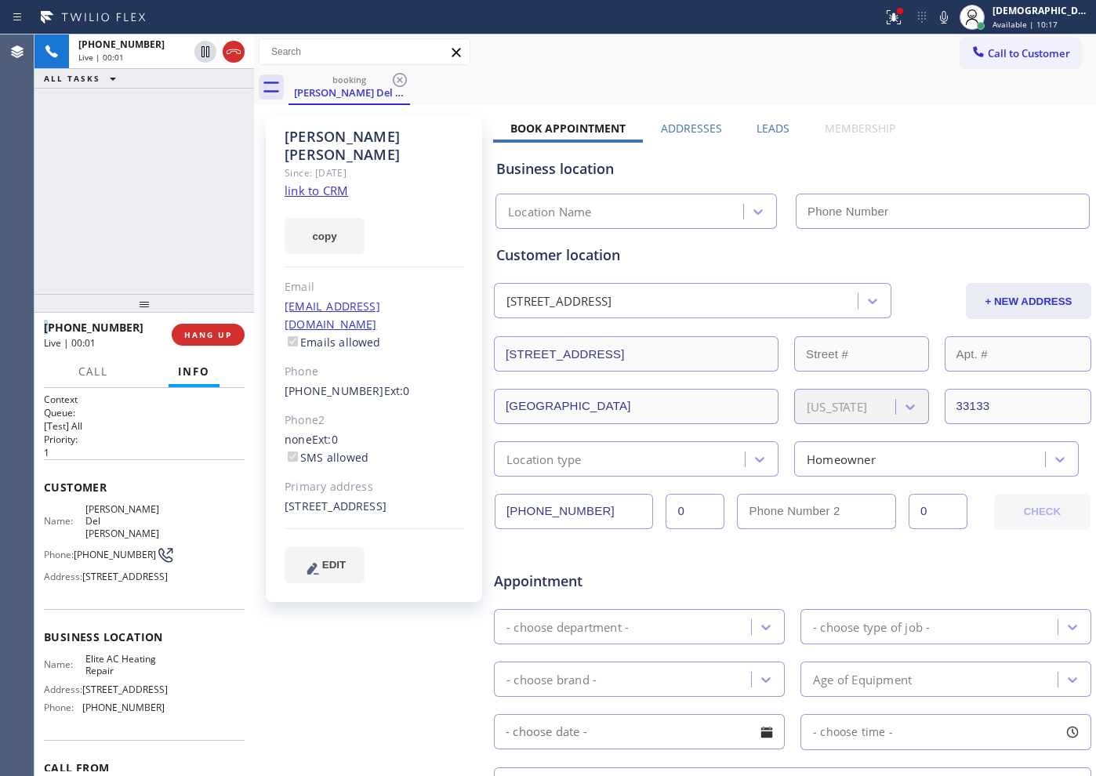
type input "[PHONE_NUMBER]"
click at [341, 183] on link "link to CRM" at bounding box center [317, 191] width 64 height 16
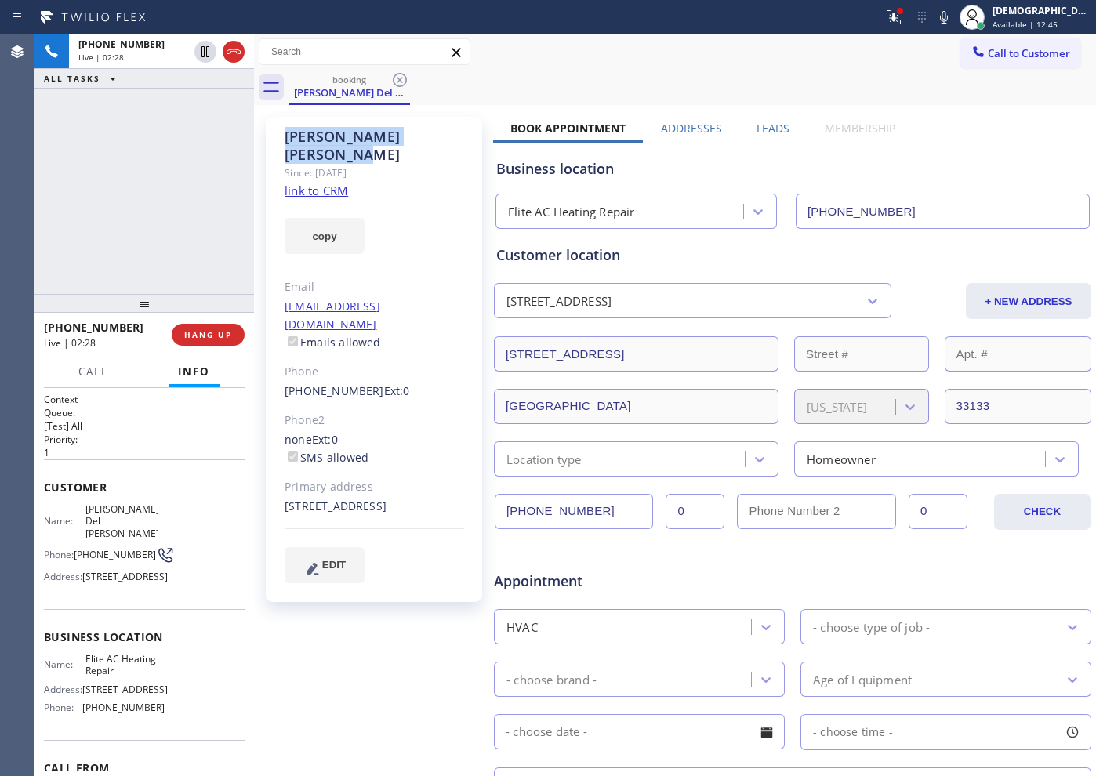
drag, startPoint x: 416, startPoint y: 136, endPoint x: 289, endPoint y: 135, distance: 127.8
click at [289, 135] on div "[PERSON_NAME] Del [PERSON_NAME]" at bounding box center [375, 146] width 180 height 36
copy div "[PERSON_NAME] Del [PERSON_NAME]"
click at [198, 47] on icon at bounding box center [205, 51] width 19 height 19
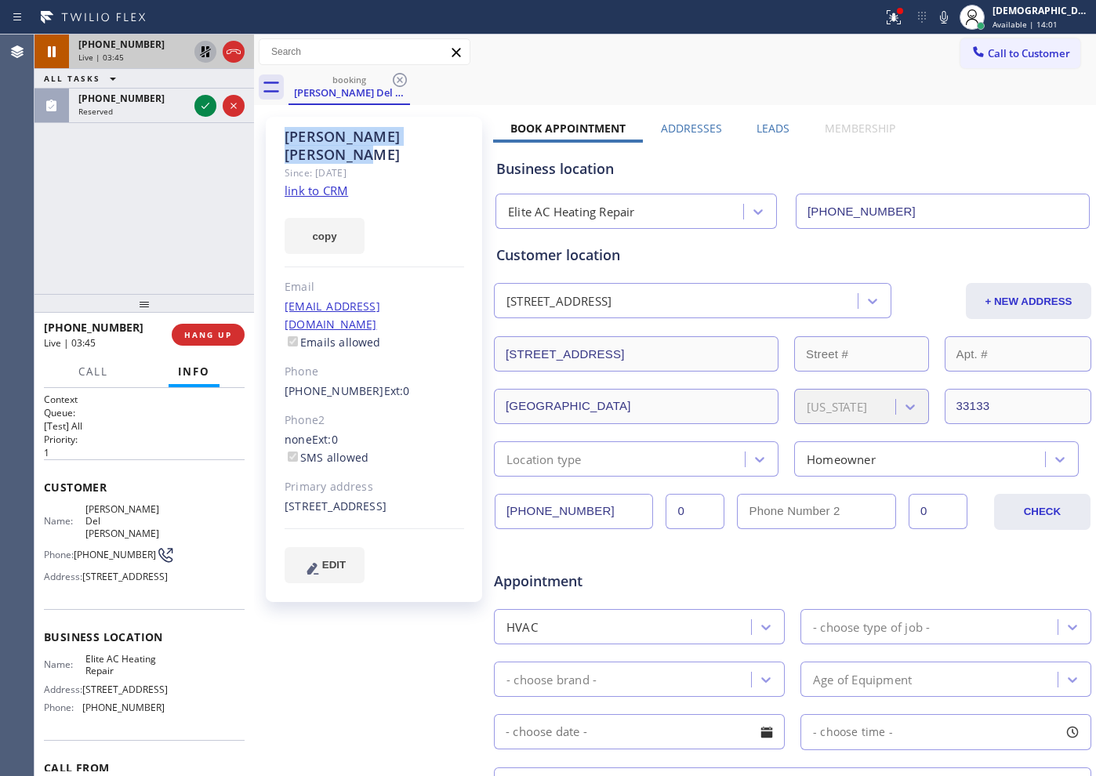
scroll to position [353, 0]
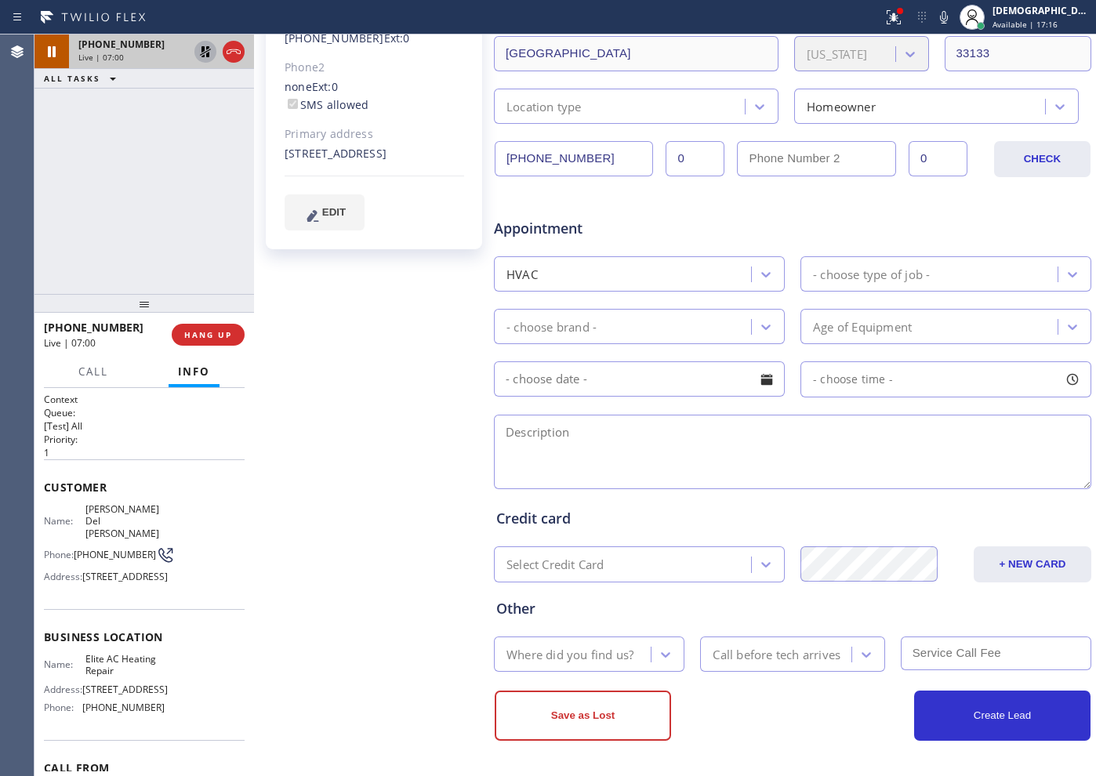
click at [202, 56] on icon at bounding box center [205, 51] width 11 height 11
click at [107, 153] on div "[PHONE_NUMBER] Live | 08:03 ALL TASKS ALL TASKS ACTIVE TASKS TASKS IN WRAP UP" at bounding box center [145, 165] width 220 height 260
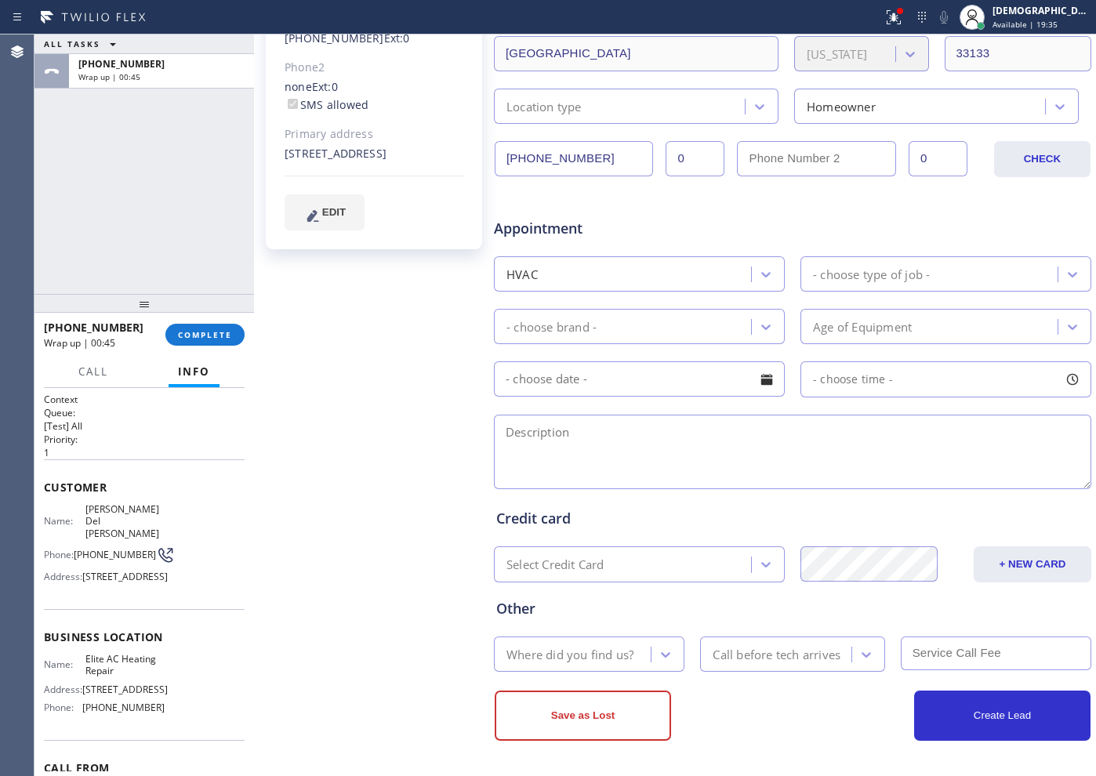
click at [69, 213] on div "ALL TASKS ALL TASKS ACTIVE TASKS TASKS IN WRAP UP [PHONE_NUMBER] Wrap up | 00:45" at bounding box center [145, 165] width 220 height 260
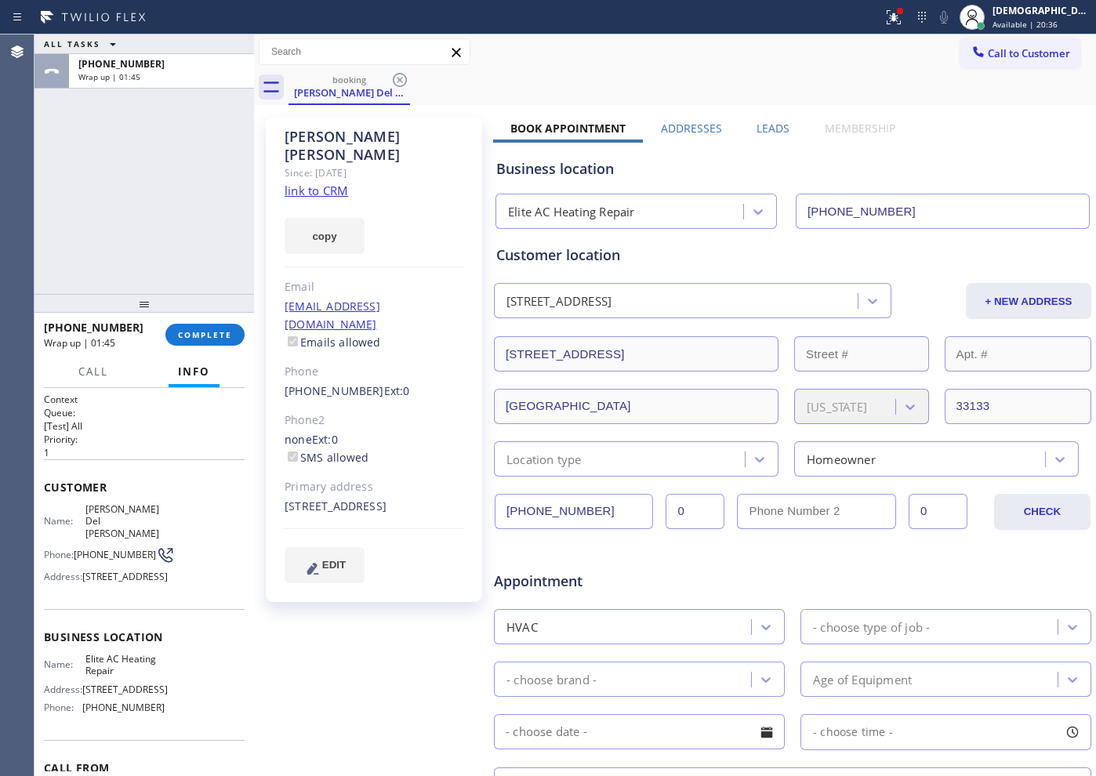
scroll to position [294, 0]
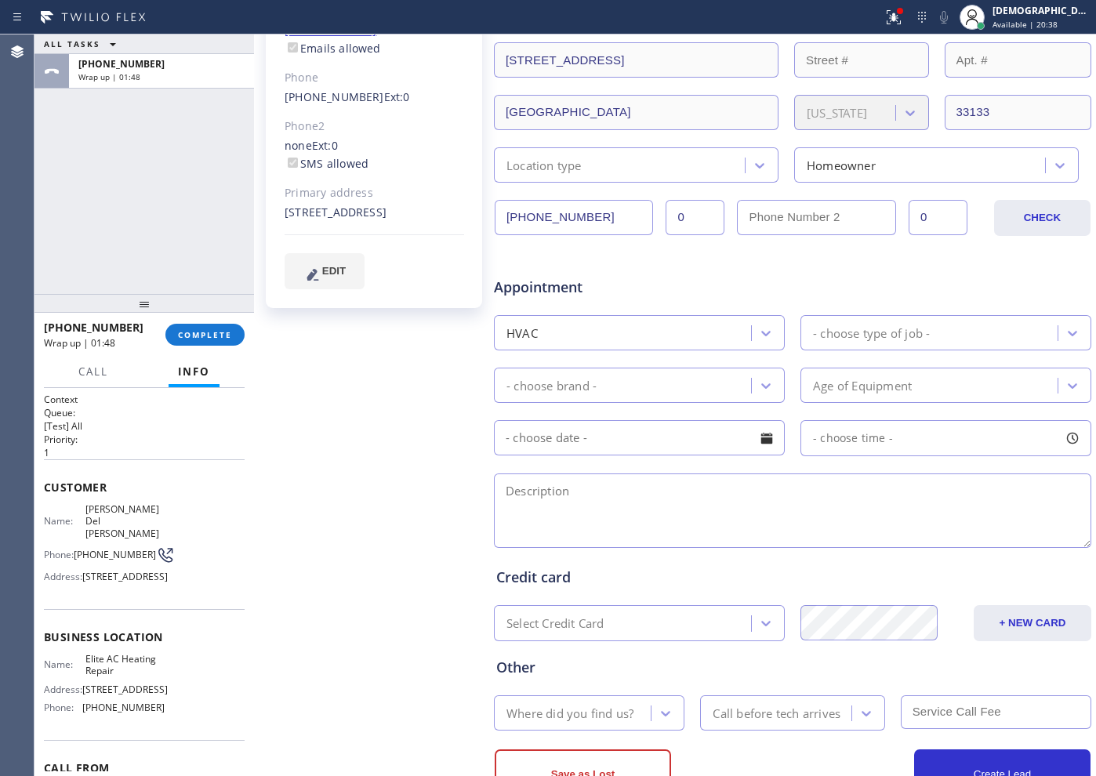
click at [834, 332] on div "- choose type of job -" at bounding box center [871, 333] width 117 height 18
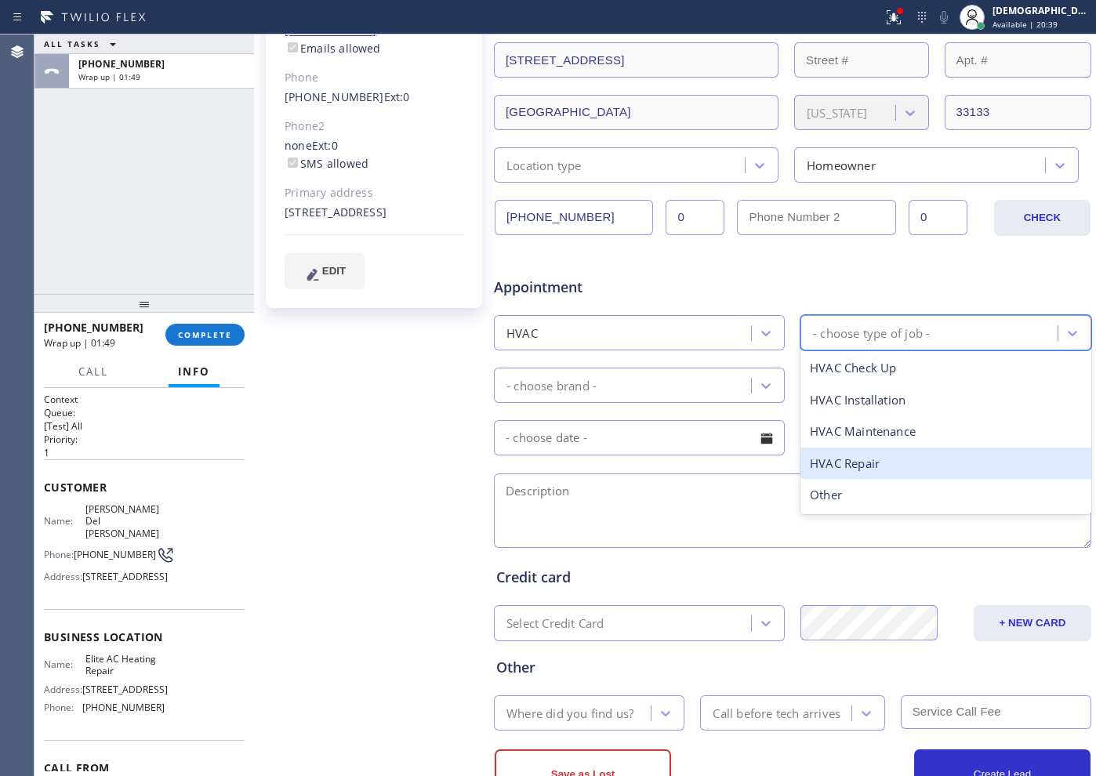
click at [894, 463] on div "HVAC Repair" at bounding box center [946, 464] width 291 height 32
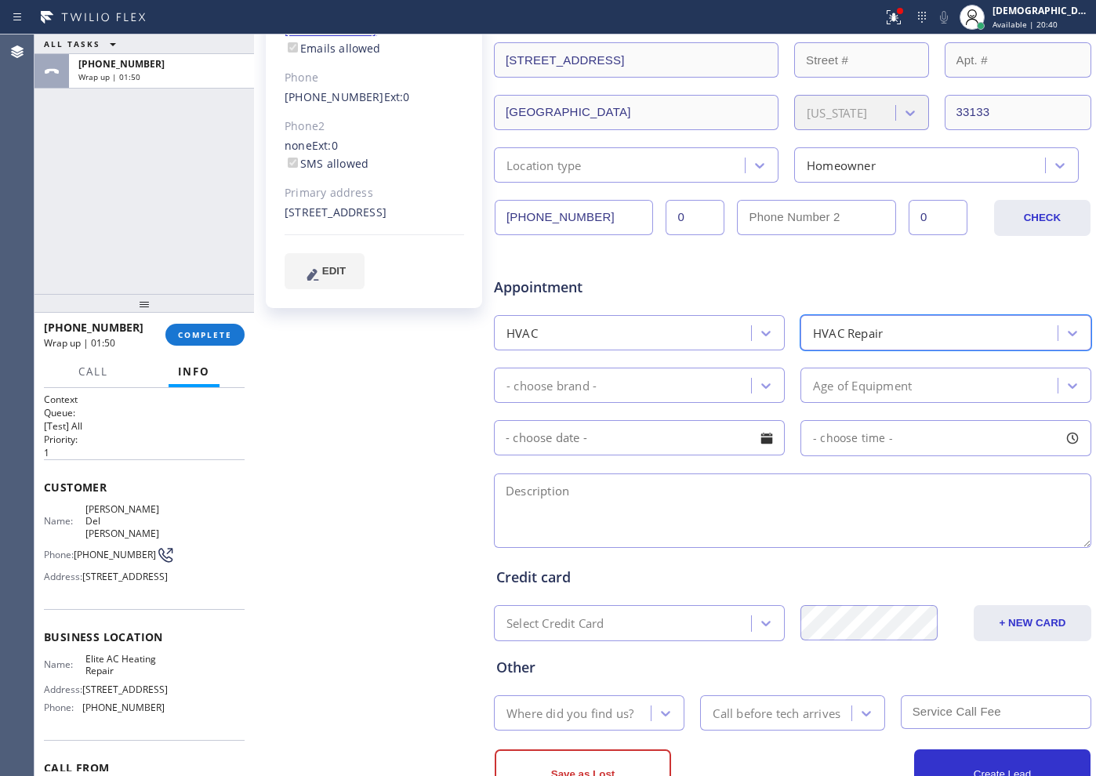
click at [684, 391] on div "- choose brand -" at bounding box center [625, 385] width 253 height 27
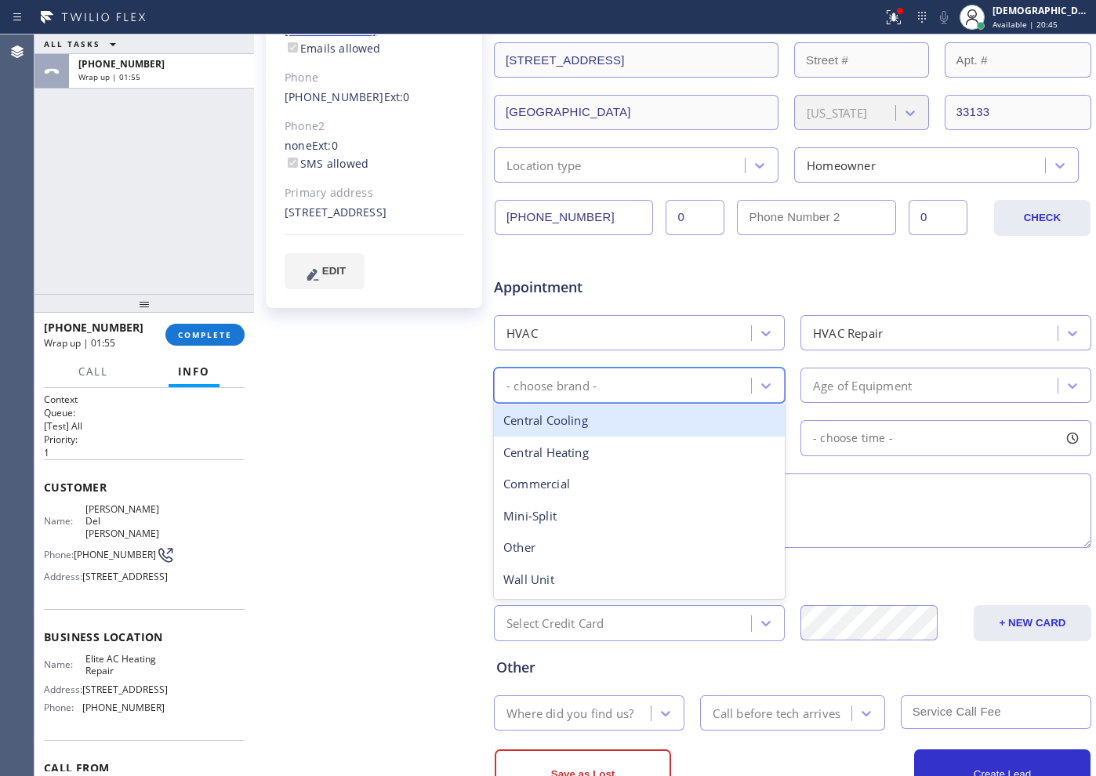
click at [656, 421] on div "Central Cooling" at bounding box center [639, 421] width 291 height 32
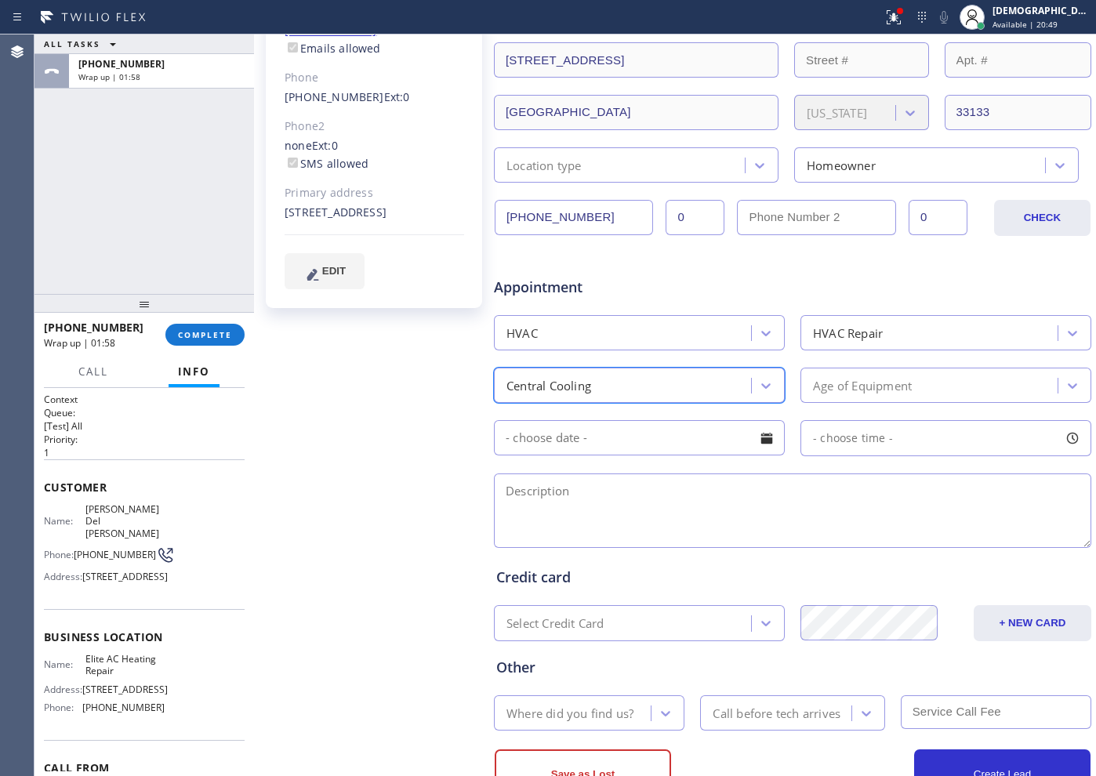
click at [816, 388] on div "Age of Equipment" at bounding box center [862, 385] width 99 height 18
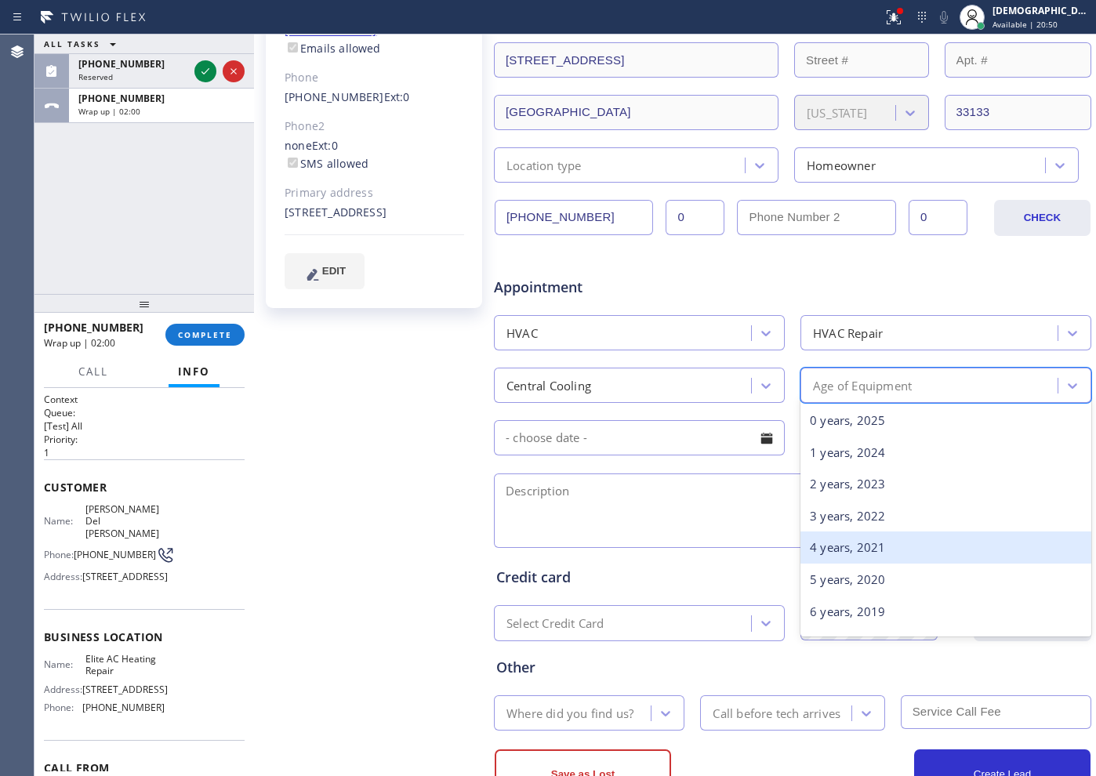
click at [836, 536] on div "4 years, 2021" at bounding box center [946, 548] width 291 height 32
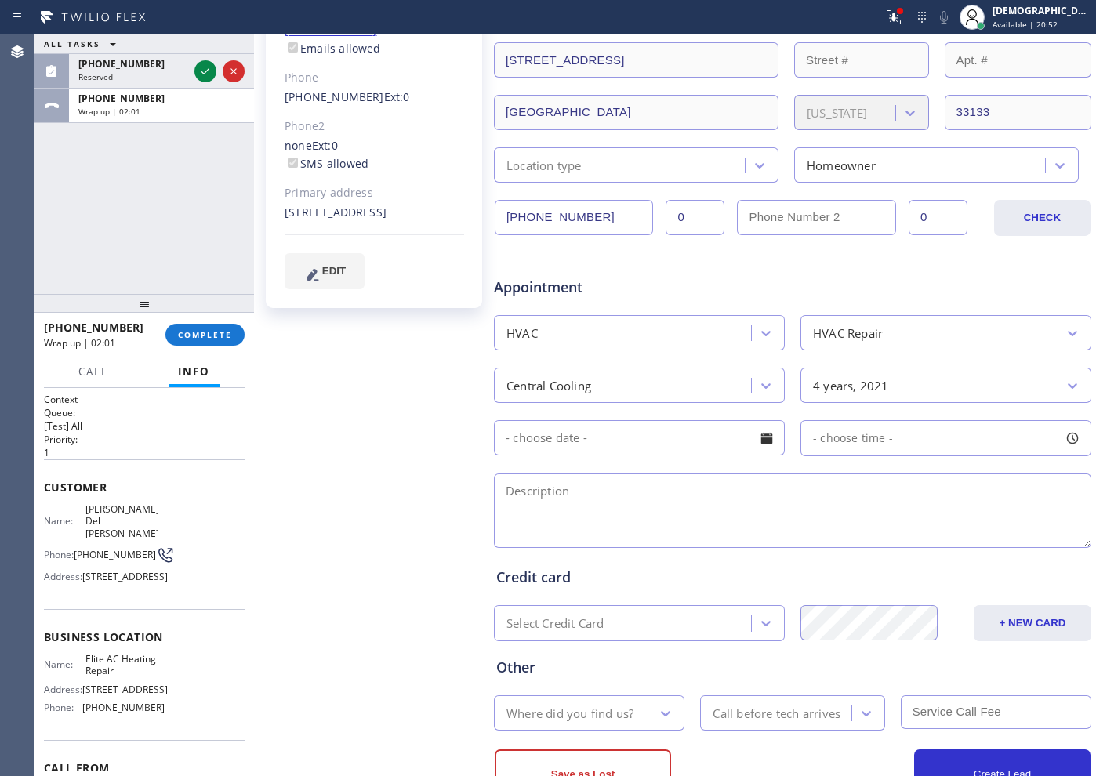
click at [549, 437] on input "text" at bounding box center [639, 437] width 291 height 35
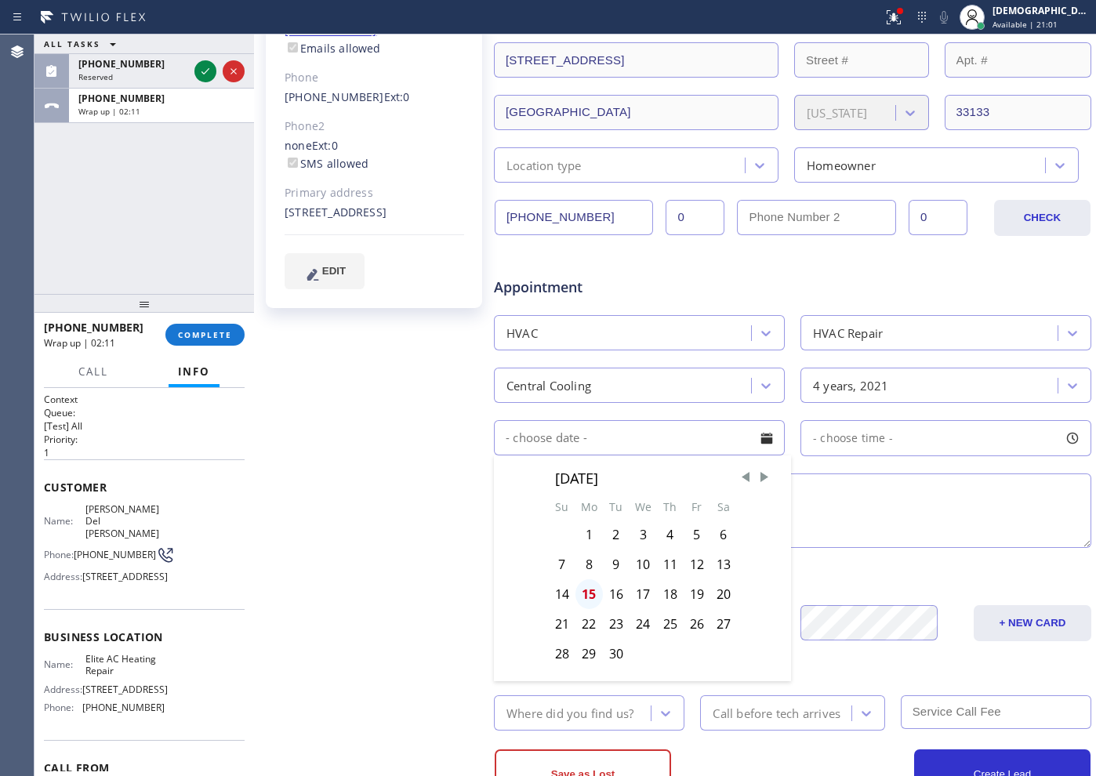
click at [589, 595] on div "15" at bounding box center [589, 595] width 27 height 30
type input "[DATE]"
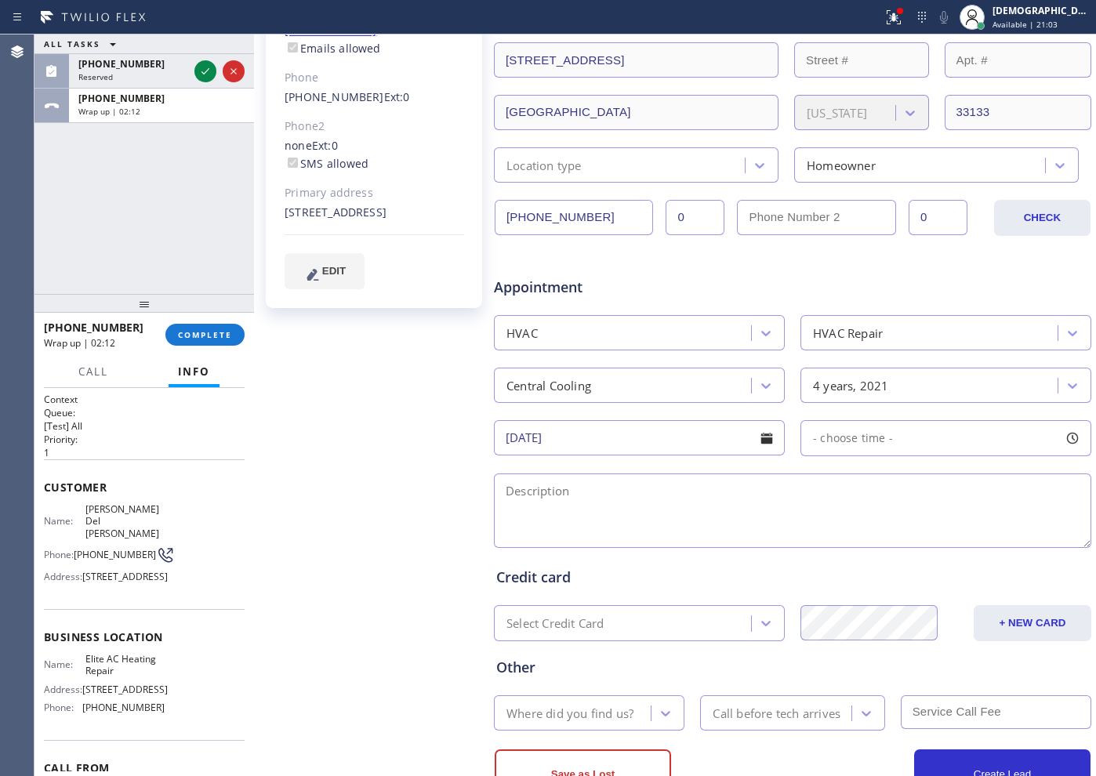
click at [883, 439] on span "- choose time -" at bounding box center [853, 438] width 80 height 15
drag, startPoint x: 820, startPoint y: 533, endPoint x: 972, endPoint y: 536, distance: 152.9
click at [722, 279] on div "Appointment" at bounding box center [793, 278] width 601 height 40
click at [613, 492] on textarea at bounding box center [793, 511] width 598 height 75
paste textarea "Ac is not running/ stops working / Central Air / Condenser located outside grou…"
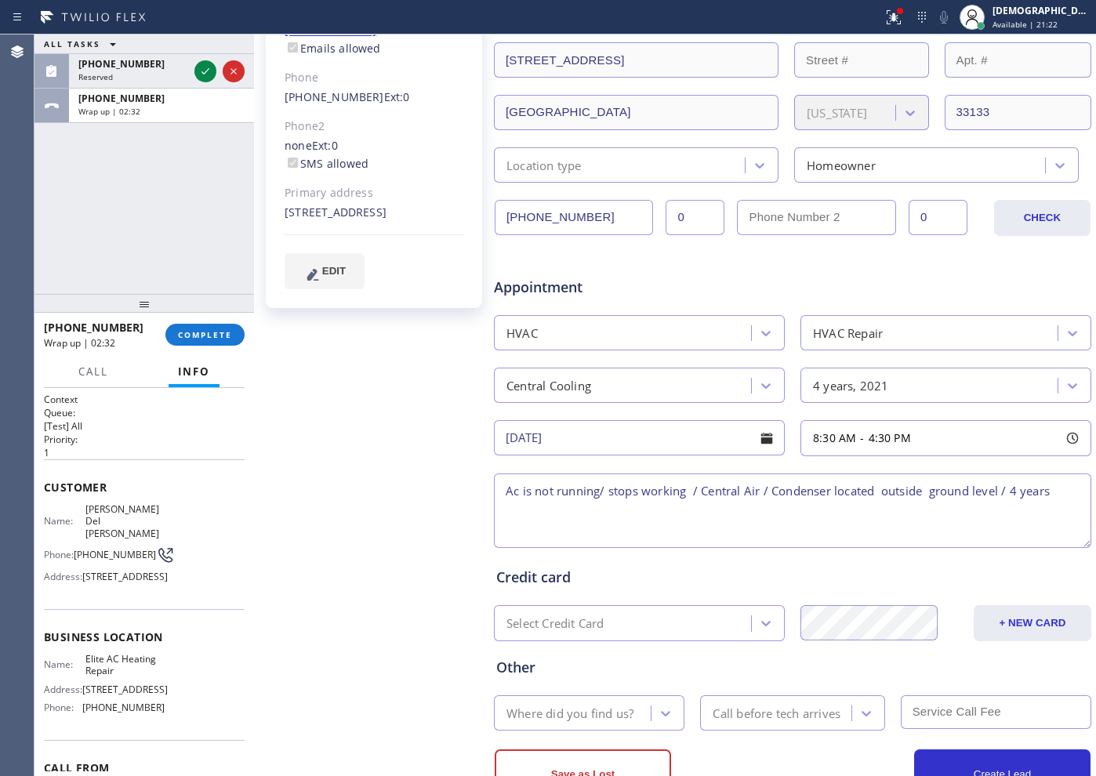
click at [625, 504] on textarea "Ac is not running/ stops working / Central Air / Condenser located outside grou…" at bounding box center [793, 511] width 598 height 75
click at [1074, 492] on textarea "Ac is not running/ stops working / Central Air / Condenser located outside grou…" at bounding box center [793, 511] width 598 height 75
paste textarea "[STREET_ADDRESS]"
drag, startPoint x: 112, startPoint y: 703, endPoint x: 81, endPoint y: 692, distance: 33.2
click at [81, 678] on div "Name: Elite AC Heating Repair" at bounding box center [104, 665] width 121 height 24
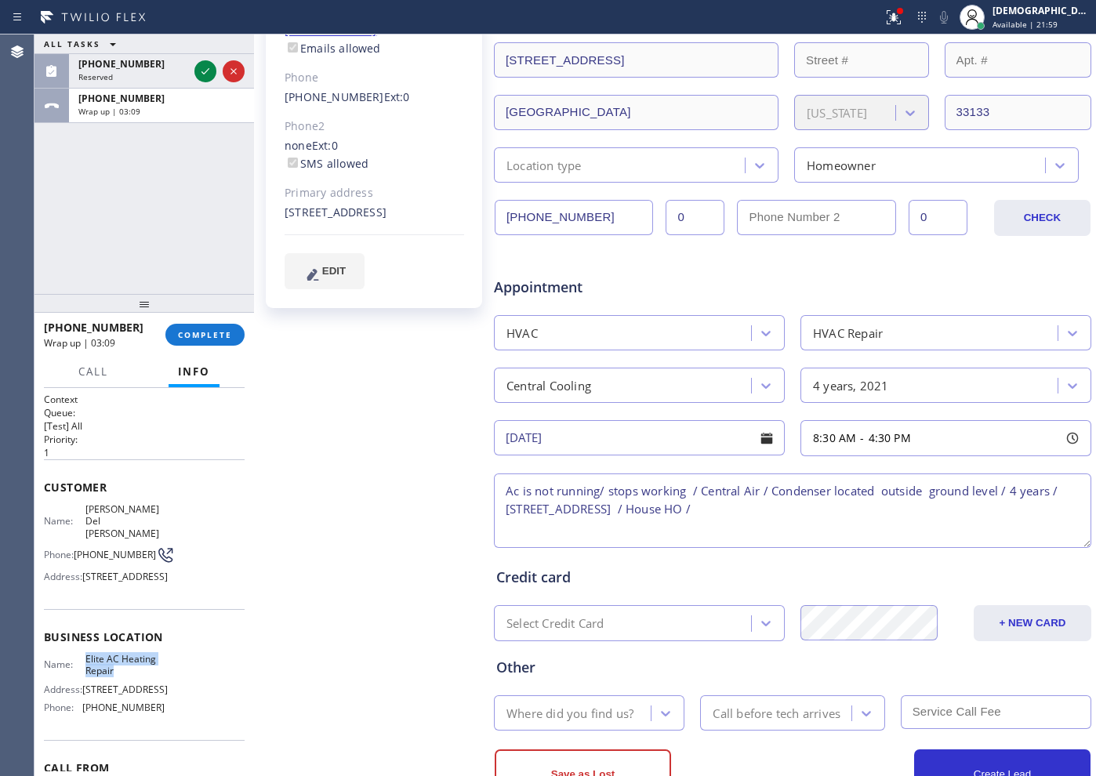
copy div "Elite AC Heating Repair"
click at [876, 521] on textarea "Ac is not running/ stops working / Central Air / Condenser located outside grou…" at bounding box center [793, 511] width 598 height 75
click at [870, 511] on textarea "Ac is not running/ stops working / Central Air / Condenser located outside grou…" at bounding box center [793, 511] width 598 height 75
paste textarea "Elite AC Heating Repair"
type textarea "Ac is not running/ stops working / Central Air / Condenser located outside grou…"
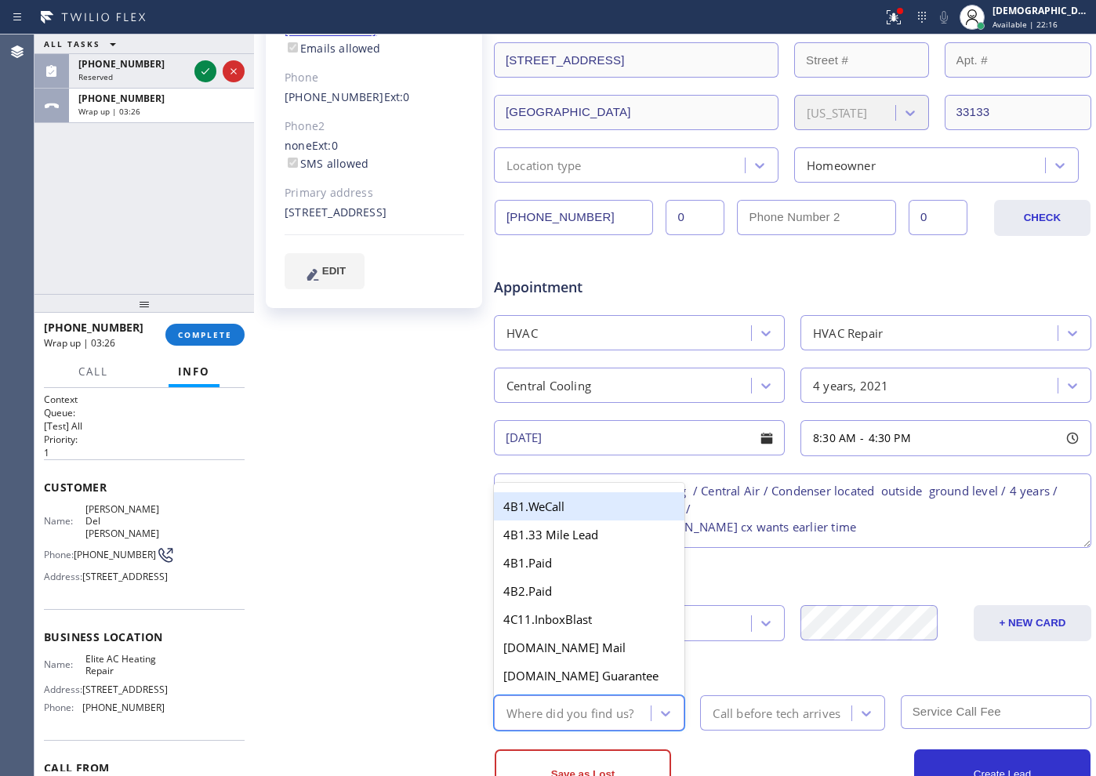
click at [617, 707] on div "Where did you find us?" at bounding box center [570, 713] width 127 height 18
type input "goo"
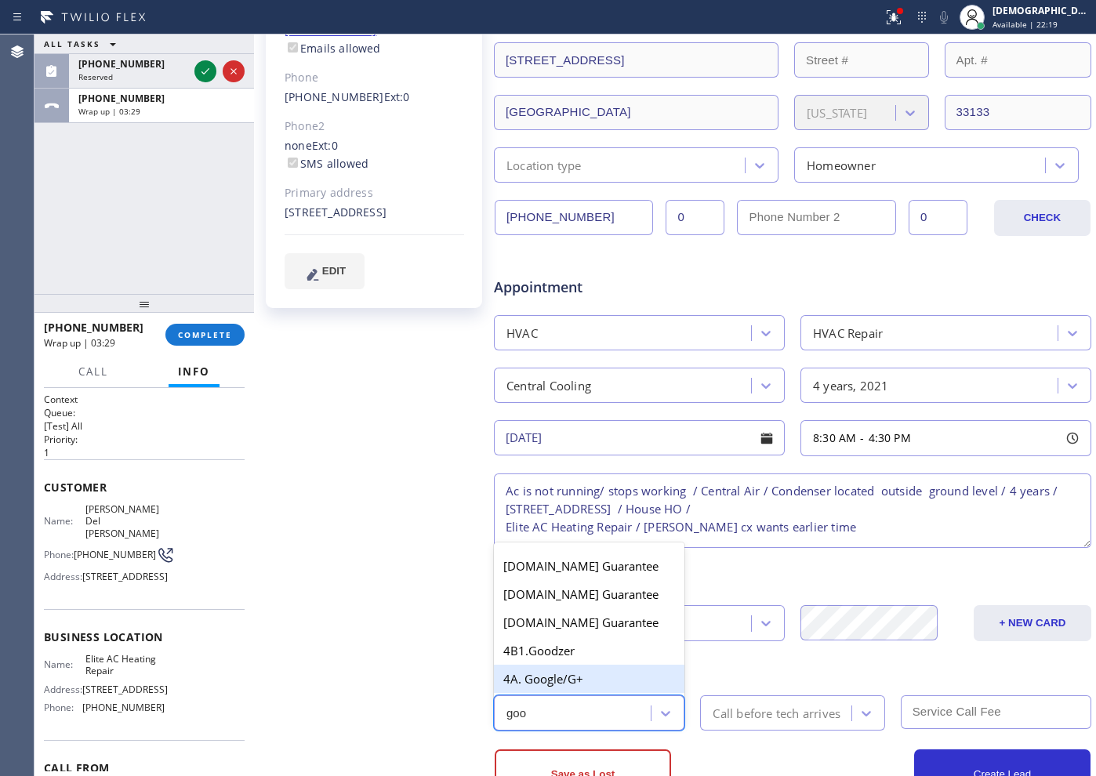
click at [554, 685] on div "4A. Google/G+" at bounding box center [589, 679] width 191 height 28
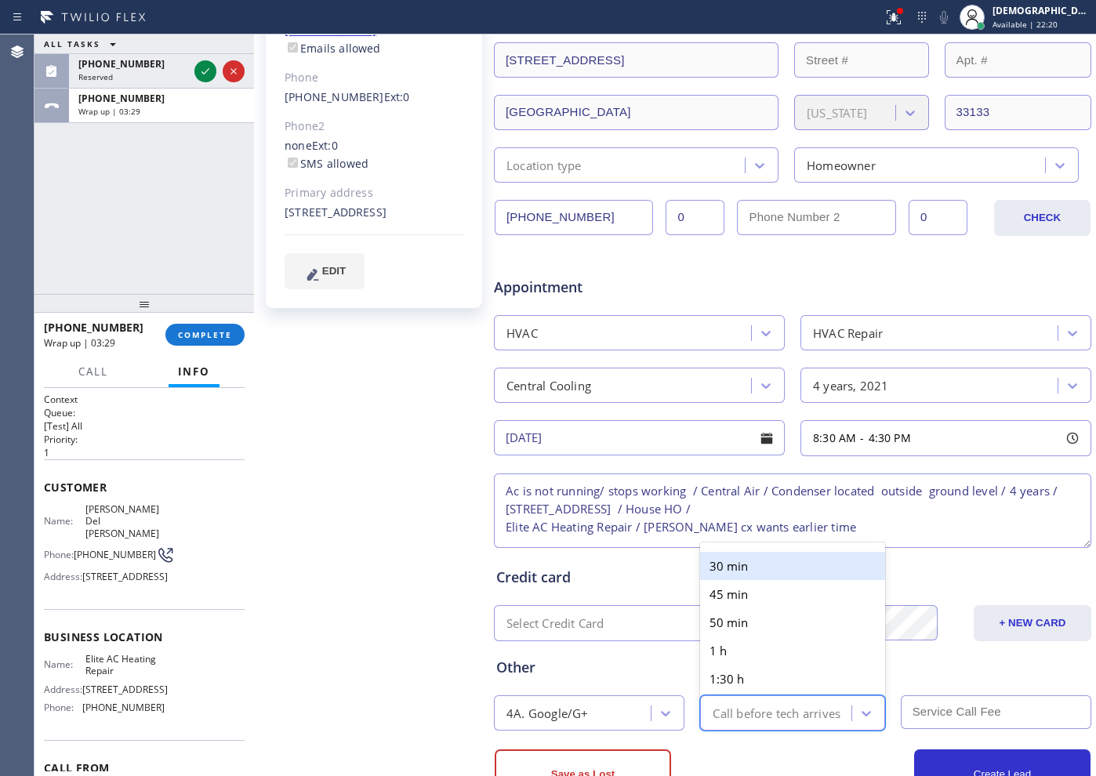
click at [730, 714] on div "Call before tech arrives" at bounding box center [777, 713] width 128 height 18
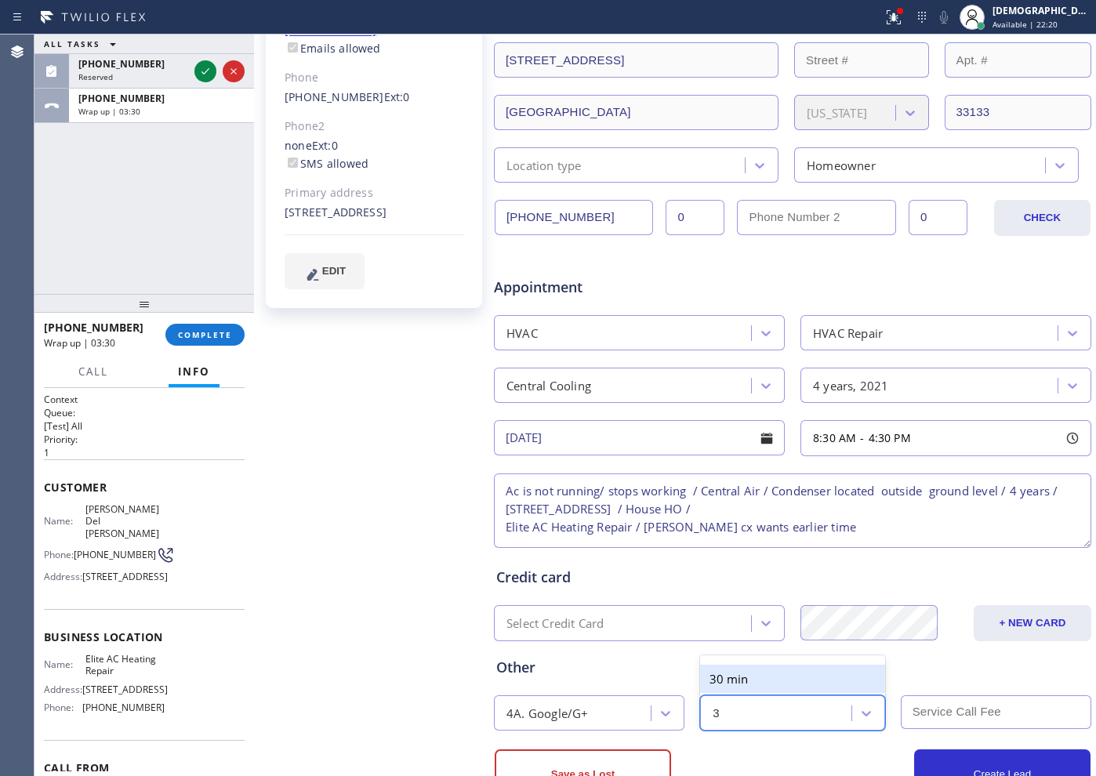
type input "30"
click at [765, 683] on div "30 min" at bounding box center [792, 679] width 184 height 28
click at [630, 522] on textarea "Ac is not running/ stops working / Central Air / Condenser located outside grou…" at bounding box center [793, 511] width 598 height 75
drag, startPoint x: 794, startPoint y: 526, endPoint x: 812, endPoint y: 529, distance: 19.0
click at [794, 525] on textarea "Ac is not running/ stops working / Central Air / Condenser located outside grou…" at bounding box center [793, 511] width 598 height 75
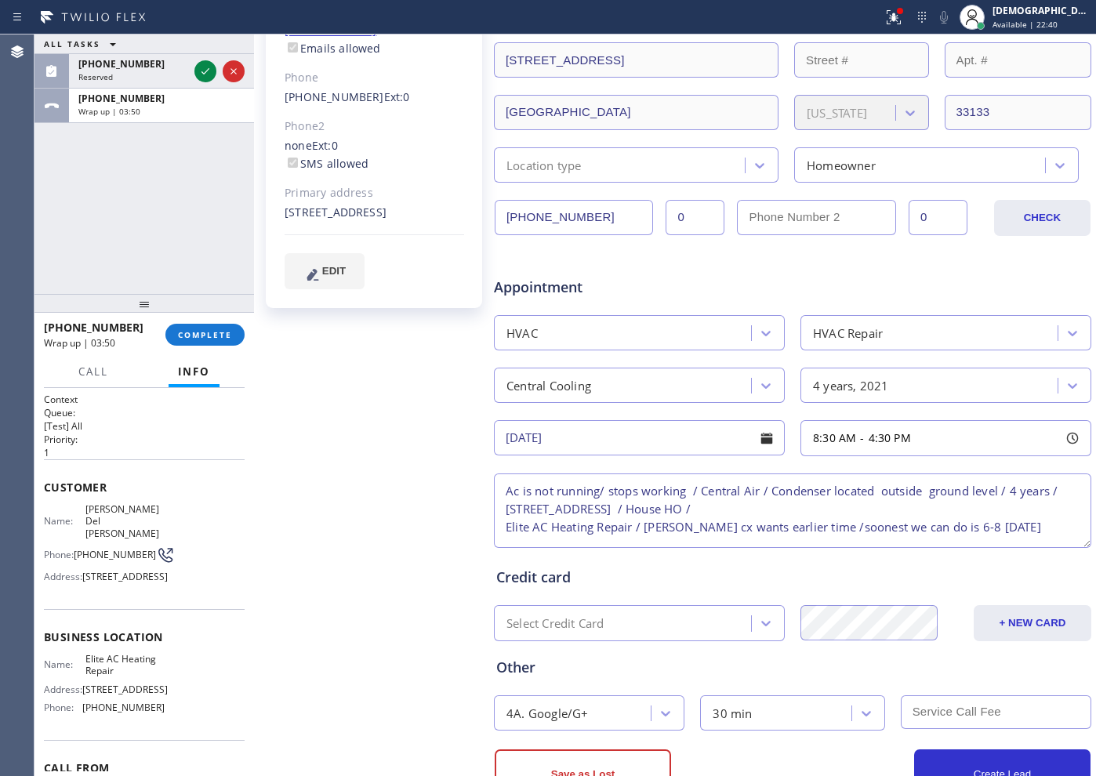
click at [762, 510] on textarea "Ac is not running/ stops working / Central Air / Condenser located outside grou…" at bounding box center [793, 511] width 598 height 75
type textarea "Ac is not running/ stops working / Central Air / Condenser located outside grou…"
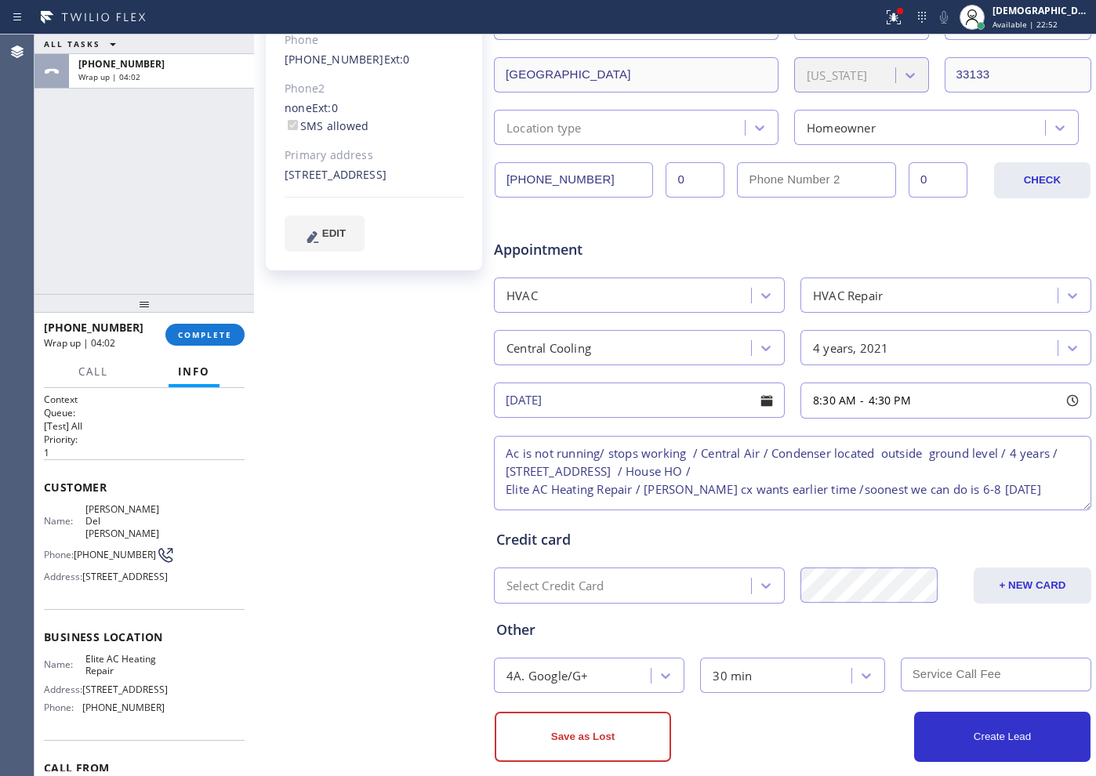
scroll to position [353, 0]
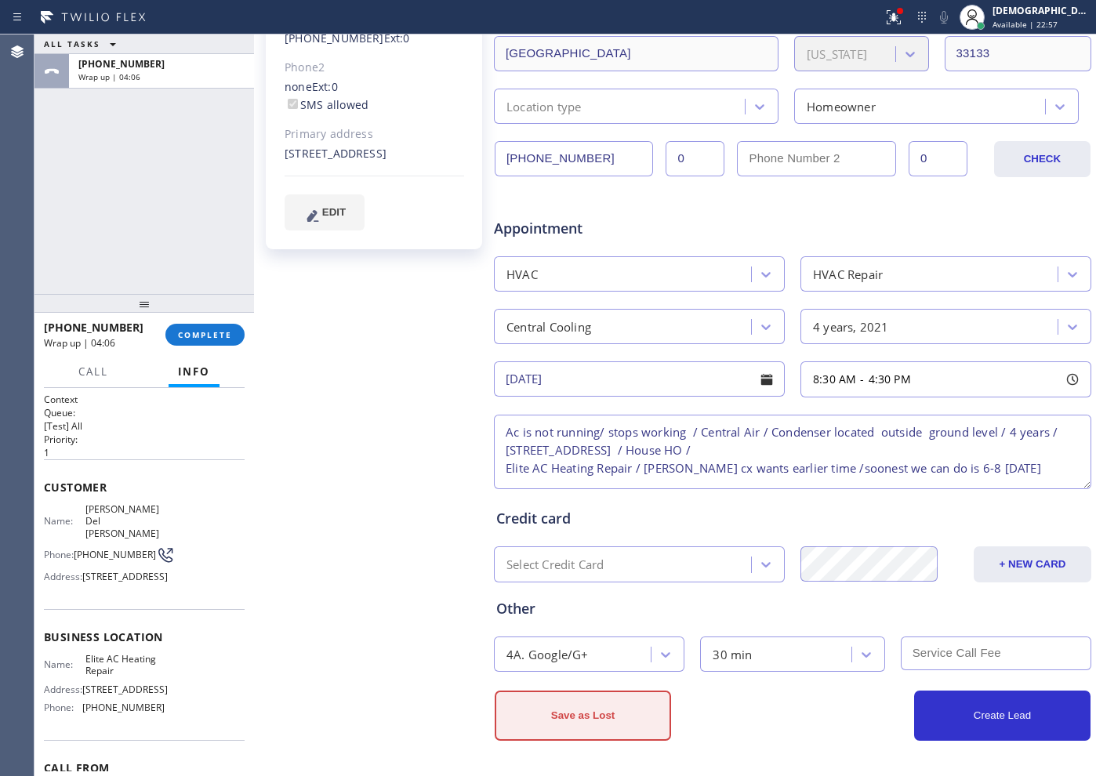
click at [616, 736] on button "Save as Lost" at bounding box center [583, 716] width 176 height 50
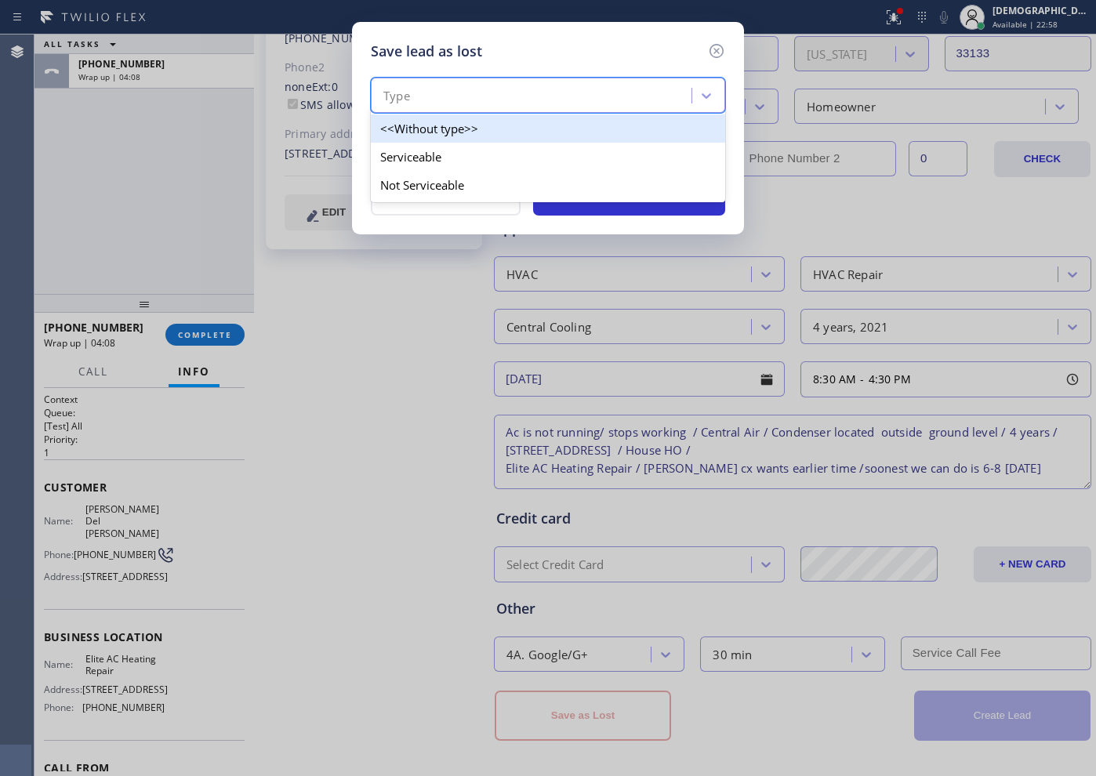
click at [489, 96] on div "Type" at bounding box center [534, 95] width 316 height 27
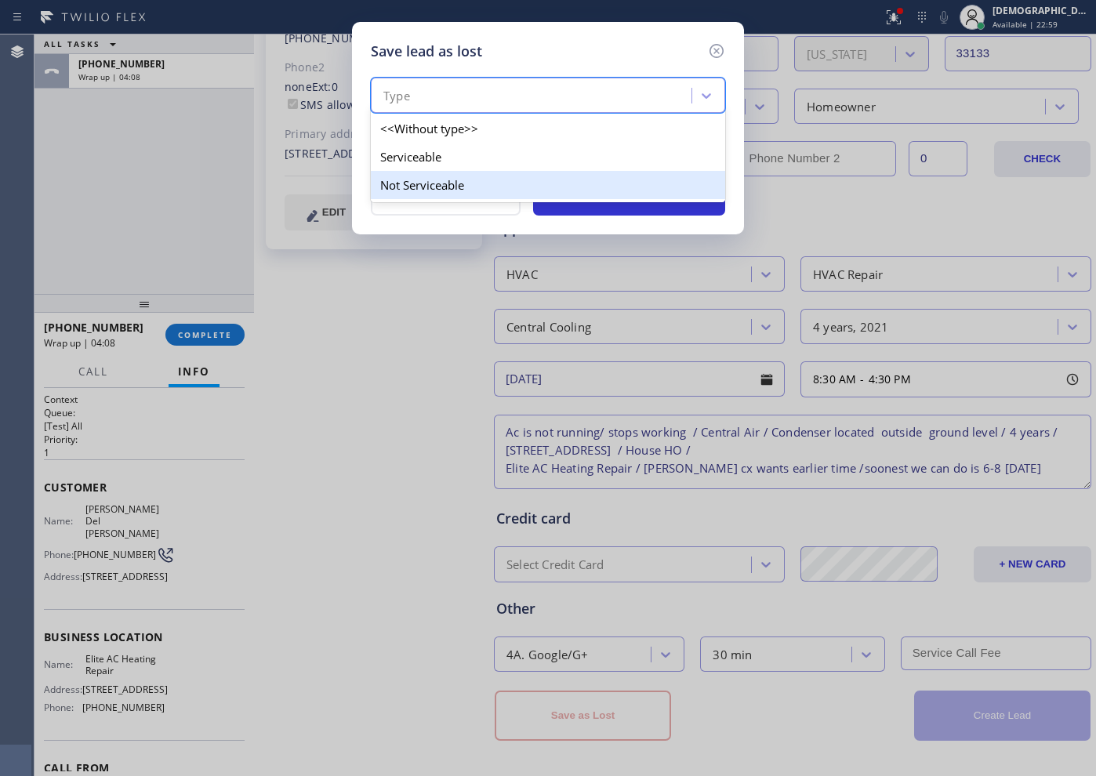
click at [453, 184] on div "Not Serviceable" at bounding box center [548, 185] width 354 height 28
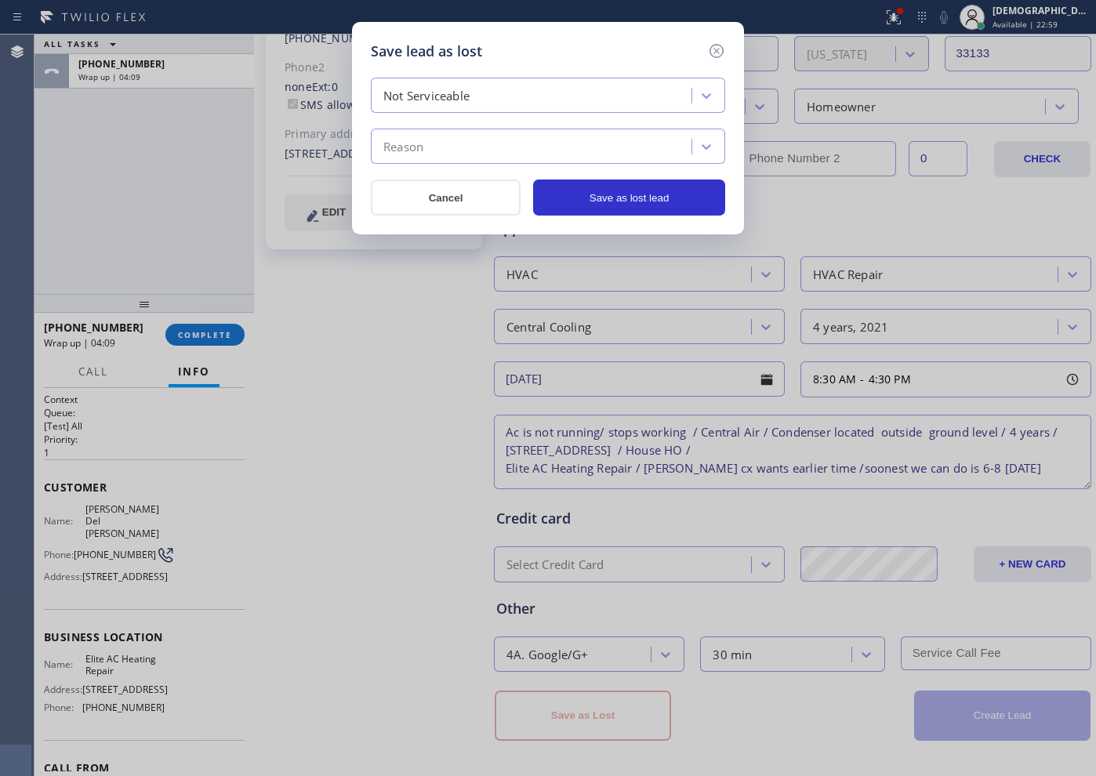
click at [485, 143] on div "Reason" at bounding box center [534, 146] width 316 height 27
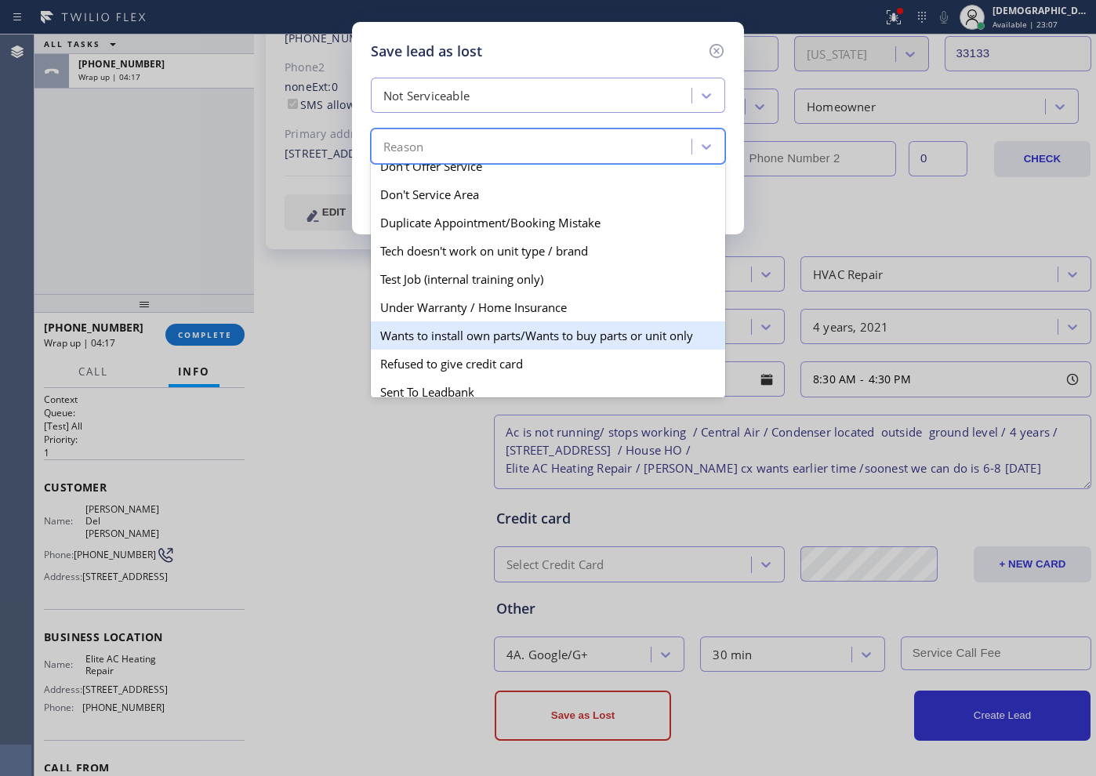
scroll to position [138, 0]
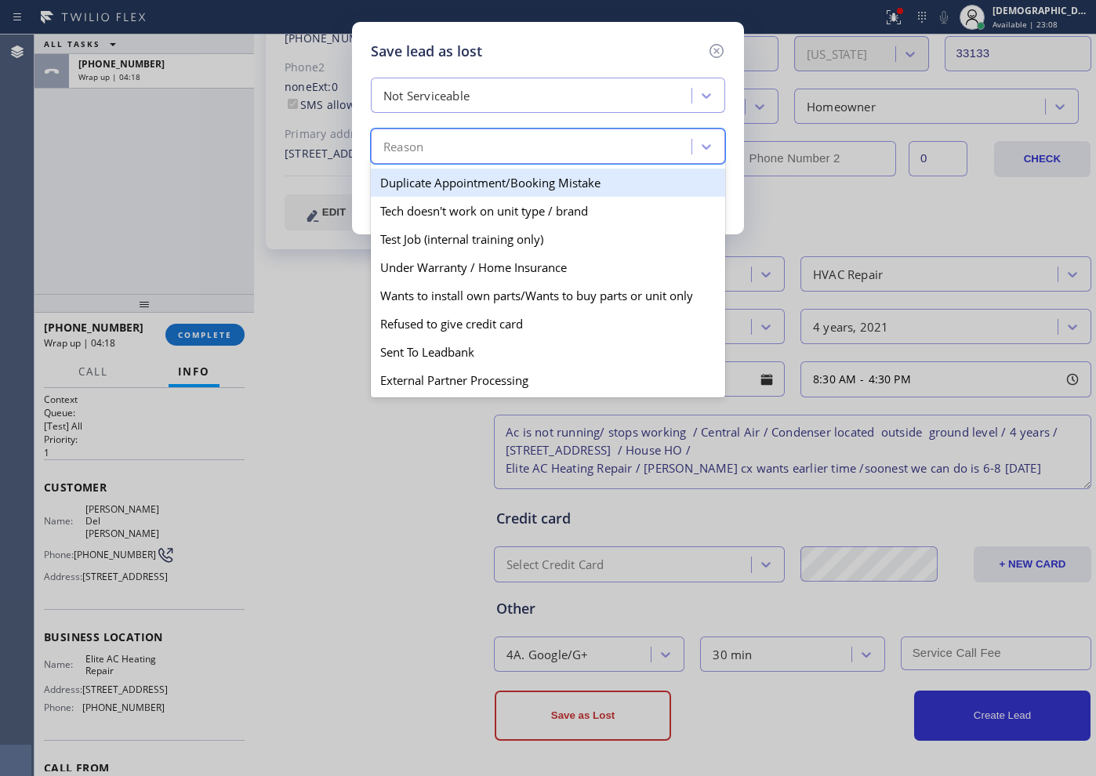
click at [456, 100] on div "Not Serviceable" at bounding box center [426, 96] width 86 height 18
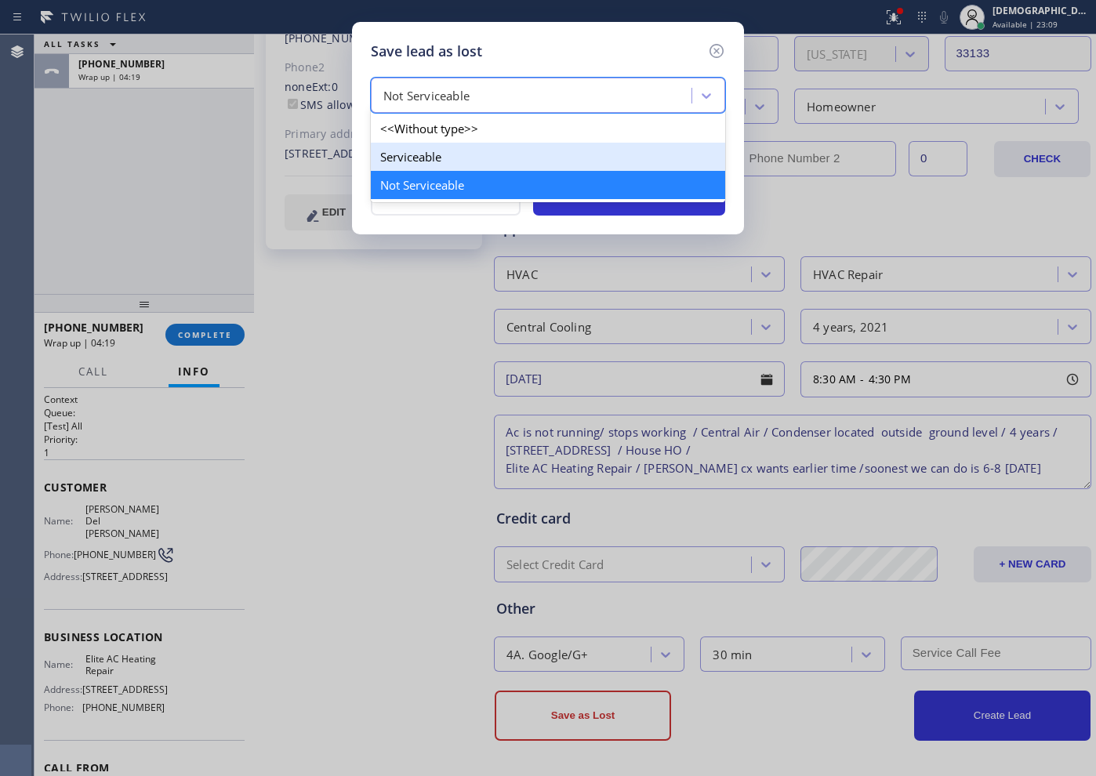
click at [451, 152] on div "Serviceable" at bounding box center [548, 157] width 354 height 28
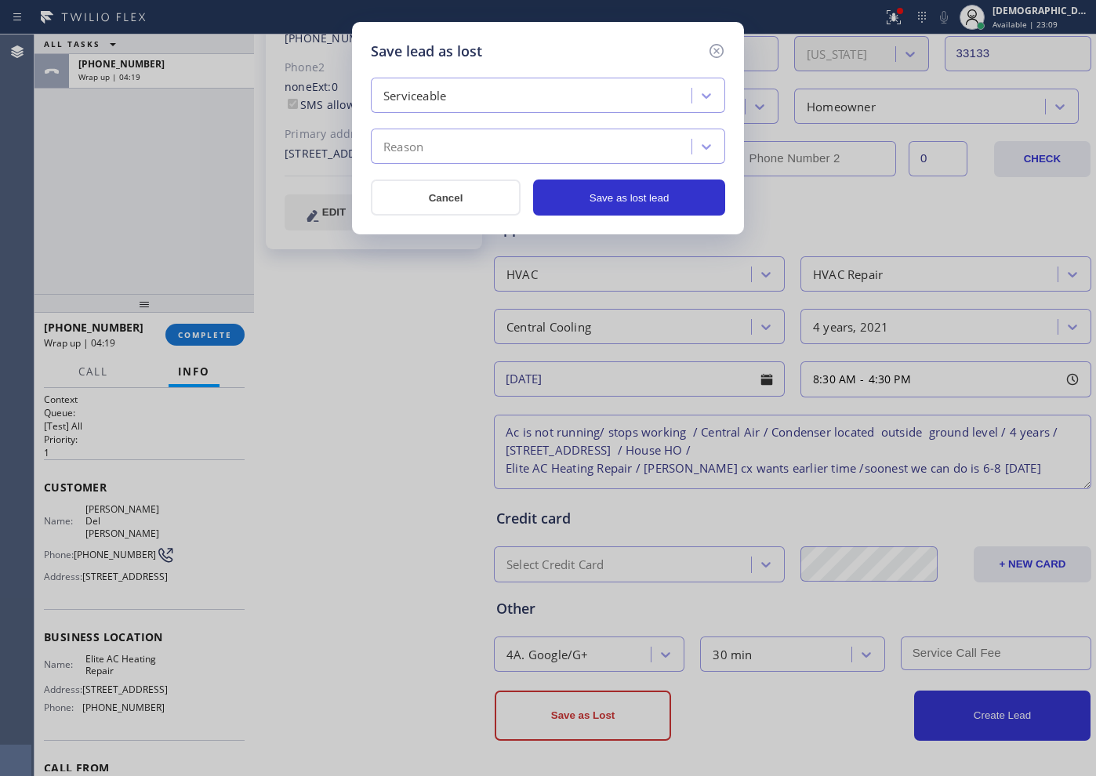
click at [454, 139] on div "Reason" at bounding box center [534, 146] width 316 height 27
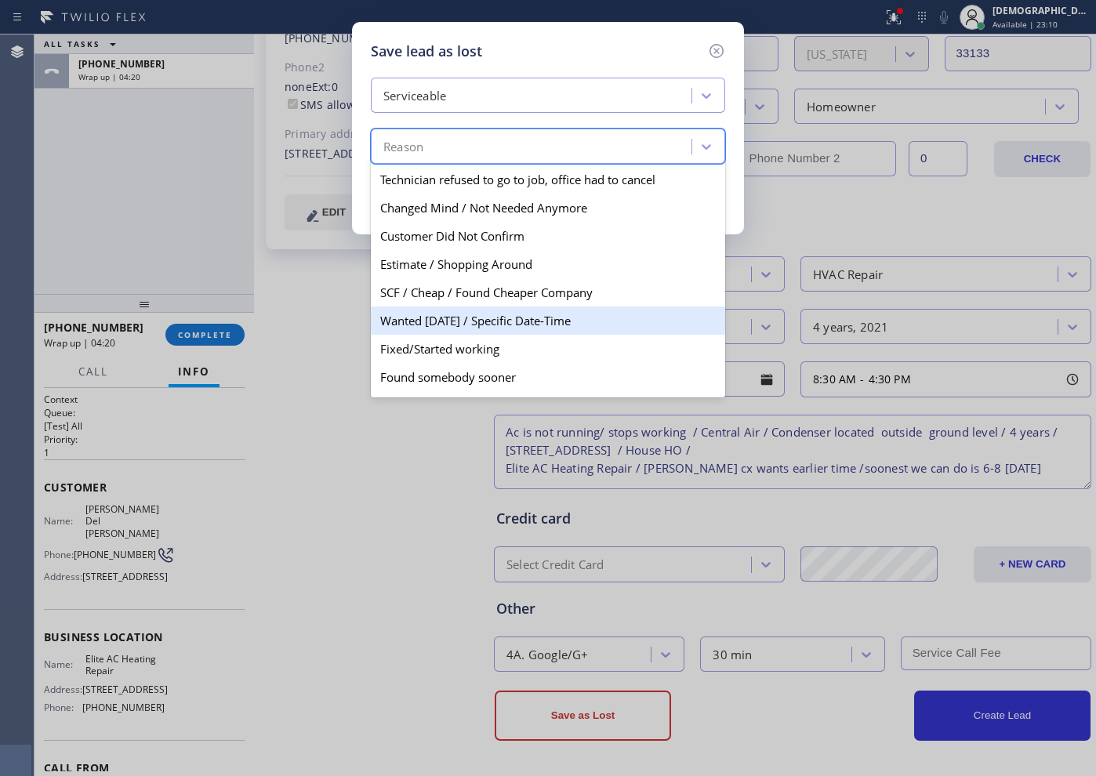
click at [524, 327] on div "Wanted [DATE] / Specific Date-Time" at bounding box center [548, 321] width 354 height 28
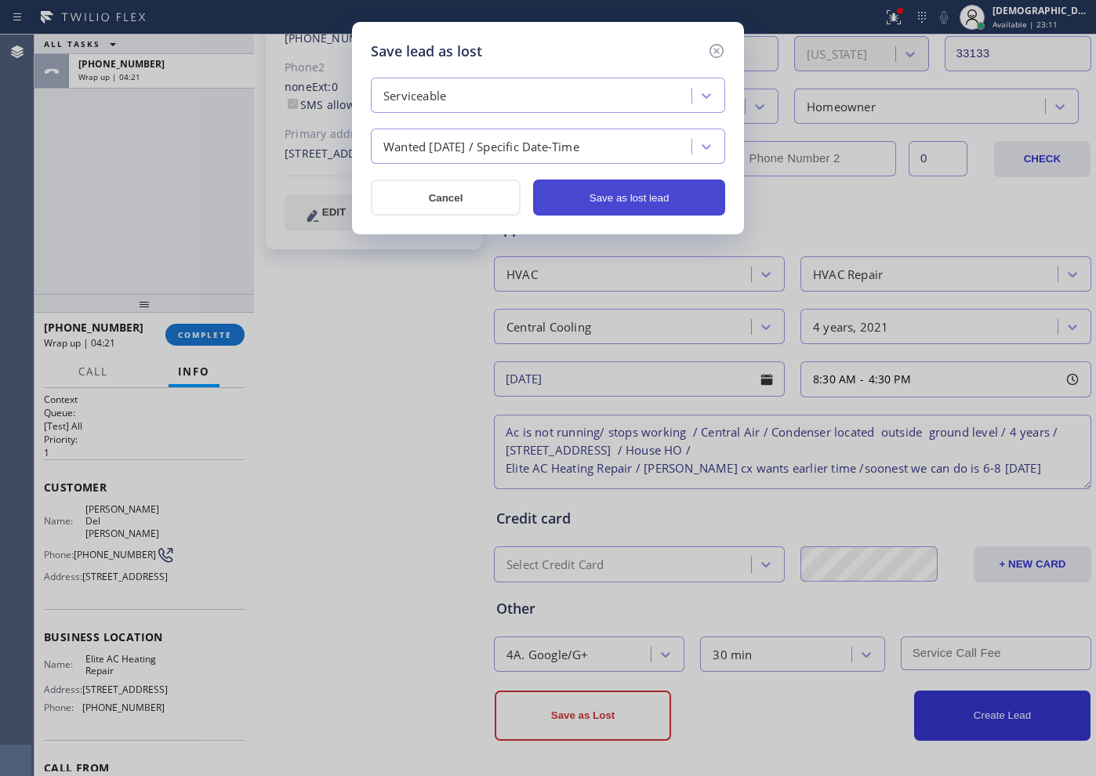
click at [614, 197] on button "Save as lost lead" at bounding box center [629, 198] width 192 height 36
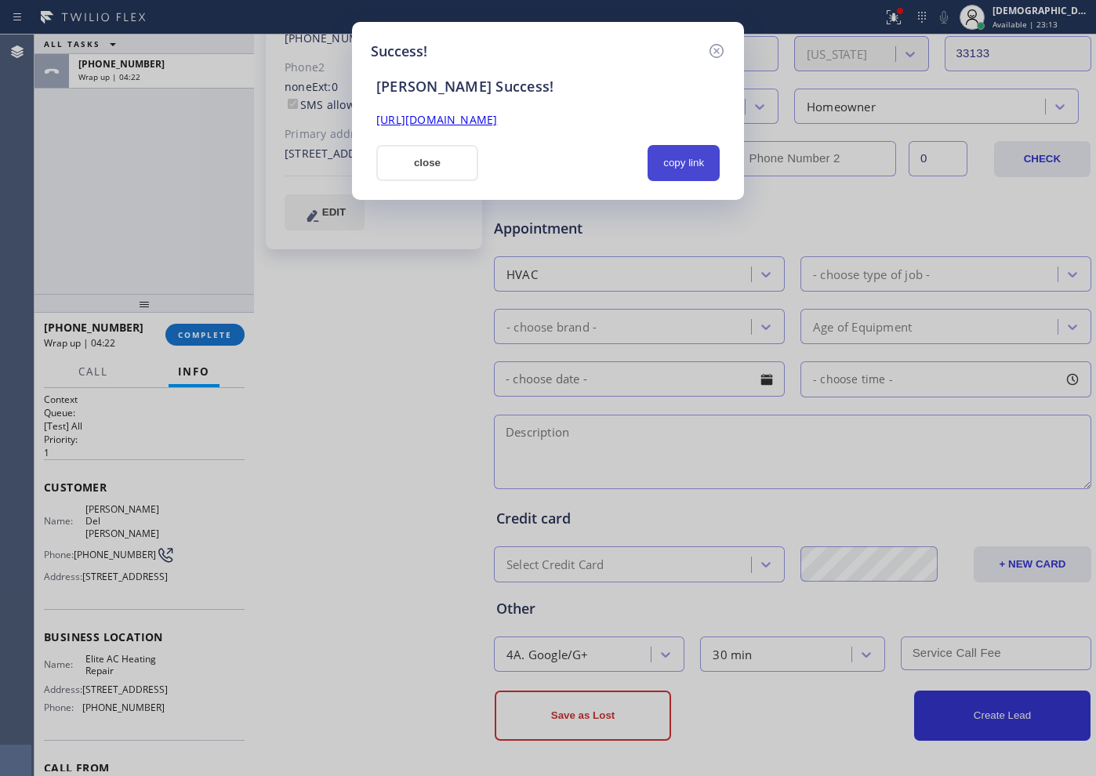
click at [656, 165] on button "copy link" at bounding box center [684, 163] width 72 height 36
click at [1066, 144] on div "Success! [PERSON_NAME] Success! [URL][DOMAIN_NAME] close copied!" at bounding box center [548, 388] width 1096 height 776
click at [428, 161] on button "close" at bounding box center [427, 163] width 102 height 36
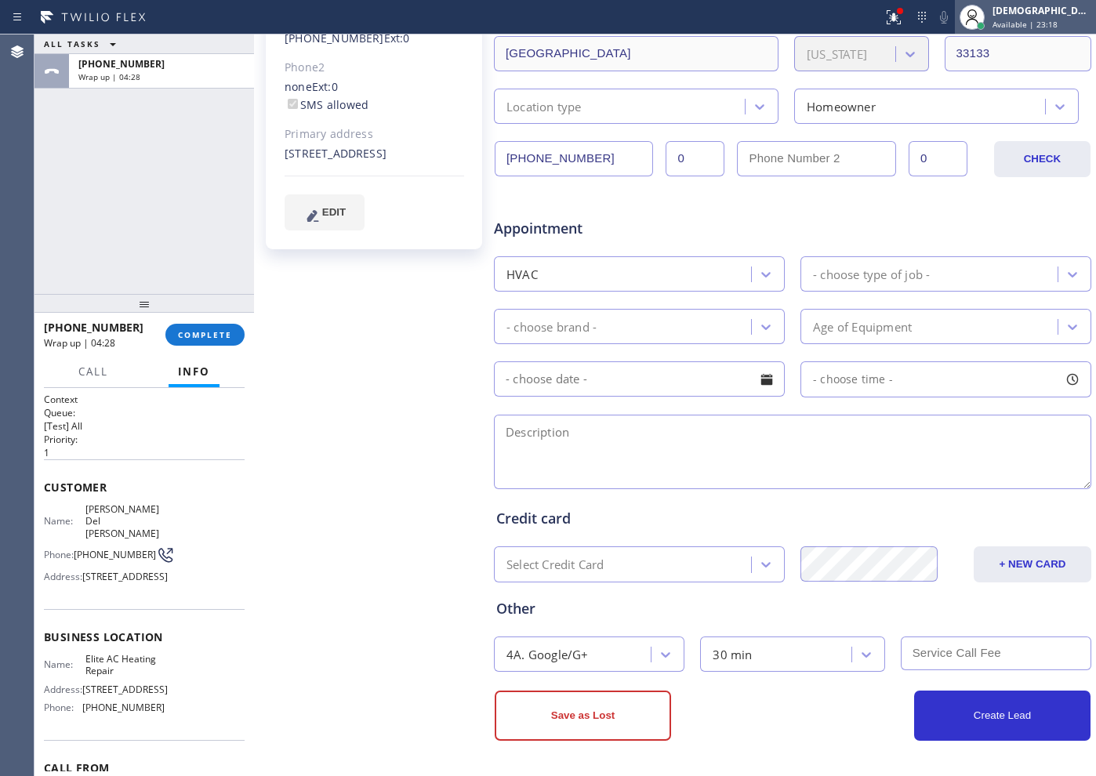
click at [1040, 9] on div "[DEMOGRAPHIC_DATA][PERSON_NAME]" at bounding box center [1042, 10] width 99 height 13
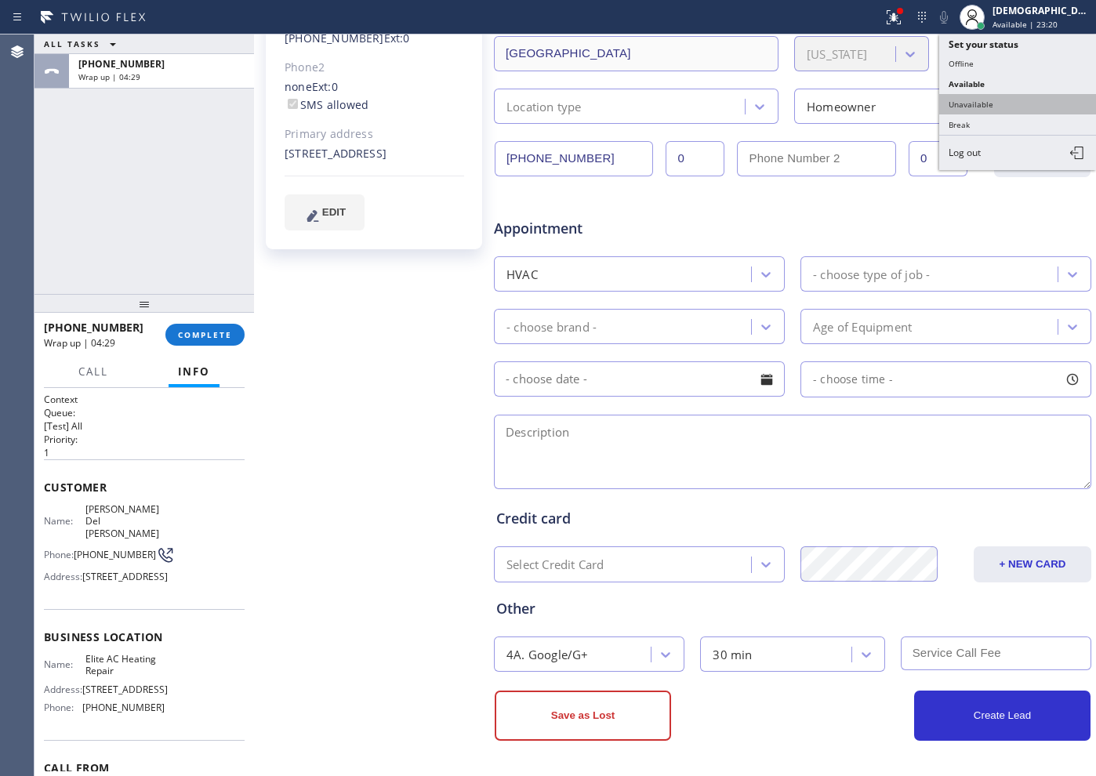
click at [1015, 100] on button "Unavailable" at bounding box center [1018, 104] width 157 height 20
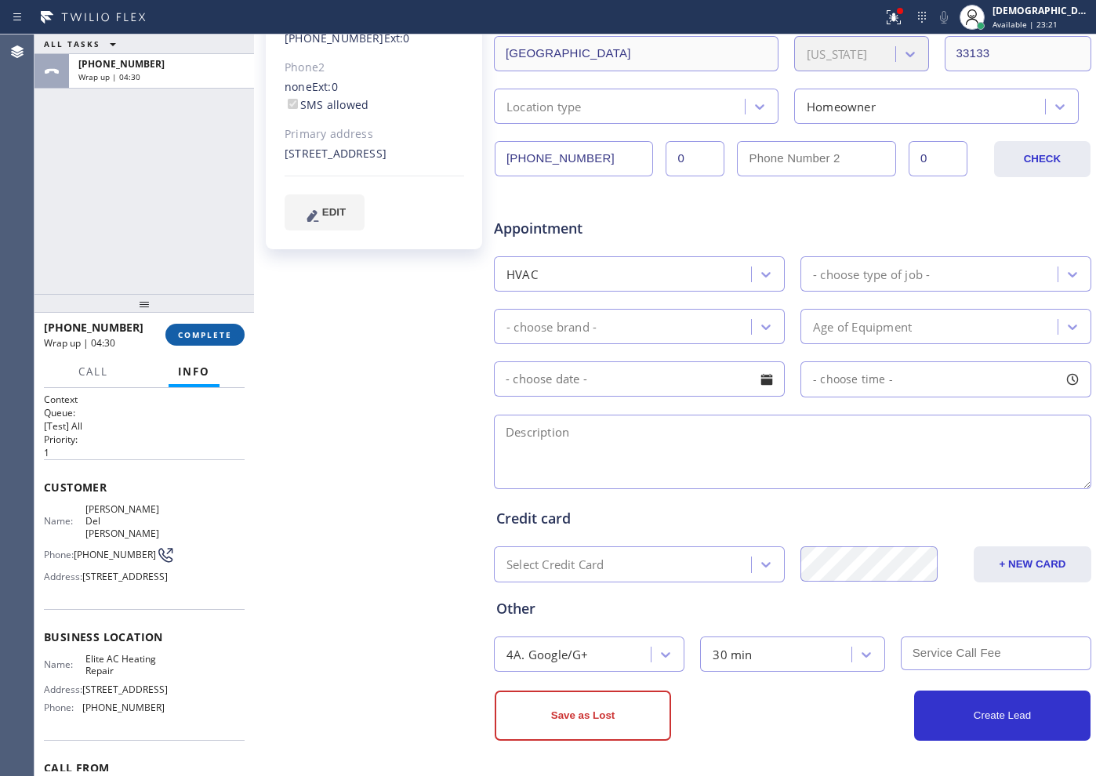
click at [208, 335] on span "COMPLETE" at bounding box center [205, 334] width 54 height 11
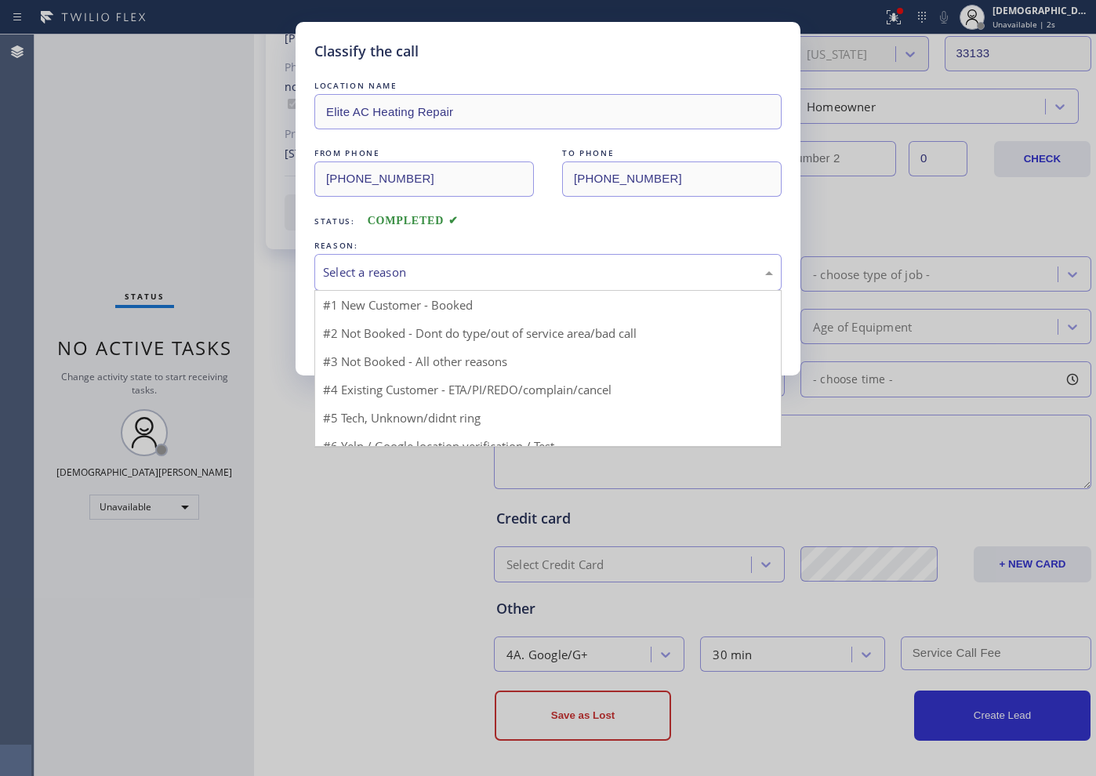
click at [506, 274] on div "Select a reason" at bounding box center [548, 273] width 450 height 18
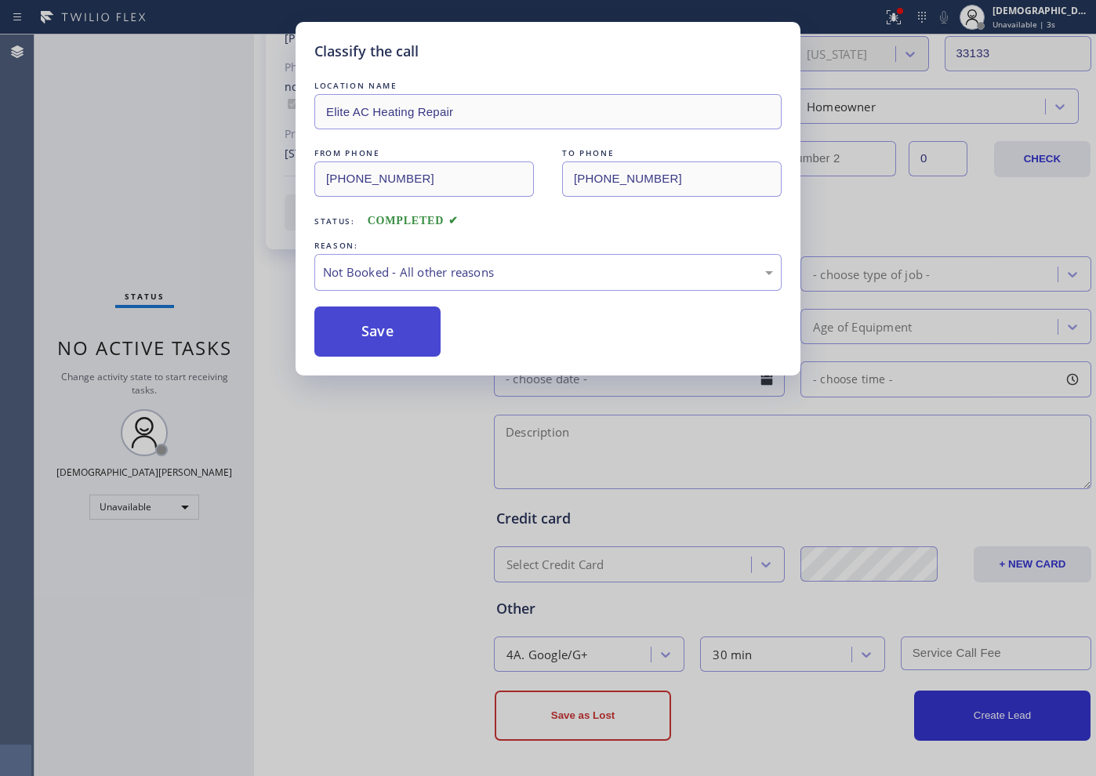
click at [402, 334] on button "Save" at bounding box center [377, 332] width 126 height 50
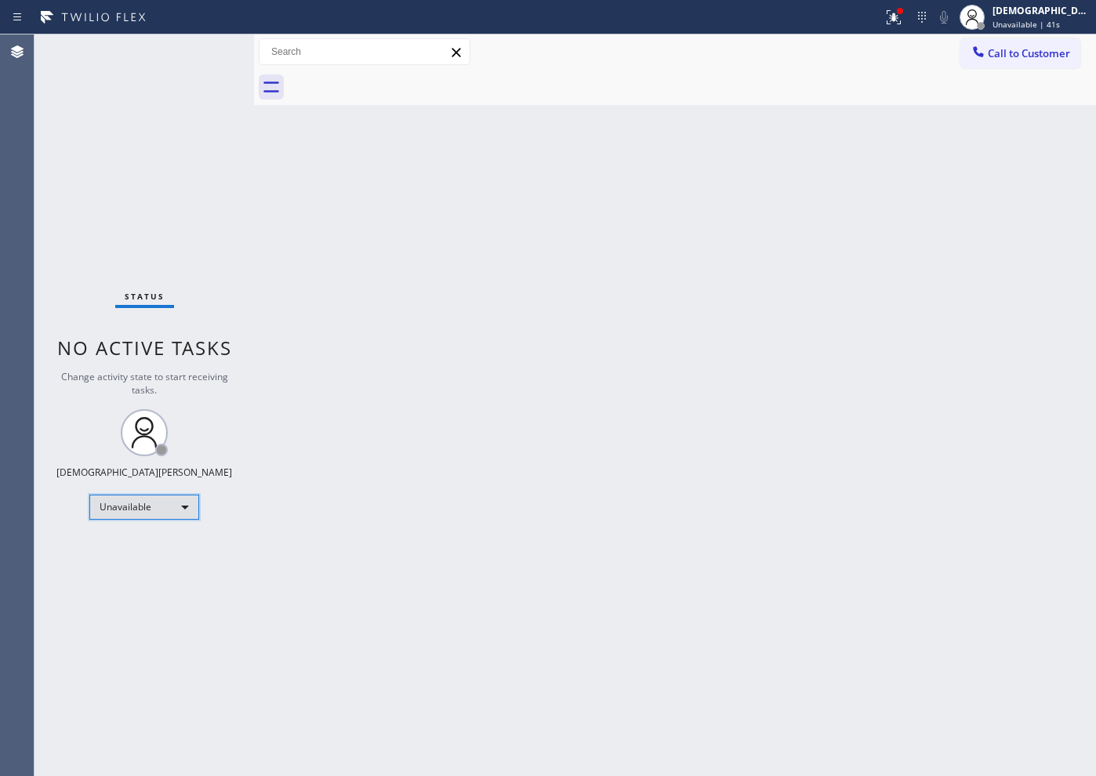
click at [165, 515] on div "Unavailable" at bounding box center [144, 507] width 110 height 25
click at [140, 543] on li "Available" at bounding box center [143, 549] width 107 height 19
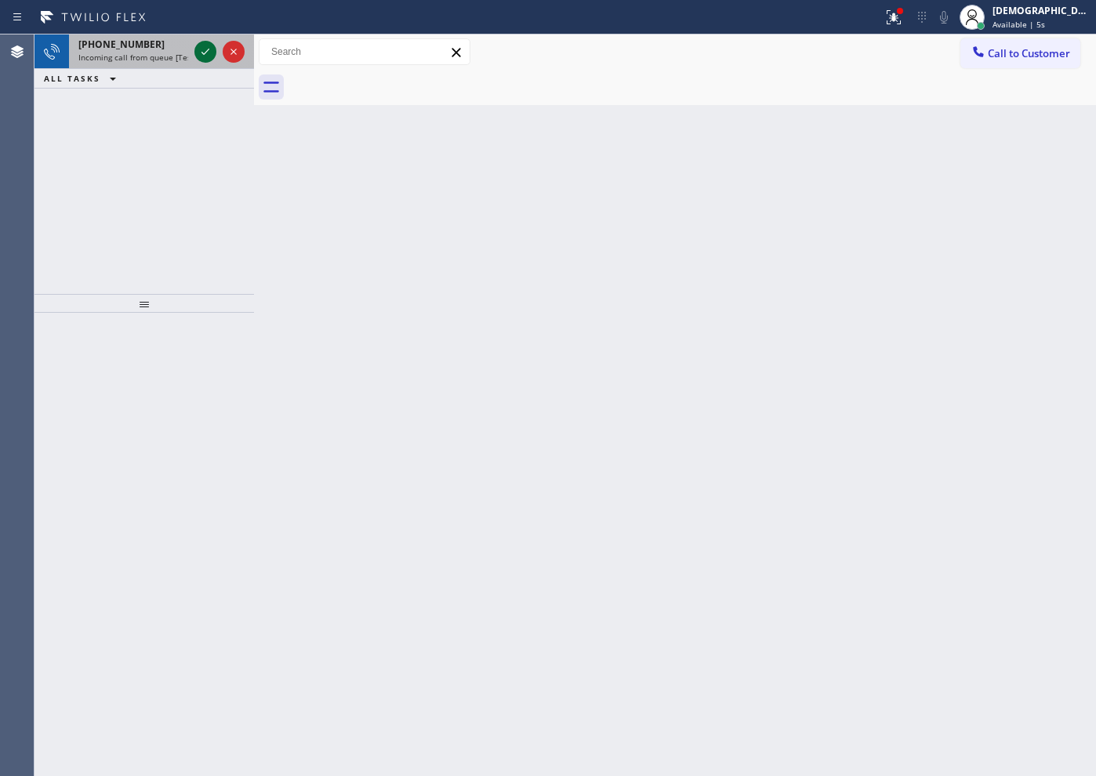
click at [199, 54] on icon at bounding box center [205, 51] width 19 height 19
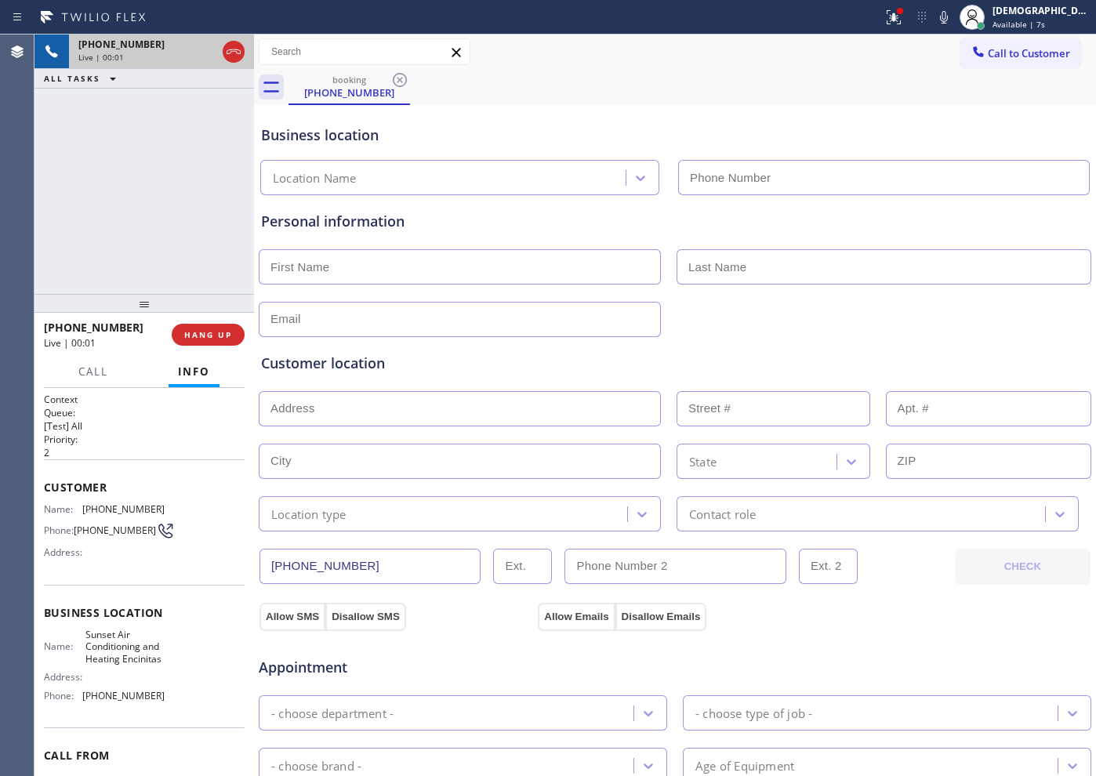
type input "[PHONE_NUMBER]"
click at [231, 49] on icon at bounding box center [233, 51] width 19 height 19
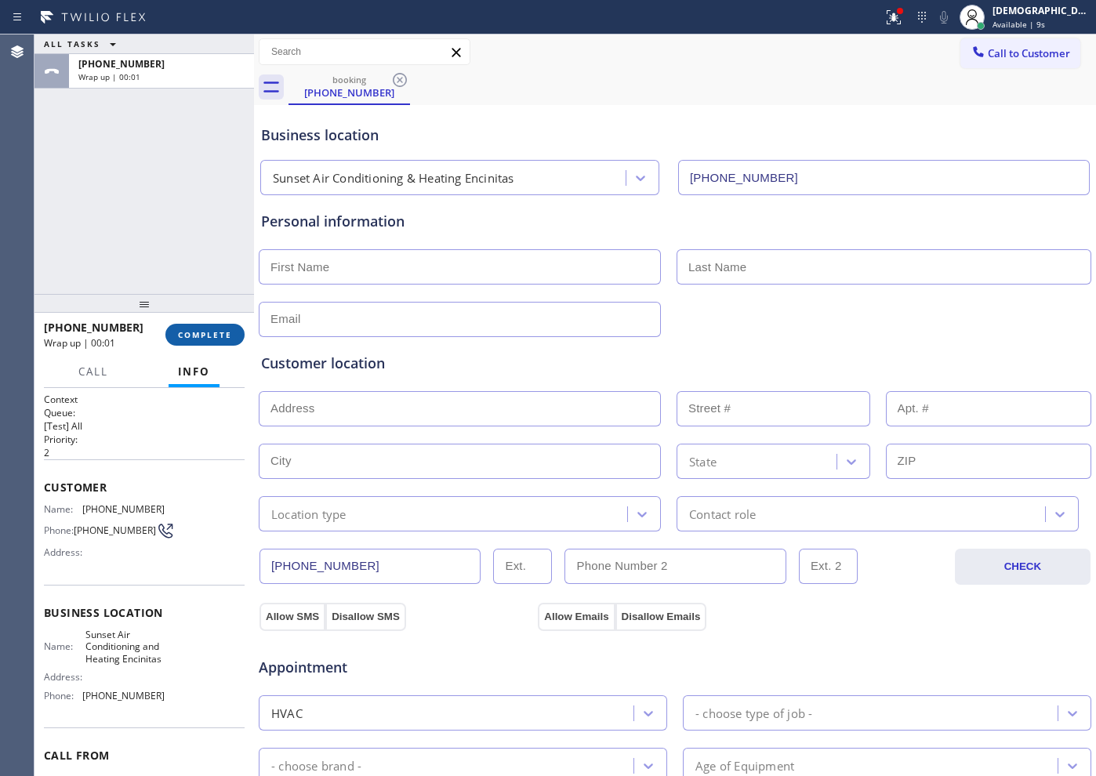
click at [205, 337] on span "COMPLETE" at bounding box center [205, 334] width 54 height 11
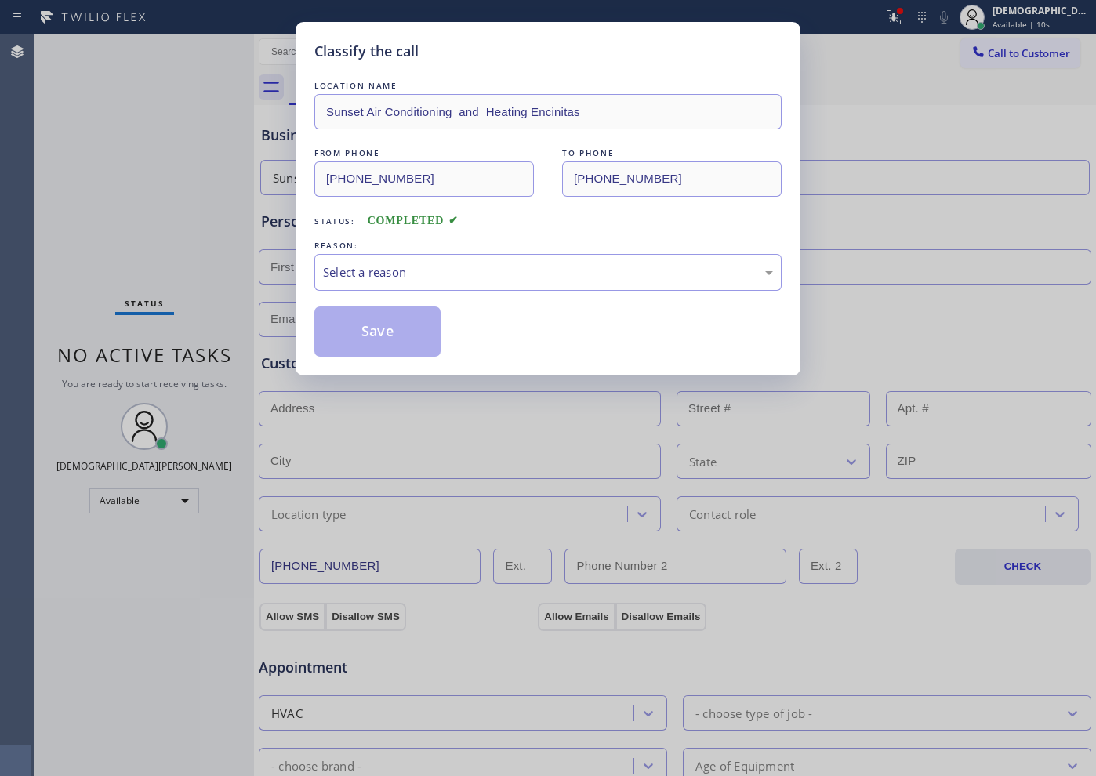
click at [465, 222] on div "Status: COMPLETED" at bounding box center [547, 217] width 467 height 25
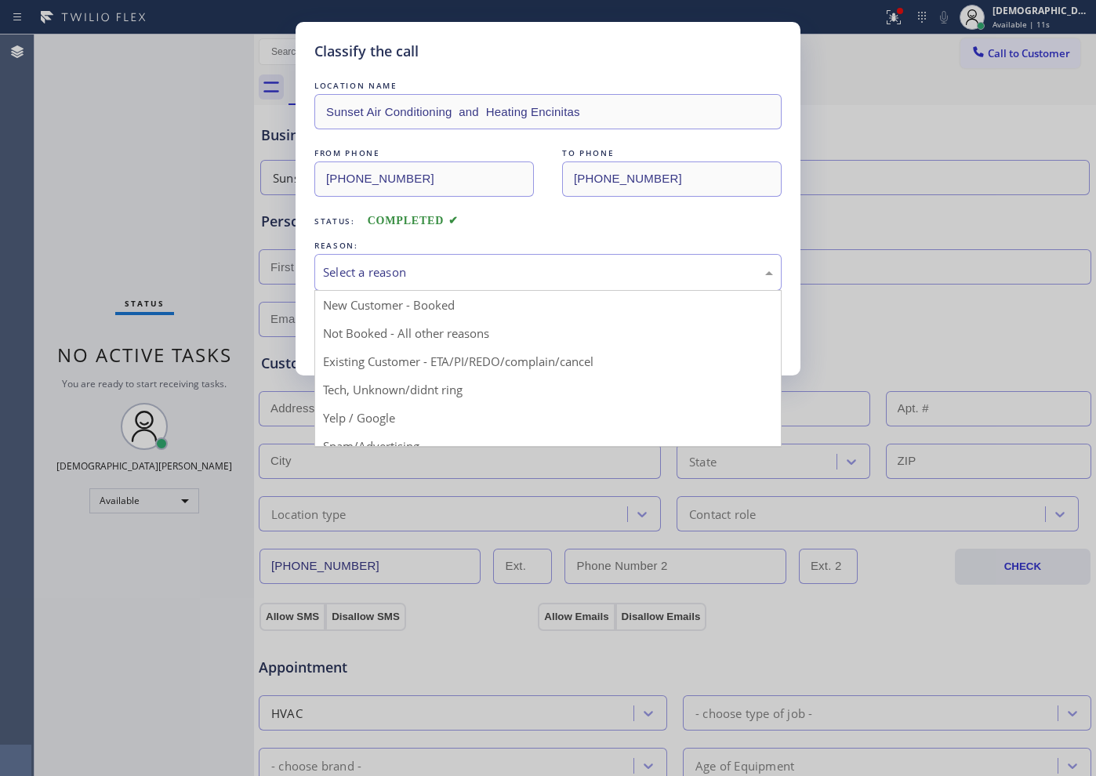
click at [453, 258] on div "Select a reason" at bounding box center [547, 272] width 467 height 37
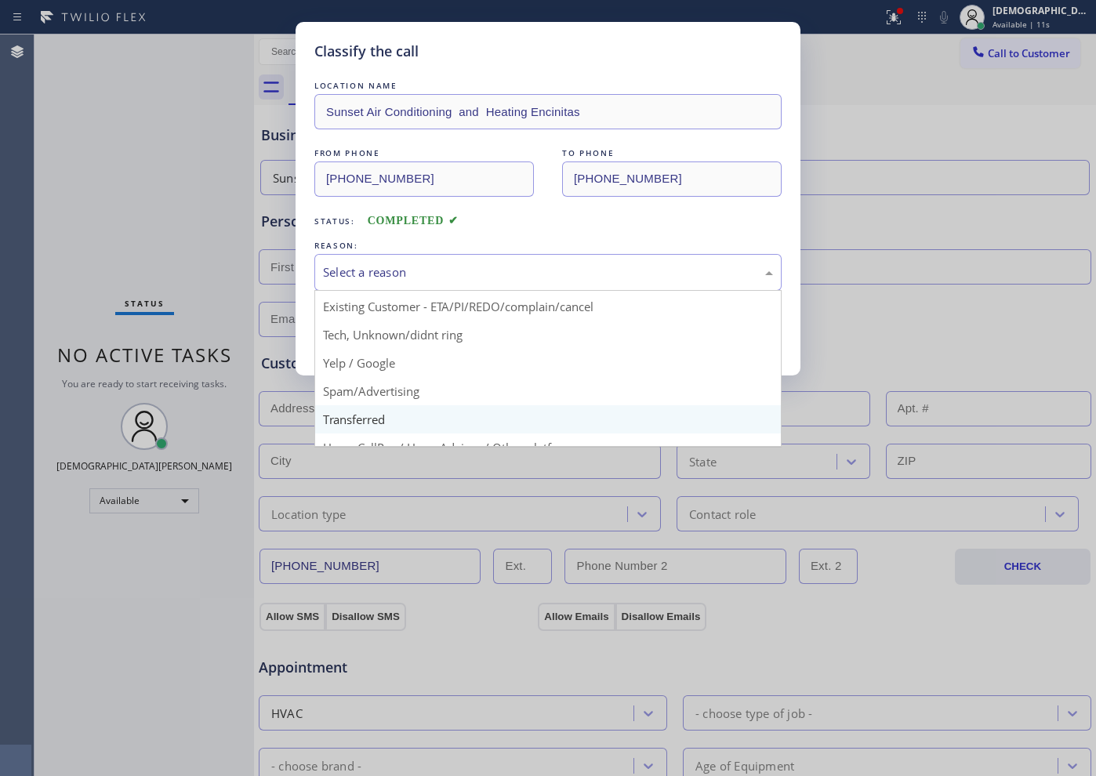
scroll to position [99, 0]
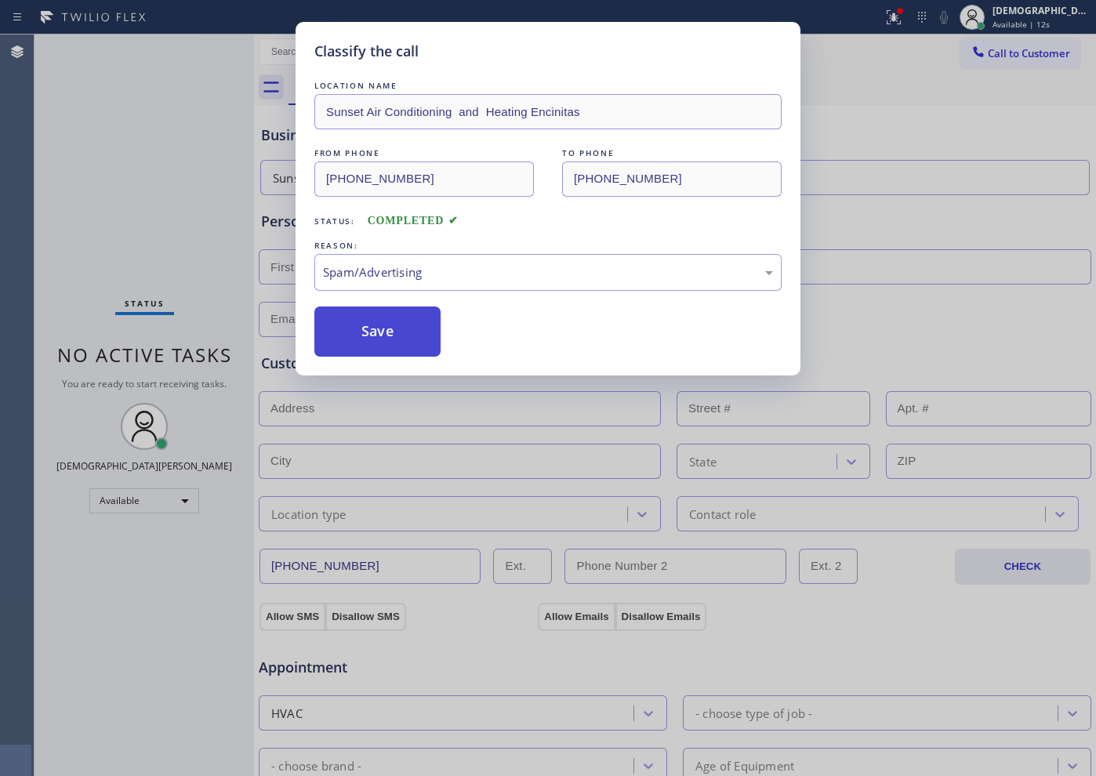
click at [373, 335] on button "Save" at bounding box center [377, 332] width 126 height 50
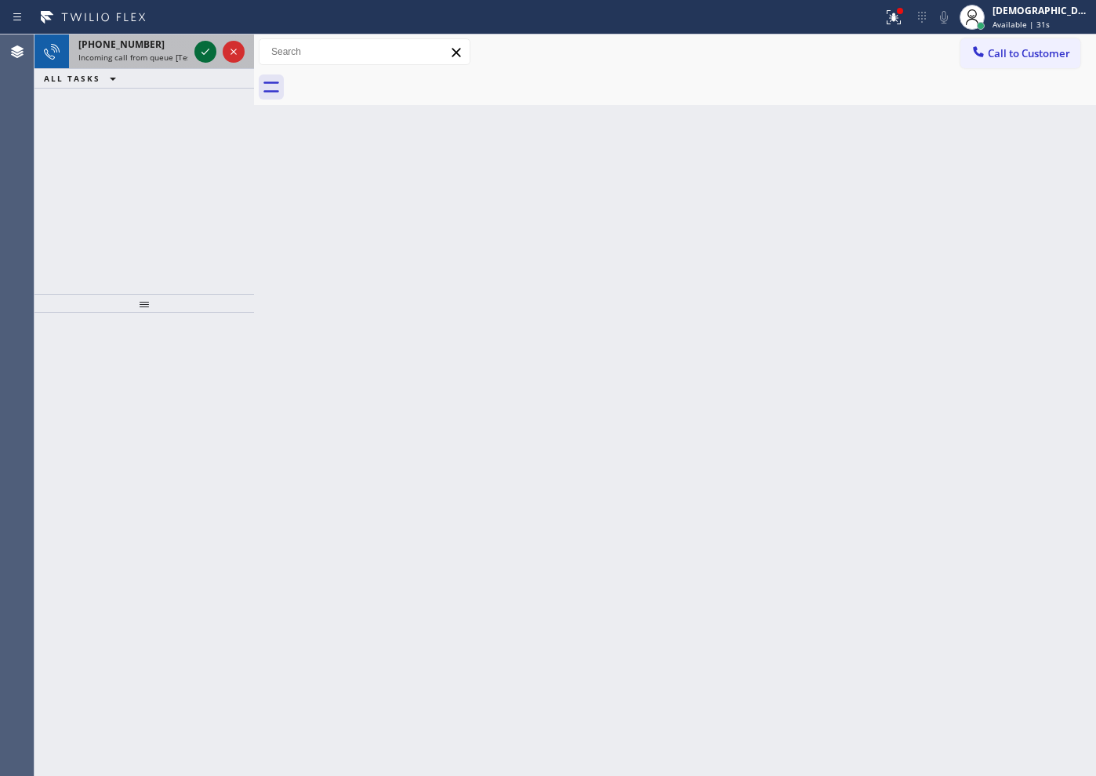
click at [200, 60] on icon at bounding box center [205, 51] width 19 height 19
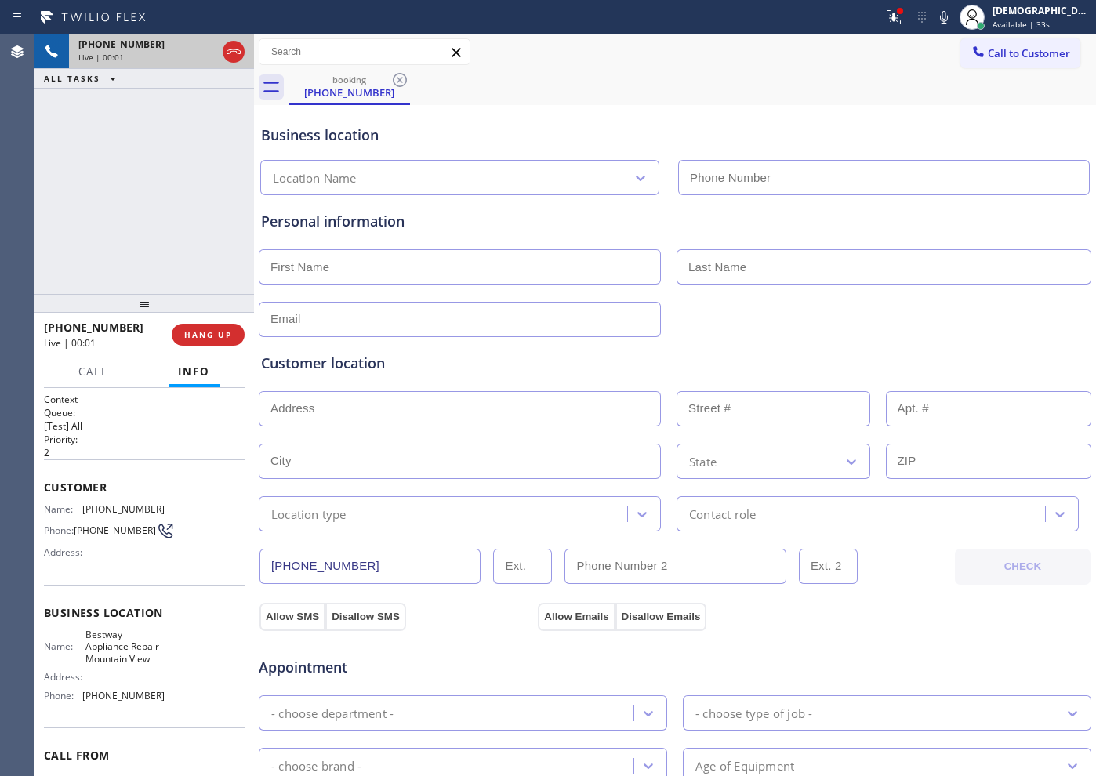
type input "[PHONE_NUMBER]"
click at [237, 58] on icon at bounding box center [233, 51] width 19 height 19
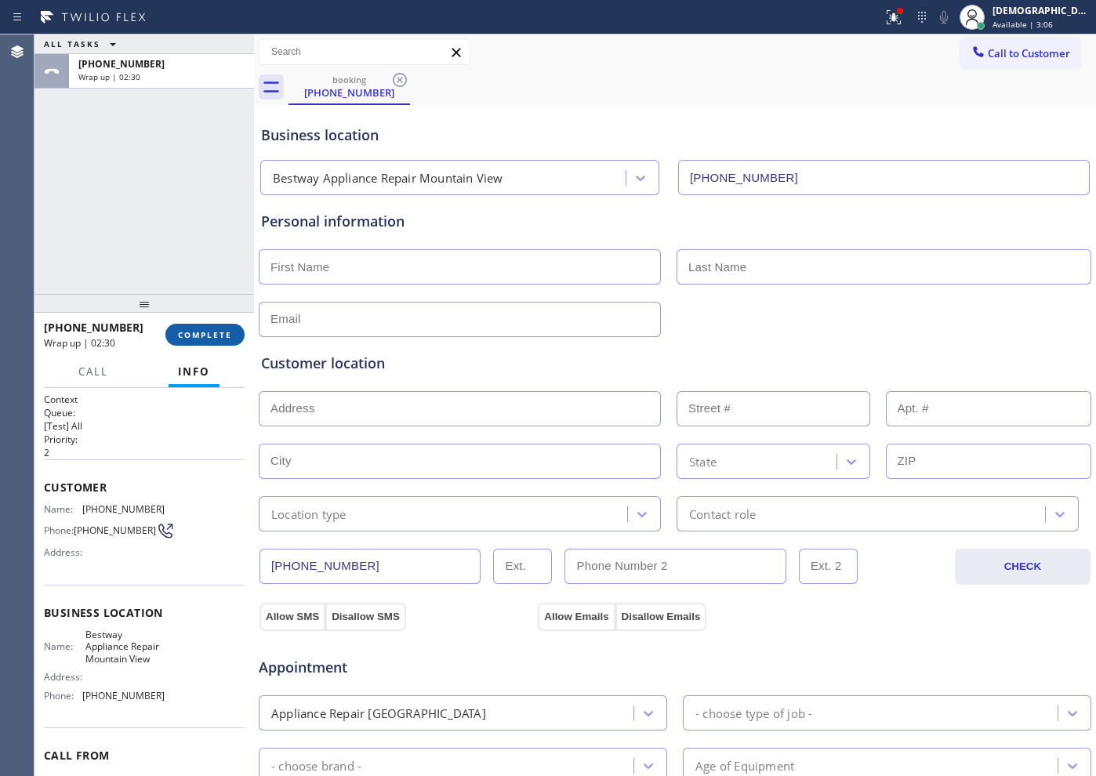
click at [184, 342] on button "COMPLETE" at bounding box center [204, 335] width 79 height 22
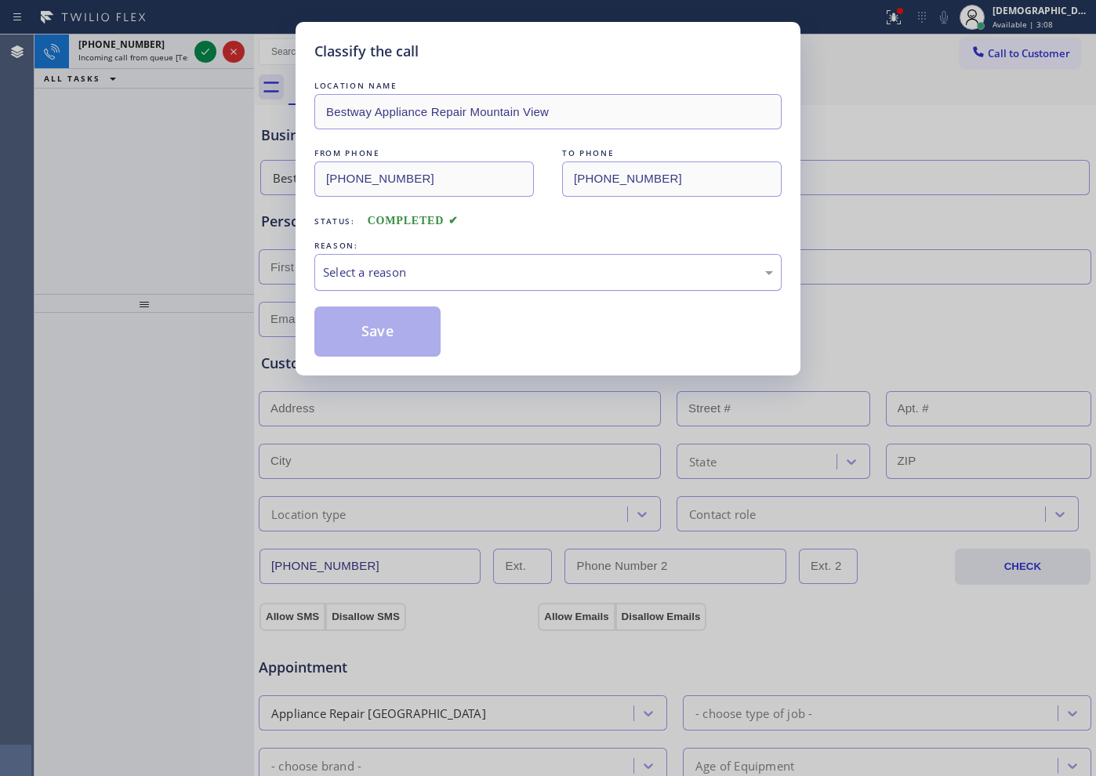
click at [402, 267] on div "Select a reason" at bounding box center [548, 273] width 450 height 18
click at [362, 333] on button "Save" at bounding box center [377, 332] width 126 height 50
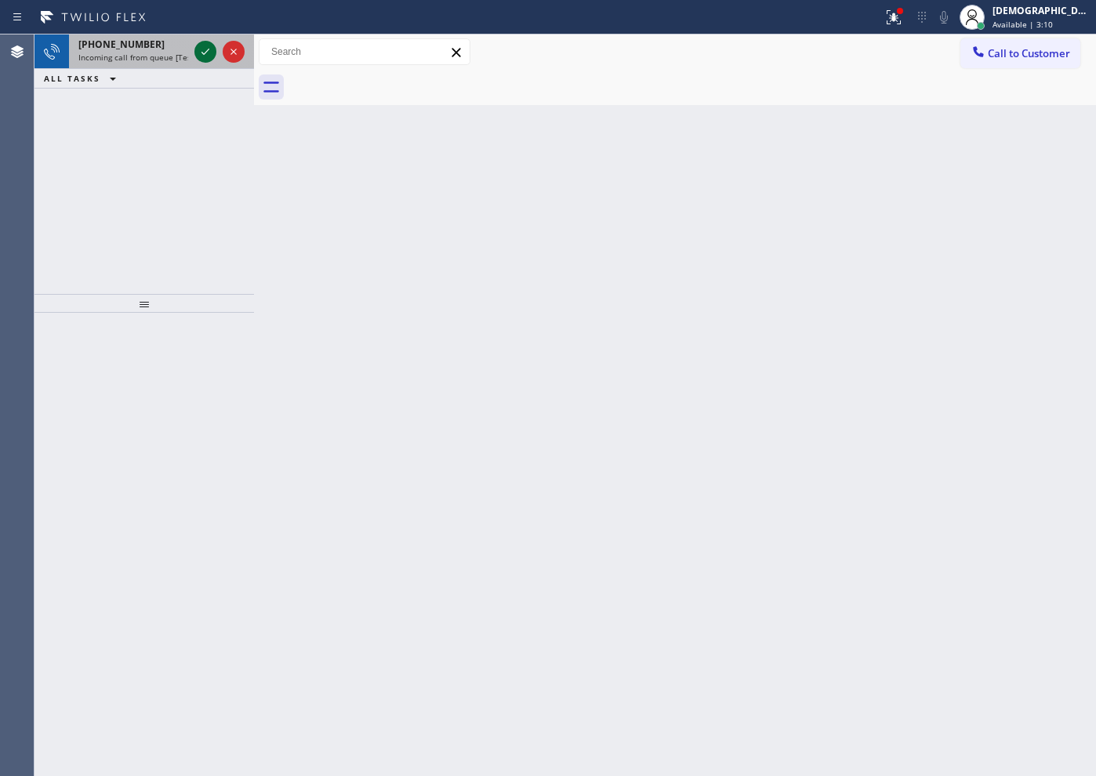
click at [205, 54] on icon at bounding box center [205, 51] width 19 height 19
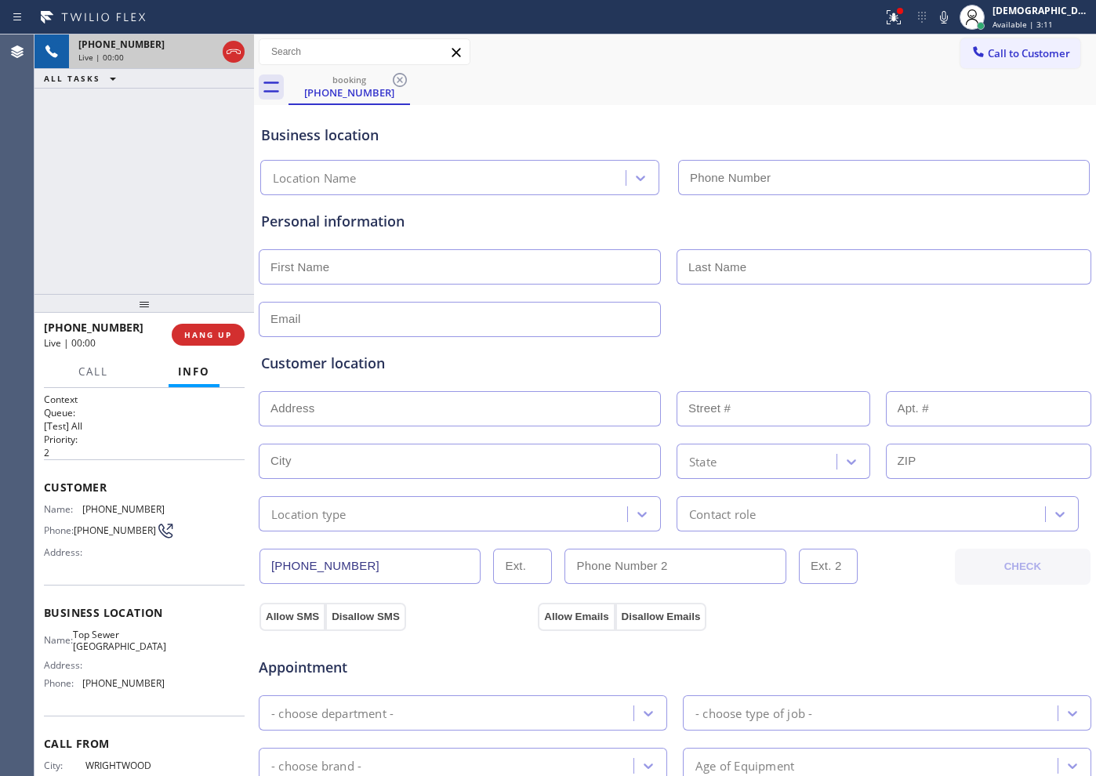
type input "[PHONE_NUMBER]"
click at [231, 53] on icon at bounding box center [233, 51] width 19 height 19
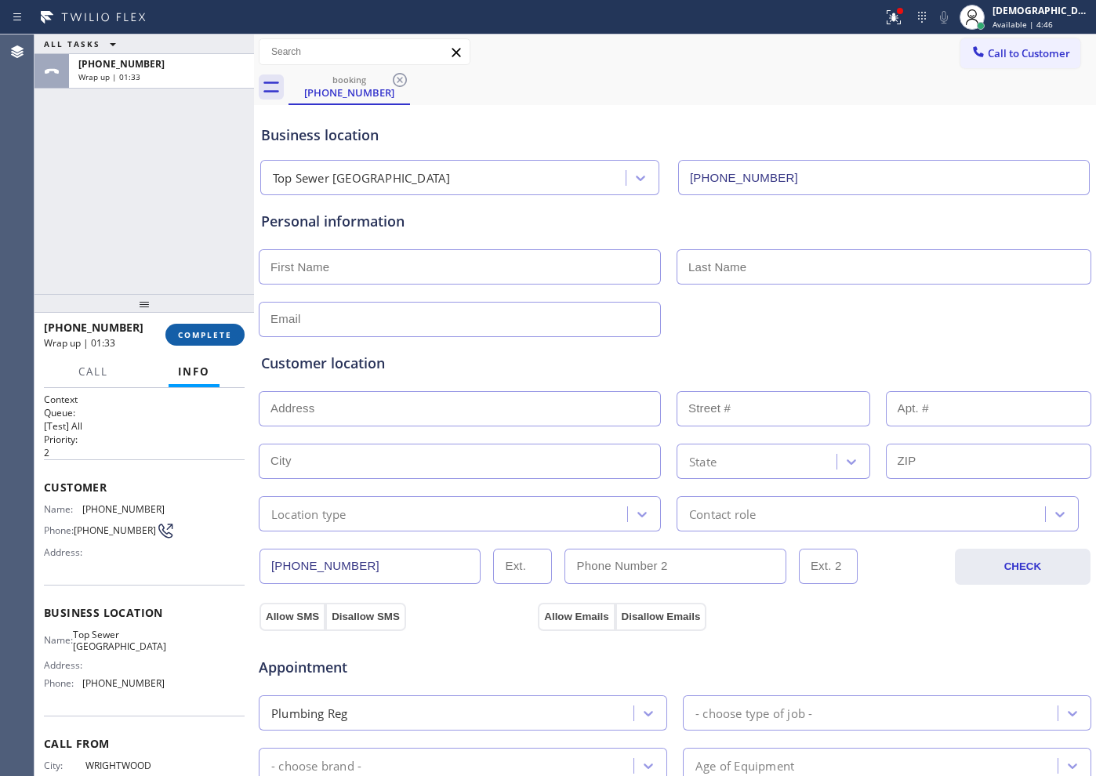
click at [216, 337] on span "COMPLETE" at bounding box center [205, 334] width 54 height 11
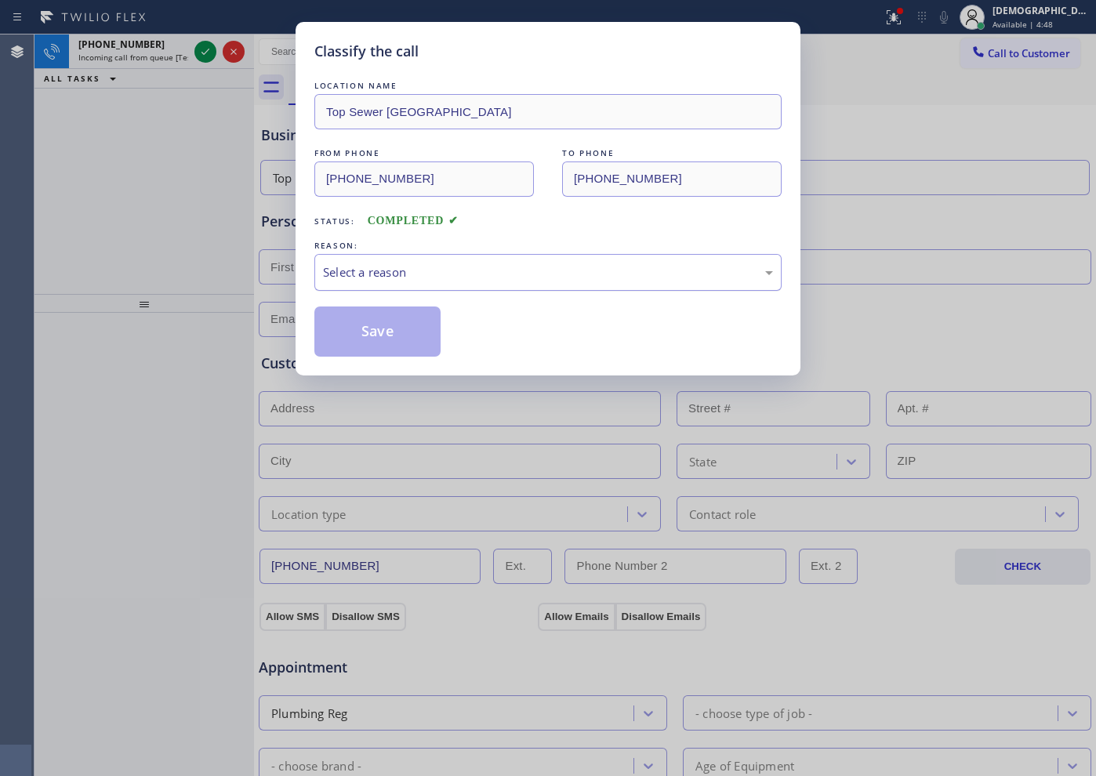
click at [482, 274] on div "Select a reason" at bounding box center [548, 273] width 450 height 18
click at [410, 336] on button "Save" at bounding box center [377, 332] width 126 height 50
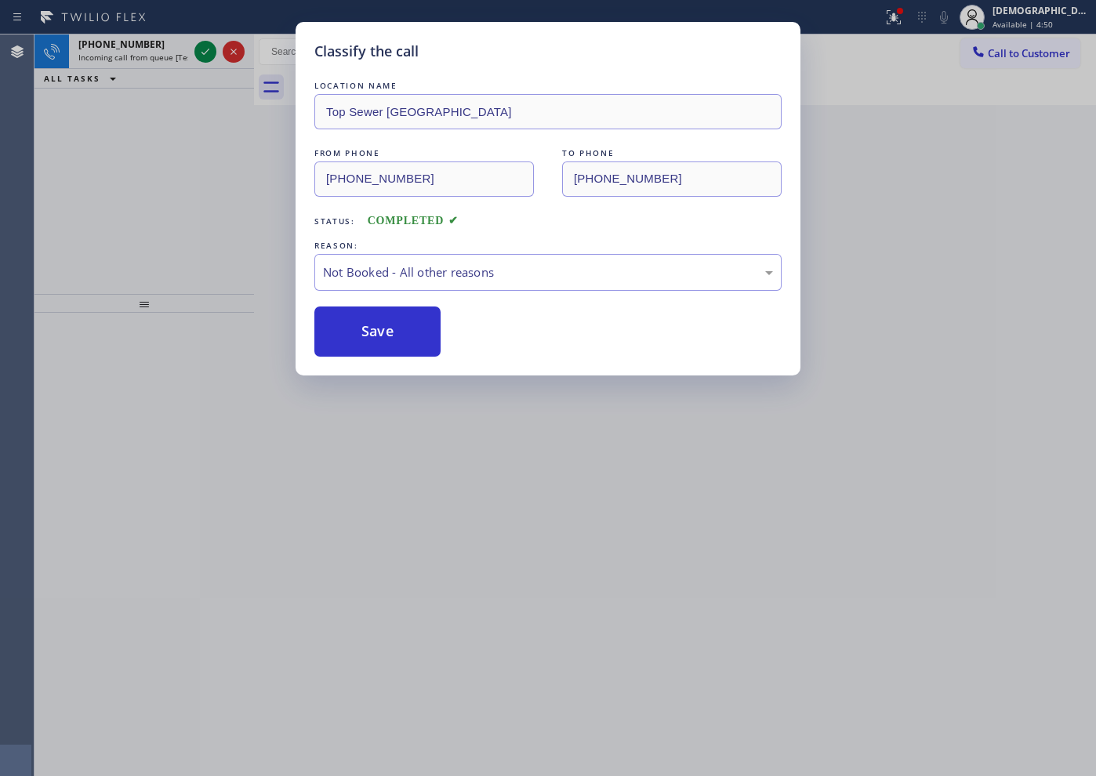
click at [209, 53] on div "Classify the call LOCATION NAME Top Sewer [GEOGRAPHIC_DATA] FROM PHONE [PHONE_N…" at bounding box center [548, 388] width 1096 height 776
click at [209, 53] on div "Classify the call LOCATION NAME Viking Repair Pro [GEOGRAPHIC_DATA] FROM PHONE …" at bounding box center [566, 406] width 1062 height 742
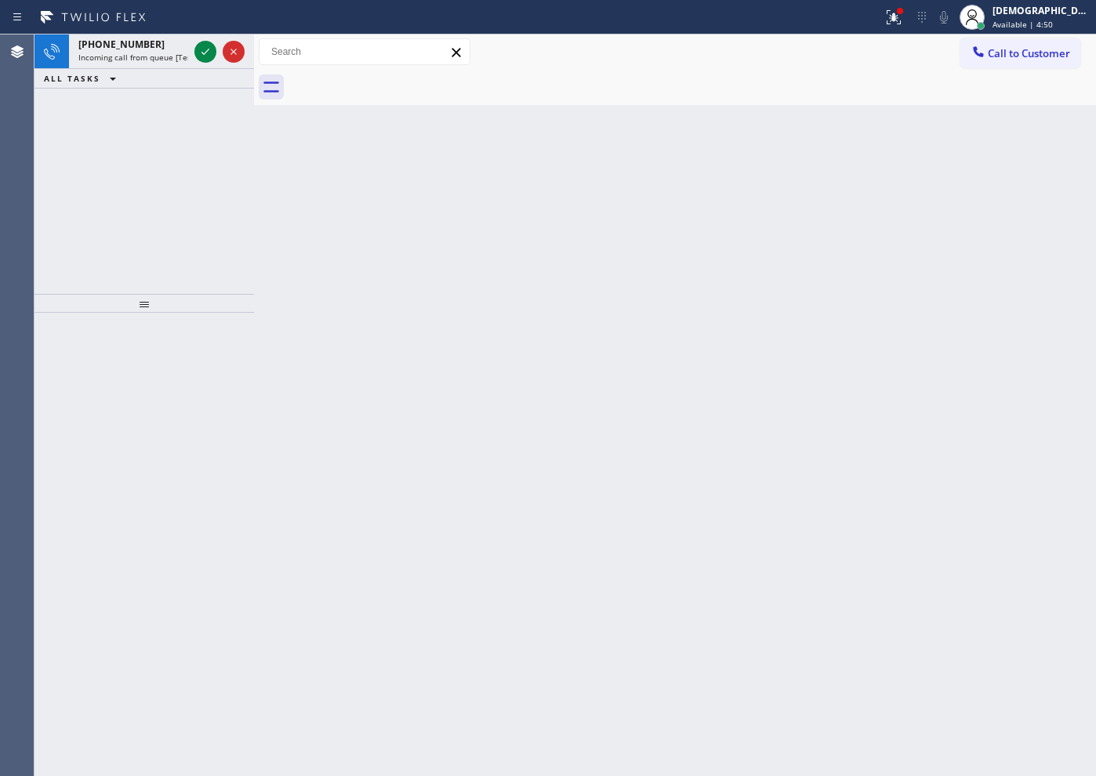
click at [209, 53] on icon at bounding box center [205, 51] width 19 height 19
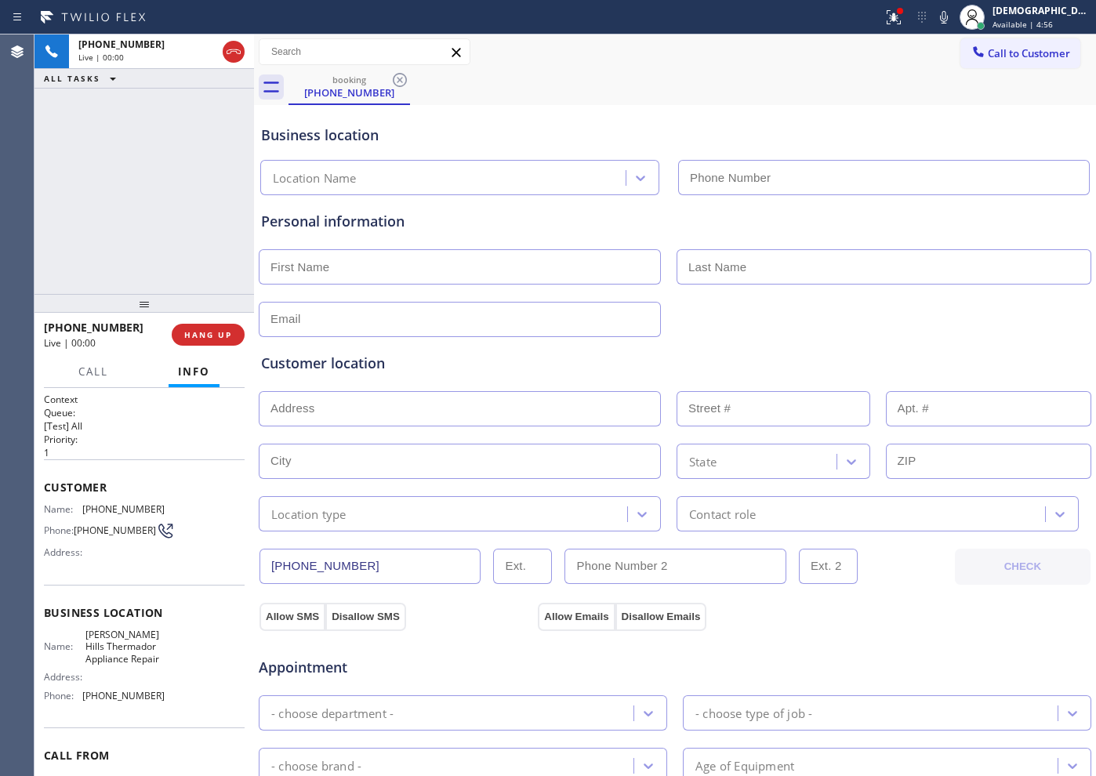
type input "[PHONE_NUMBER]"
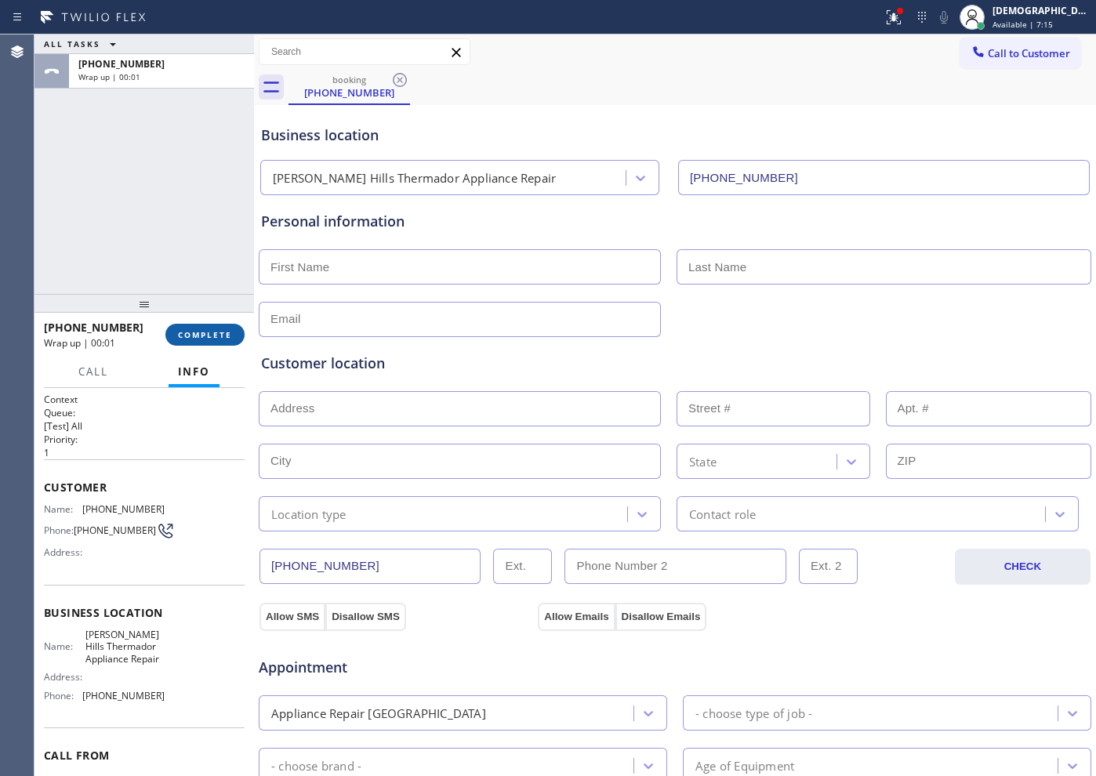
click at [226, 338] on span "COMPLETE" at bounding box center [205, 334] width 54 height 11
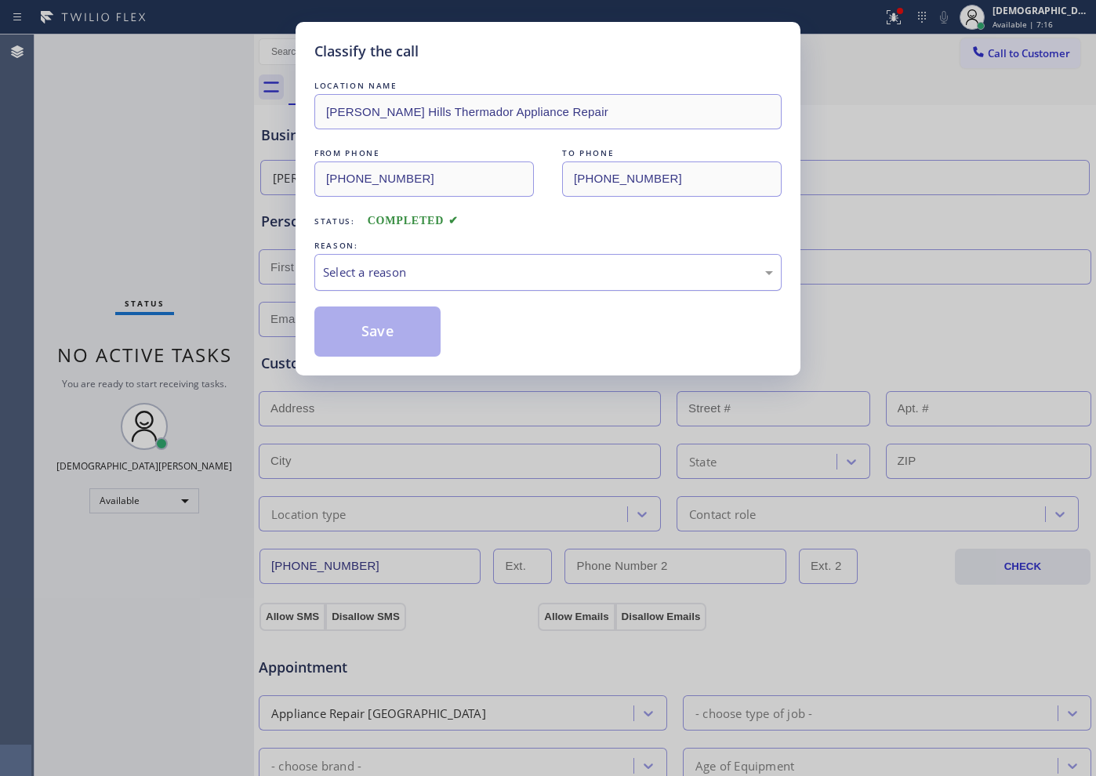
click at [394, 260] on div "Select a reason" at bounding box center [547, 272] width 467 height 37
click at [378, 329] on button "Save" at bounding box center [377, 332] width 126 height 50
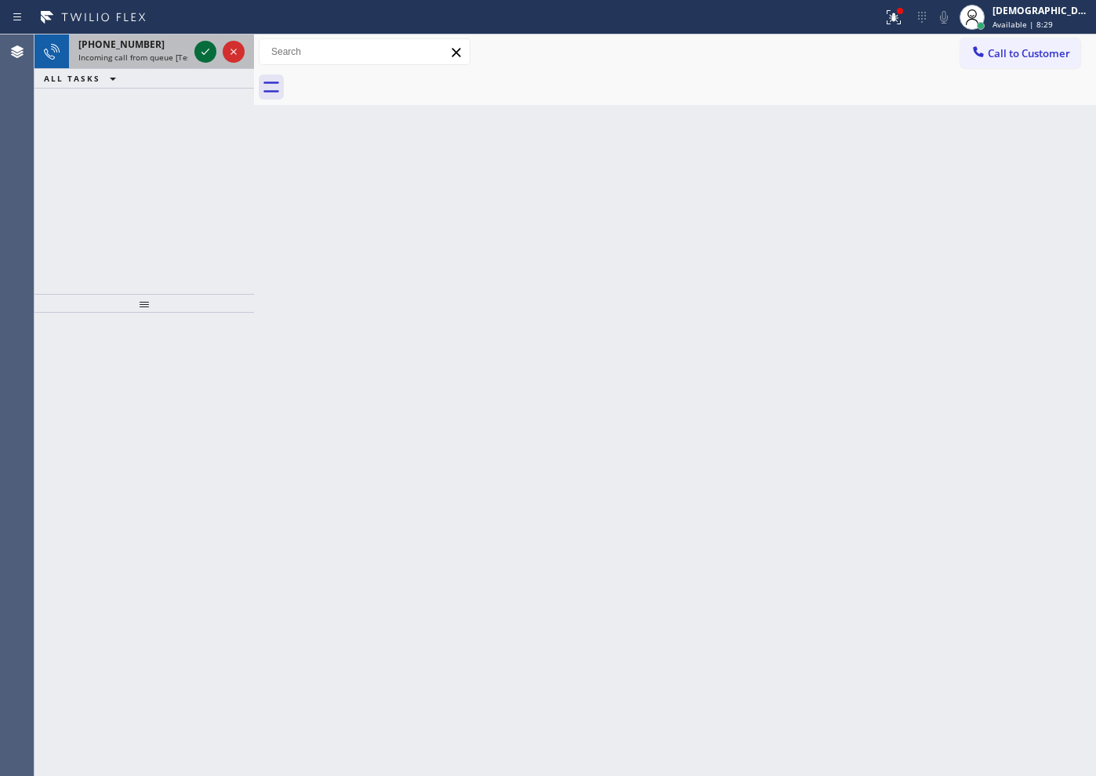
click at [209, 56] on icon at bounding box center [205, 51] width 19 height 19
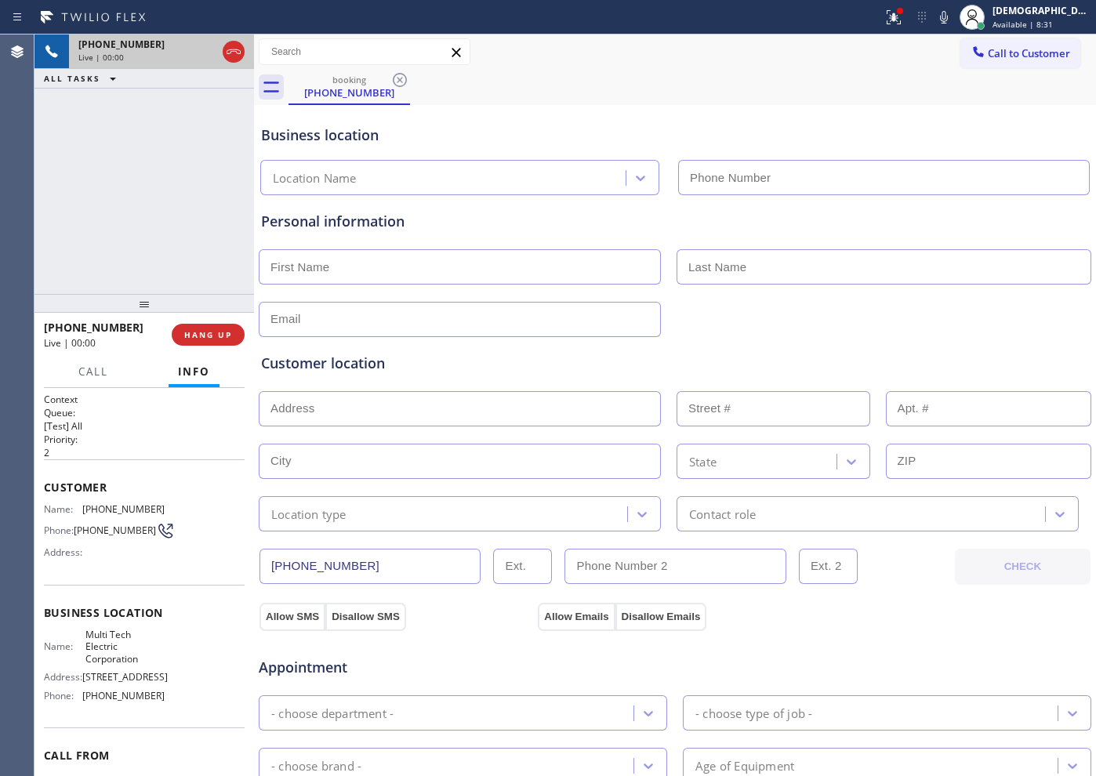
type input "[PHONE_NUMBER]"
click at [234, 55] on icon at bounding box center [233, 51] width 19 height 19
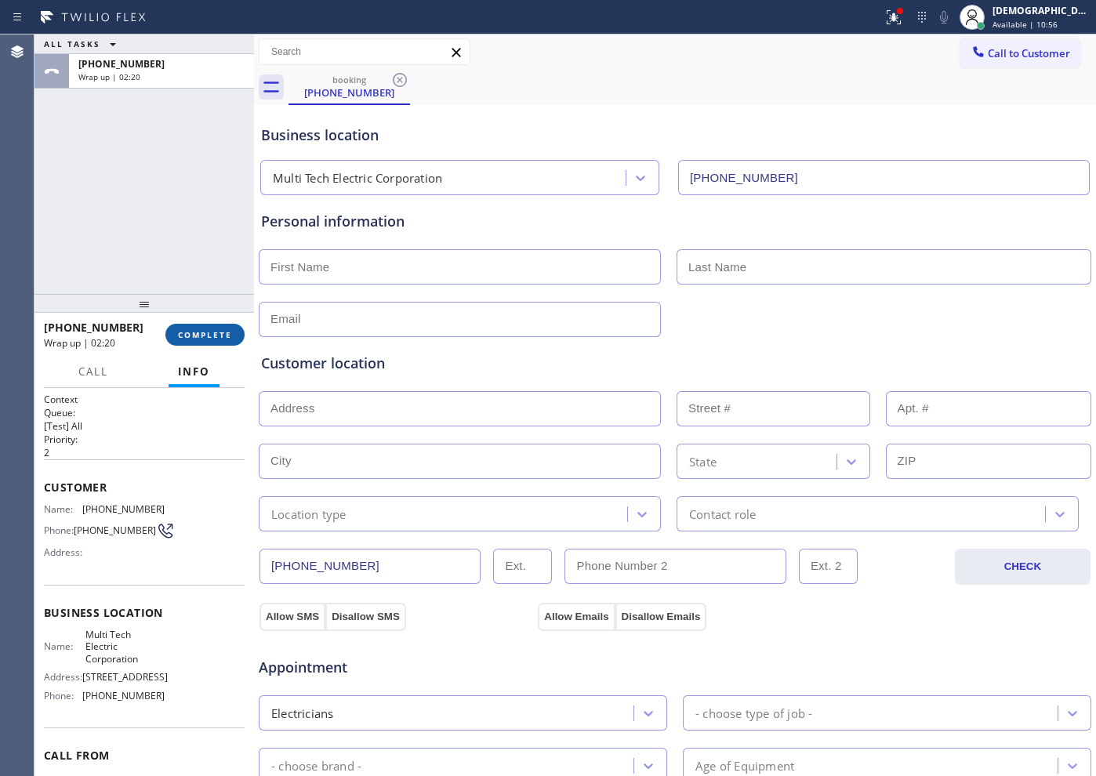
click at [195, 332] on span "COMPLETE" at bounding box center [205, 334] width 54 height 11
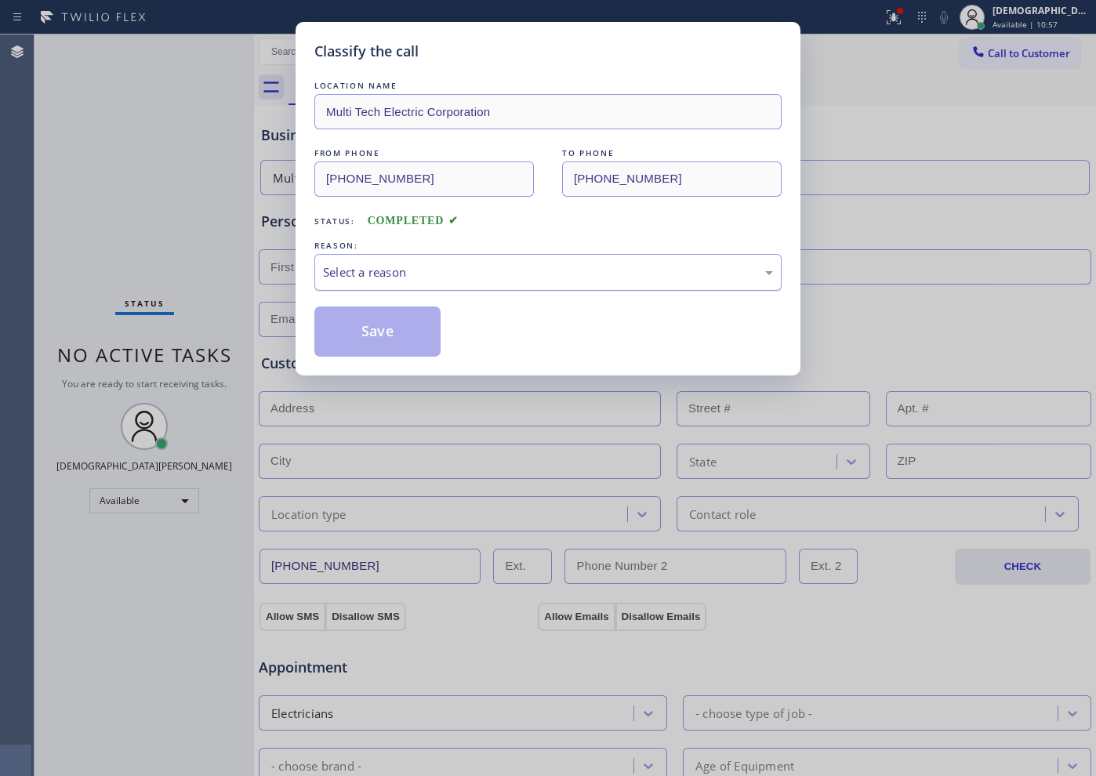
click at [419, 285] on div "Select a reason" at bounding box center [547, 272] width 467 height 37
click at [406, 325] on button "Save" at bounding box center [377, 332] width 126 height 50
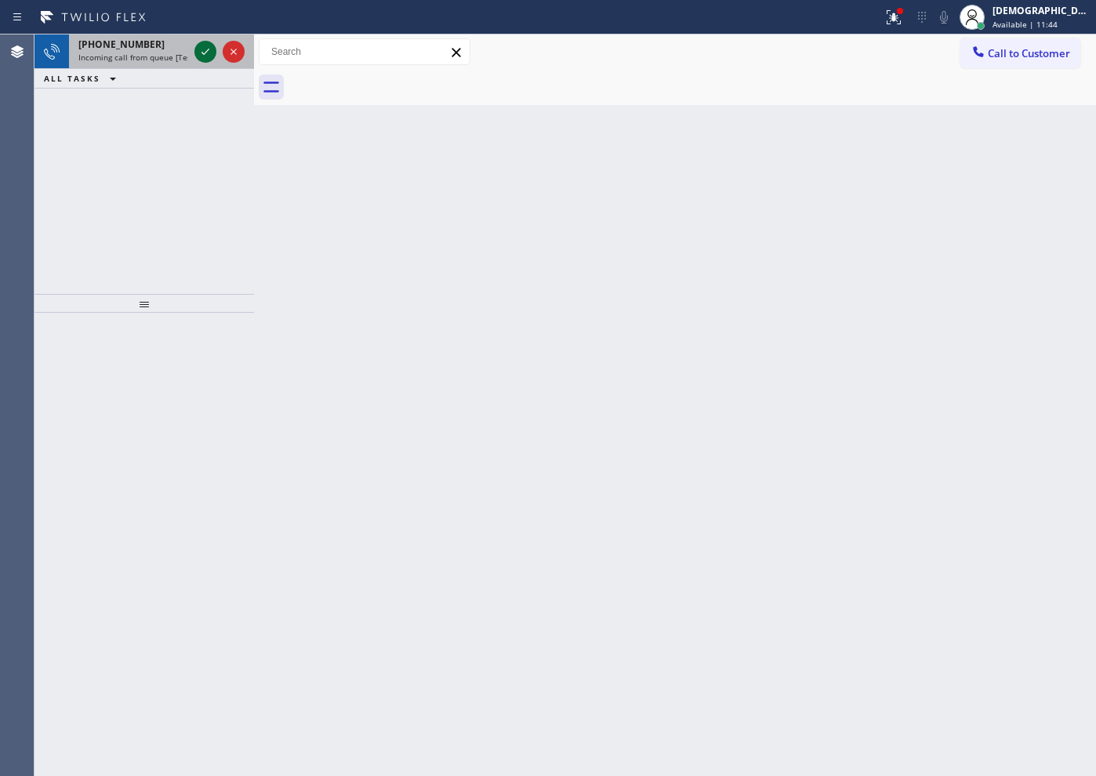
click at [198, 50] on icon at bounding box center [205, 51] width 19 height 19
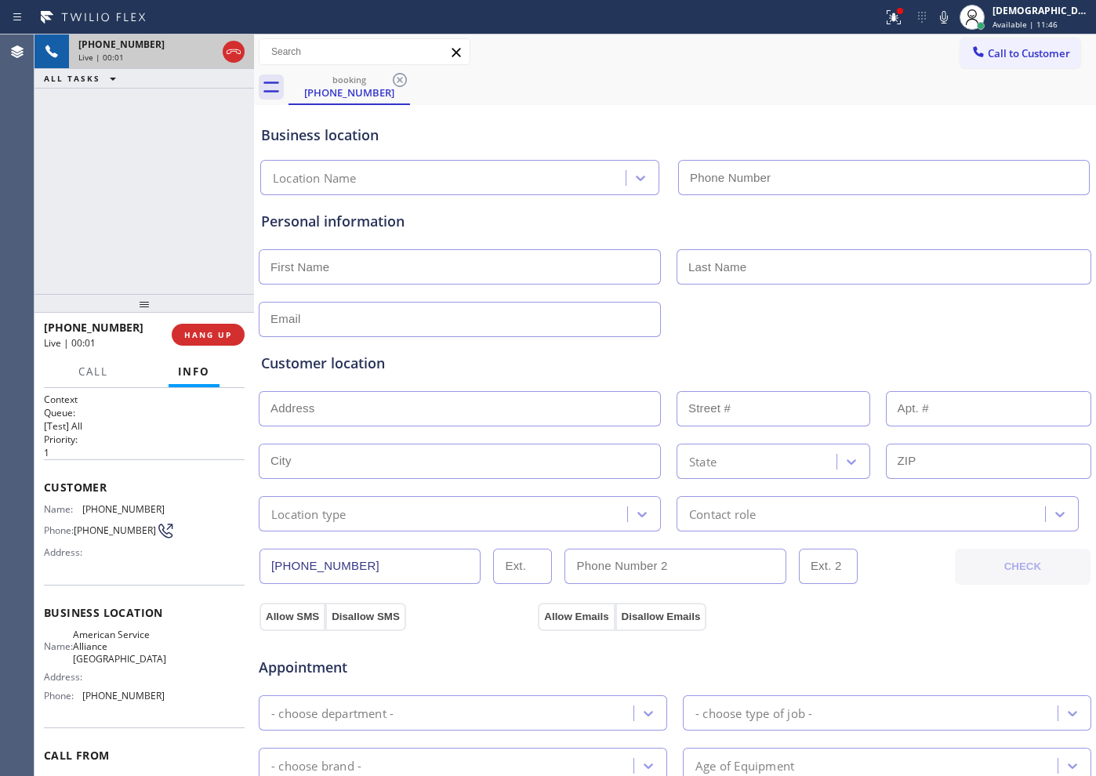
type input "[PHONE_NUMBER]"
click at [239, 51] on icon at bounding box center [233, 51] width 19 height 19
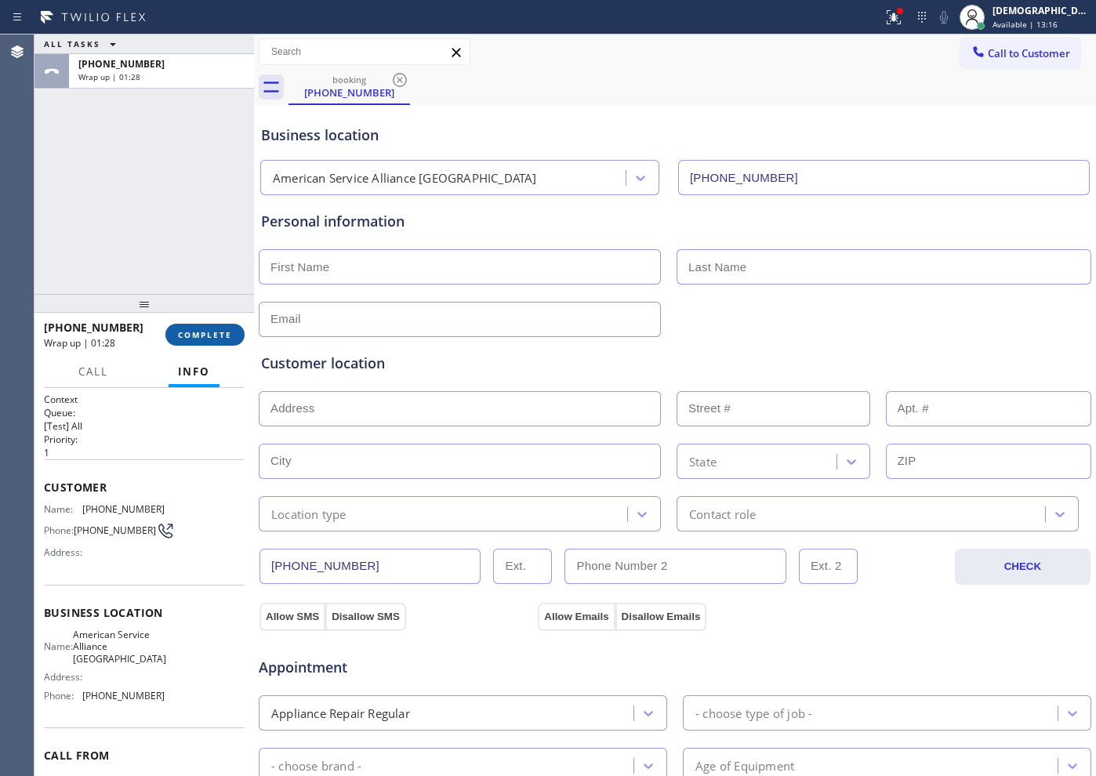
click at [206, 331] on span "COMPLETE" at bounding box center [205, 334] width 54 height 11
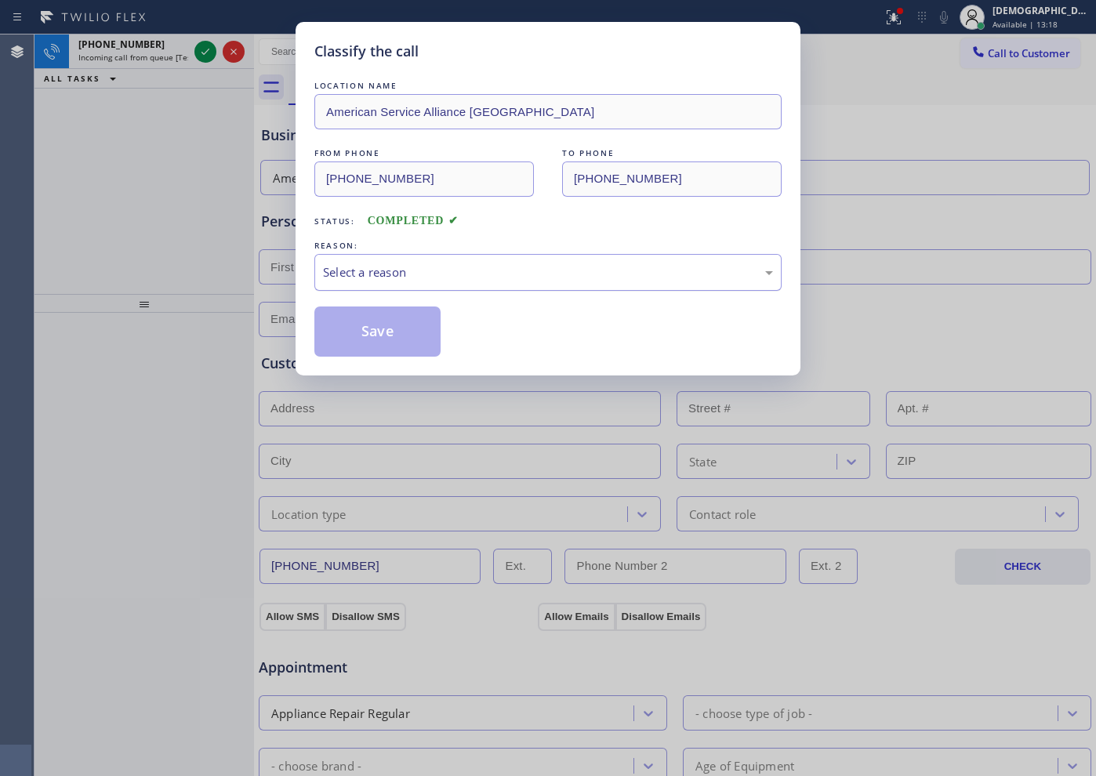
click at [391, 271] on div "Select a reason" at bounding box center [548, 273] width 450 height 18
click at [386, 337] on button "Save" at bounding box center [377, 332] width 126 height 50
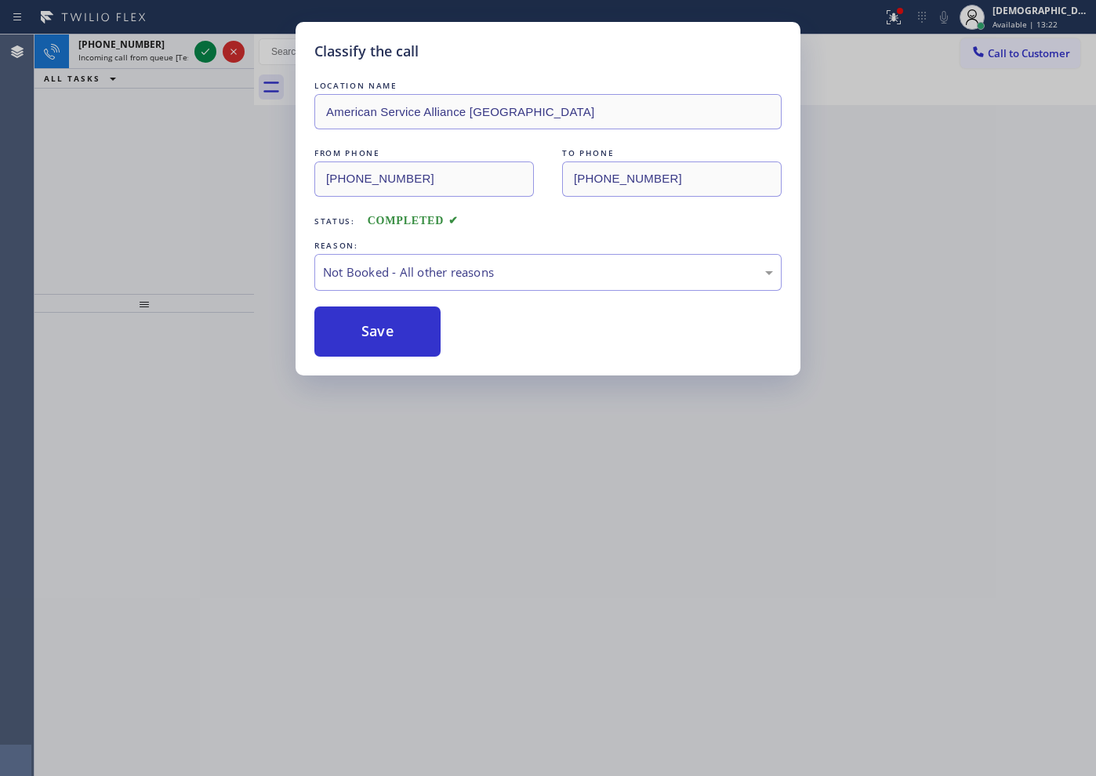
click at [209, 43] on div "Classify the call LOCATION NAME Viking Repair Pro [GEOGRAPHIC_DATA] FROM PHONE …" at bounding box center [566, 406] width 1062 height 742
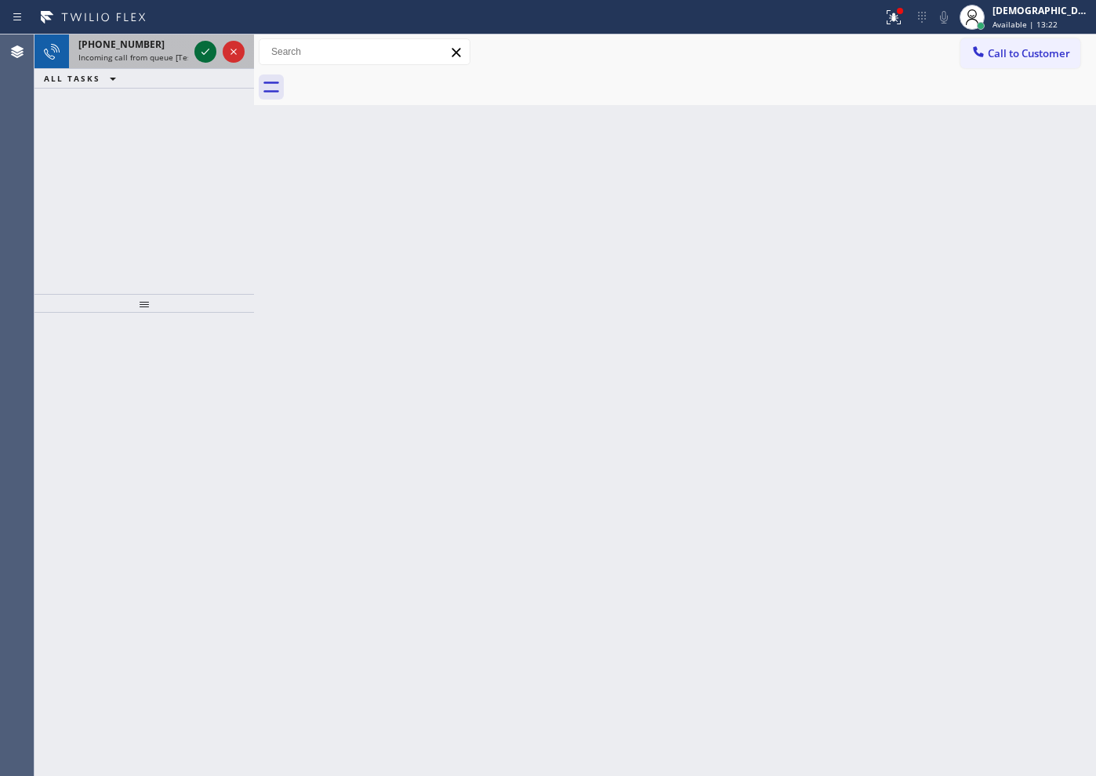
drag, startPoint x: 209, startPoint y: 43, endPoint x: 202, endPoint y: 56, distance: 14.0
click at [206, 46] on icon at bounding box center [205, 51] width 19 height 19
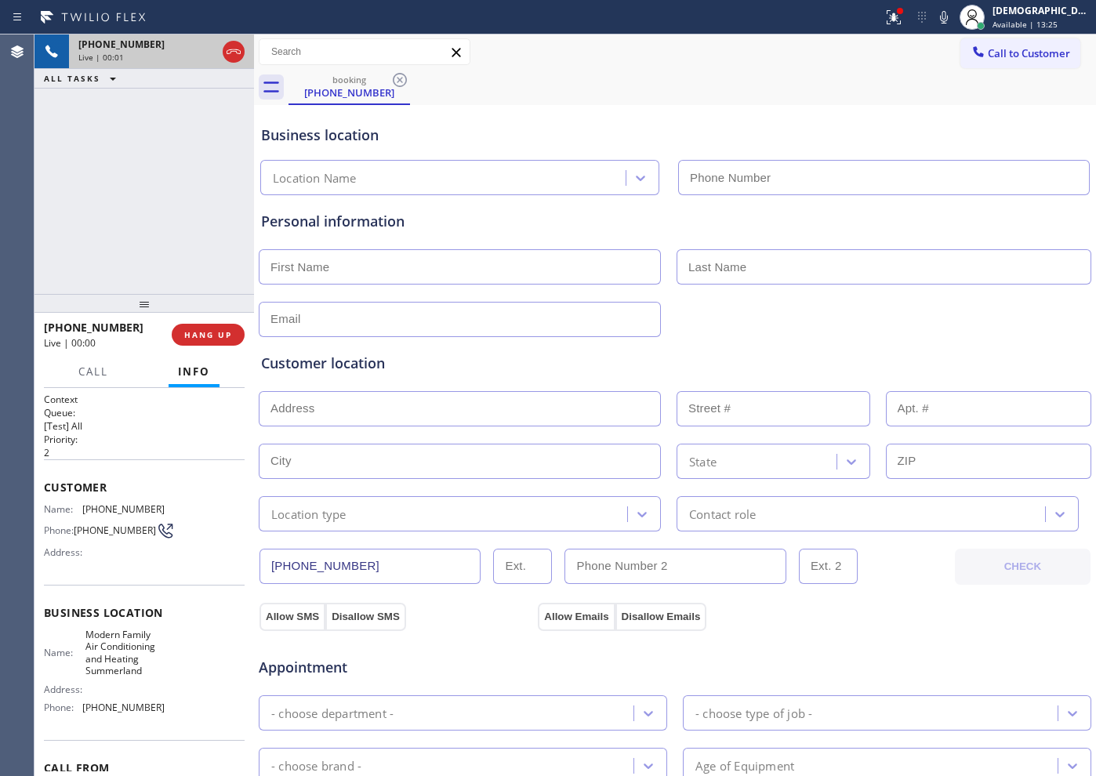
type input "[PHONE_NUMBER]"
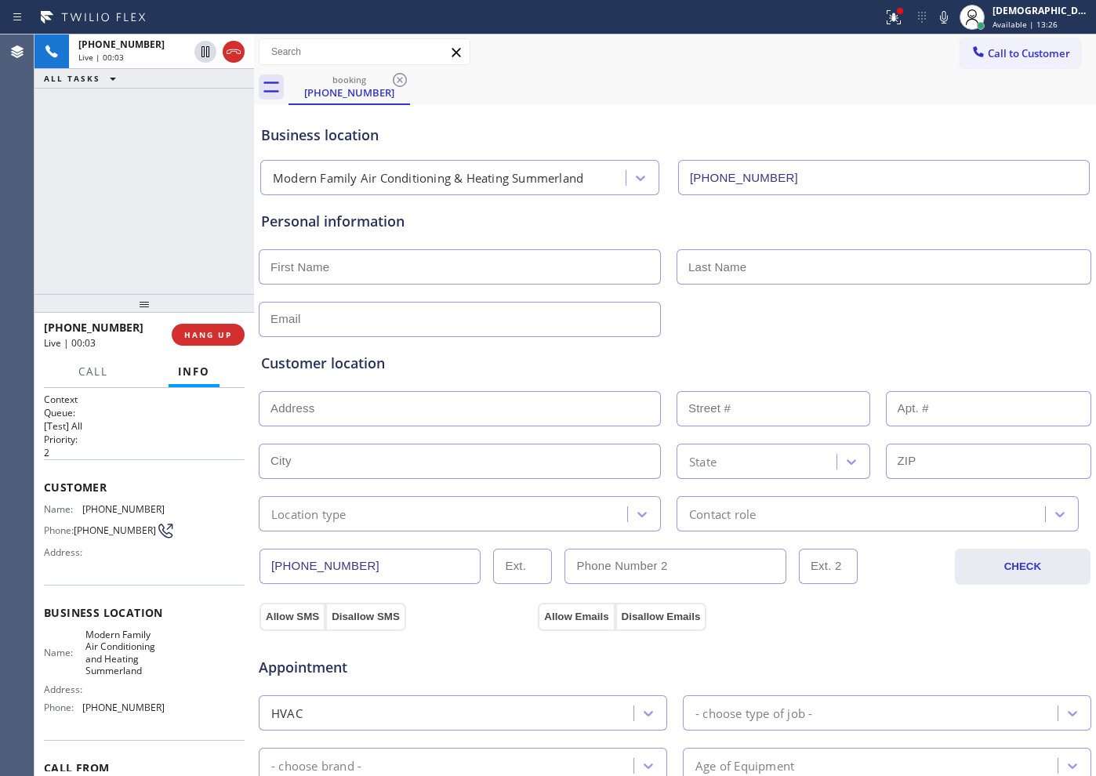
drag, startPoint x: 231, startPoint y: 59, endPoint x: 255, endPoint y: 59, distance: 24.3
click at [231, 59] on icon at bounding box center [233, 51] width 19 height 19
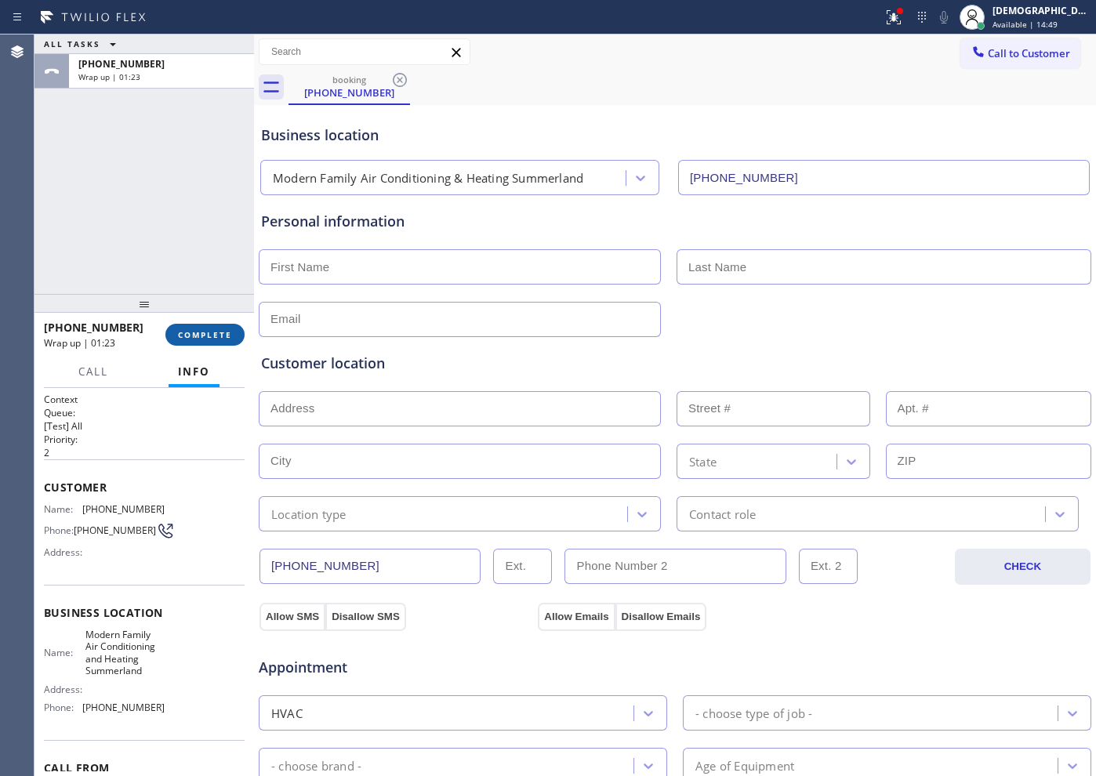
click at [226, 336] on span "COMPLETE" at bounding box center [205, 334] width 54 height 11
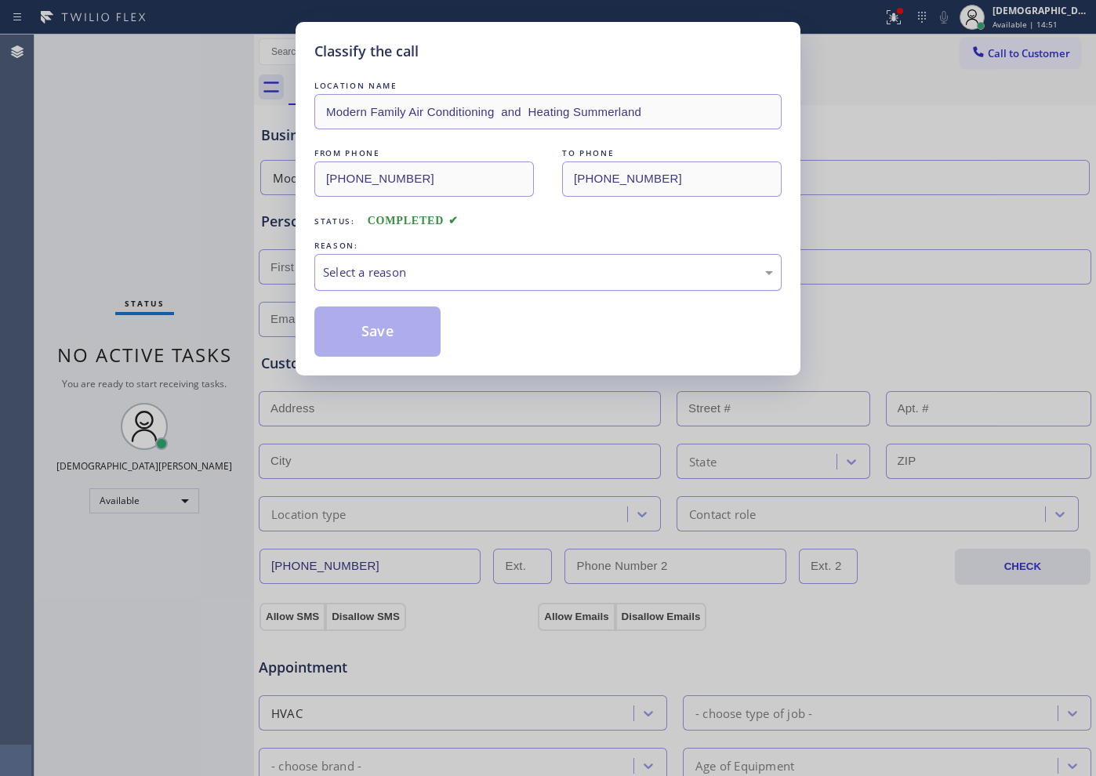
click at [366, 264] on div "Select a reason" at bounding box center [548, 273] width 450 height 18
click at [363, 327] on button "Save" at bounding box center [377, 332] width 126 height 50
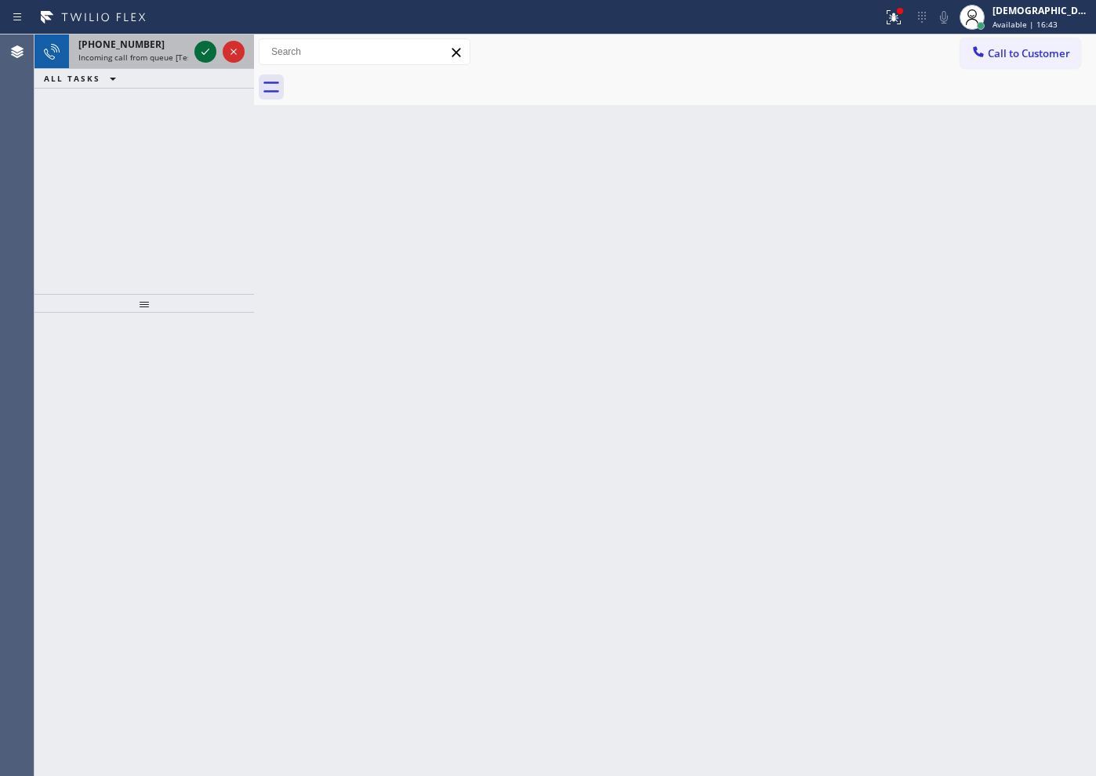
click at [208, 52] on icon at bounding box center [205, 51] width 19 height 19
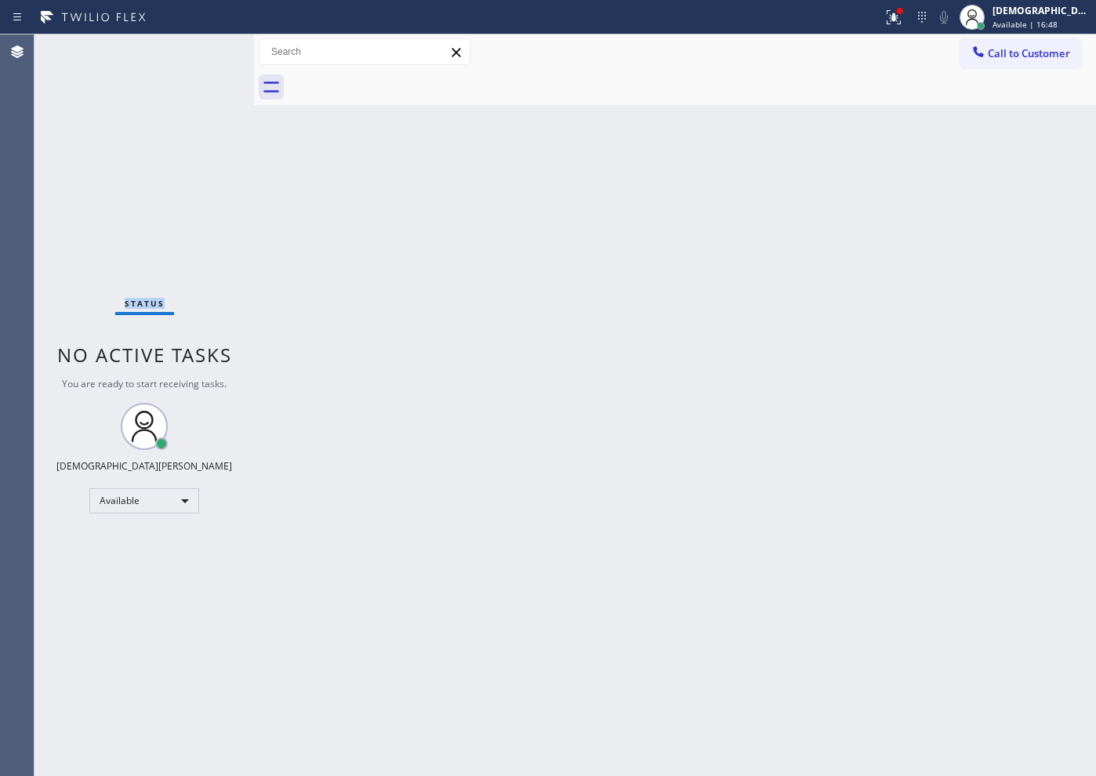
click at [208, 52] on div "Status No active tasks You are ready to start receiving tasks. Christian Cinco …" at bounding box center [145, 406] width 220 height 742
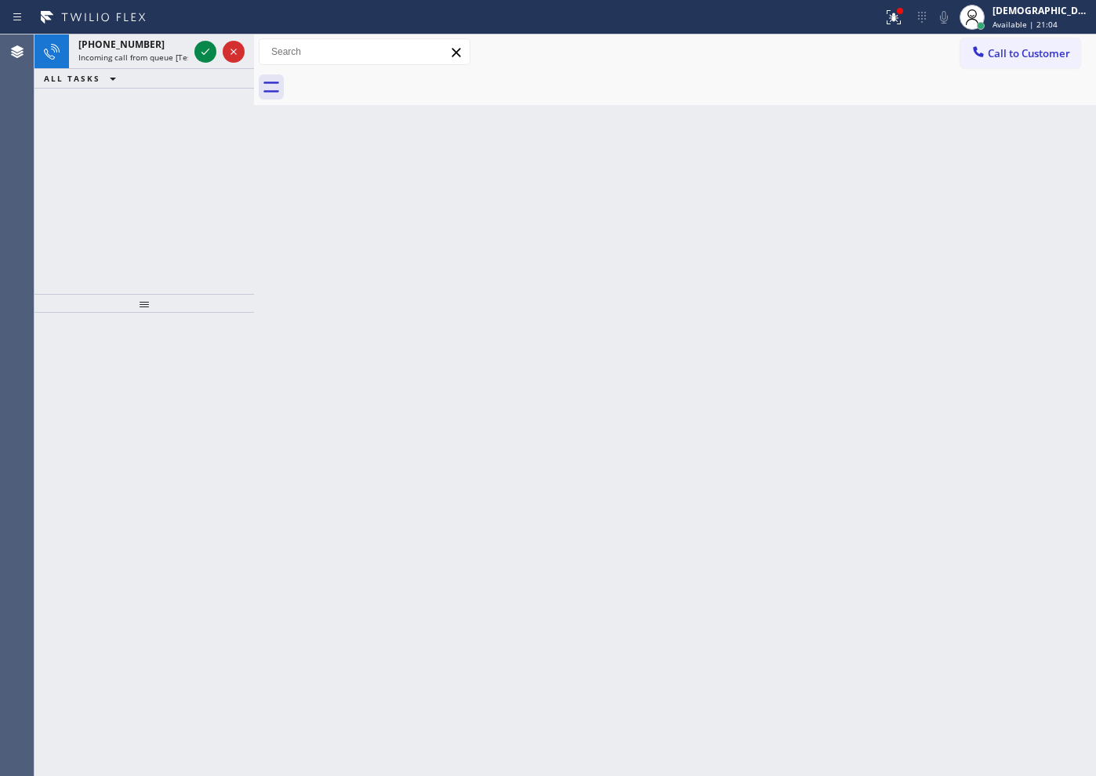
drag, startPoint x: 134, startPoint y: 171, endPoint x: 15, endPoint y: 472, distance: 323.9
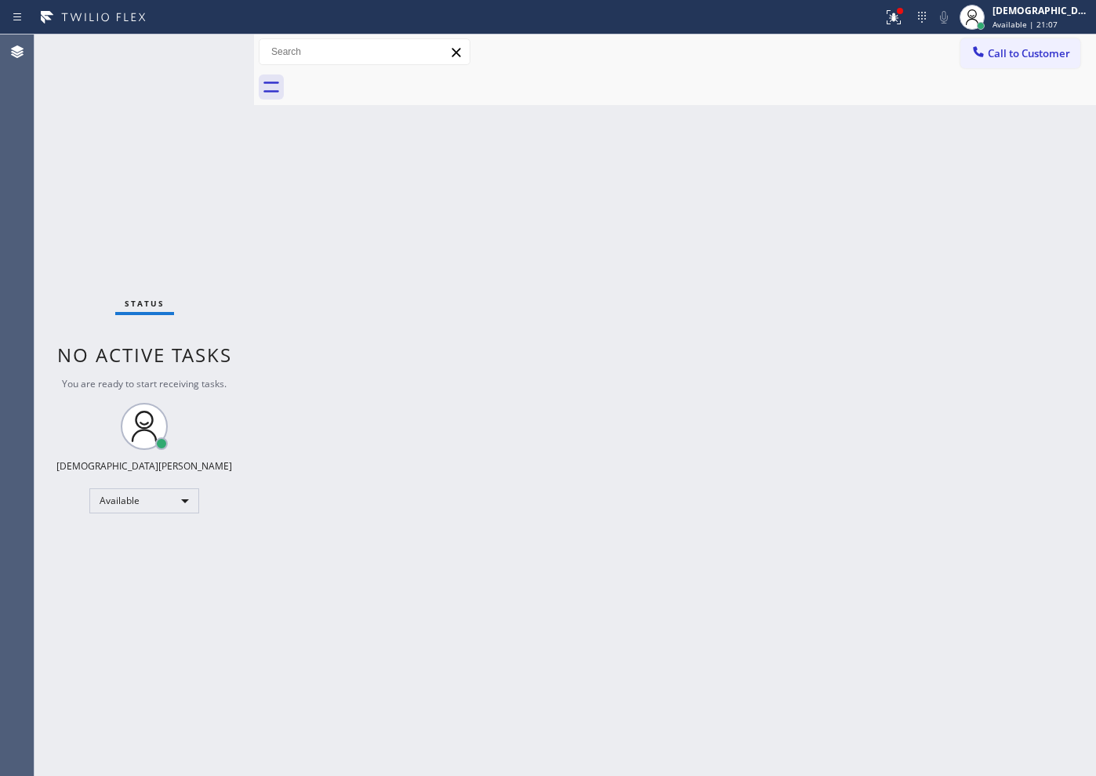
drag, startPoint x: 15, startPoint y: 472, endPoint x: 654, endPoint y: 303, distance: 661.2
click at [654, 303] on div "Back to Dashboard Change Sender ID Customers Technicians Select a contact Outbo…" at bounding box center [675, 406] width 842 height 742
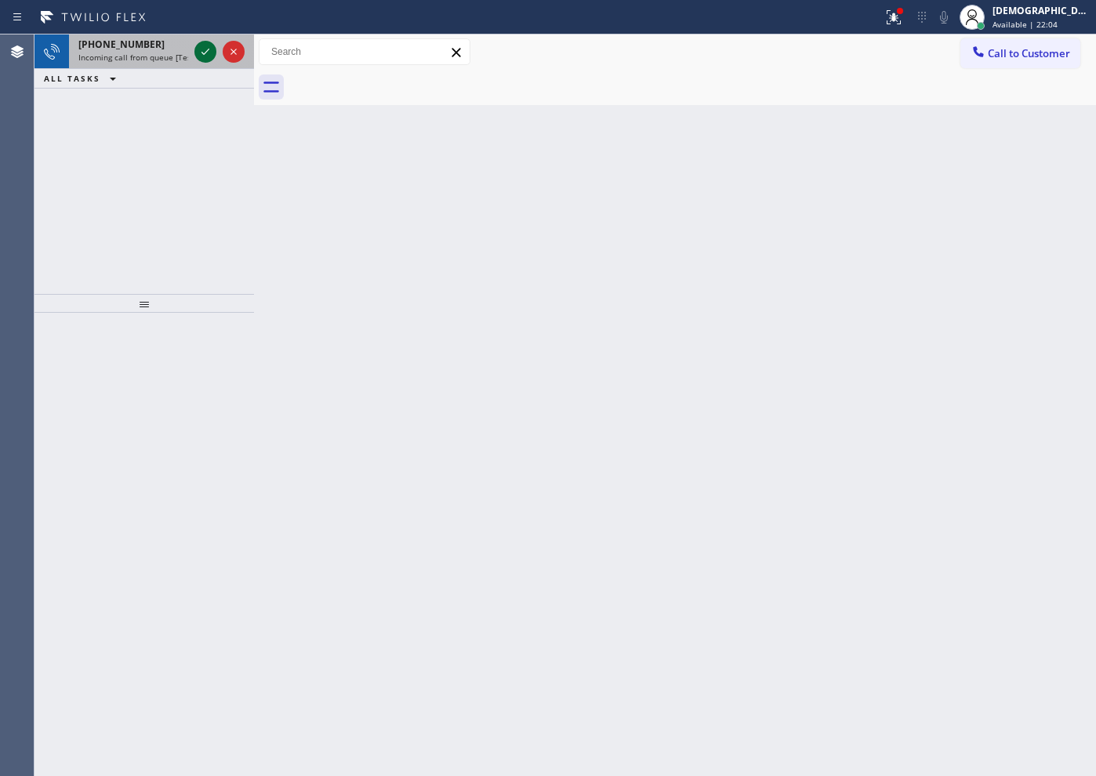
click at [206, 51] on icon at bounding box center [206, 52] width 8 height 6
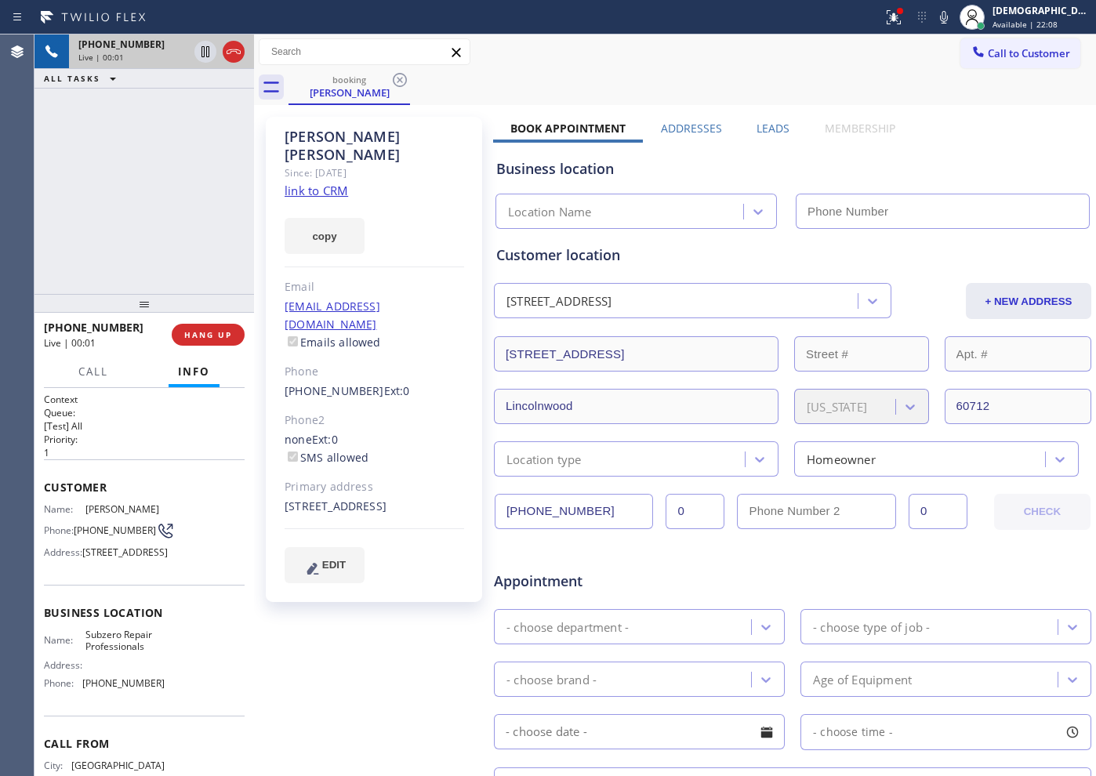
type input "[PHONE_NUMBER]"
click at [338, 183] on link "link to CRM" at bounding box center [317, 191] width 64 height 16
click at [199, 49] on icon at bounding box center [205, 51] width 19 height 19
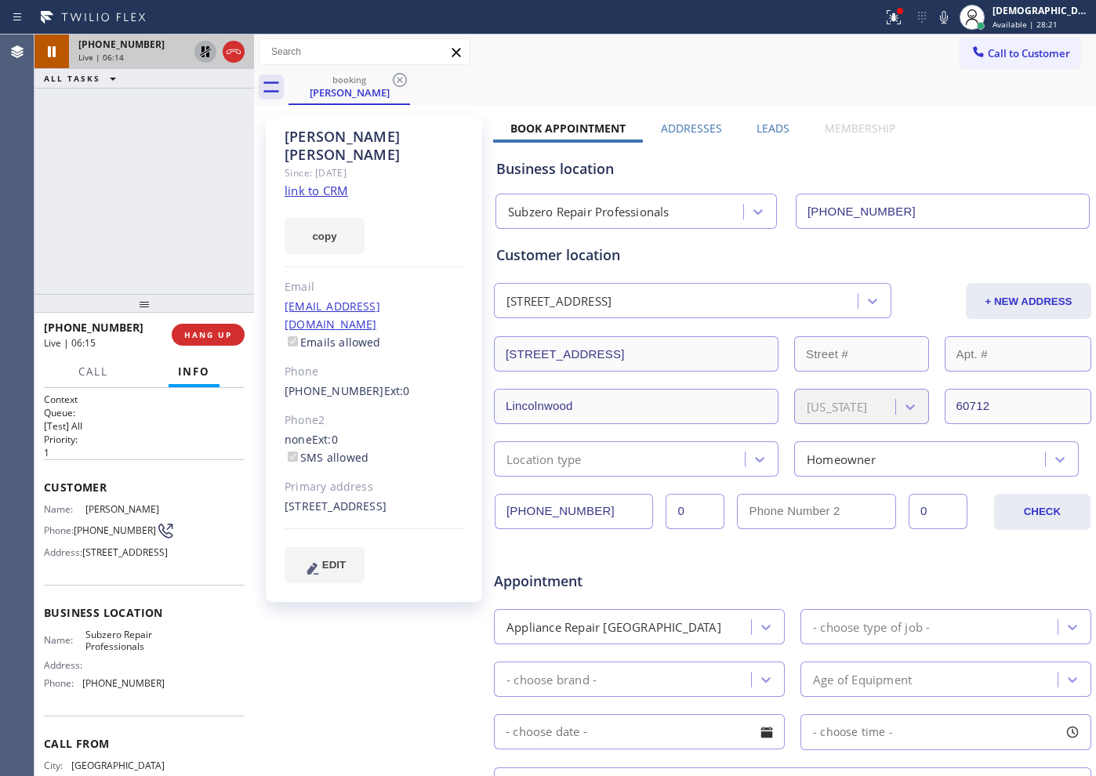
click at [201, 54] on icon at bounding box center [205, 51] width 11 height 11
drag, startPoint x: 194, startPoint y: 139, endPoint x: 243, endPoint y: 78, distance: 77.5
click at [195, 136] on div "[PHONE_NUMBER] Live | 06:43 ALL TASKS ALL TASKS ACTIVE TASKS TASKS IN WRAP UP" at bounding box center [145, 165] width 220 height 260
click at [241, 50] on div "[PHONE_NUMBER]" at bounding box center [161, 44] width 166 height 13
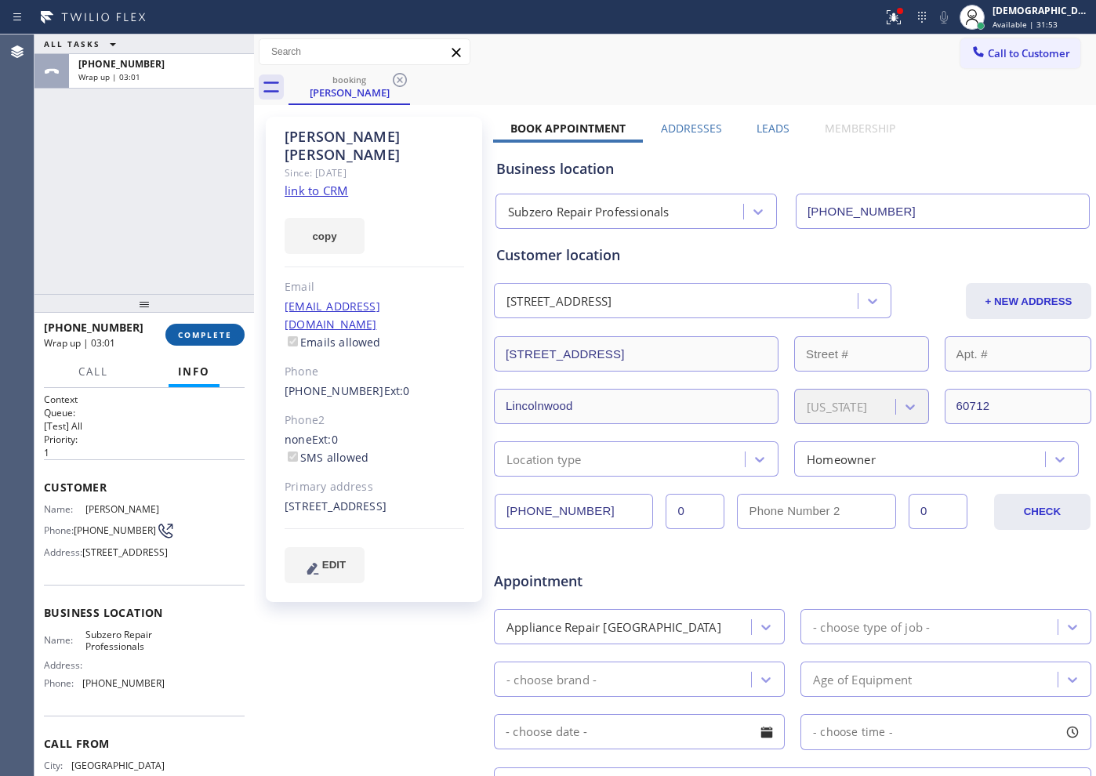
click at [220, 339] on span "COMPLETE" at bounding box center [205, 334] width 54 height 11
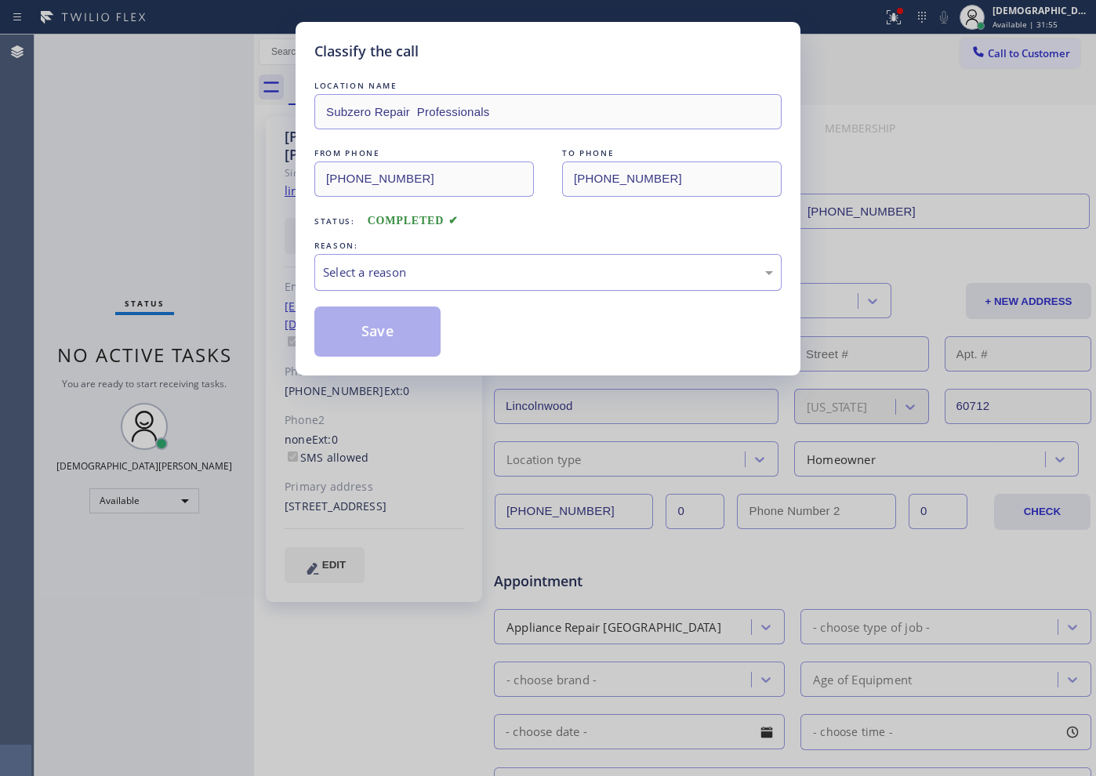
click at [426, 266] on div "Select a reason" at bounding box center [548, 273] width 450 height 18
click at [384, 339] on button "Save" at bounding box center [377, 332] width 126 height 50
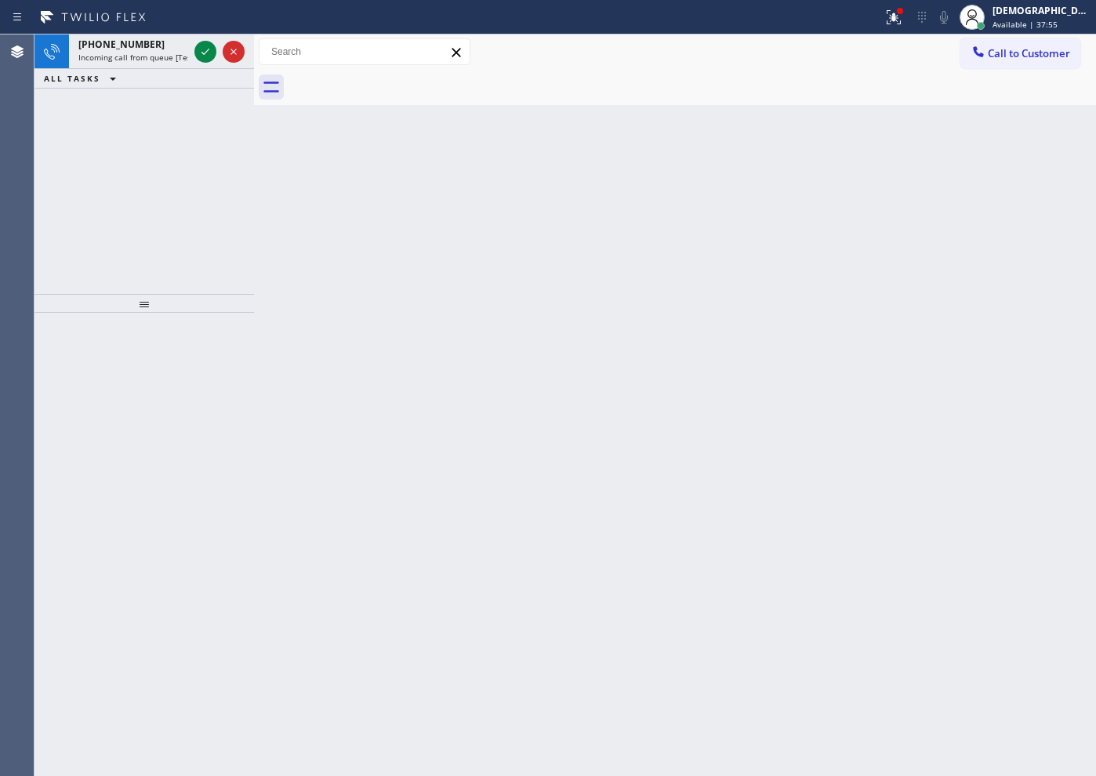
drag, startPoint x: 98, startPoint y: 166, endPoint x: 121, endPoint y: 154, distance: 25.6
click at [98, 166] on div "[PHONE_NUMBER] Incoming call from queue [Test] All ALL TASKS ALL TASKS ACTIVE T…" at bounding box center [145, 165] width 220 height 260
click at [201, 58] on icon at bounding box center [205, 51] width 19 height 19
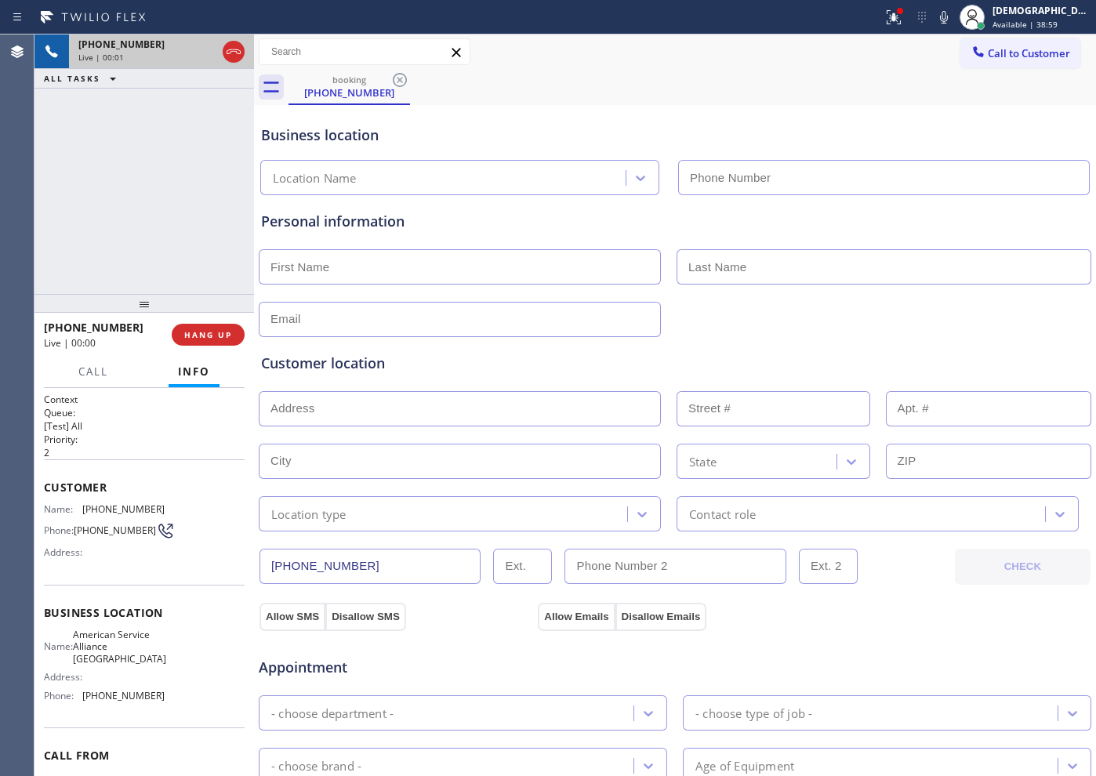
type input "[PHONE_NUMBER]"
click at [239, 49] on icon at bounding box center [233, 51] width 19 height 19
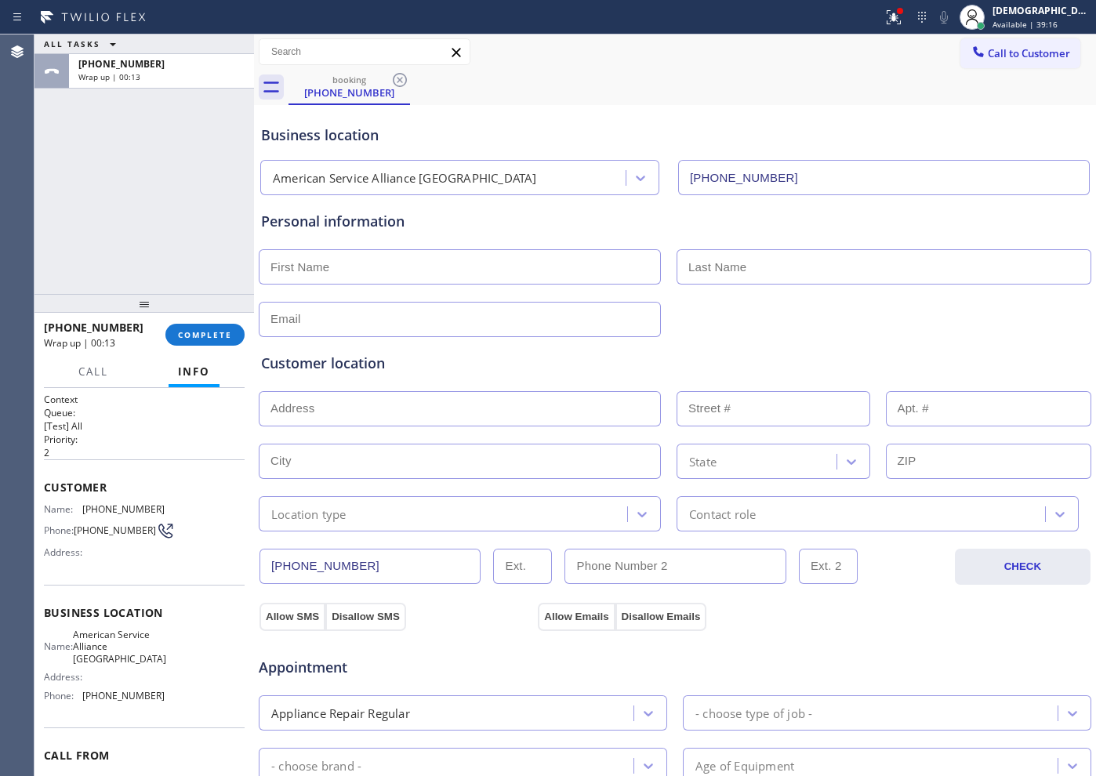
click at [100, 262] on div "ALL TASKS ALL TASKS ACTIVE TASKS TASKS IN WRAP UP [PHONE_NUMBER] Wrap up | 00:13" at bounding box center [145, 165] width 220 height 260
click at [186, 335] on span "COMPLETE" at bounding box center [205, 334] width 54 height 11
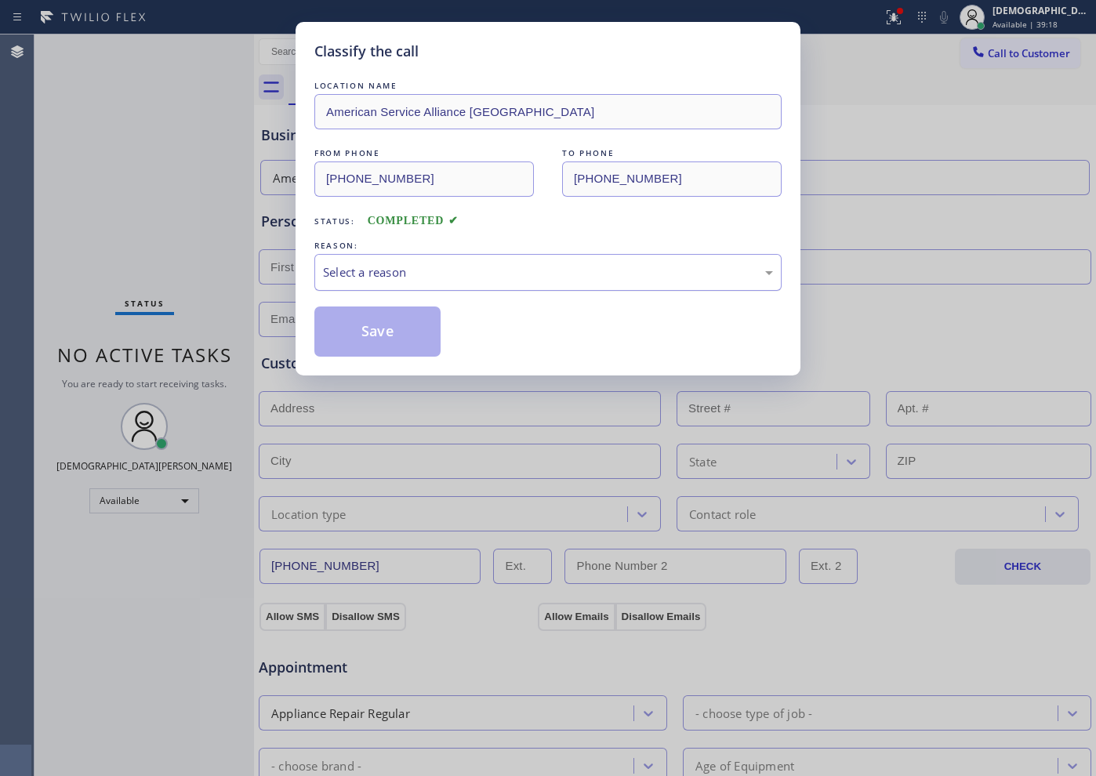
click at [518, 288] on div "Select a reason" at bounding box center [547, 272] width 467 height 37
click at [394, 331] on button "Save" at bounding box center [377, 332] width 126 height 50
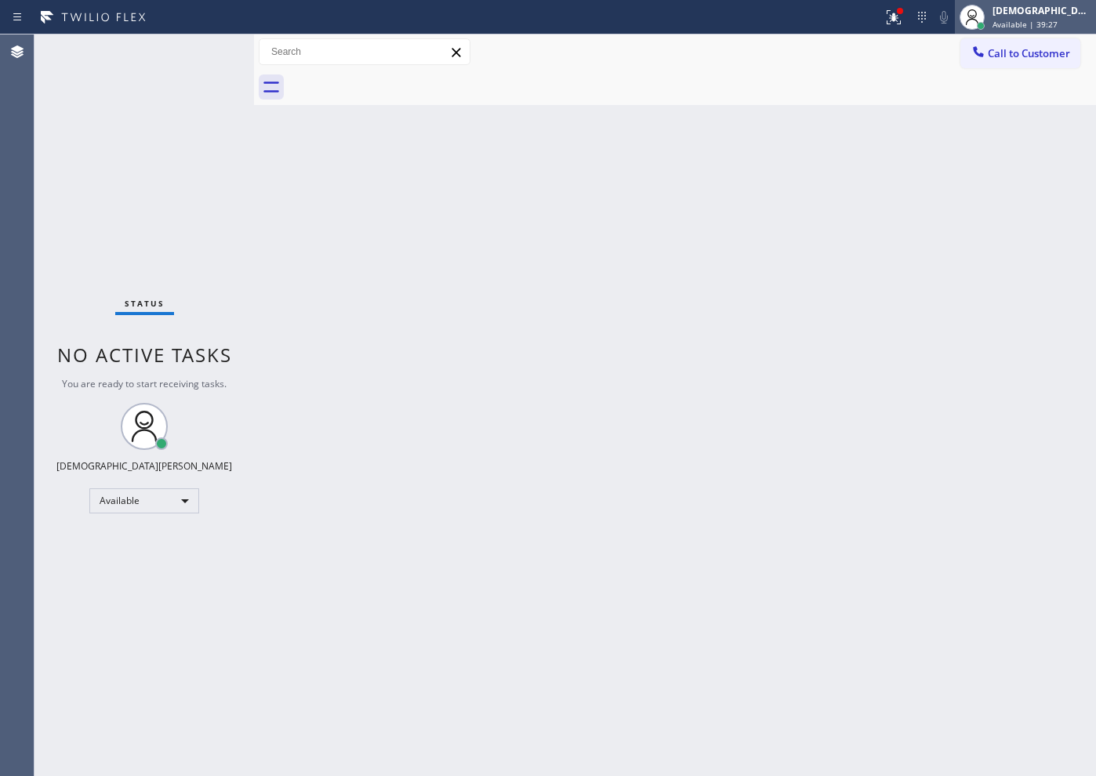
click at [1044, 20] on span "Available | 39:27" at bounding box center [1025, 24] width 65 height 11
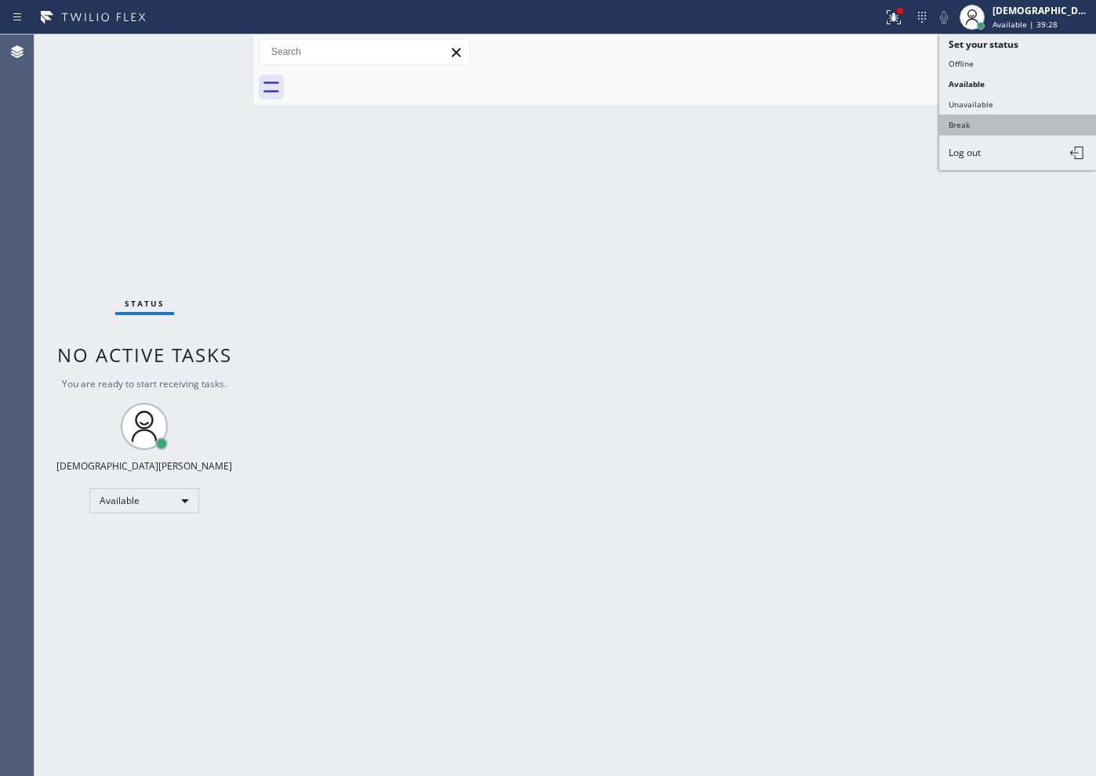
click at [1003, 133] on button "Break" at bounding box center [1018, 125] width 157 height 20
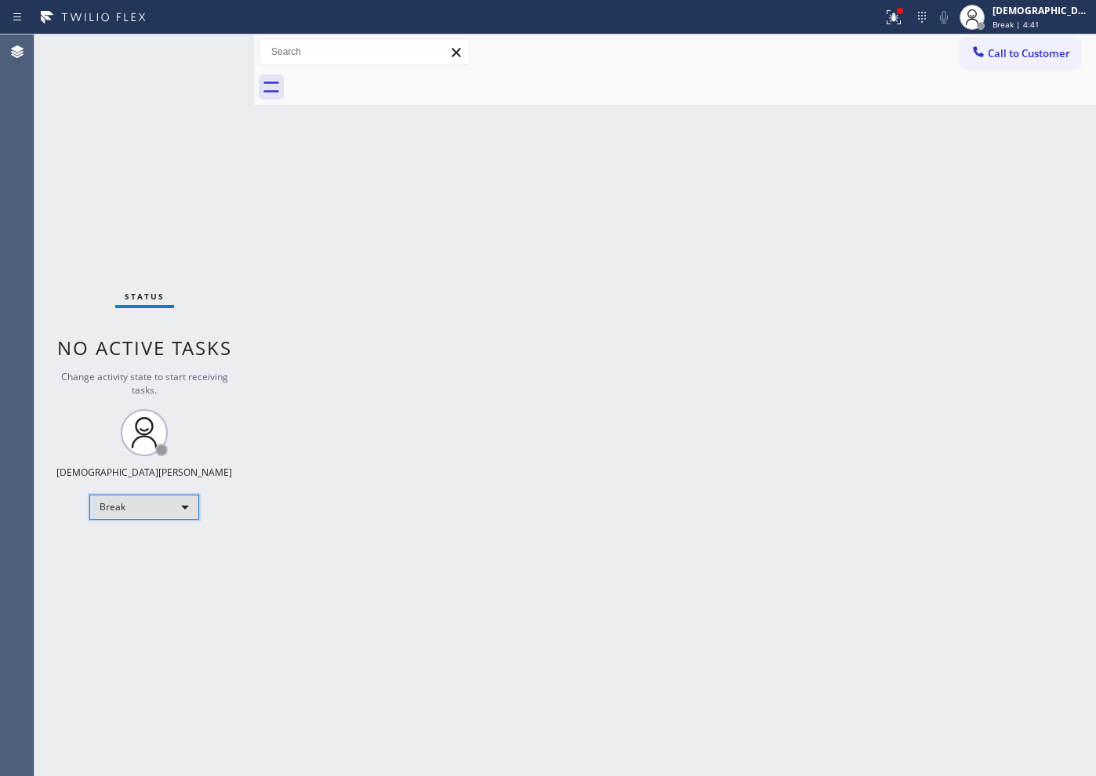
click at [173, 506] on div "Break" at bounding box center [144, 507] width 110 height 25
click at [150, 548] on li "Available" at bounding box center [143, 549] width 107 height 19
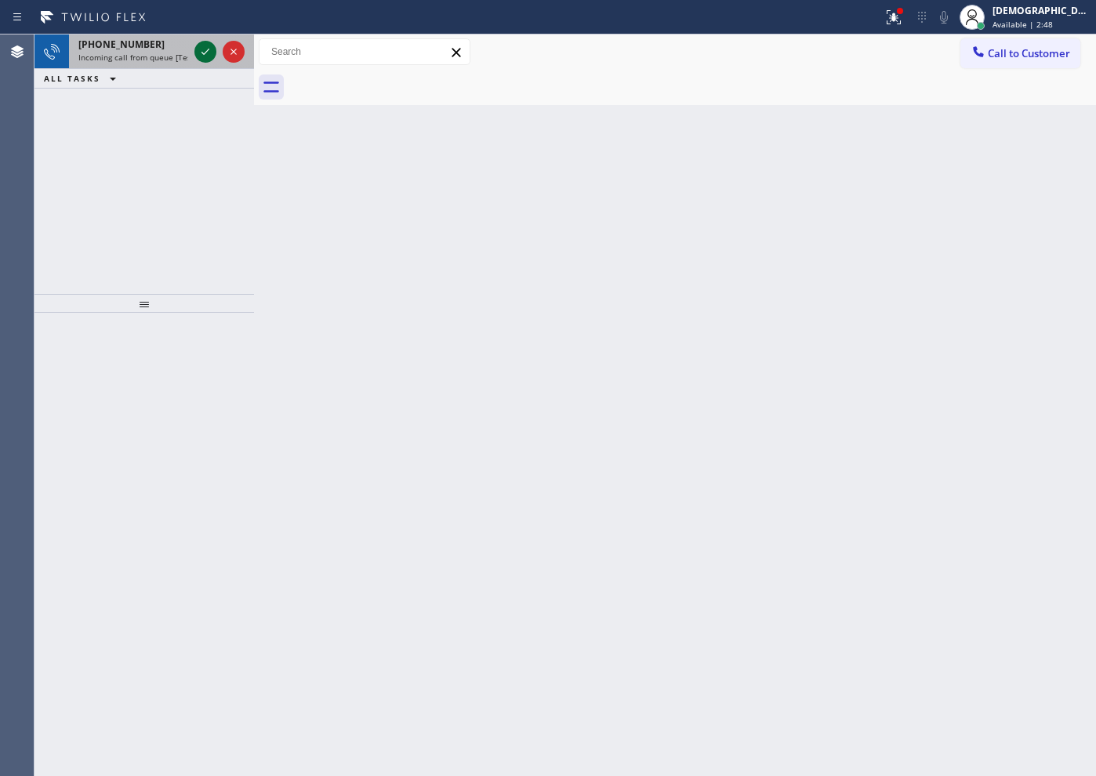
click at [200, 51] on icon at bounding box center [205, 51] width 19 height 19
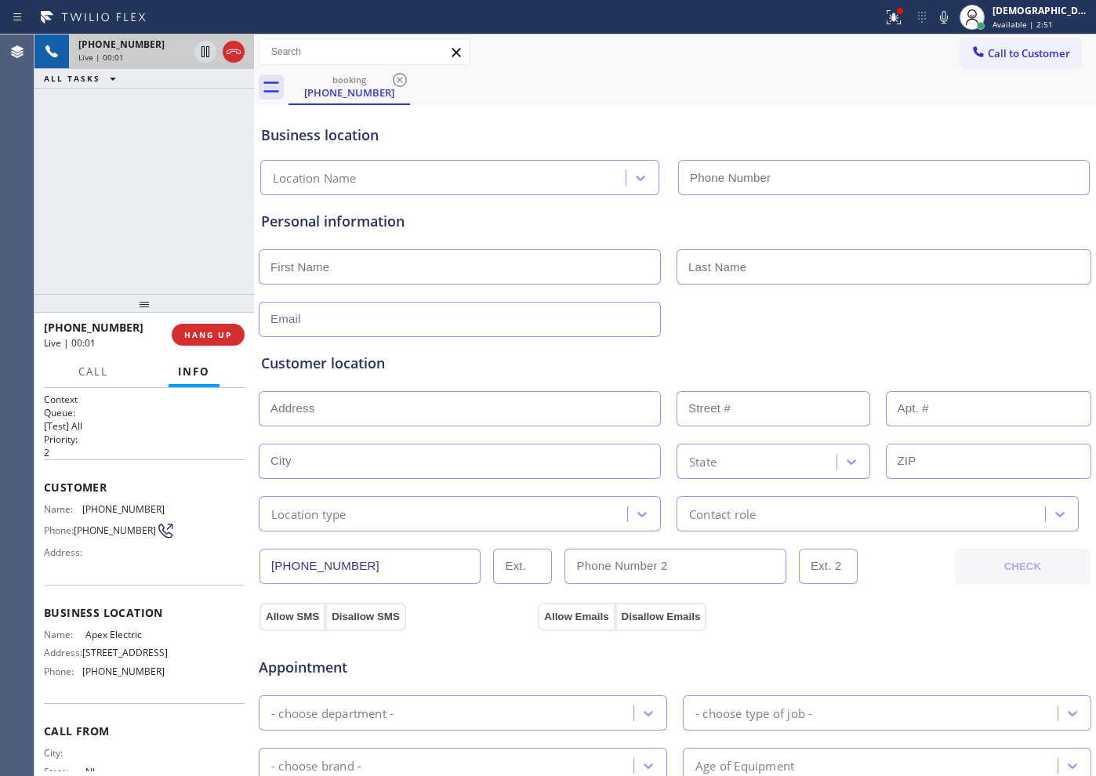
type input "[PHONE_NUMBER]"
click at [231, 53] on icon at bounding box center [234, 51] width 14 height 5
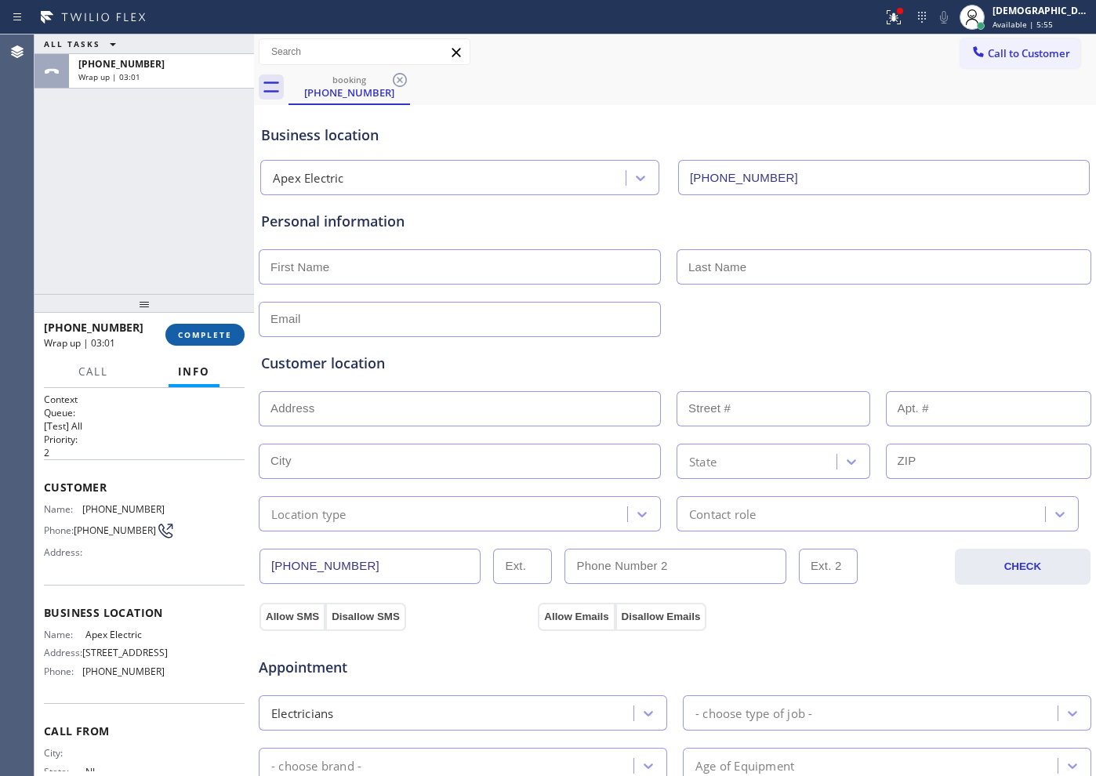
click at [220, 348] on div "[PHONE_NUMBER] Wrap up | 03:01 COMPLETE" at bounding box center [144, 334] width 201 height 41
click at [209, 339] on span "COMPLETE" at bounding box center [205, 334] width 54 height 11
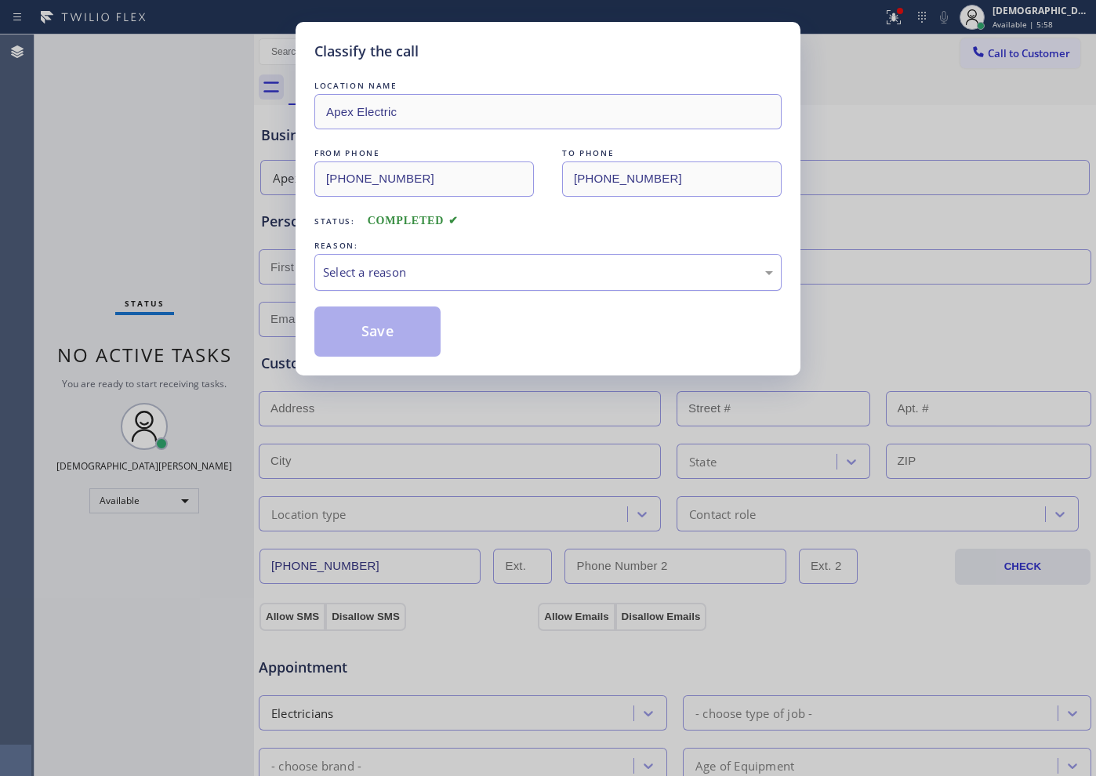
click at [340, 264] on div "Select a reason" at bounding box center [548, 273] width 450 height 18
click at [362, 334] on button "Save" at bounding box center [377, 332] width 126 height 50
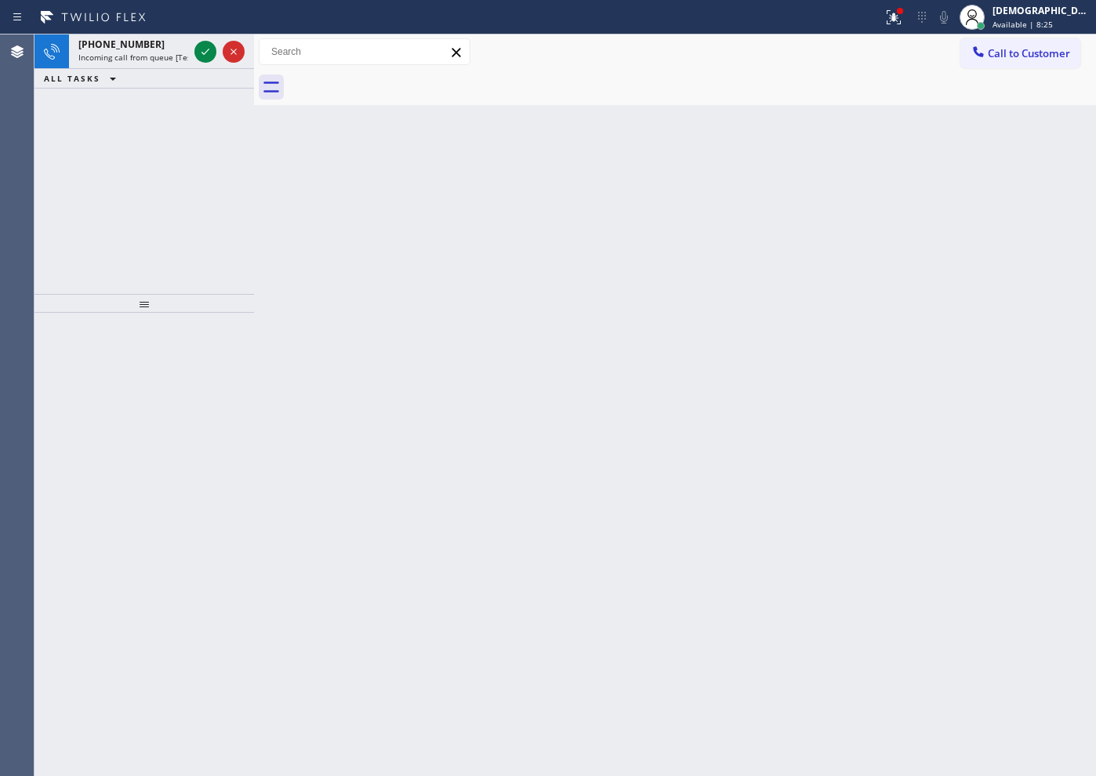
click at [726, 149] on div "Back to Dashboard Change Sender ID Customers Technicians Select a contact Outbo…" at bounding box center [675, 406] width 842 height 742
click at [1046, 19] on span "Available | 8:27" at bounding box center [1023, 24] width 60 height 11
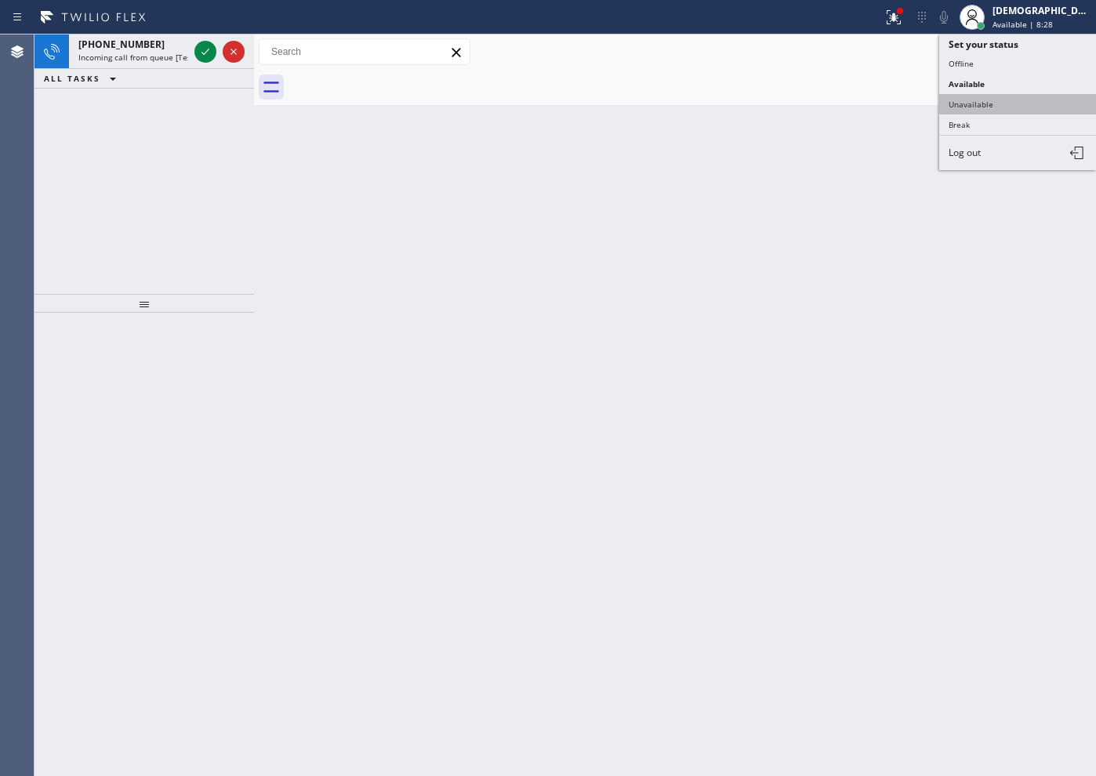
click at [984, 108] on button "Unavailable" at bounding box center [1018, 104] width 157 height 20
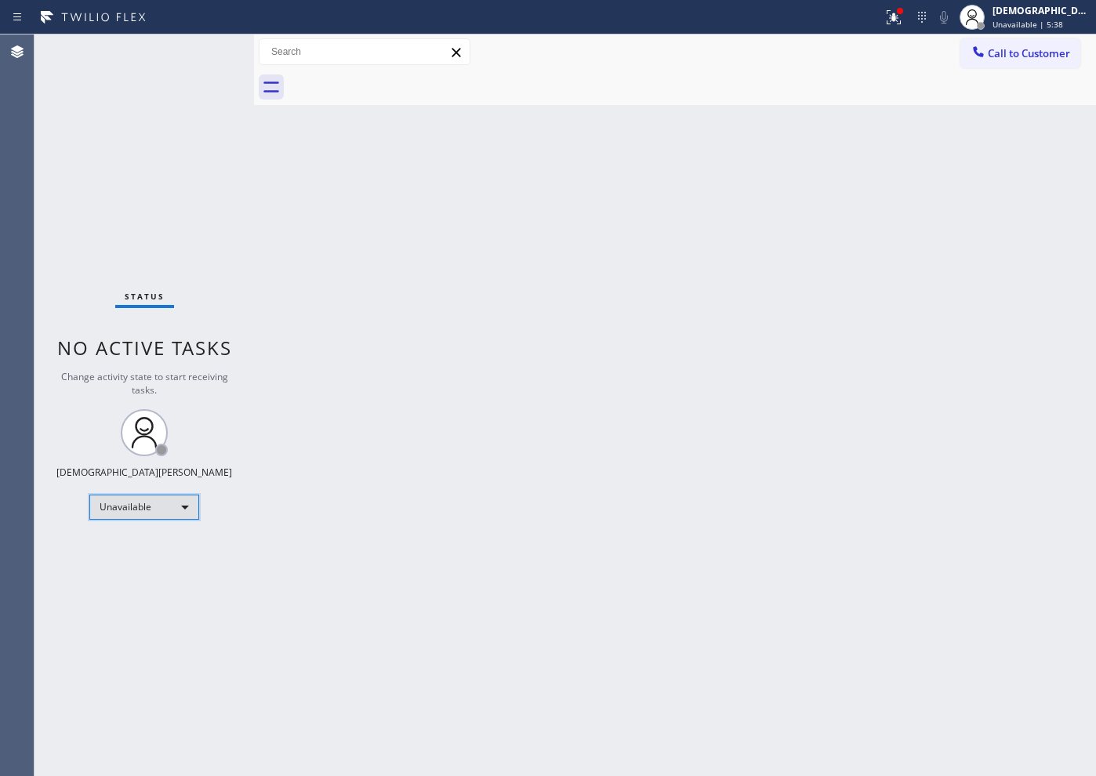
click at [145, 511] on div "Unavailable" at bounding box center [144, 507] width 110 height 25
click at [137, 547] on li "Available" at bounding box center [143, 549] width 107 height 19
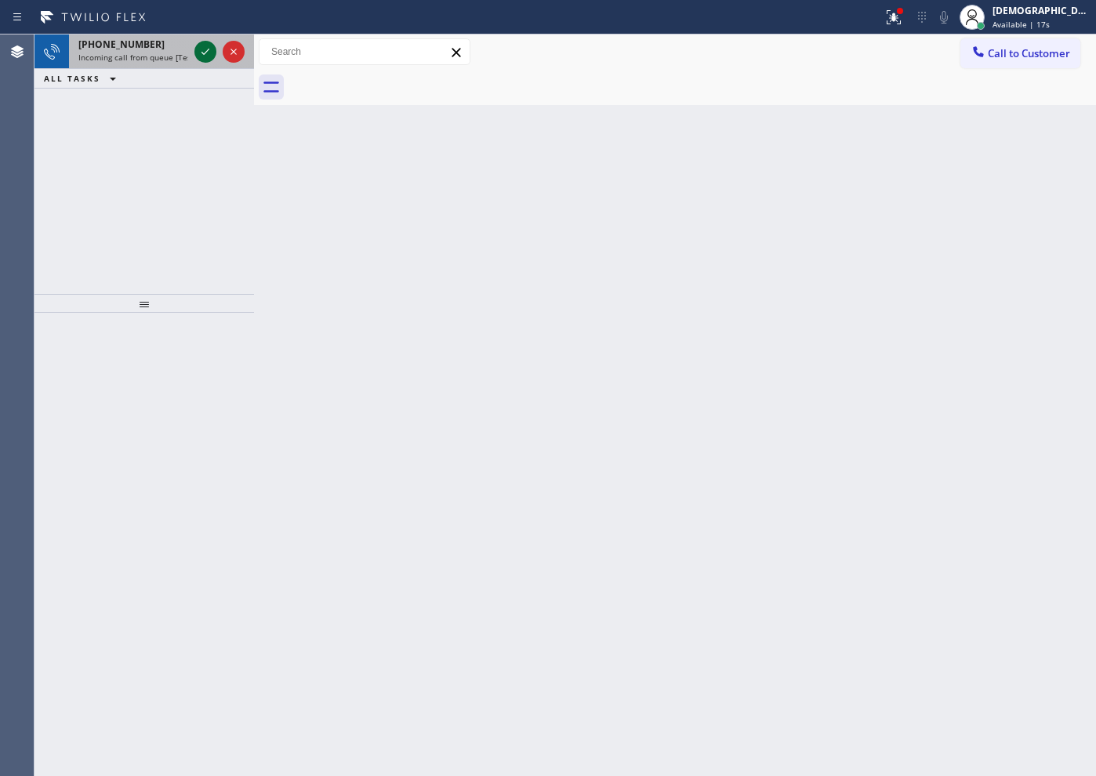
click at [205, 58] on icon at bounding box center [205, 51] width 19 height 19
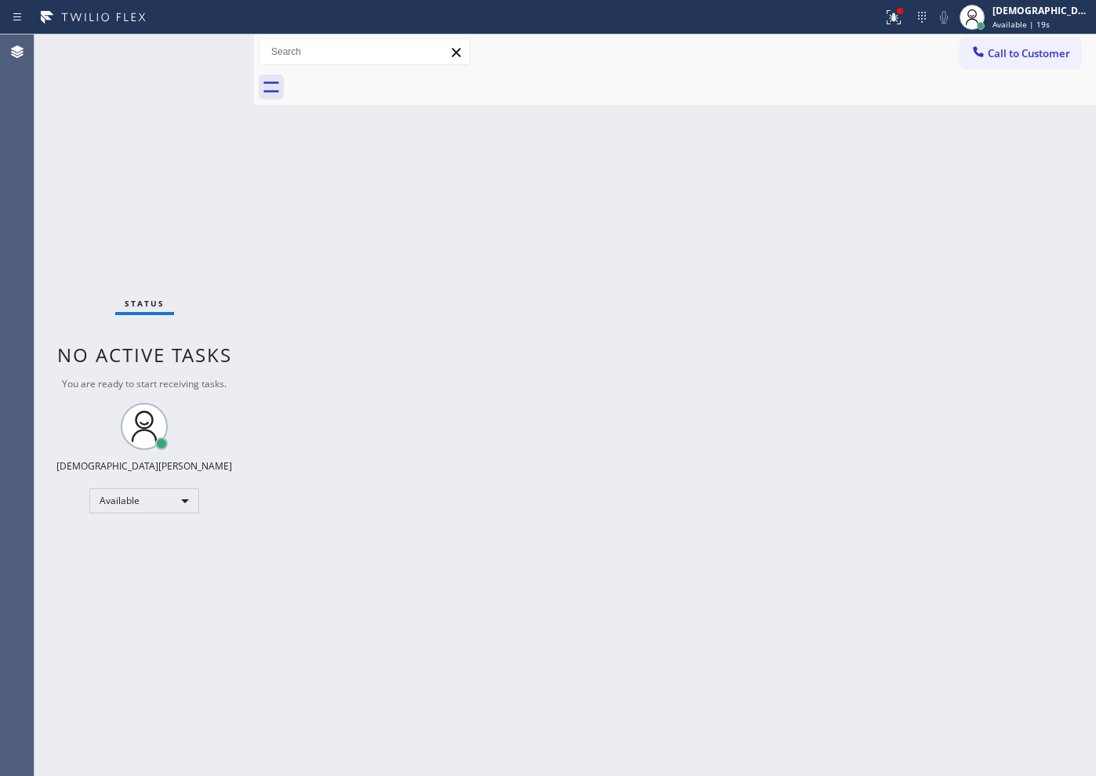
click at [205, 51] on div "Status No active tasks You are ready to start receiving tasks. Christian Cinco …" at bounding box center [145, 406] width 220 height 742
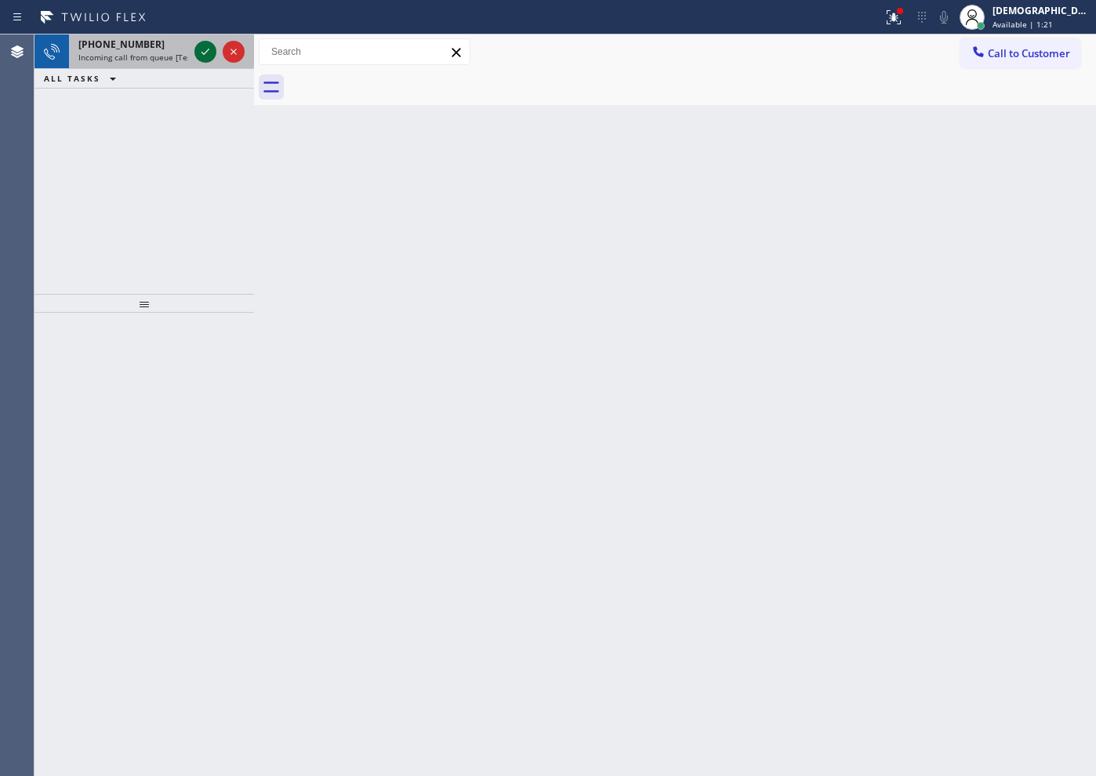
click at [204, 52] on icon at bounding box center [205, 51] width 19 height 19
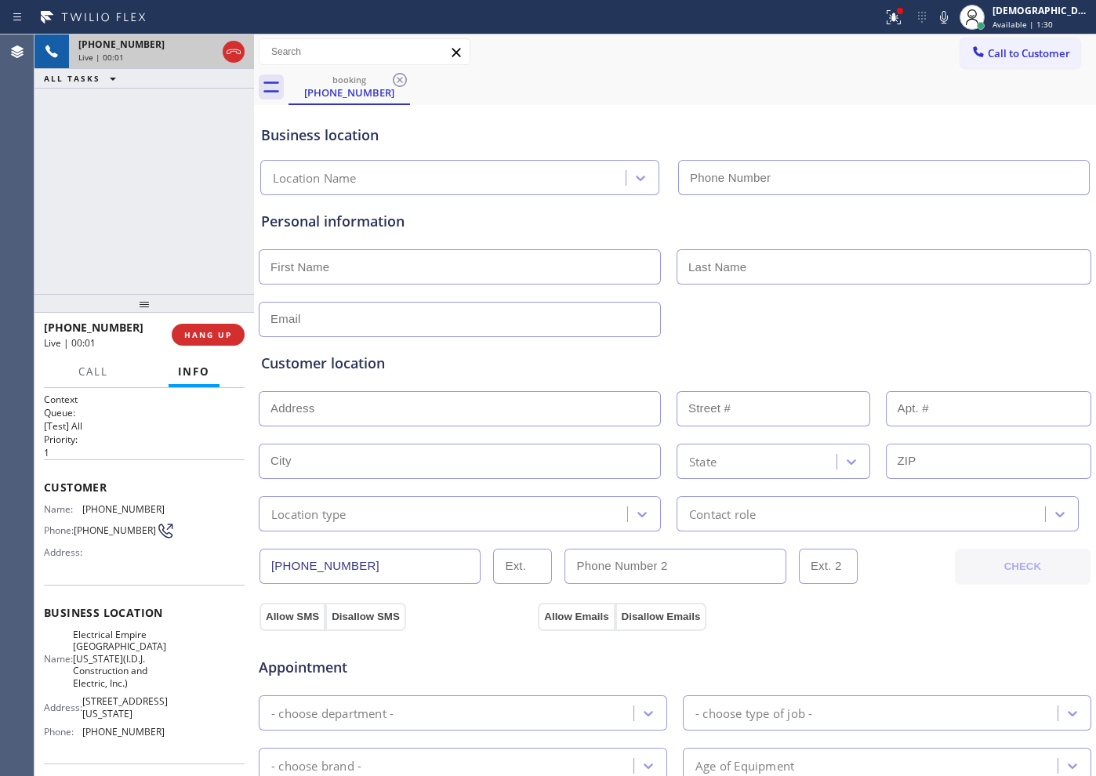
type input "[PHONE_NUMBER]"
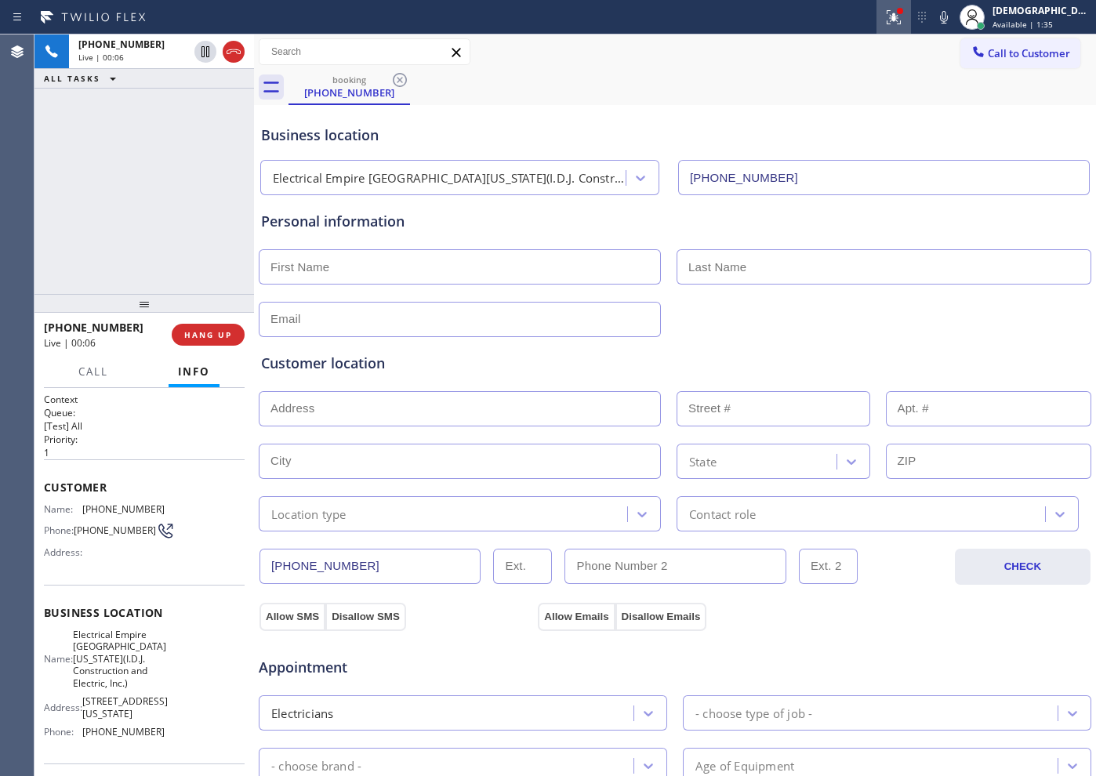
click at [909, 13] on div at bounding box center [894, 17] width 35 height 19
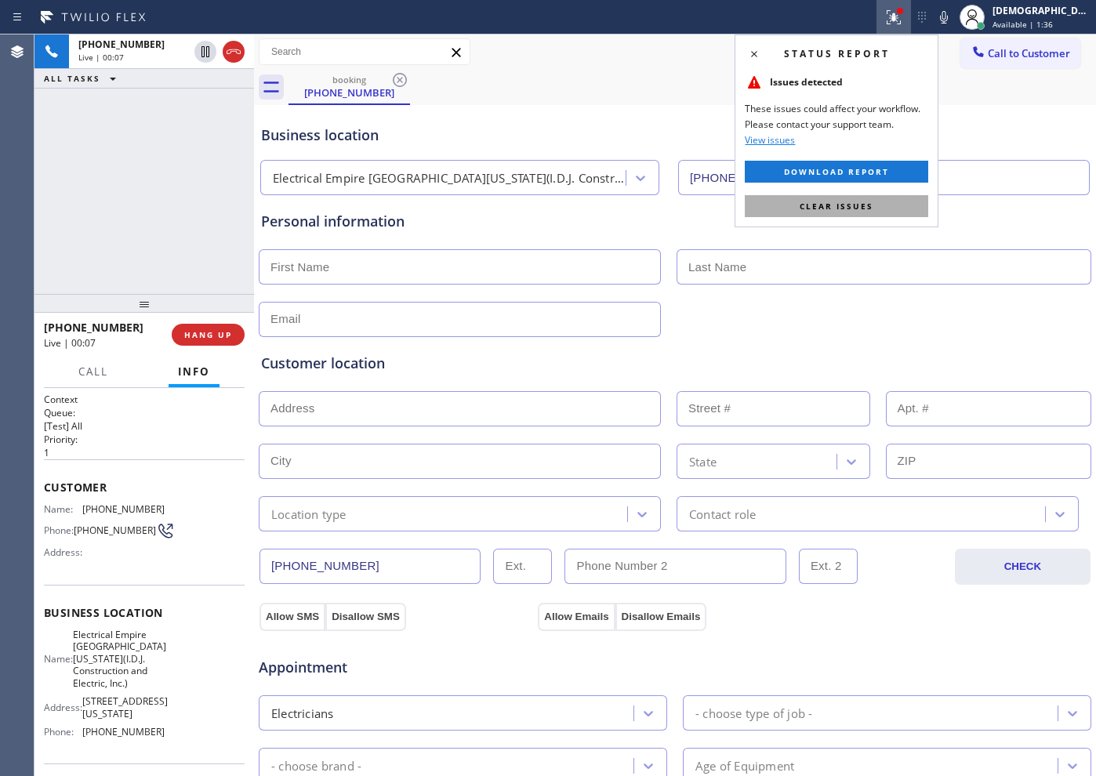
click at [874, 201] on button "Clear issues" at bounding box center [837, 206] width 184 height 22
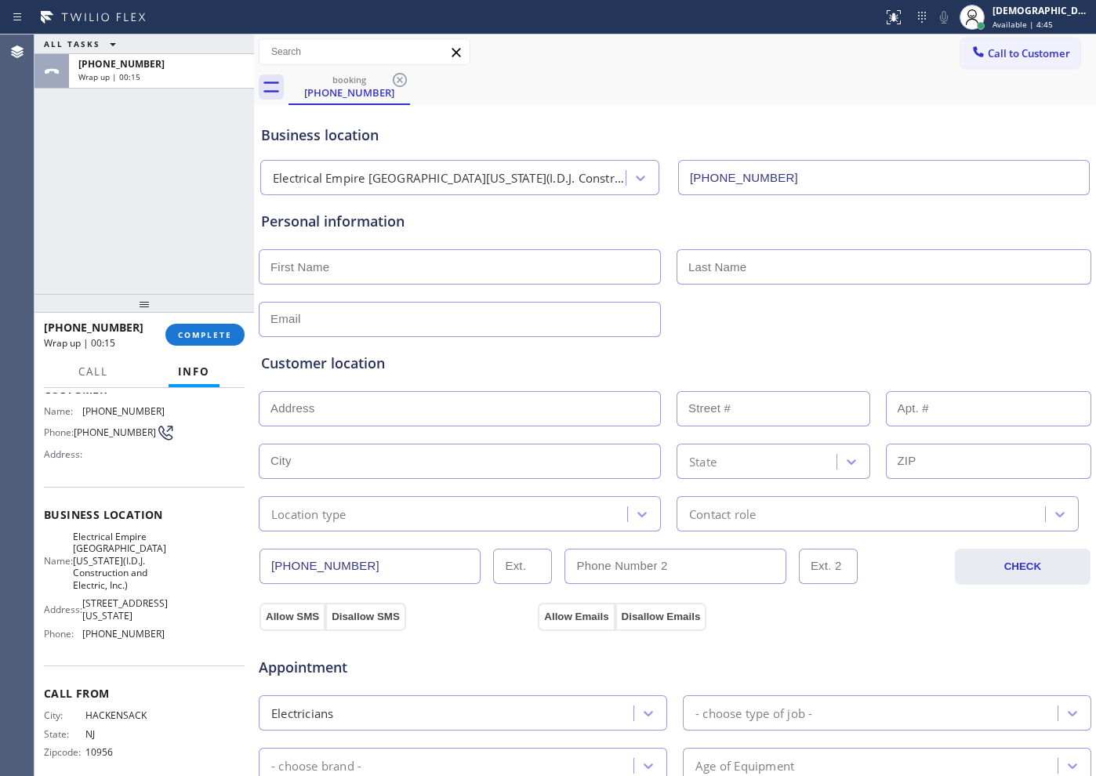
scroll to position [141, 0]
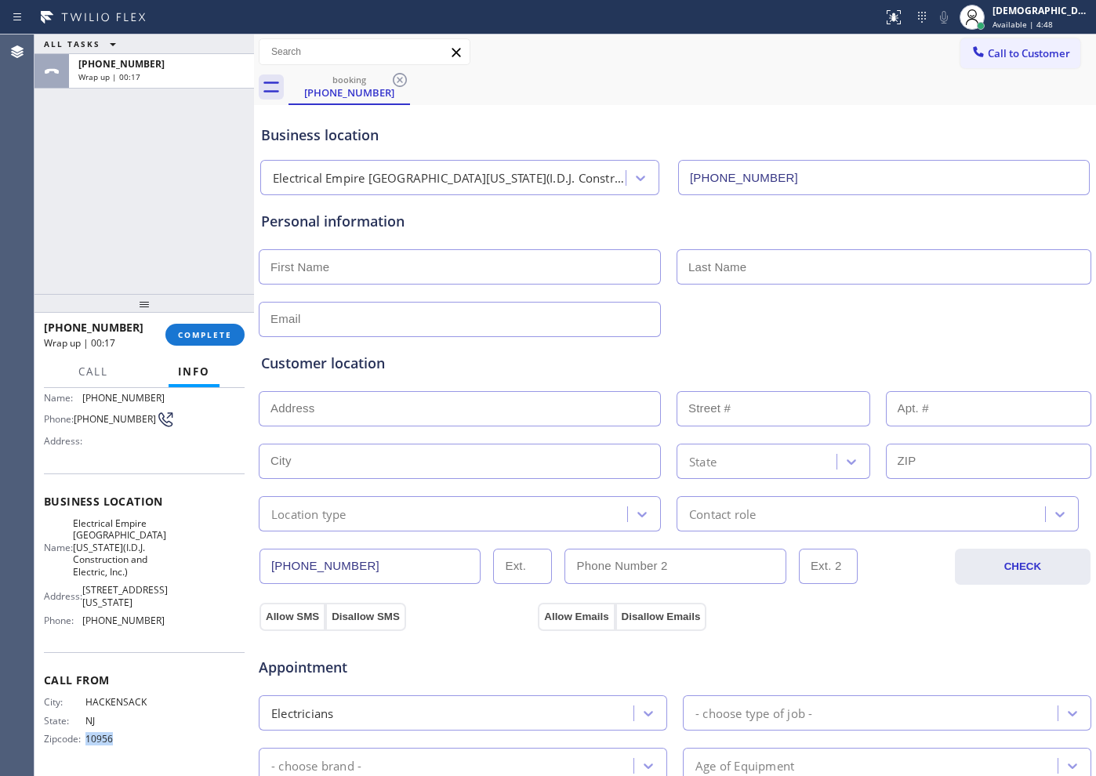
drag, startPoint x: 113, startPoint y: 739, endPoint x: 84, endPoint y: 751, distance: 31.6
click at [84, 751] on div "Call From City: [GEOGRAPHIC_DATA] State: [US_STATE] Zipcode: 10956" at bounding box center [144, 711] width 201 height 118
copy span "10956"
click at [1074, 312] on div at bounding box center [675, 318] width 836 height 38
click at [142, 246] on div "ALL TASKS ALL TASKS ACTIVE TASKS TASKS IN WRAP UP [PHONE_NUMBER] Wrap up | 03:06" at bounding box center [145, 165] width 220 height 260
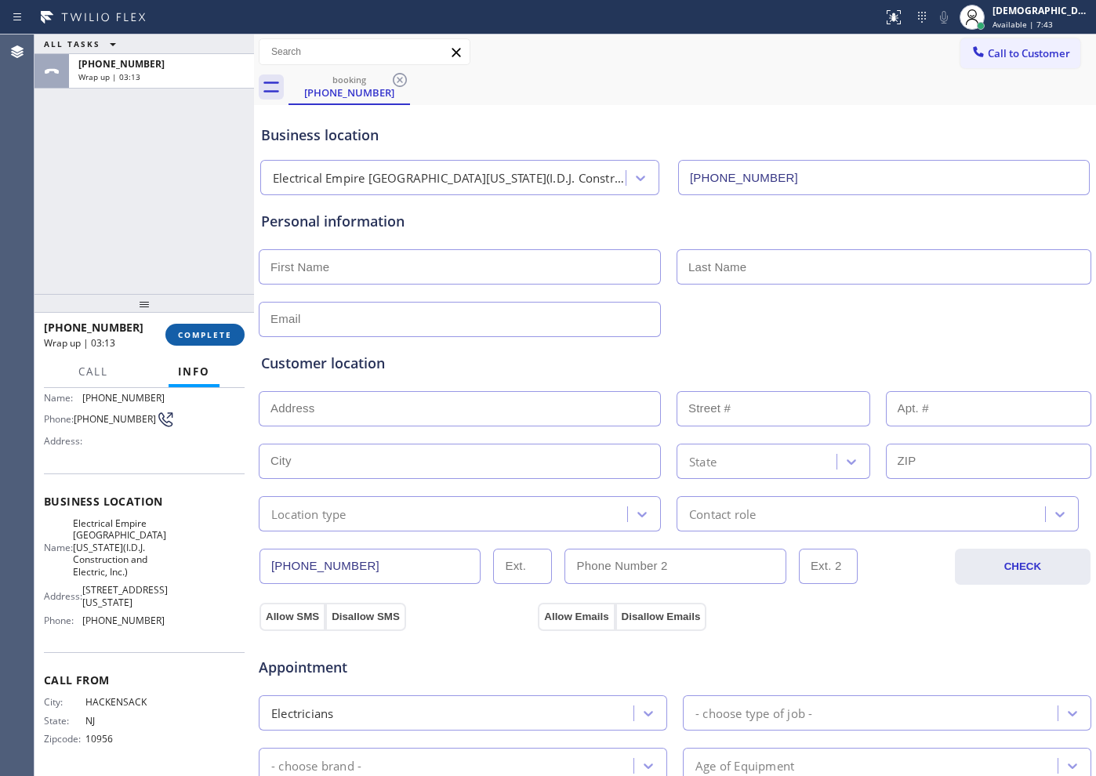
click at [212, 329] on span "COMPLETE" at bounding box center [205, 334] width 54 height 11
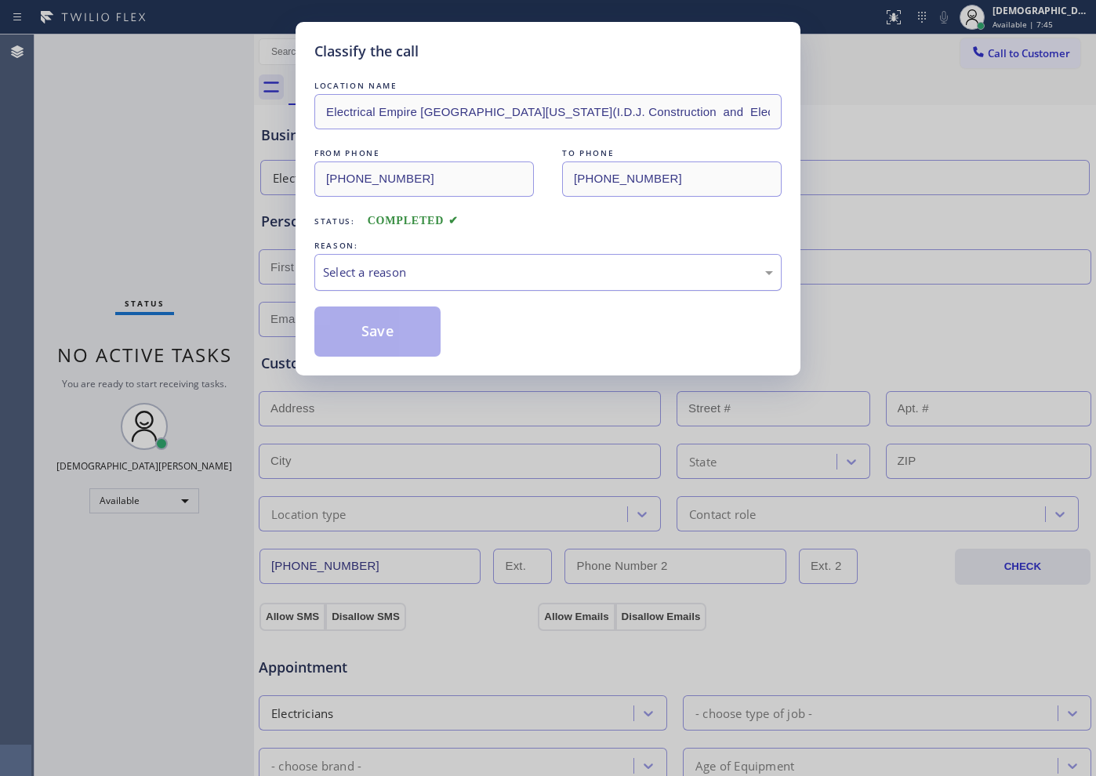
click at [371, 279] on div "Select a reason" at bounding box center [548, 273] width 450 height 18
click at [364, 325] on button "Save" at bounding box center [377, 332] width 126 height 50
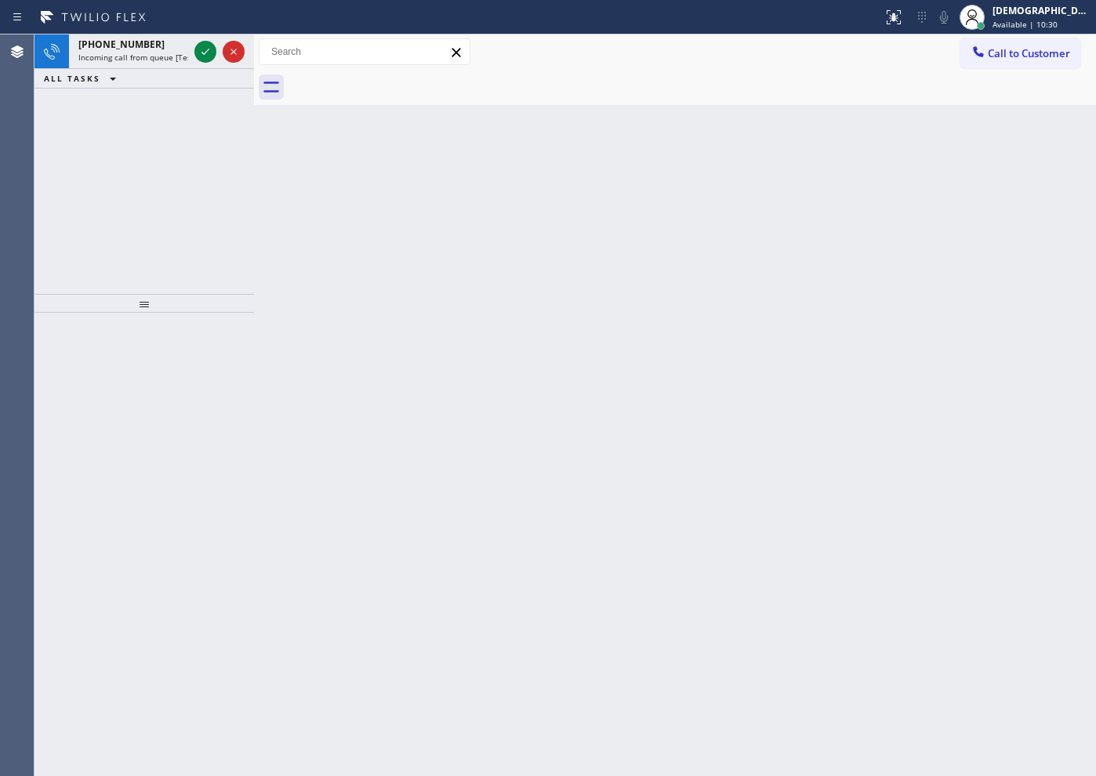
click at [85, 165] on div "[PHONE_NUMBER] Incoming call from queue [Test] All ALL TASKS ALL TASKS ACTIVE T…" at bounding box center [145, 165] width 220 height 260
click at [213, 53] on icon at bounding box center [205, 51] width 19 height 19
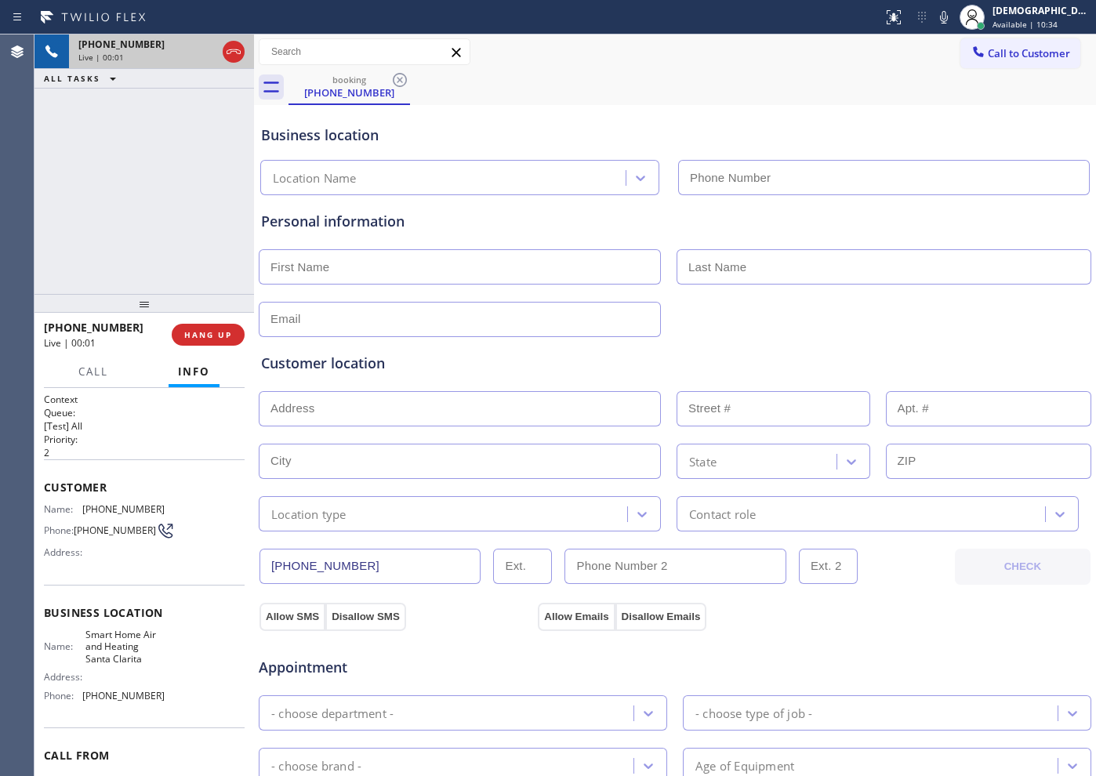
type input "[PHONE_NUMBER]"
click at [229, 49] on icon at bounding box center [234, 51] width 14 height 5
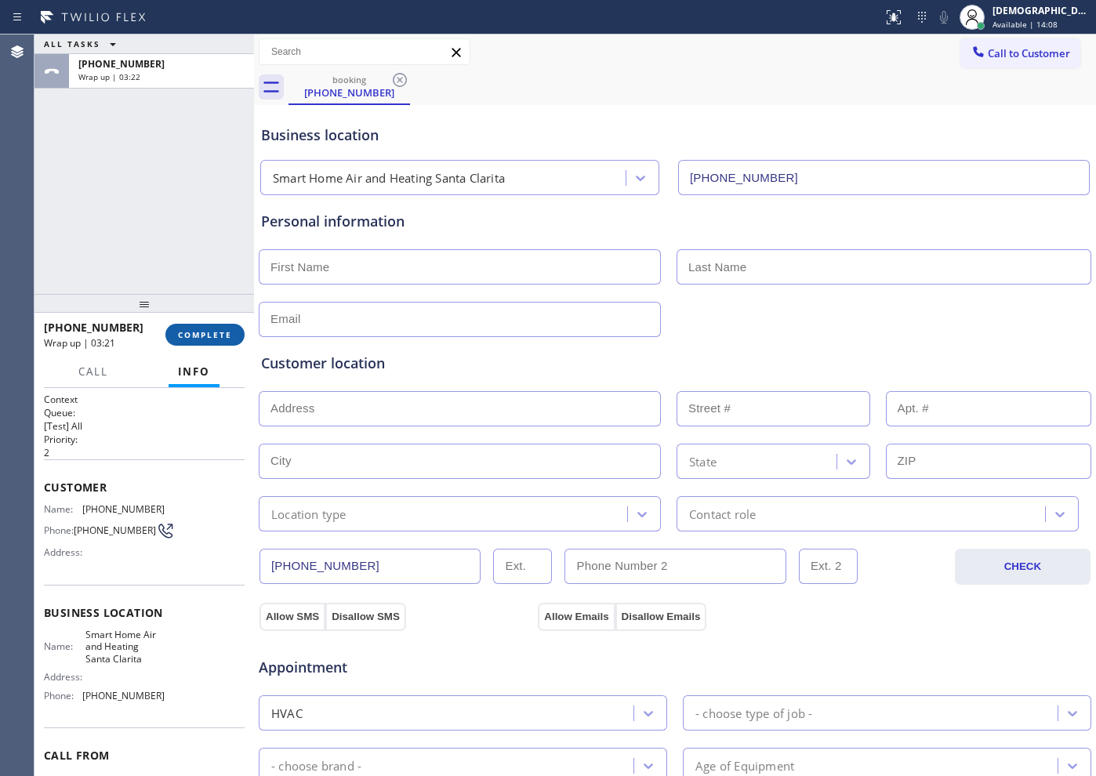
click at [209, 331] on span "COMPLETE" at bounding box center [205, 334] width 54 height 11
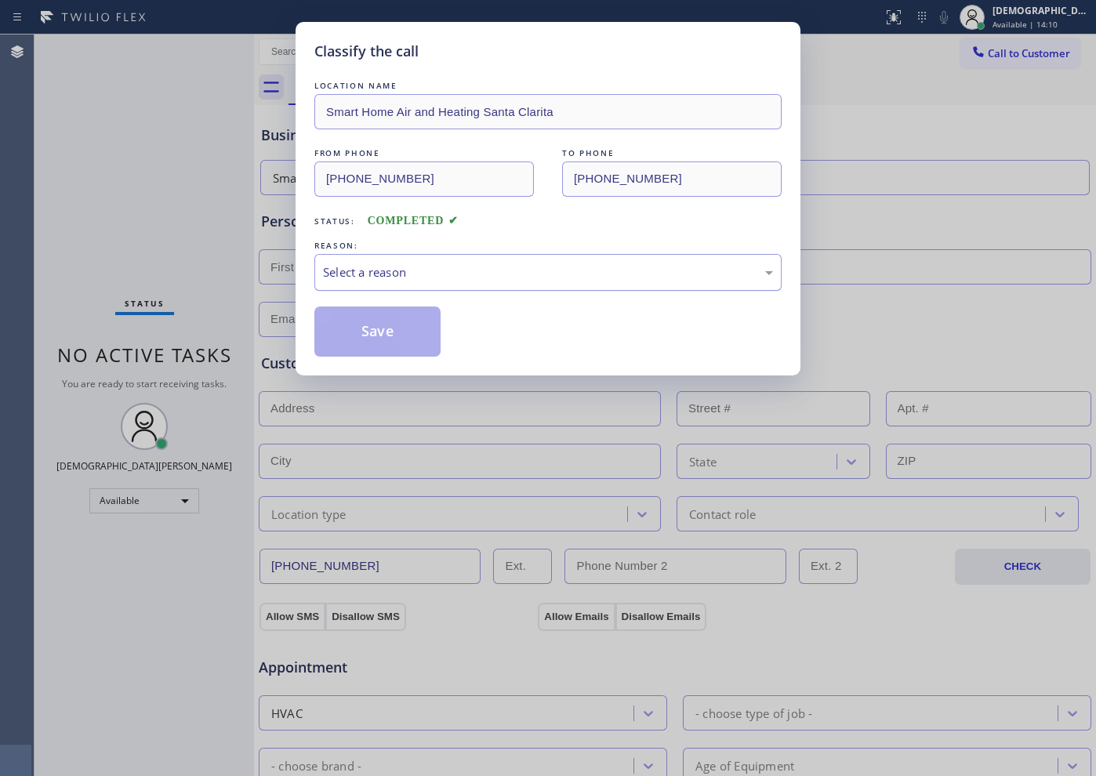
click at [377, 267] on div "Select a reason" at bounding box center [548, 273] width 450 height 18
click at [362, 356] on button "Save" at bounding box center [377, 332] width 126 height 50
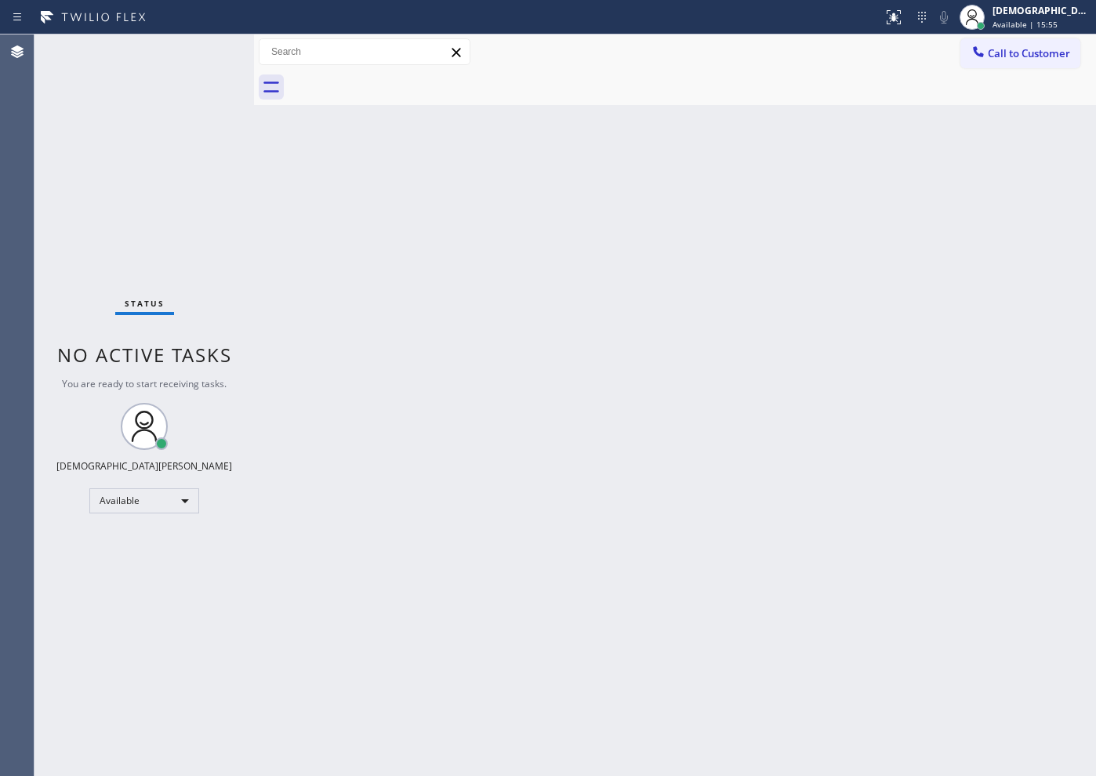
click at [80, 130] on div "Status No active tasks You are ready to start receiving tasks. Christian Cinco …" at bounding box center [145, 406] width 220 height 742
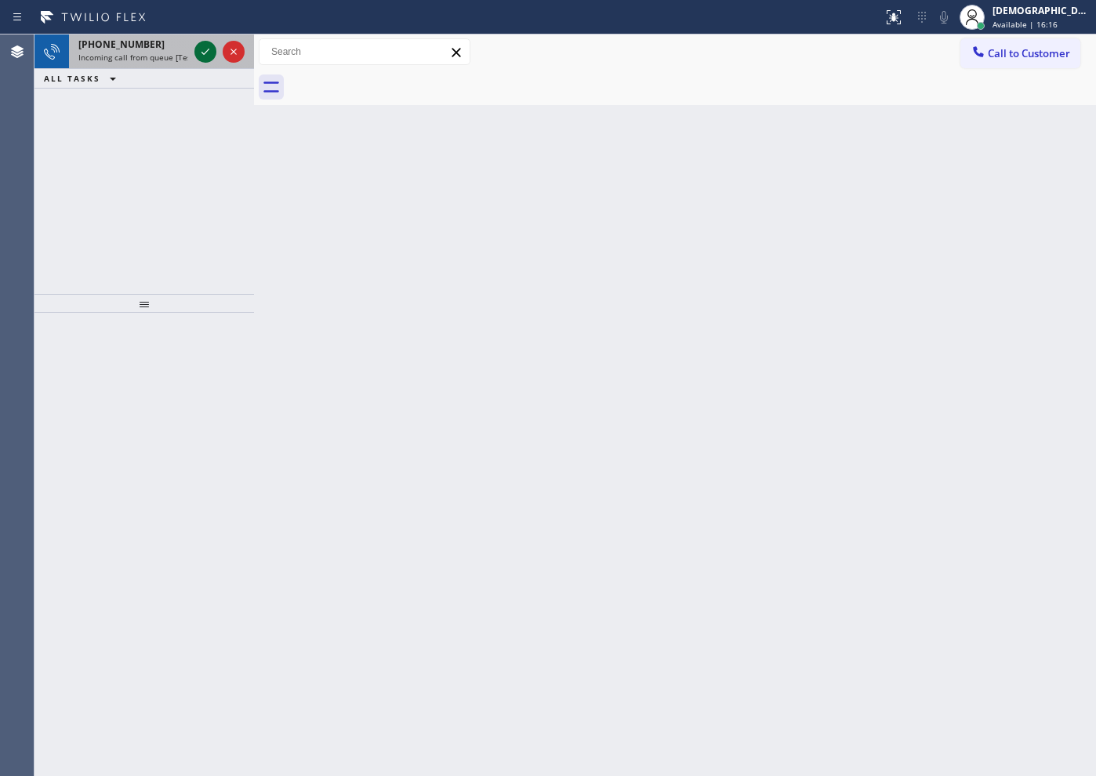
click at [202, 56] on icon at bounding box center [205, 51] width 19 height 19
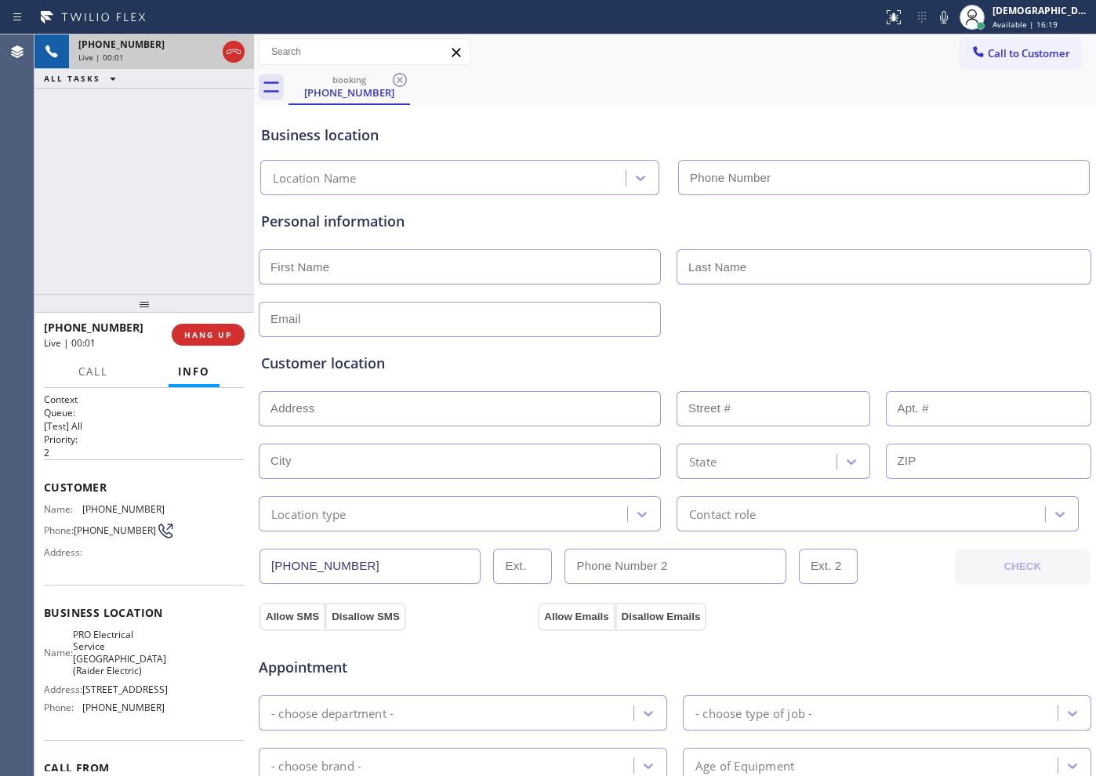
type input "[PHONE_NUMBER]"
click at [237, 57] on icon at bounding box center [233, 51] width 19 height 19
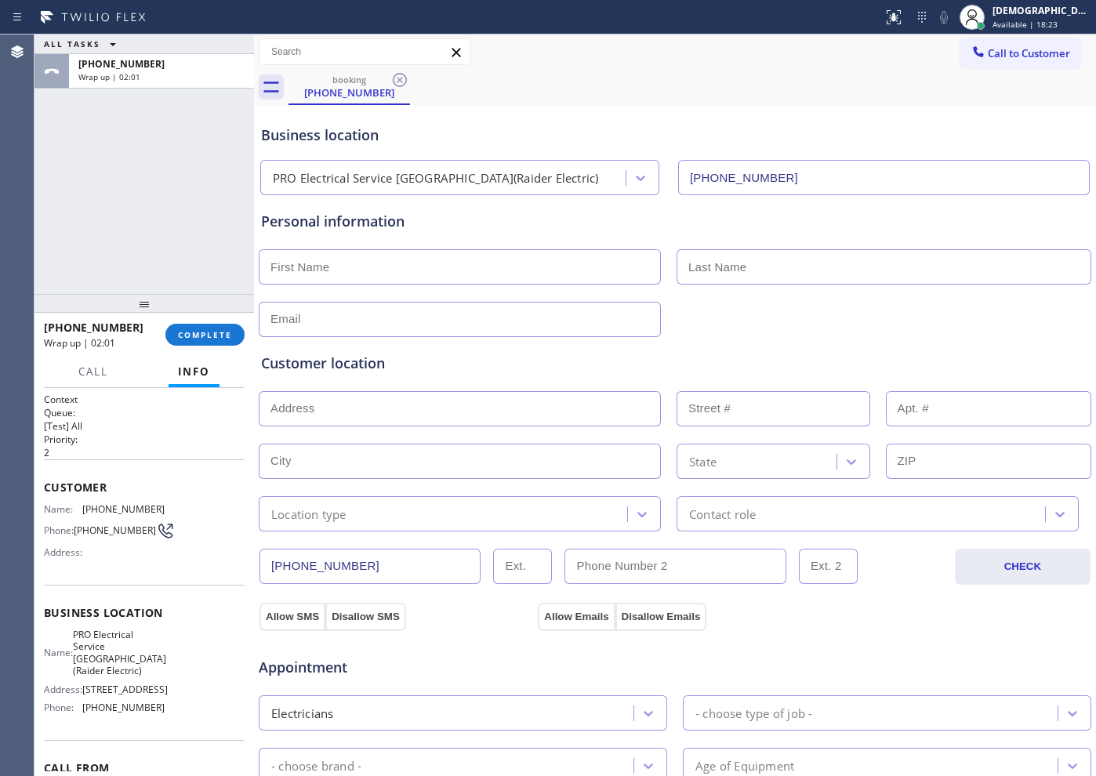
click at [122, 205] on div "ALL TASKS ALL TASKS ACTIVE TASKS TASKS IN WRAP UP [PHONE_NUMBER] Wrap up | 02:01" at bounding box center [145, 165] width 220 height 260
drag, startPoint x: 196, startPoint y: 340, endPoint x: 224, endPoint y: 316, distance: 36.2
click at [195, 340] on span "COMPLETE" at bounding box center [205, 334] width 54 height 11
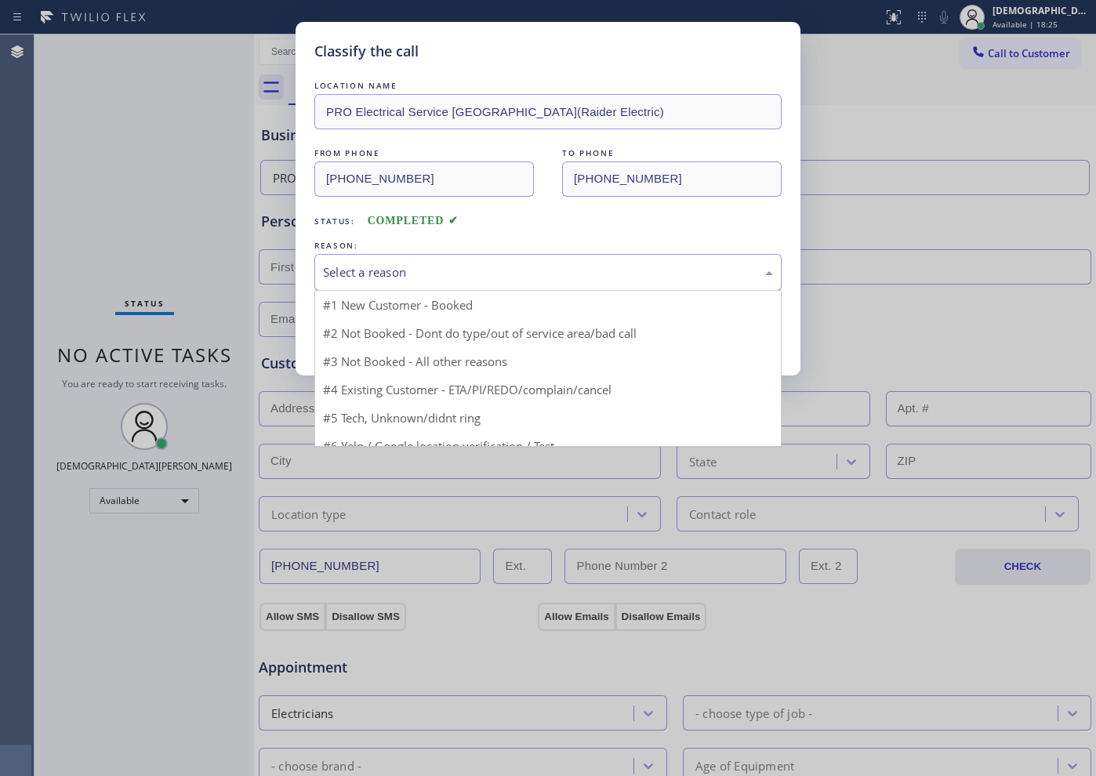
click at [485, 256] on div "Select a reason" at bounding box center [547, 272] width 467 height 37
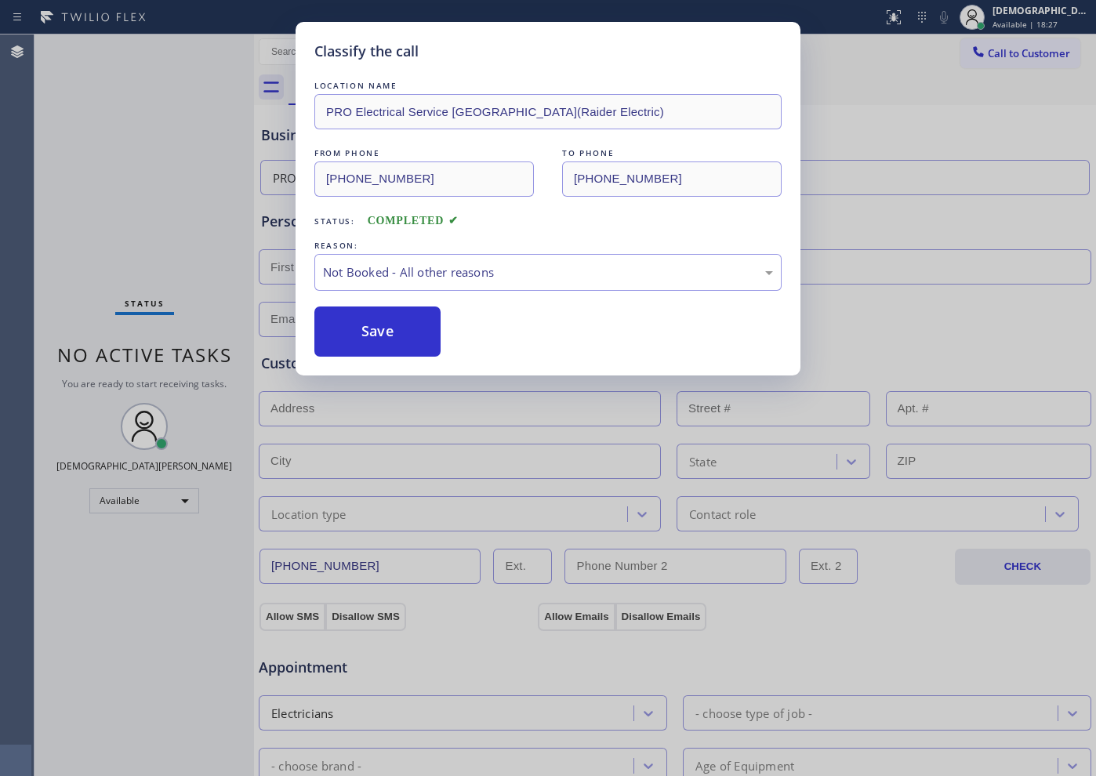
click at [415, 325] on button "Save" at bounding box center [377, 332] width 126 height 50
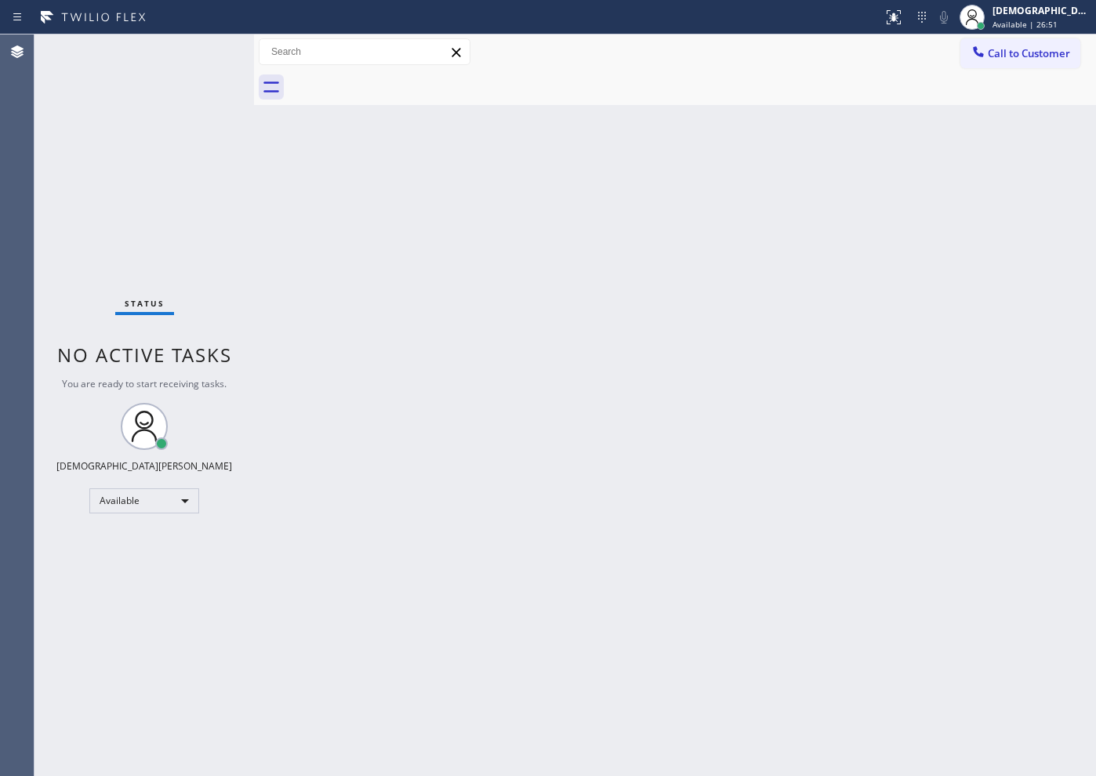
click at [137, 220] on div "Status No active tasks You are ready to start receiving tasks. Christian Cinco …" at bounding box center [145, 406] width 220 height 742
click at [165, 506] on div "Available" at bounding box center [144, 501] width 110 height 25
click at [145, 579] on li "Break" at bounding box center [143, 582] width 107 height 19
